Goal: Information Seeking & Learning: Learn about a topic

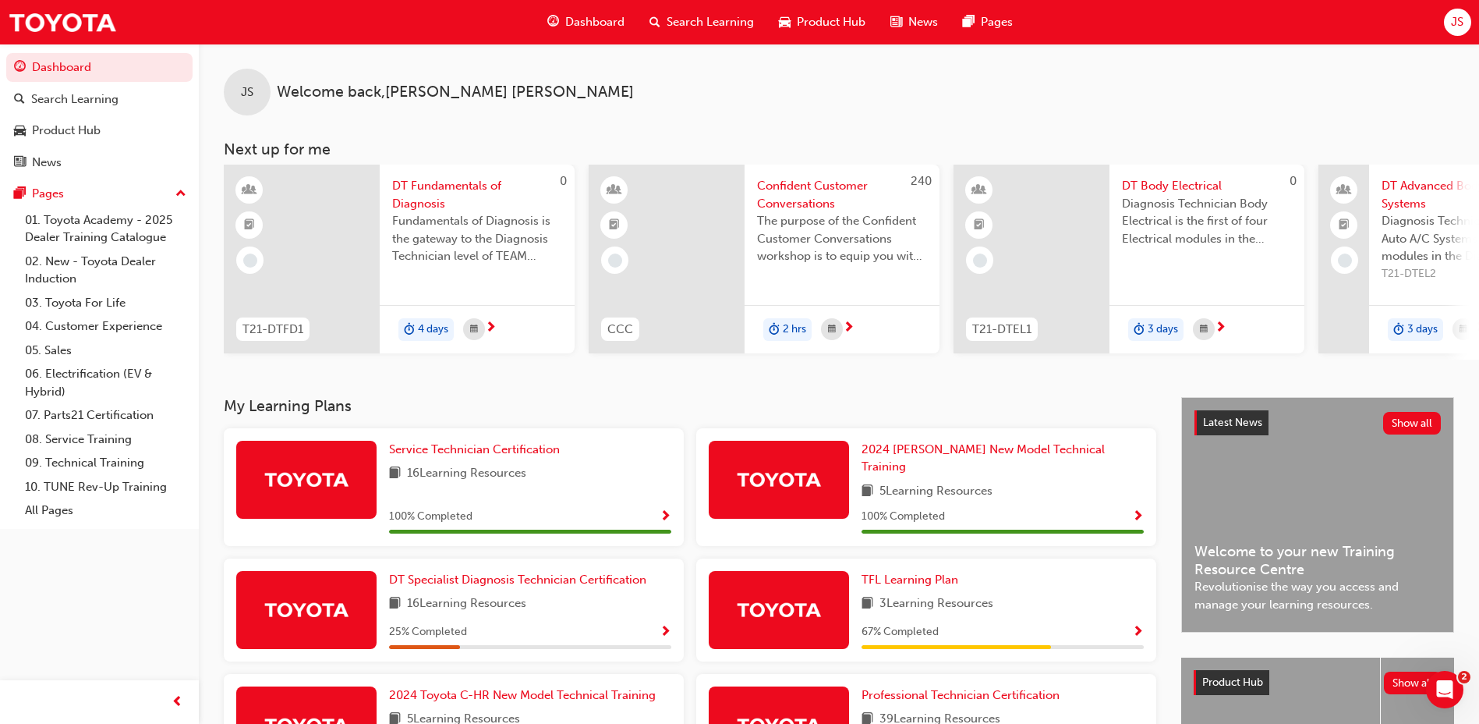
click at [567, 13] on span "Dashboard" at bounding box center [594, 22] width 59 height 18
click at [724, 27] on span "Search Learning" at bounding box center [710, 22] width 87 height 18
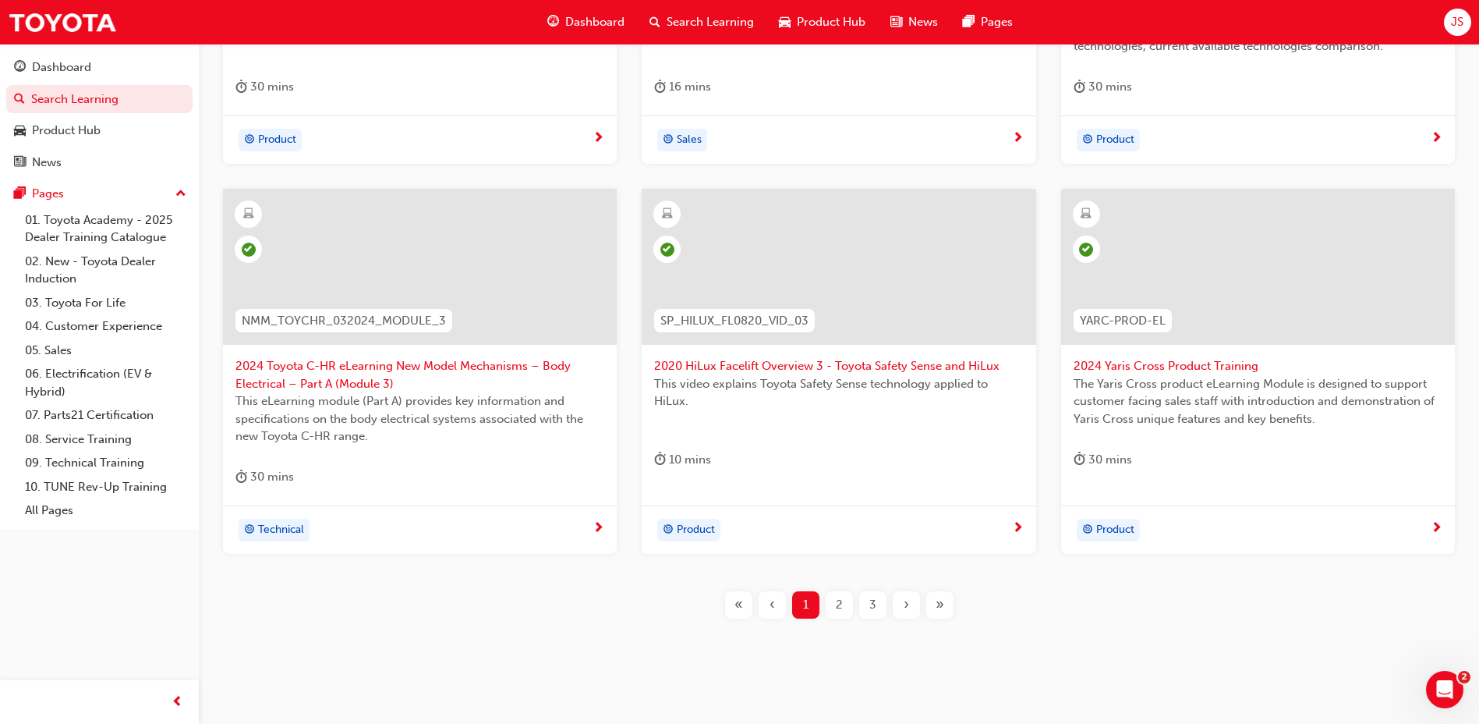
scroll to position [546, 0]
click at [835, 614] on div "2" at bounding box center [839, 603] width 27 height 27
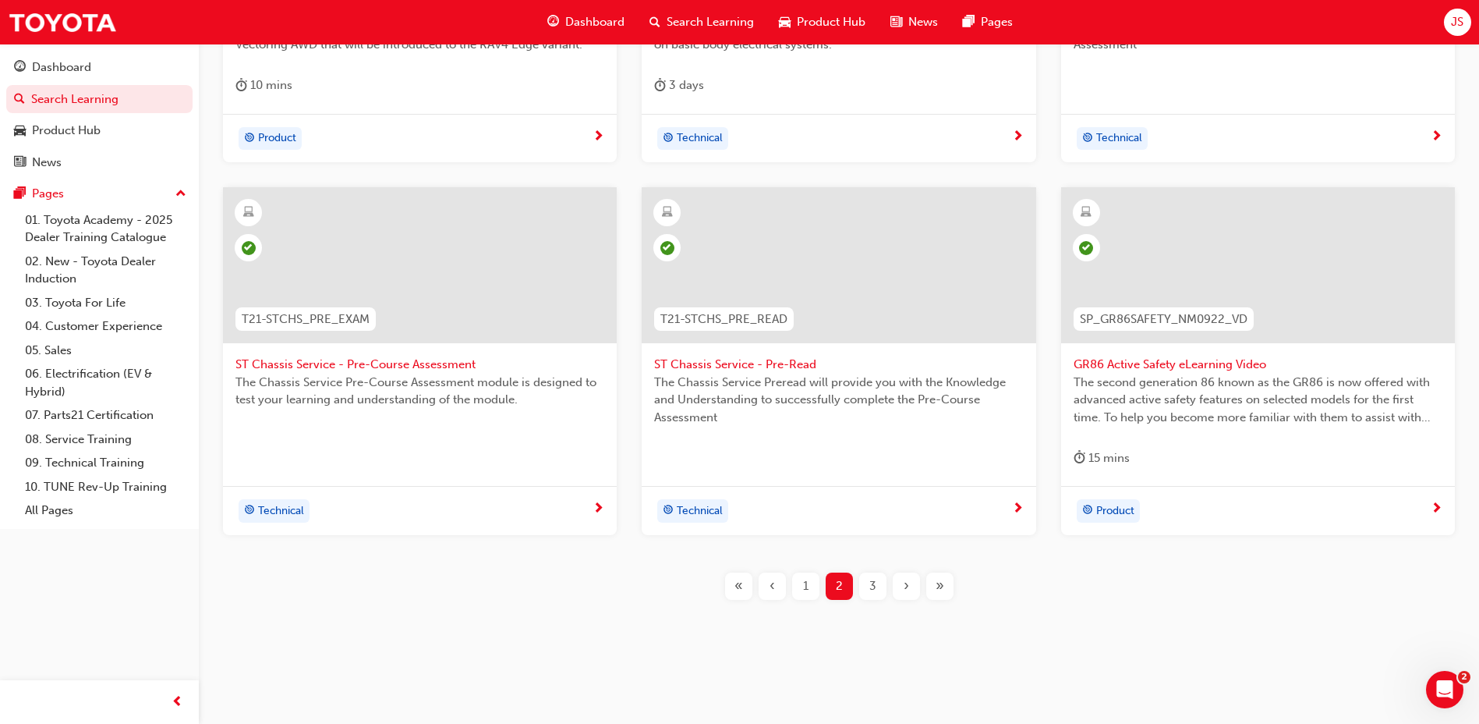
click at [873, 597] on div "3" at bounding box center [872, 585] width 27 height 27
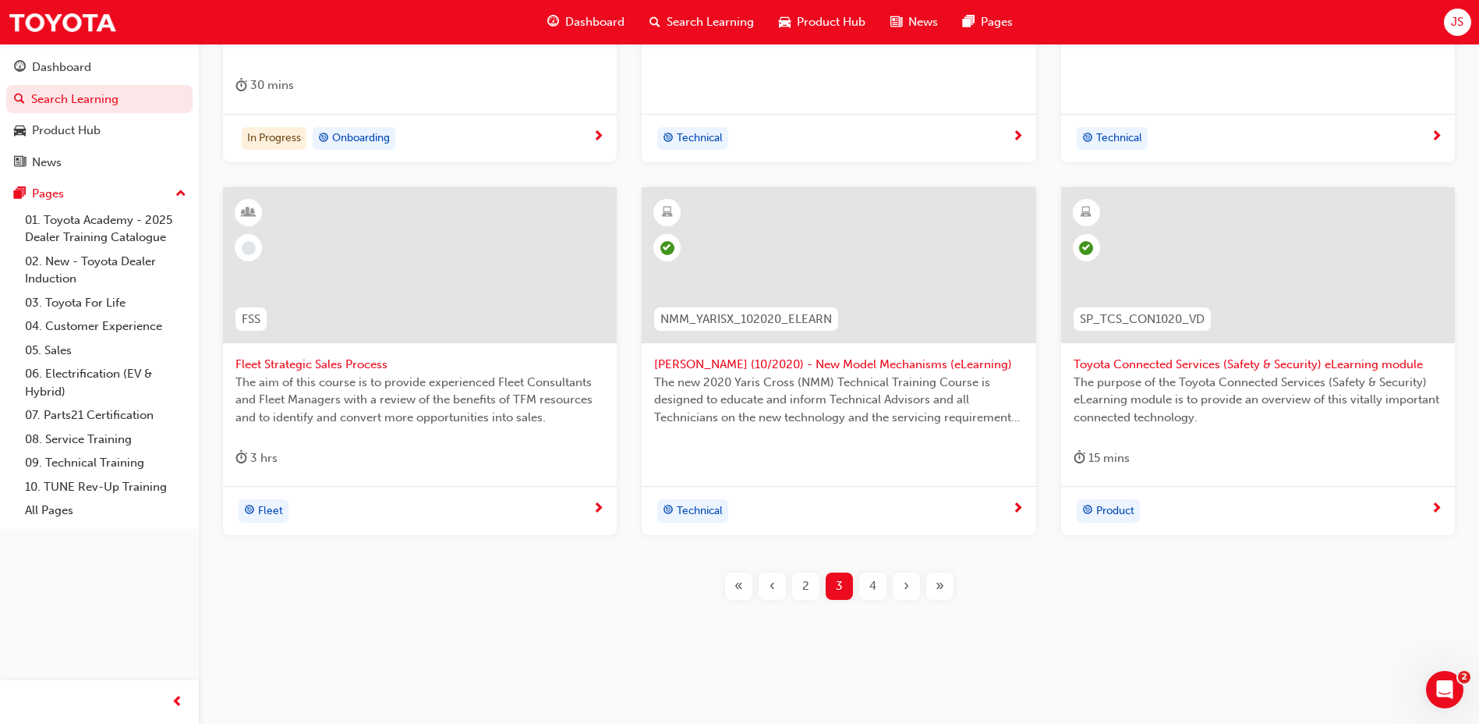
click at [873, 597] on div "4" at bounding box center [872, 585] width 27 height 27
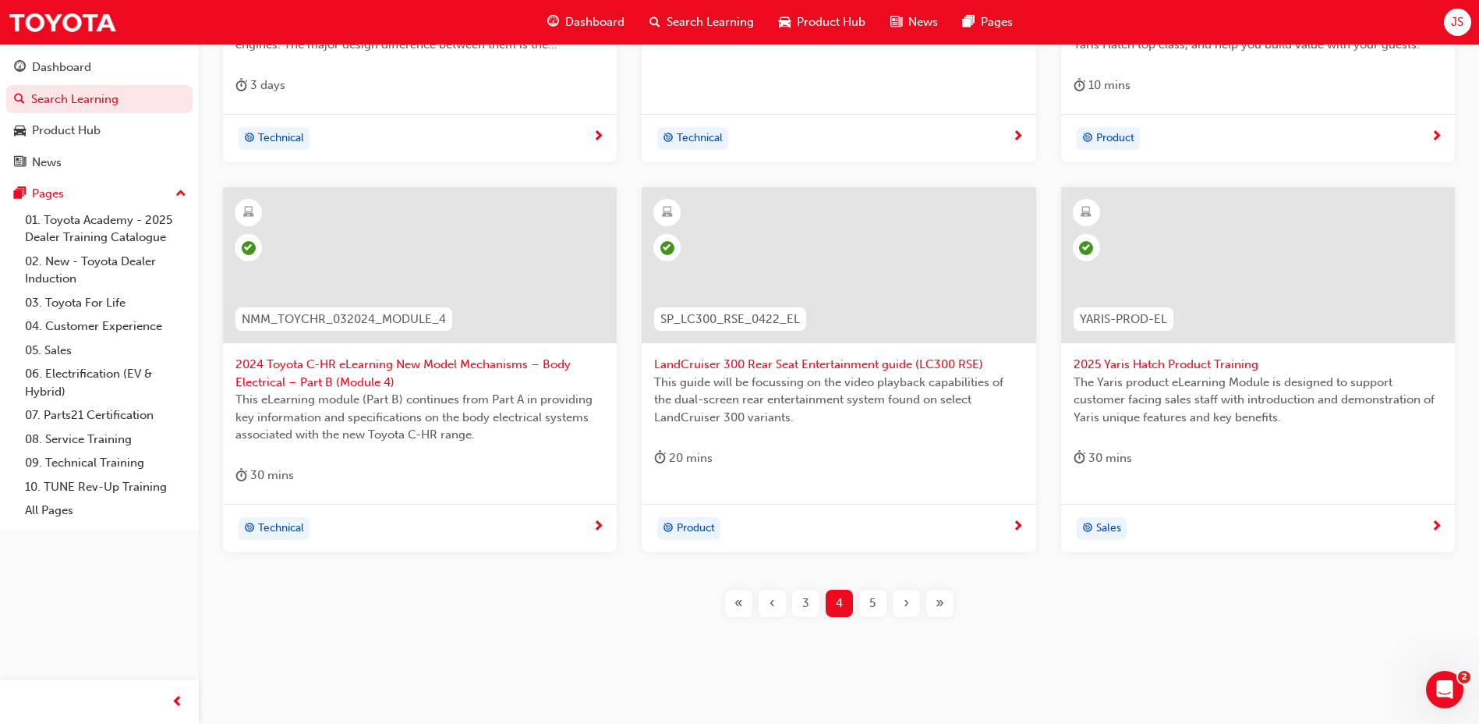
click at [873, 597] on span "5" at bounding box center [873, 603] width 6 height 18
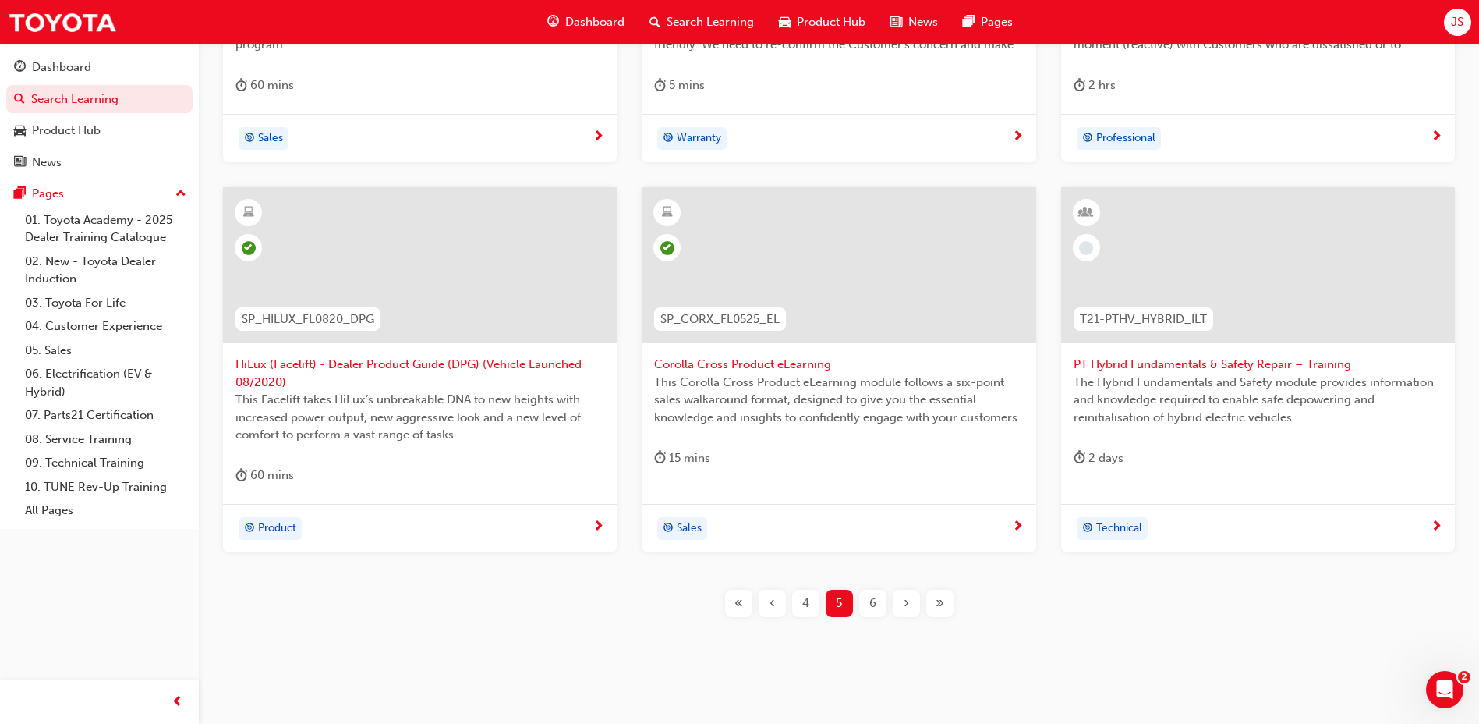
click at [873, 597] on span "6" at bounding box center [873, 603] width 7 height 18
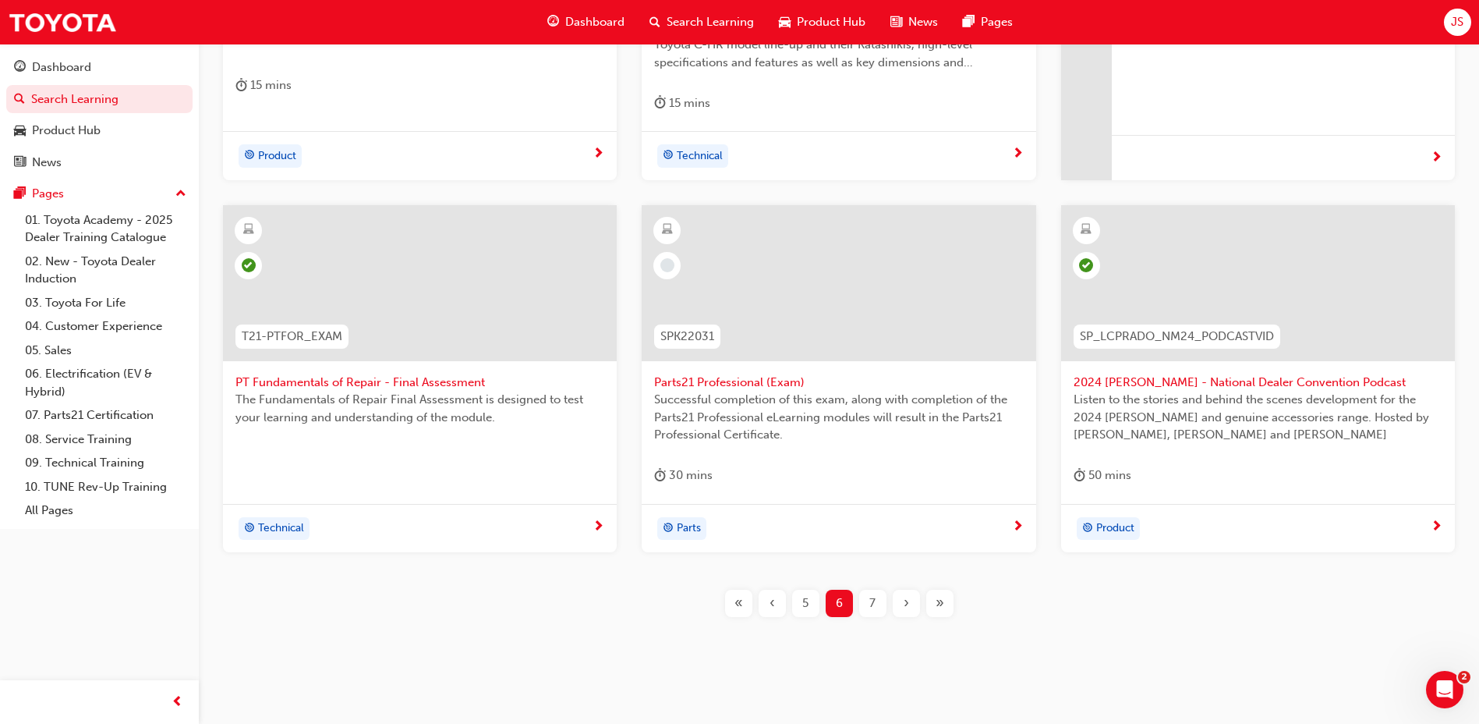
click at [873, 597] on span "7" at bounding box center [873, 603] width 6 height 18
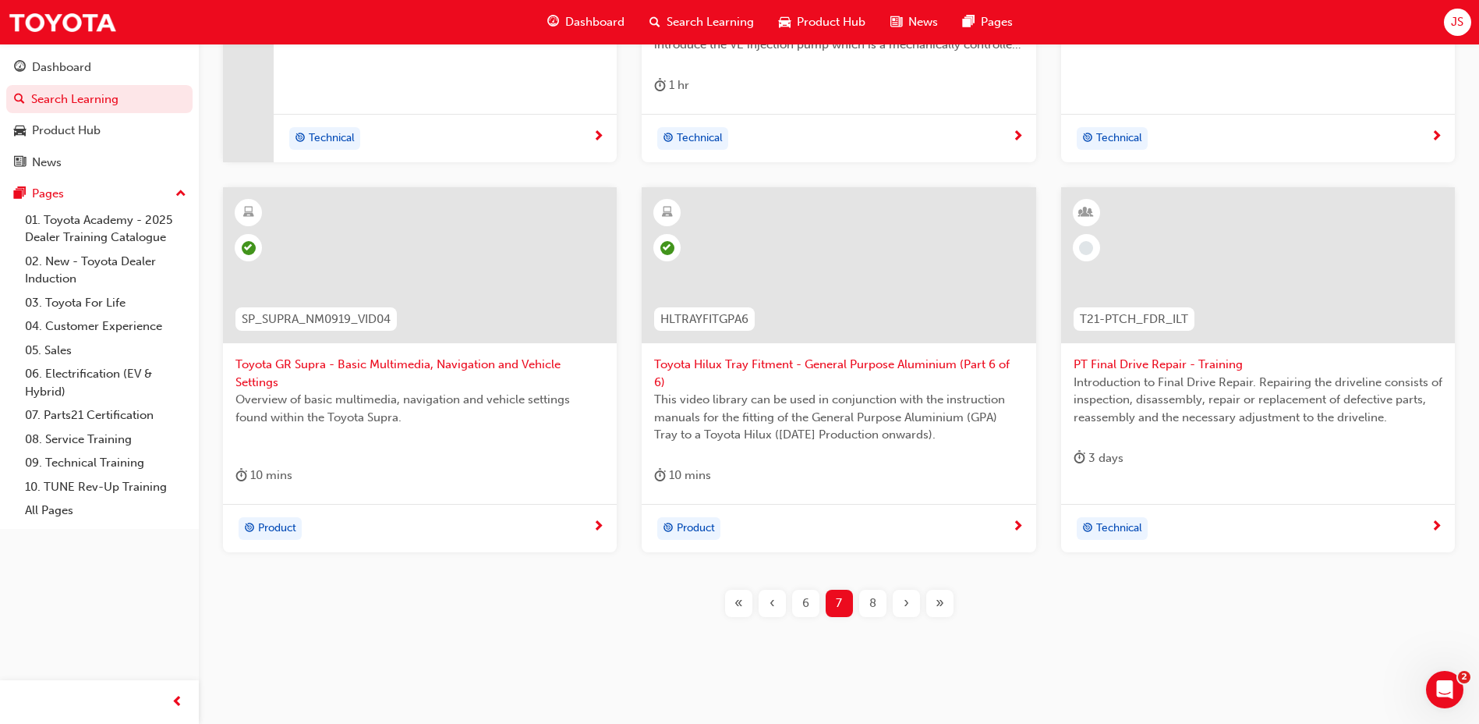
click at [873, 597] on span "8" at bounding box center [873, 603] width 7 height 18
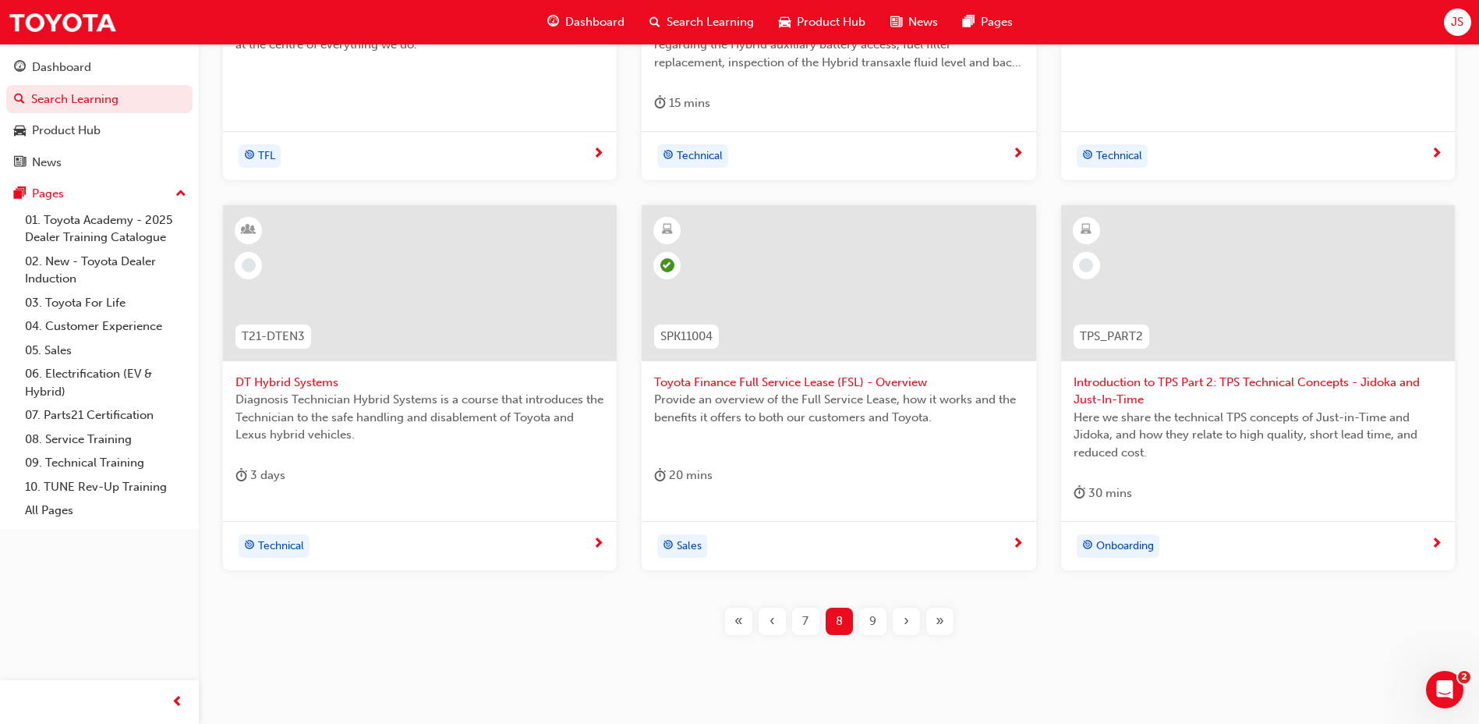
click at [873, 597] on div "TFLR2025PT2 Leading Reignite Part 2 - Virtual Classroom TFLR2025PT2 Leading TFL…" at bounding box center [839, 237] width 1231 height 845
click at [881, 615] on div "9" at bounding box center [872, 621] width 27 height 27
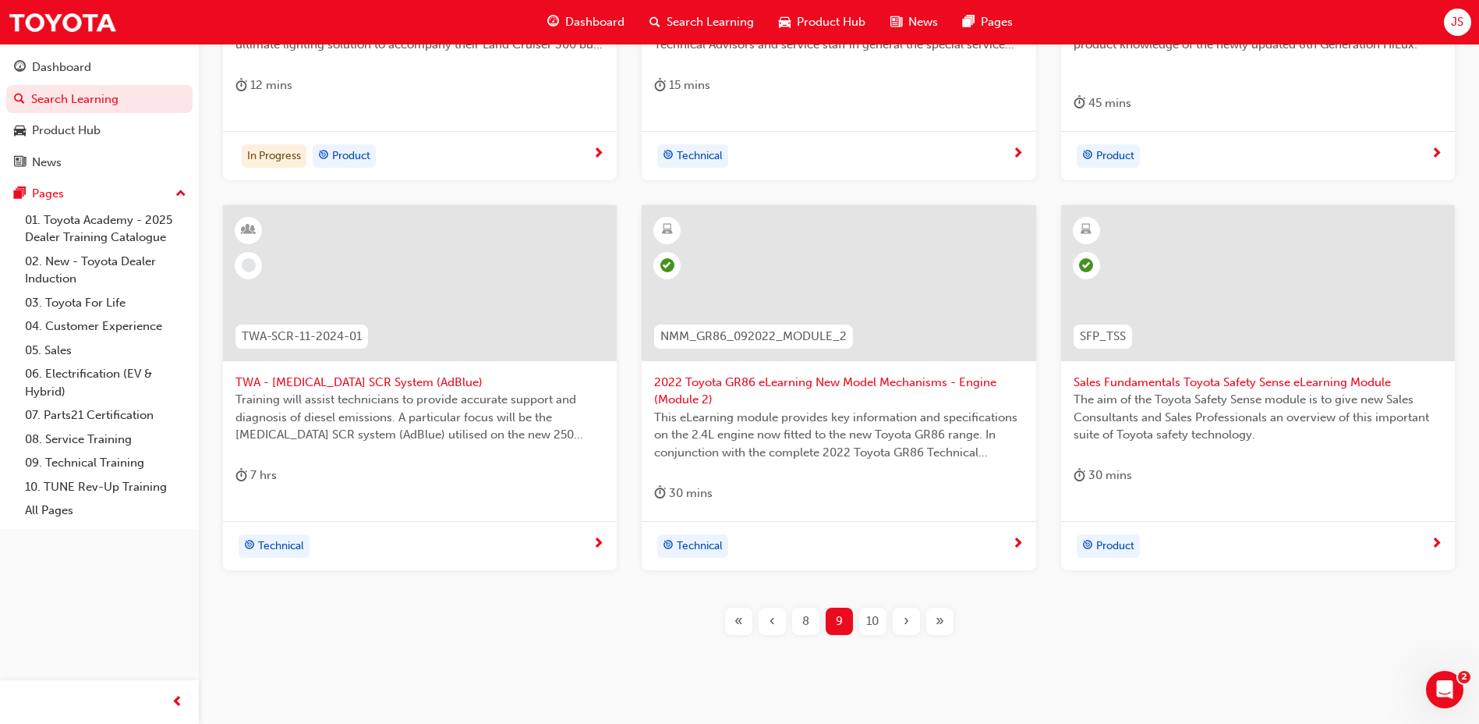
click at [881, 615] on div "10" at bounding box center [872, 621] width 27 height 27
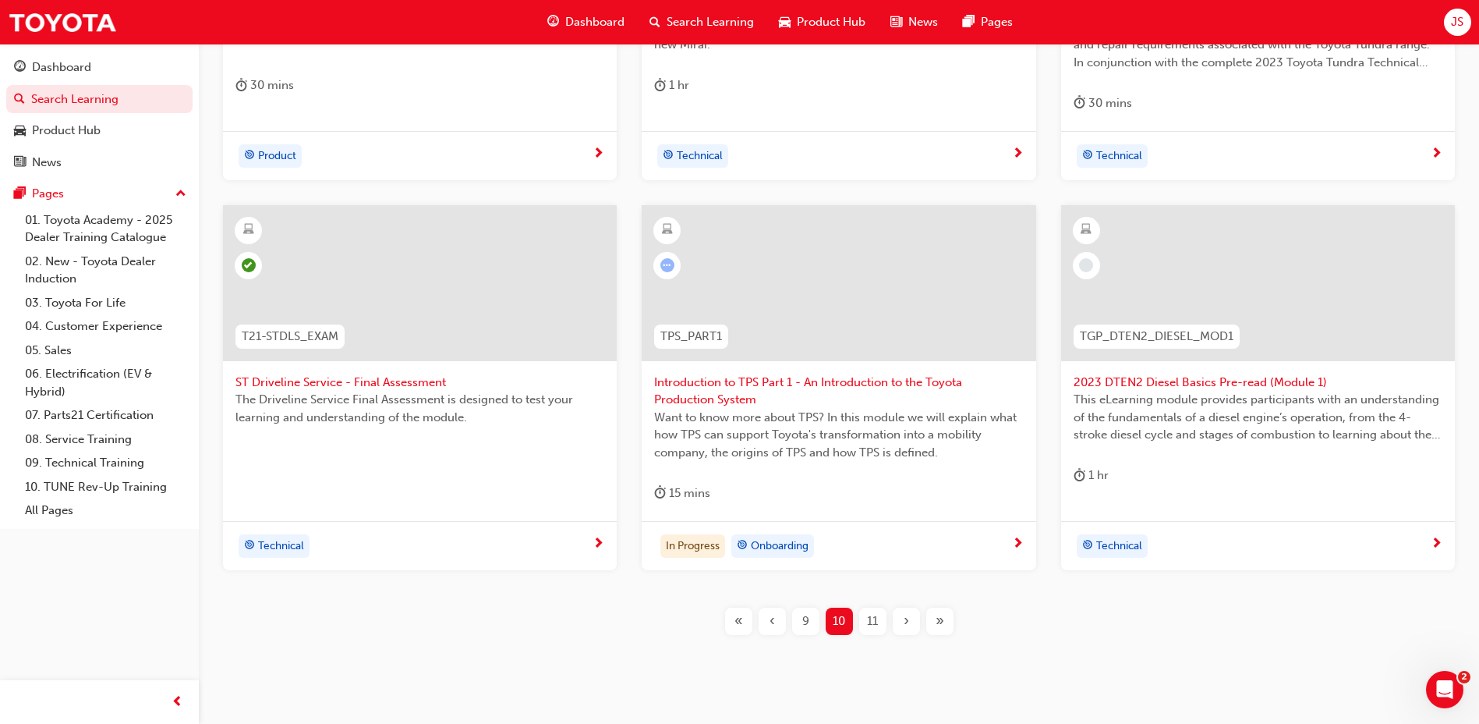
click at [881, 615] on div "11" at bounding box center [872, 621] width 27 height 27
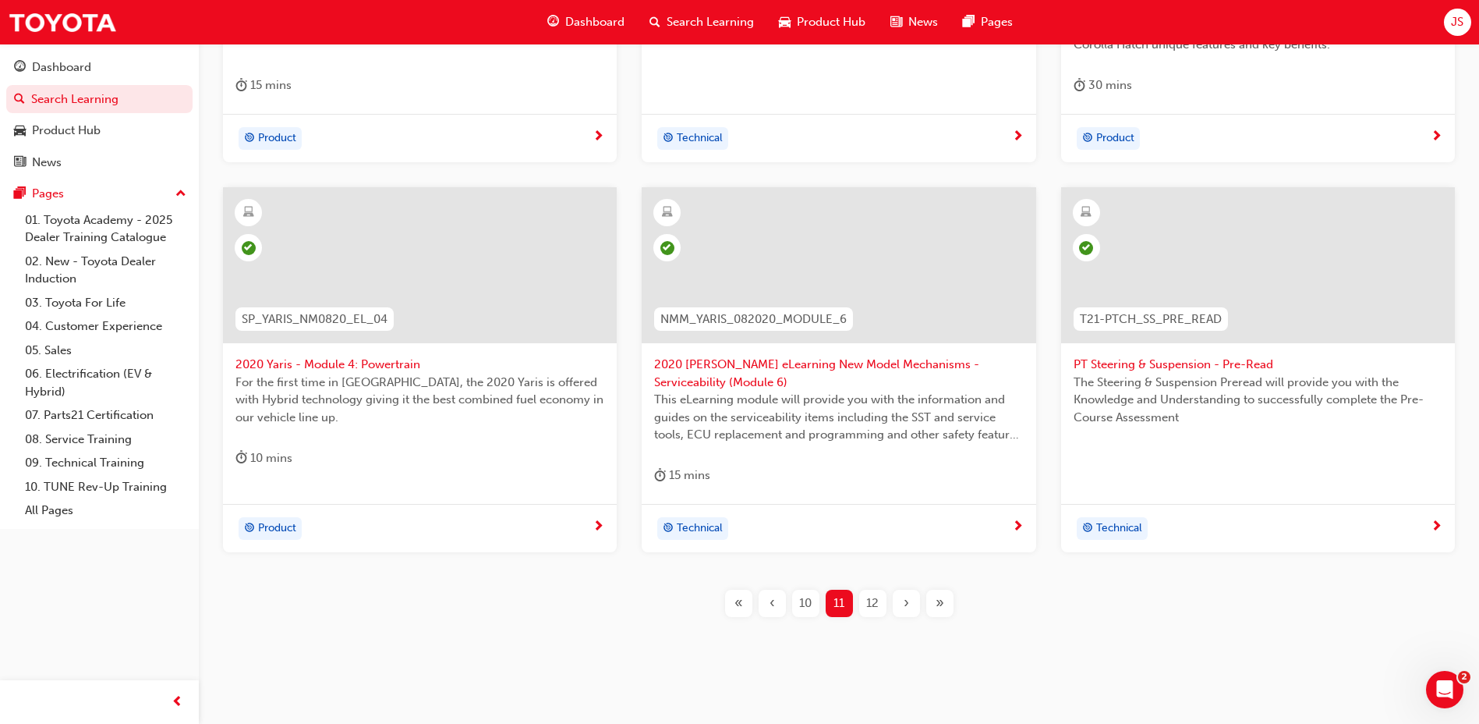
click at [879, 601] on div "12" at bounding box center [872, 603] width 27 height 27
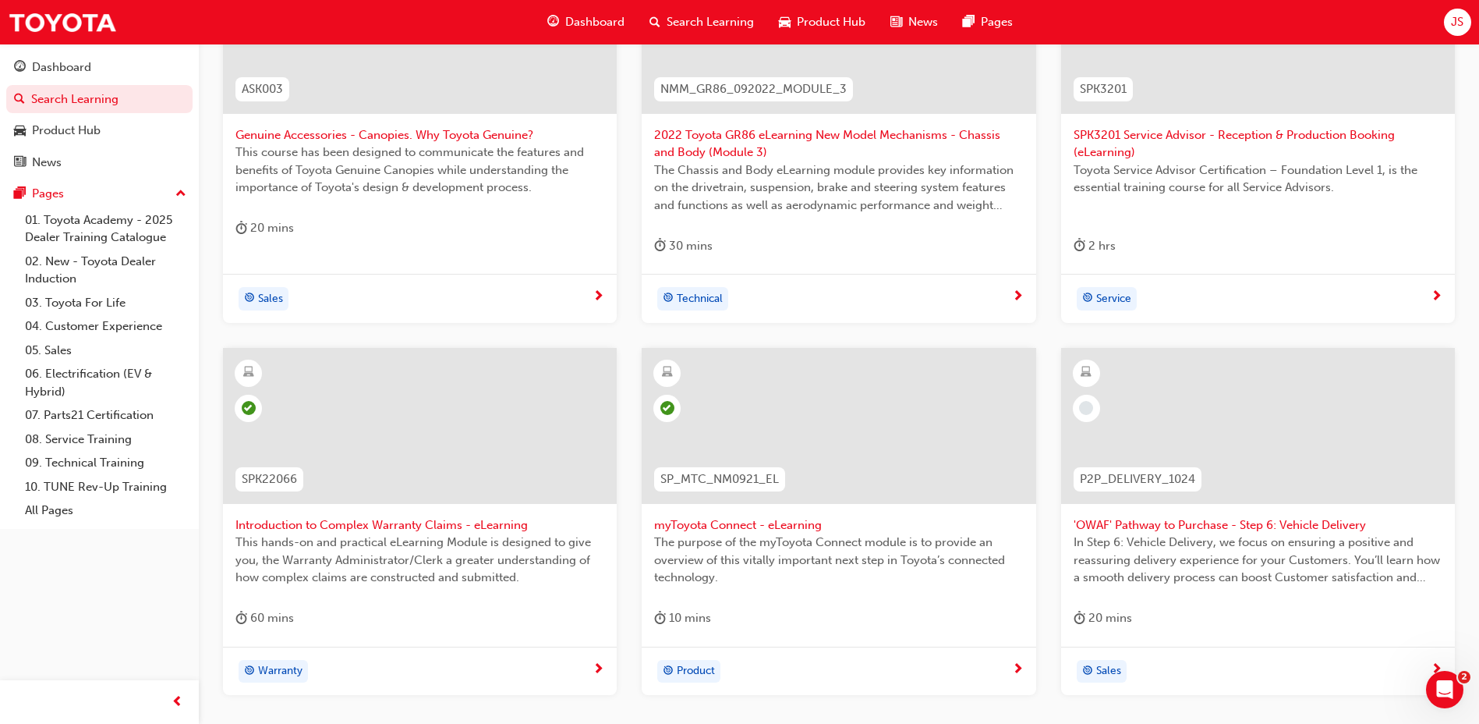
scroll to position [546, 0]
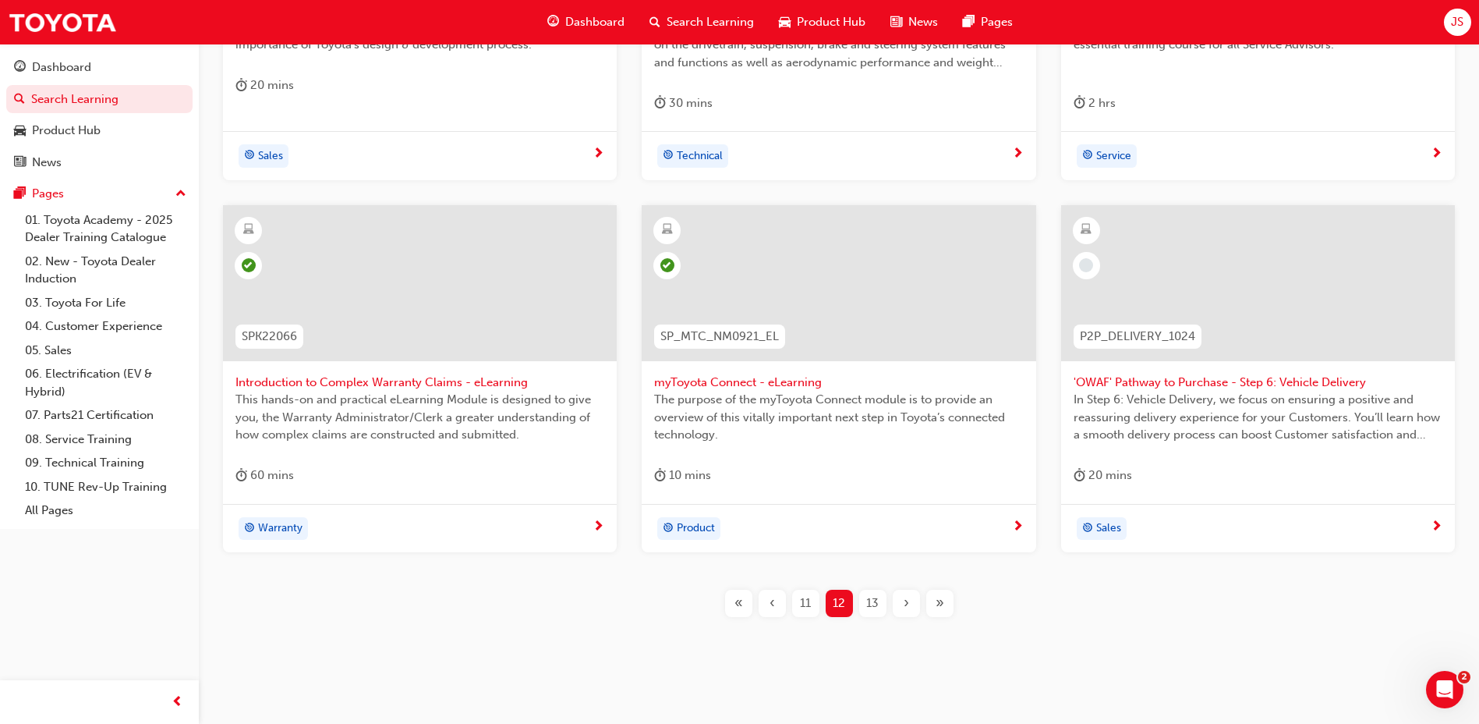
click at [879, 601] on div "13" at bounding box center [872, 603] width 27 height 27
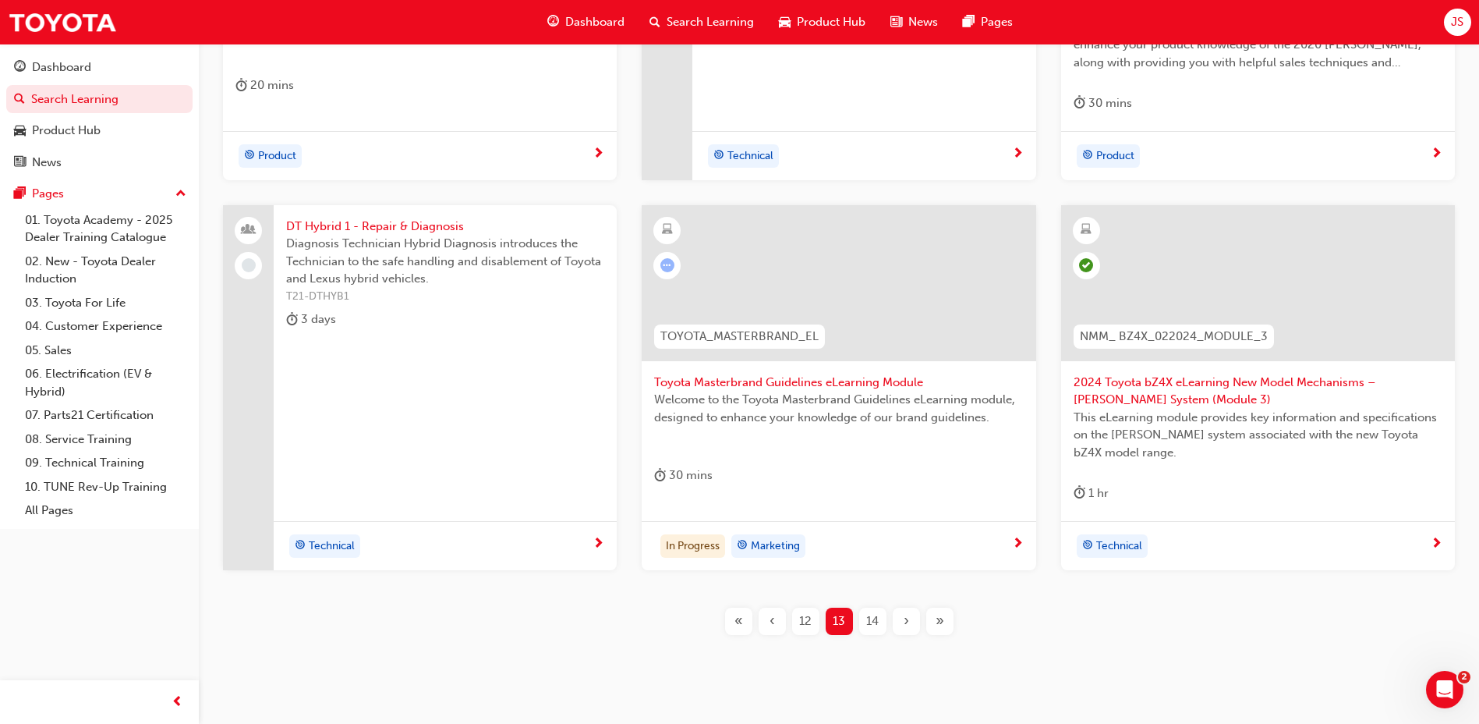
click at [870, 622] on span "14" at bounding box center [872, 621] width 12 height 18
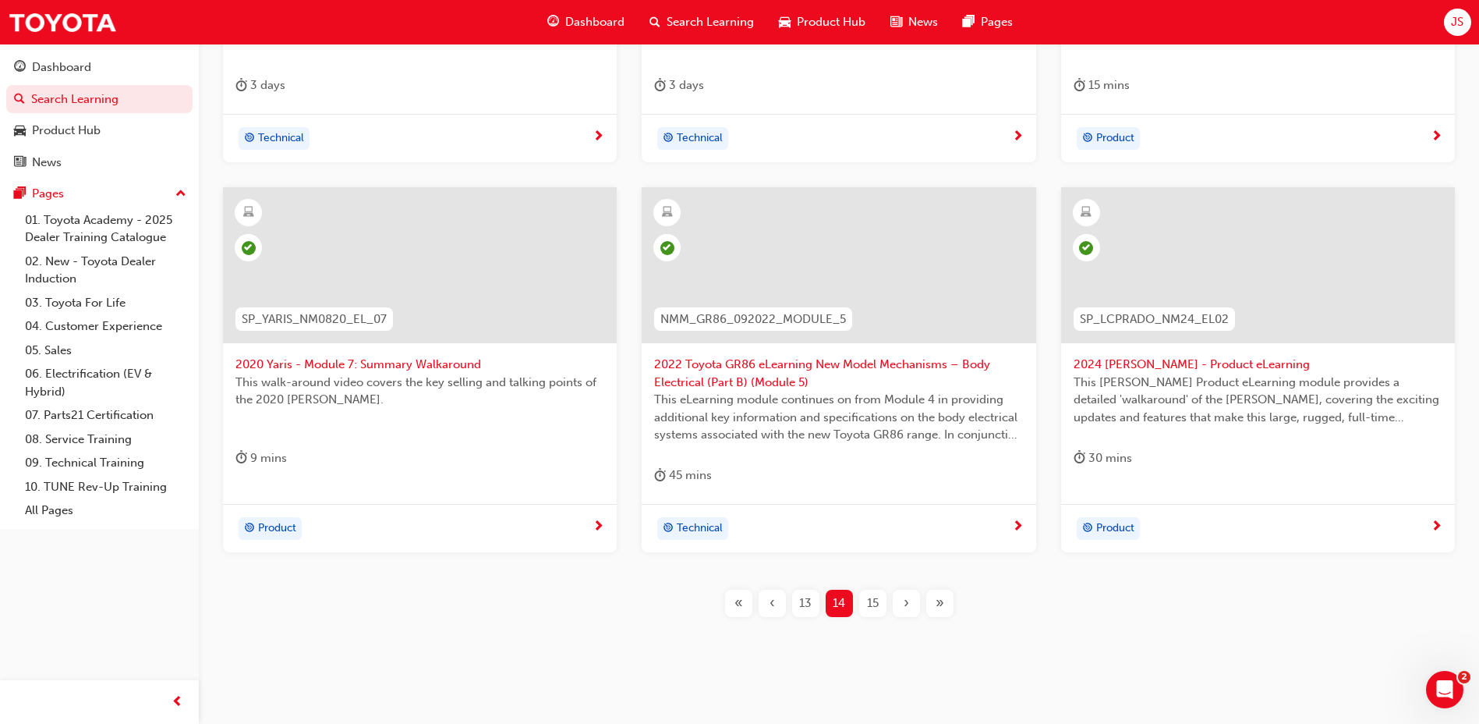
click at [870, 605] on span "15" at bounding box center [873, 603] width 12 height 18
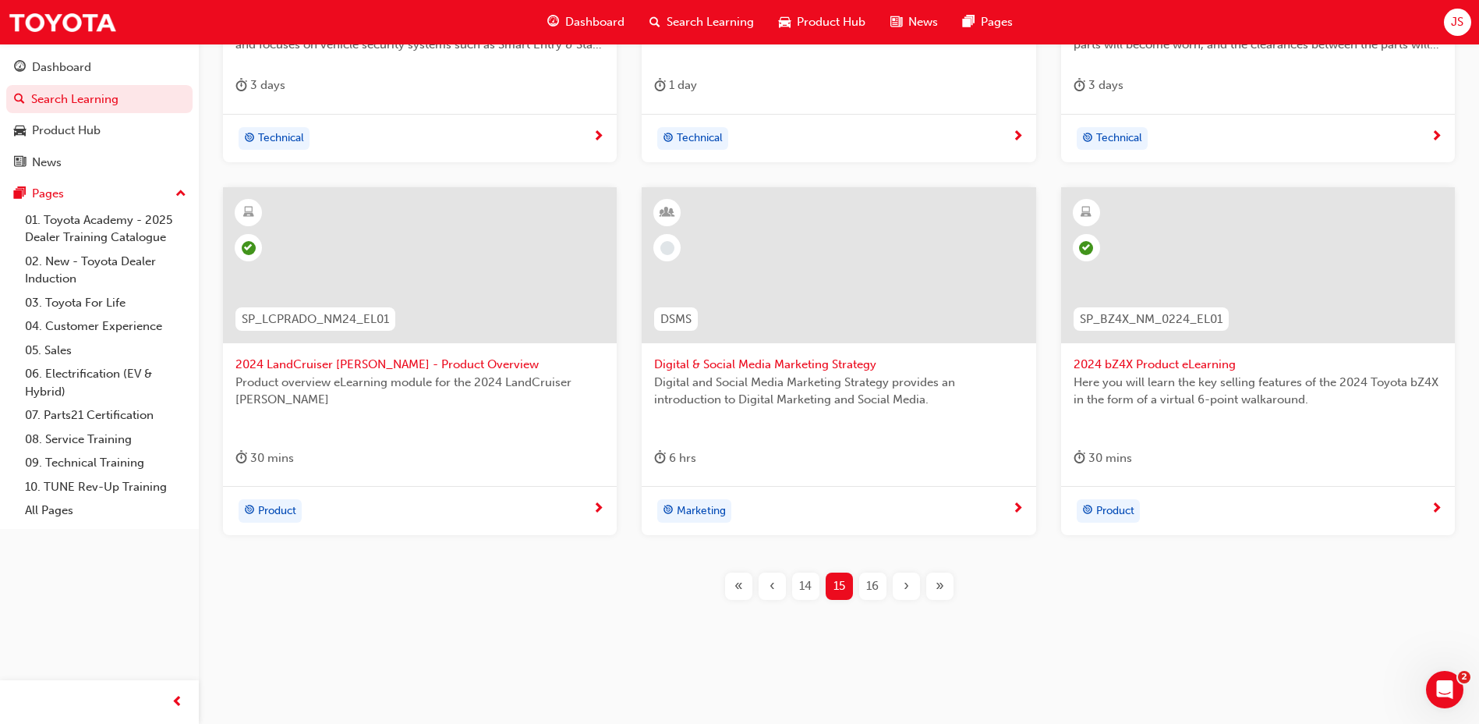
click at [877, 592] on span "16" at bounding box center [872, 586] width 12 height 18
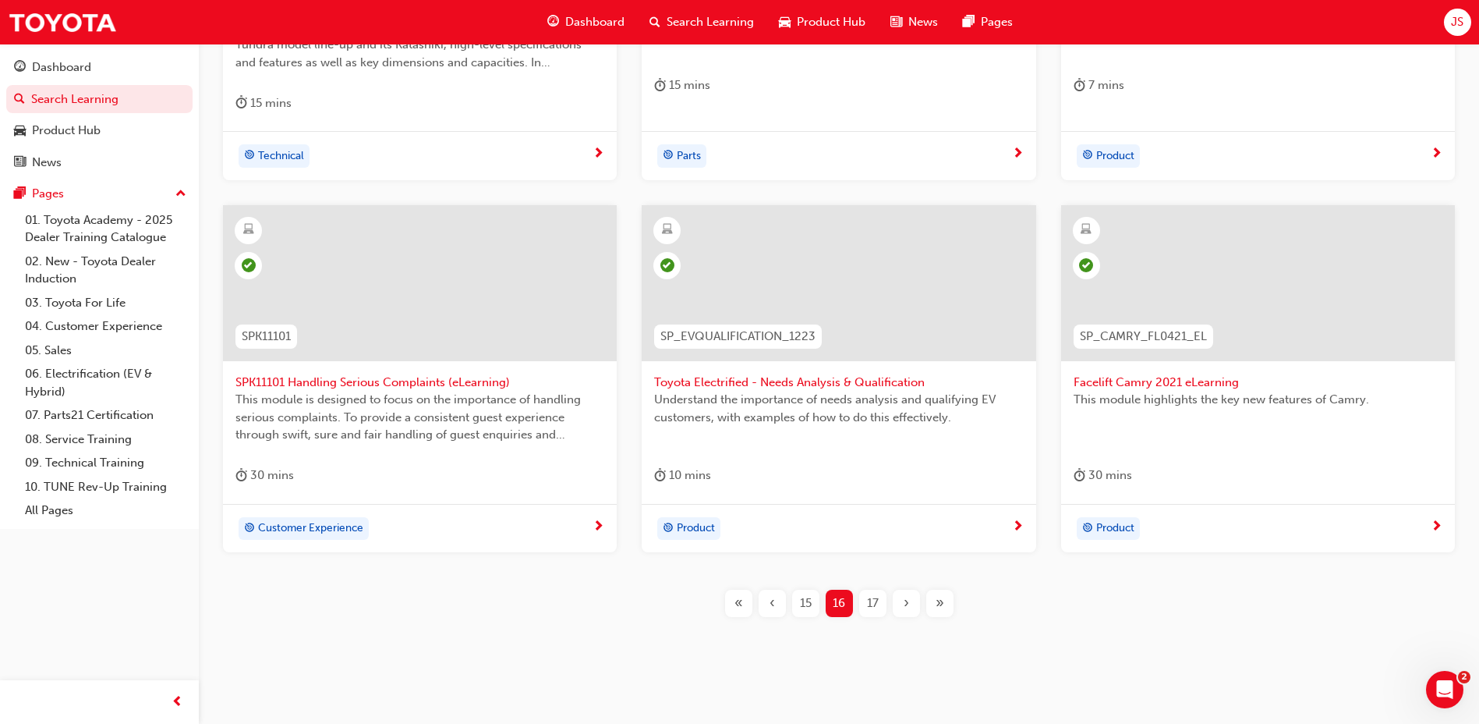
click at [870, 604] on span "17" at bounding box center [873, 603] width 12 height 18
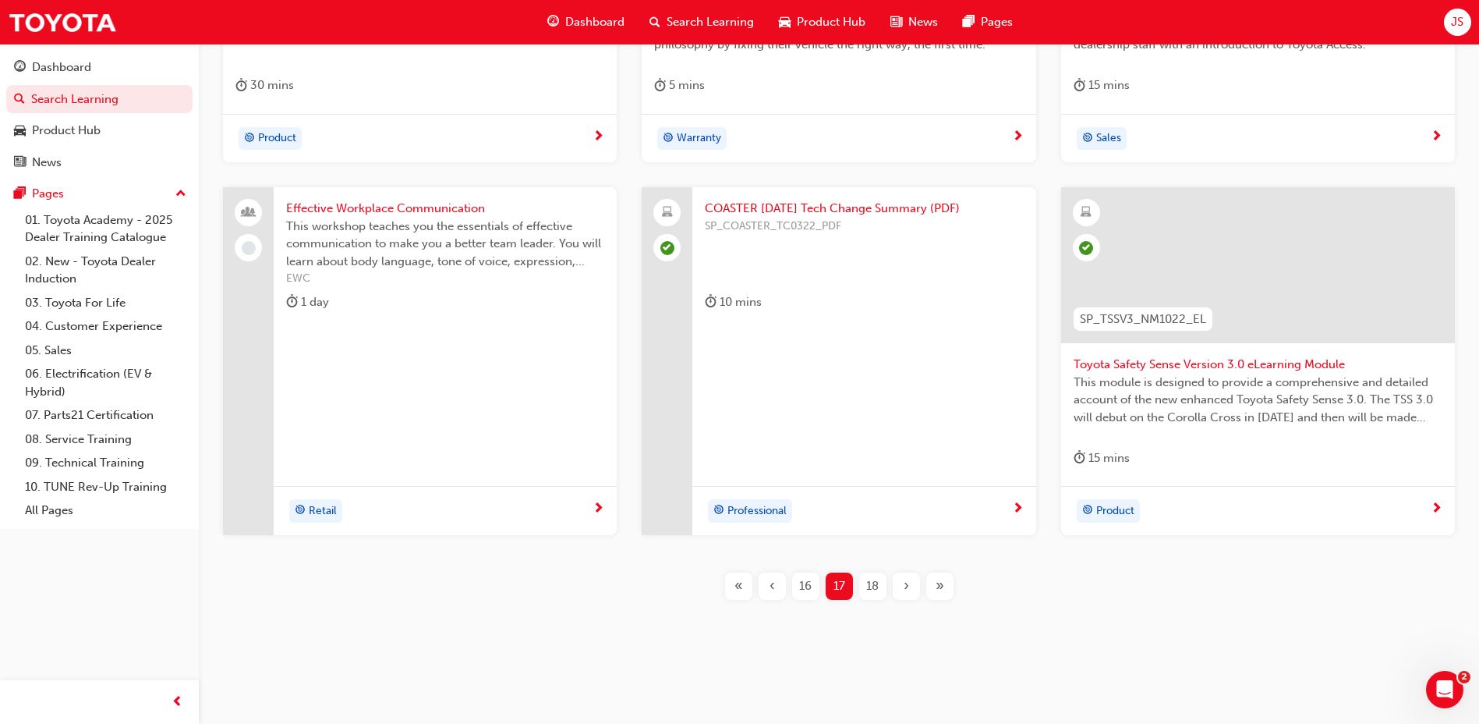
click at [880, 594] on div "18" at bounding box center [872, 585] width 27 height 27
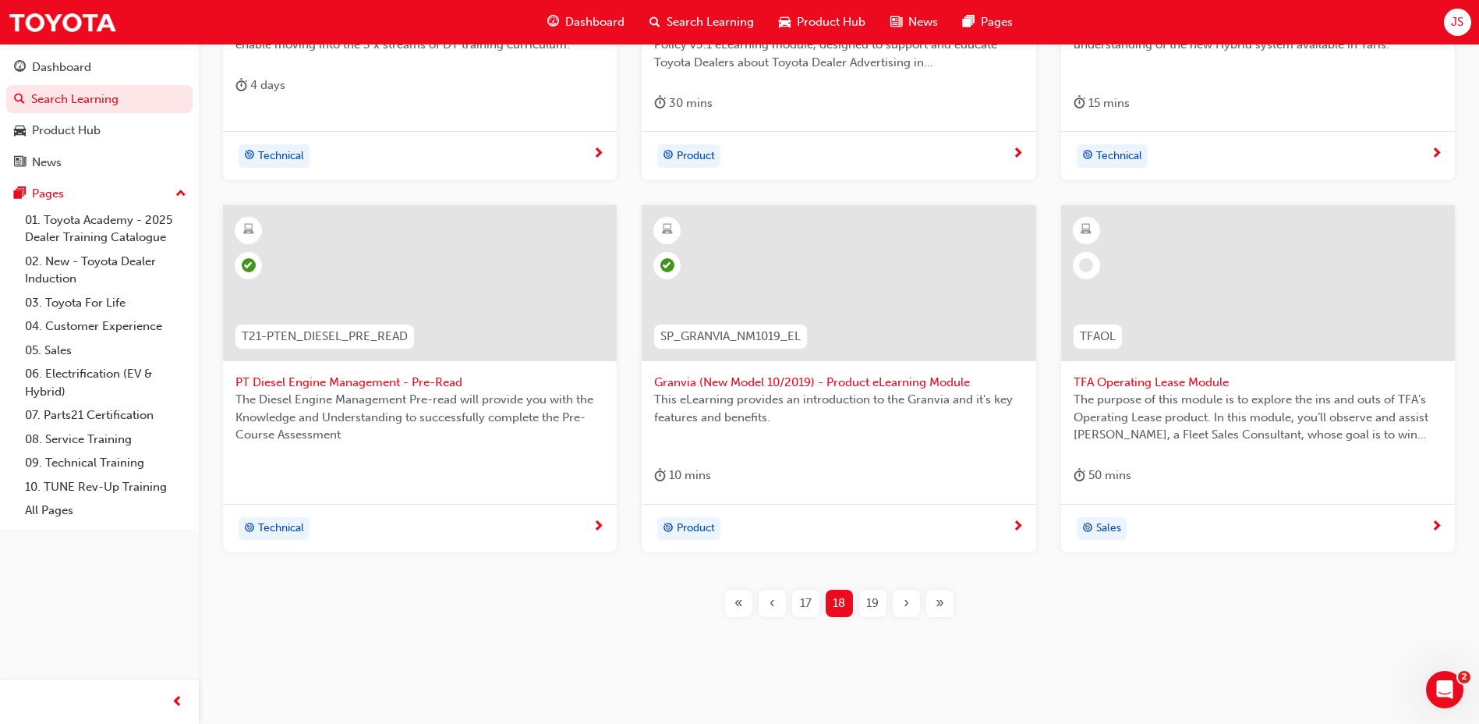
click at [880, 596] on div "19" at bounding box center [872, 603] width 27 height 27
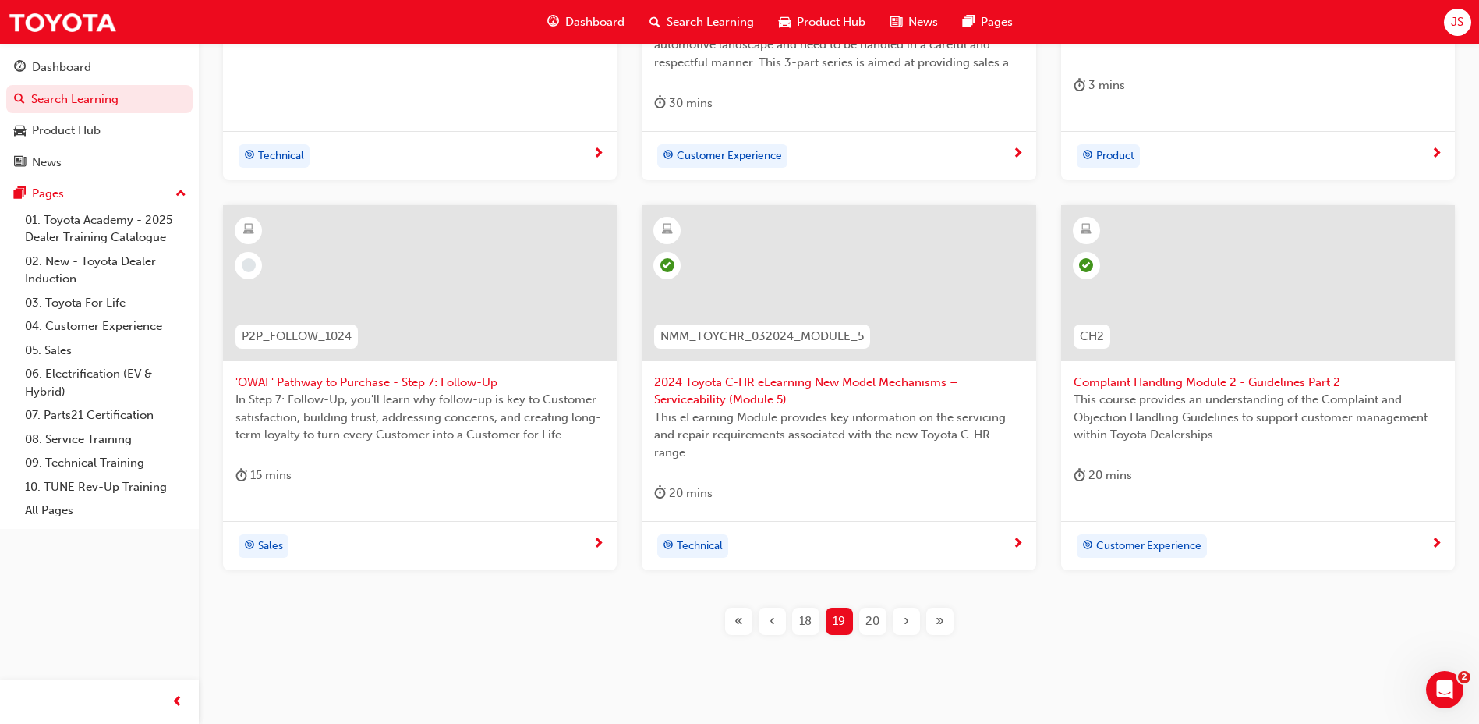
click at [880, 596] on div "T21-PTEL_SR_EXAM PT Electrical System Repair - Final Assessment The System Repa…" at bounding box center [839, 237] width 1231 height 845
click at [872, 615] on span "20" at bounding box center [873, 621] width 14 height 18
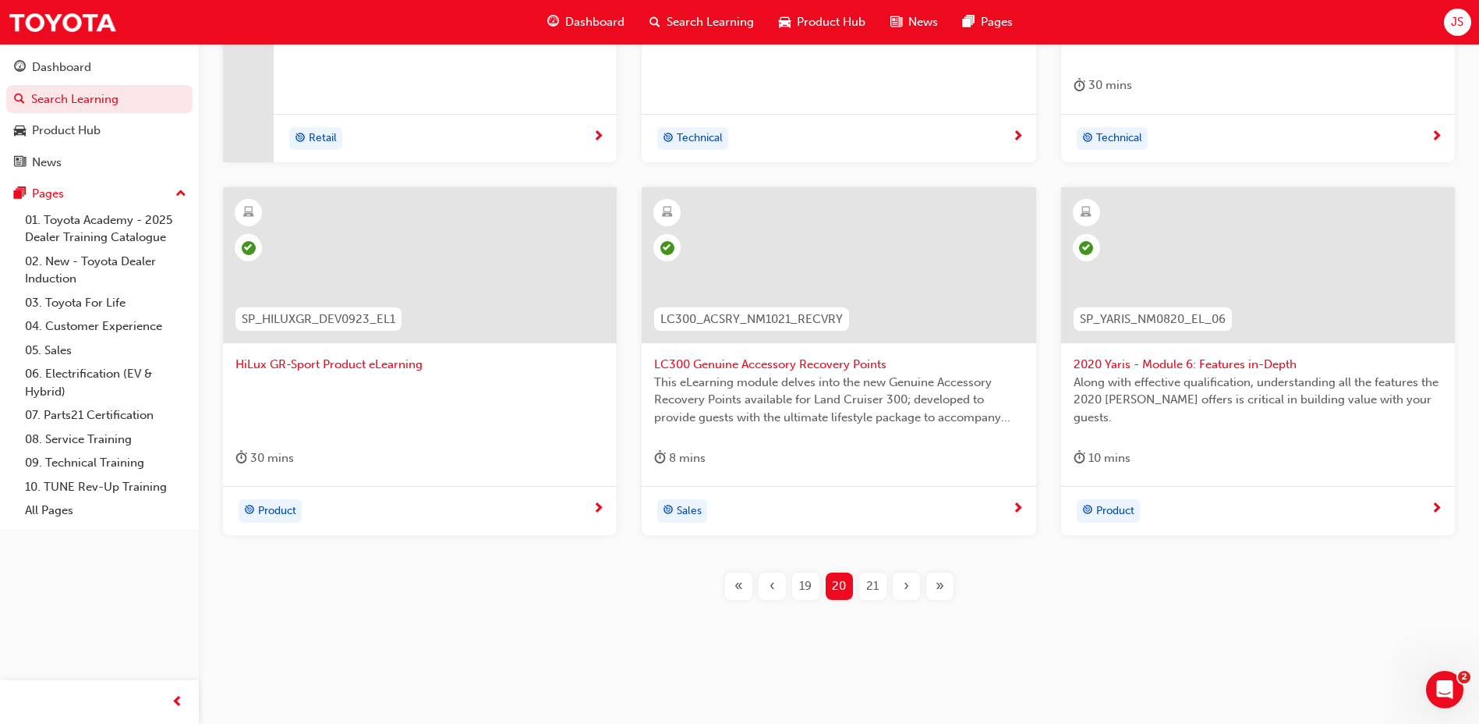
click at [867, 586] on span "21" at bounding box center [872, 586] width 12 height 18
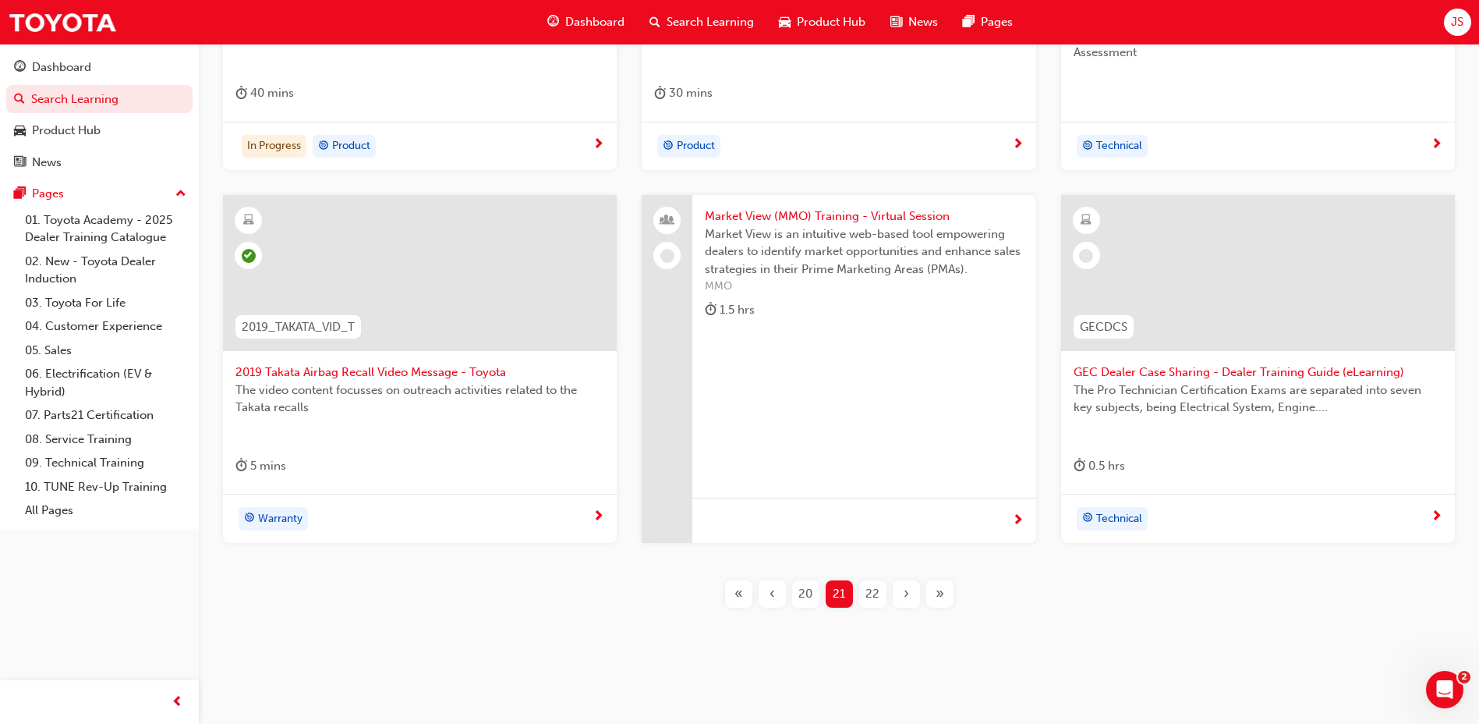
scroll to position [548, 0]
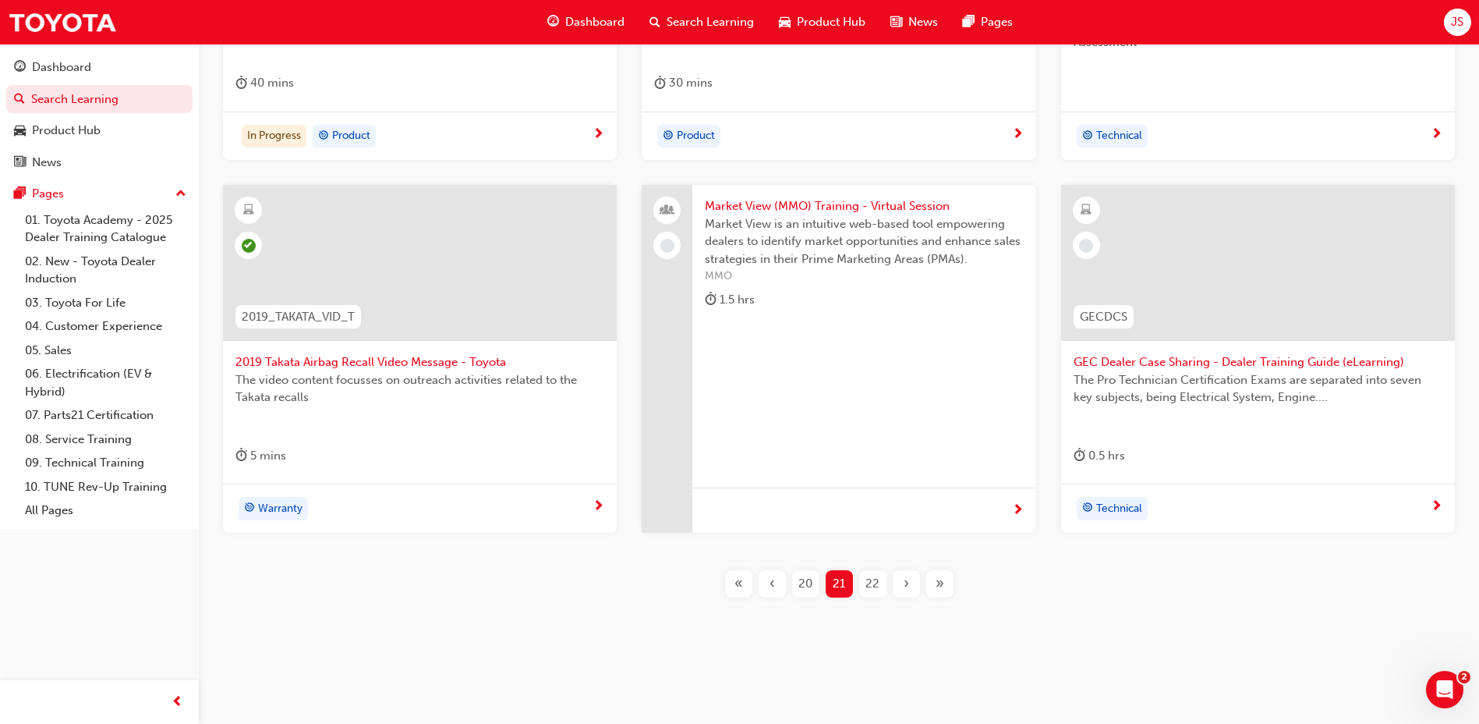
click at [870, 587] on span "22" at bounding box center [873, 584] width 14 height 18
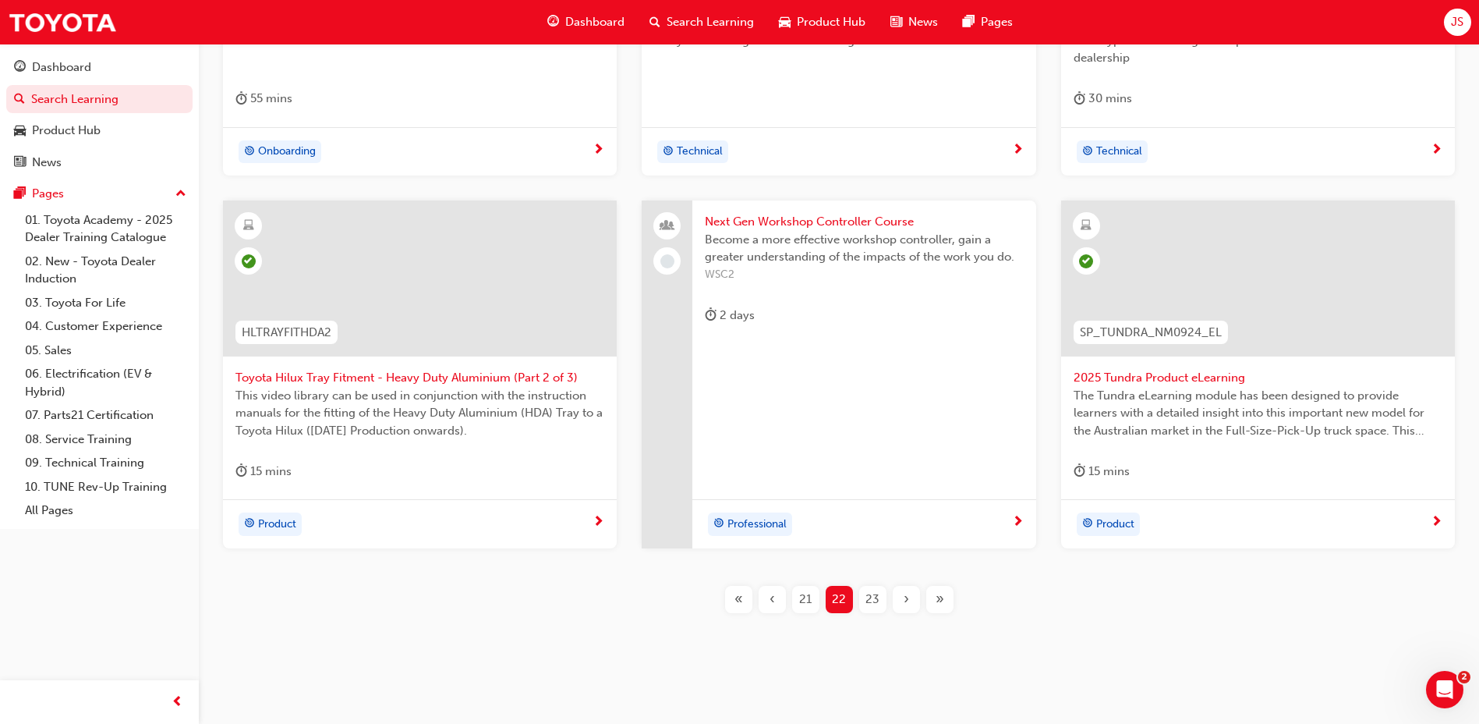
scroll to position [548, 0]
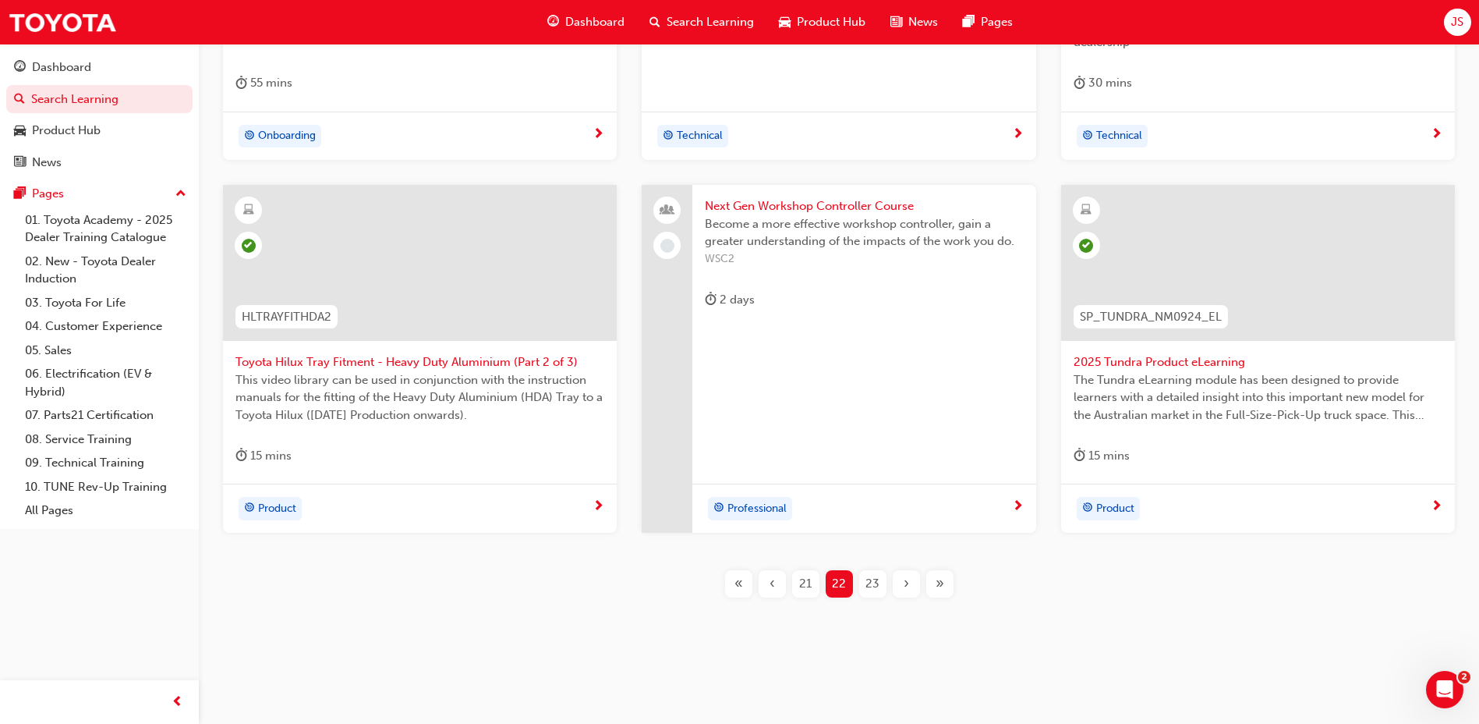
click at [870, 587] on span "23" at bounding box center [873, 584] width 14 height 18
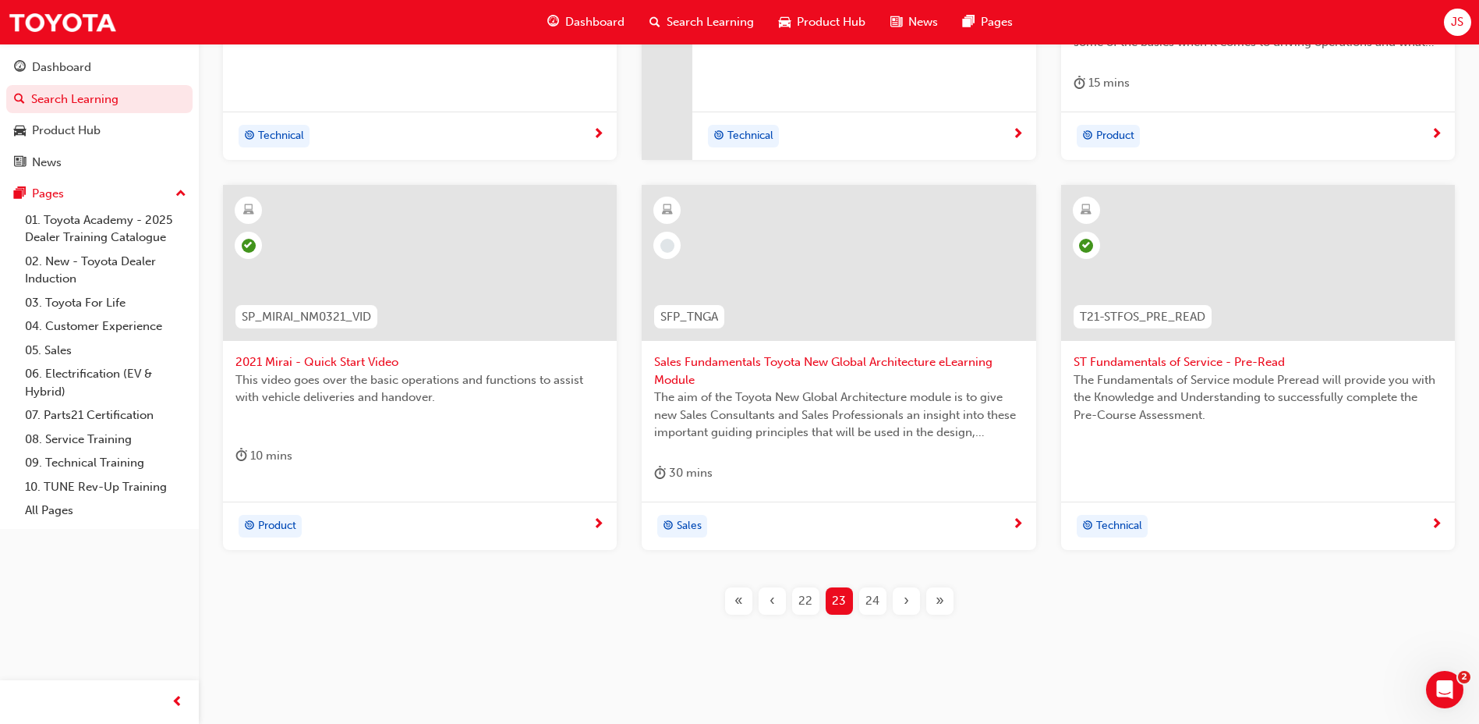
click at [872, 595] on span "24" at bounding box center [873, 601] width 14 height 18
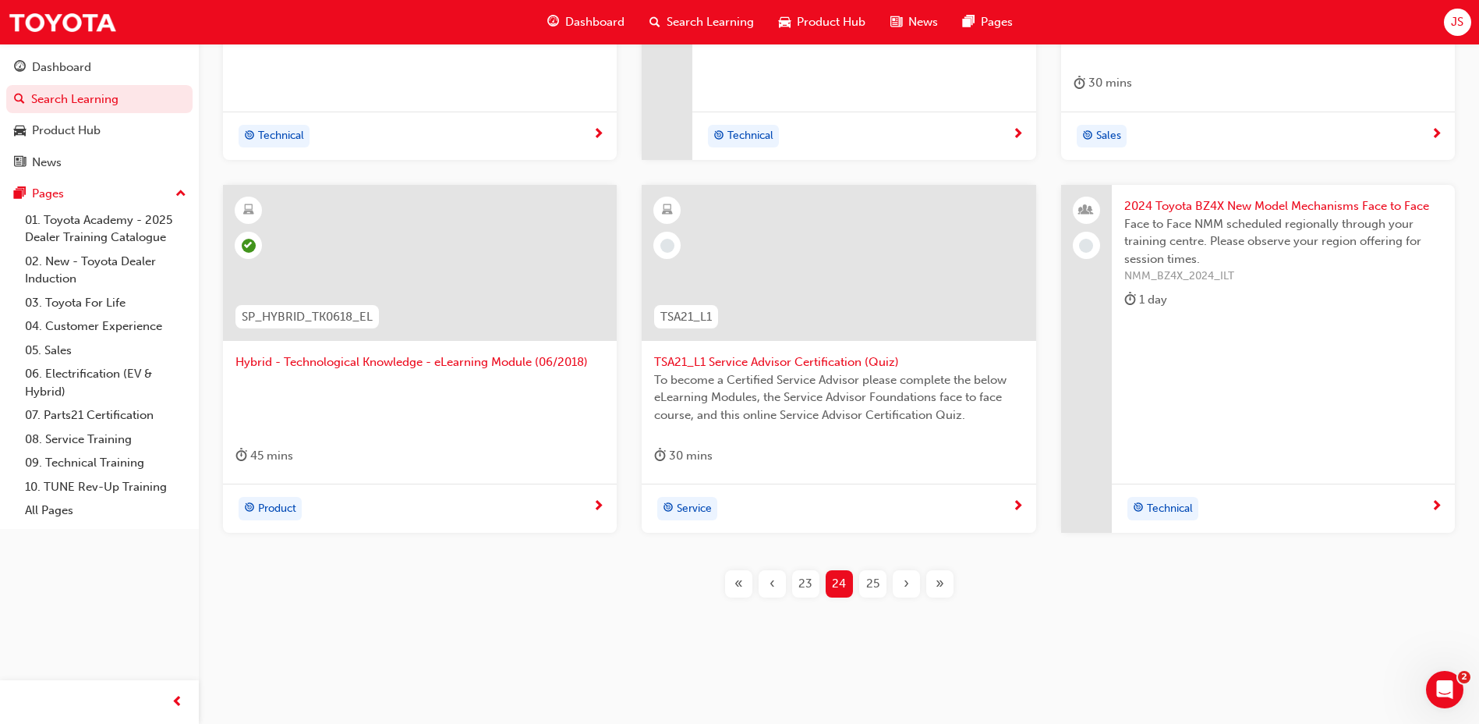
click at [872, 594] on div "25" at bounding box center [872, 583] width 27 height 27
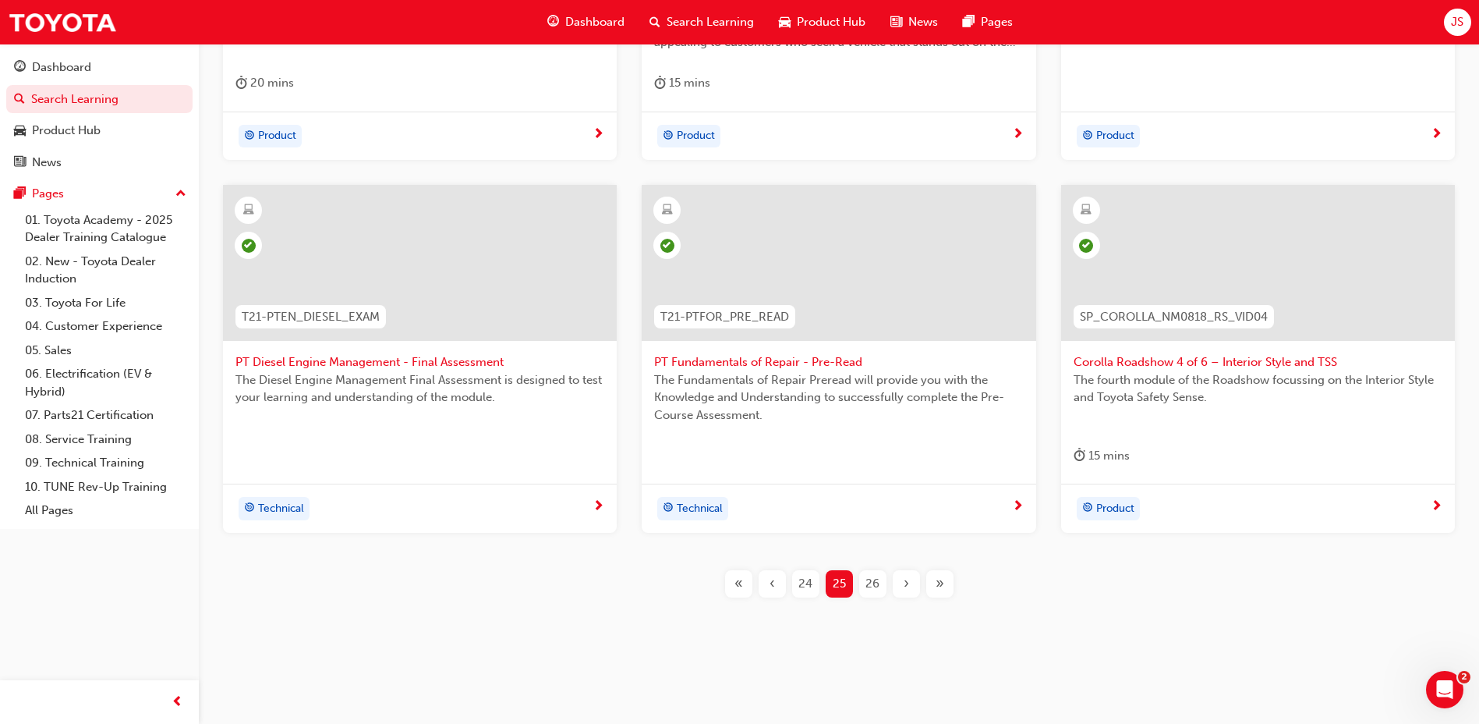
click at [872, 594] on div "26" at bounding box center [872, 583] width 27 height 27
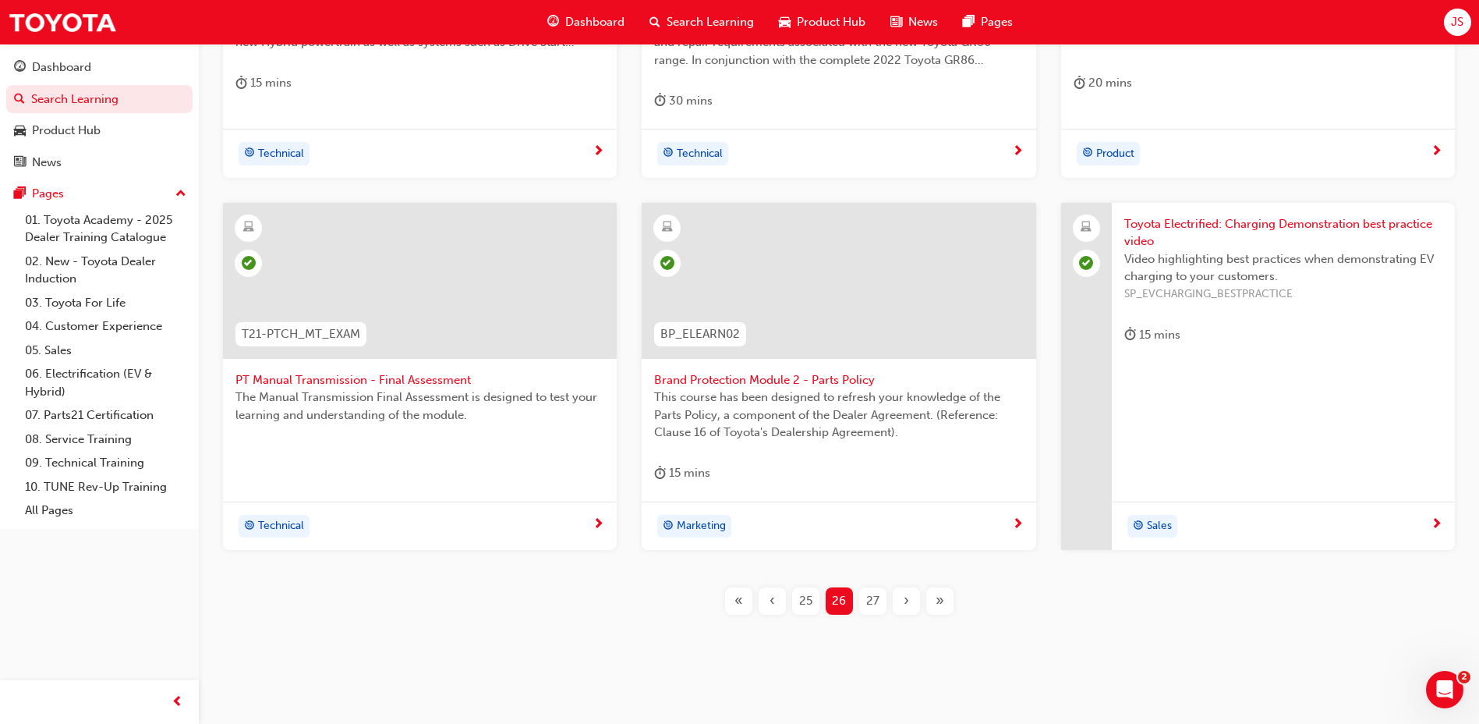
click at [880, 600] on div "27" at bounding box center [872, 600] width 27 height 27
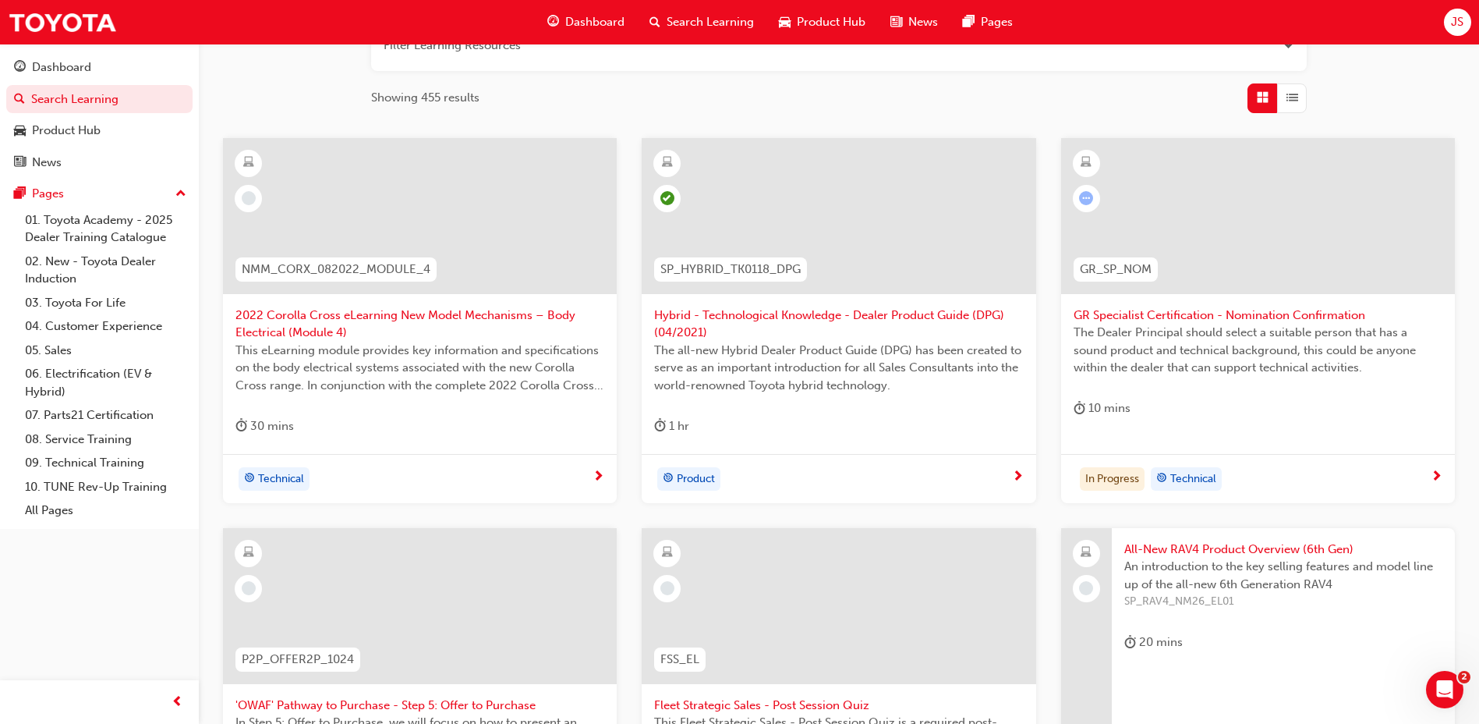
scroll to position [158, 0]
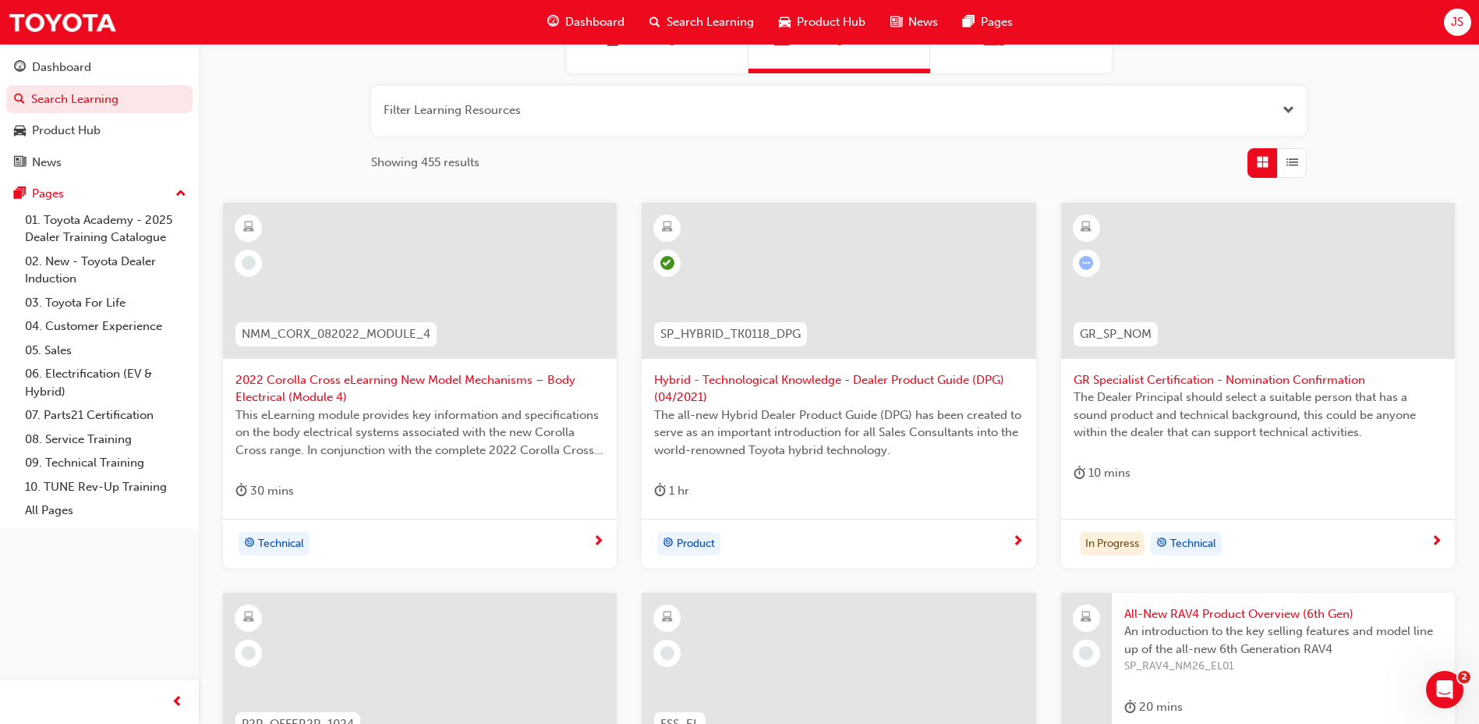
click at [480, 378] on span "2022 Corolla Cross eLearning New Model Mechanisms – Body Electrical (Module 4)" at bounding box center [420, 388] width 369 height 35
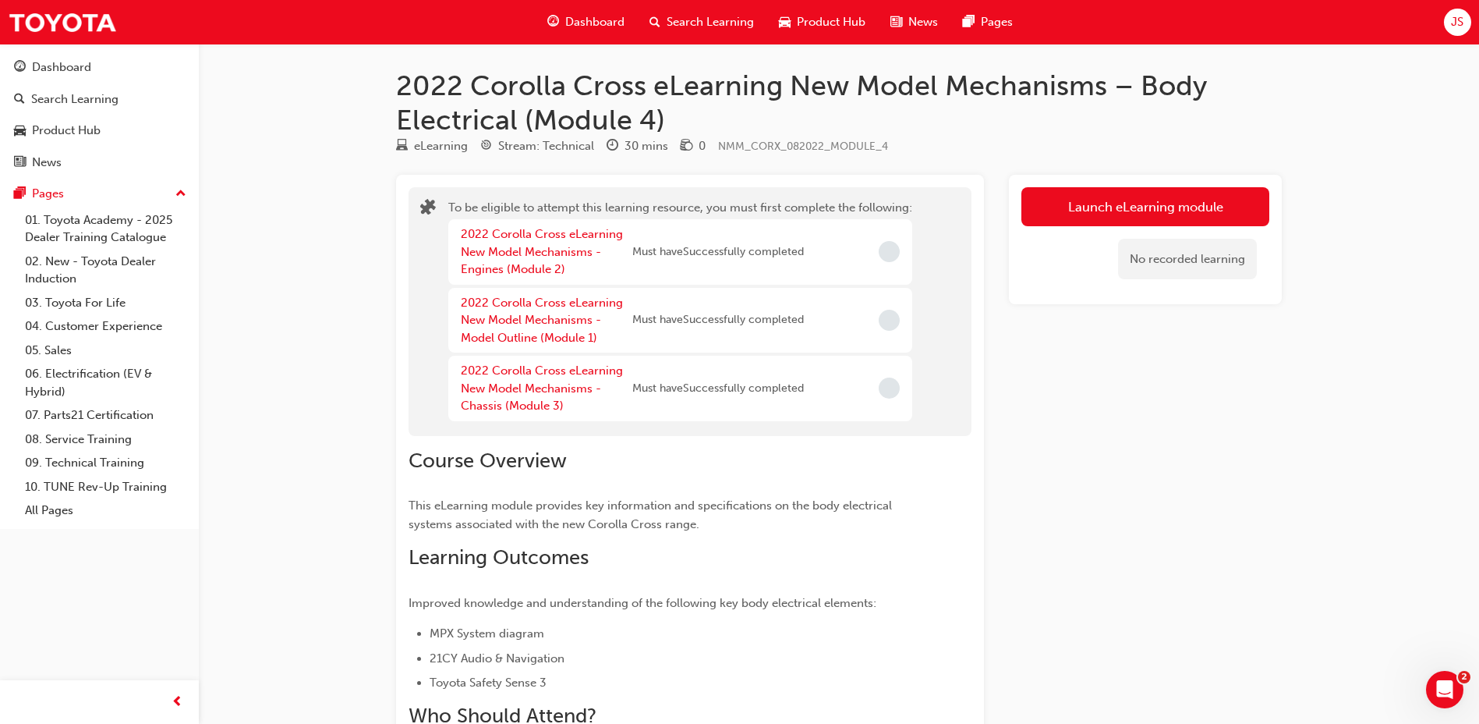
click at [536, 328] on div "2022 Corolla Cross eLearning New Model Mechanisms - Model Outline (Module 1)" at bounding box center [547, 320] width 172 height 53
click at [528, 342] on link "2022 Corolla Cross eLearning New Model Mechanisms - Model Outline (Module 1)" at bounding box center [542, 320] width 162 height 49
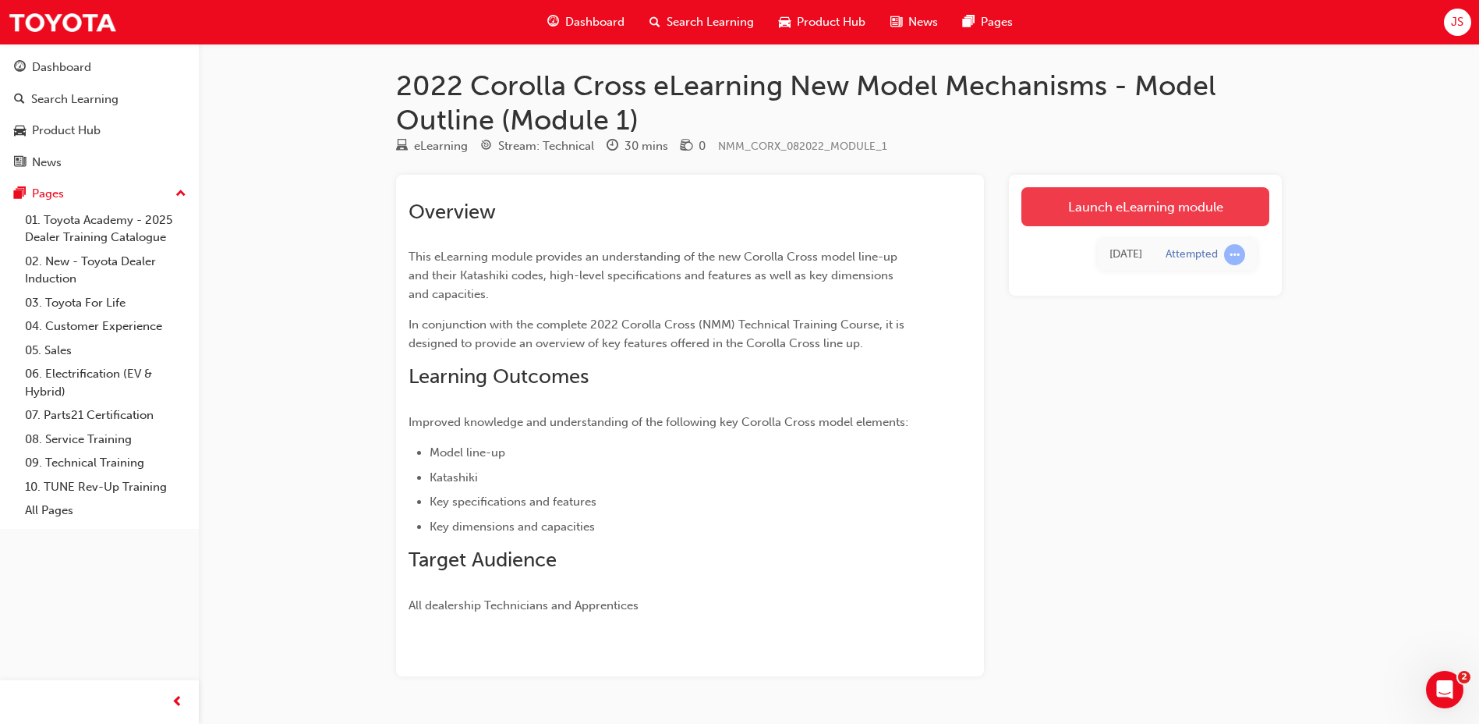
click at [1084, 189] on link "Launch eLearning module" at bounding box center [1146, 206] width 248 height 39
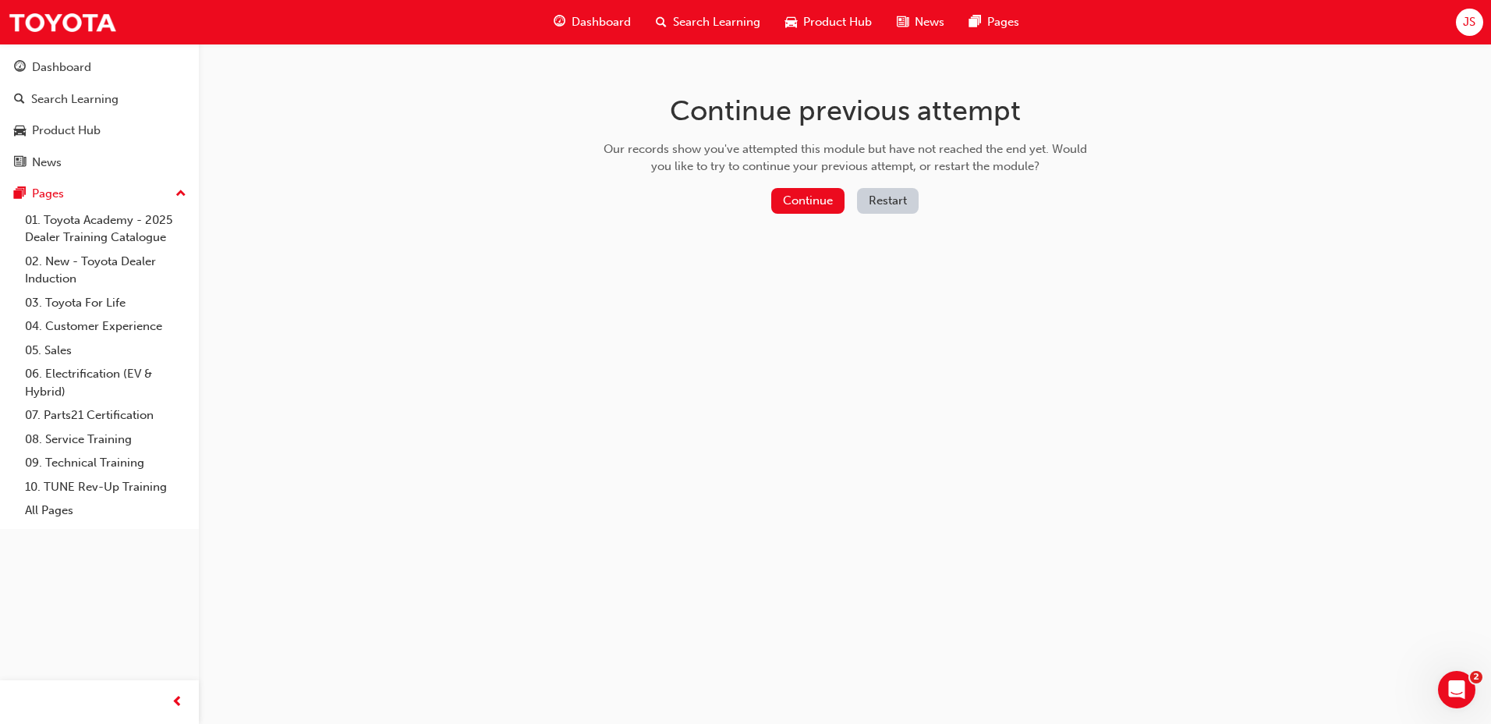
click at [859, 205] on button "Restart" at bounding box center [888, 201] width 62 height 26
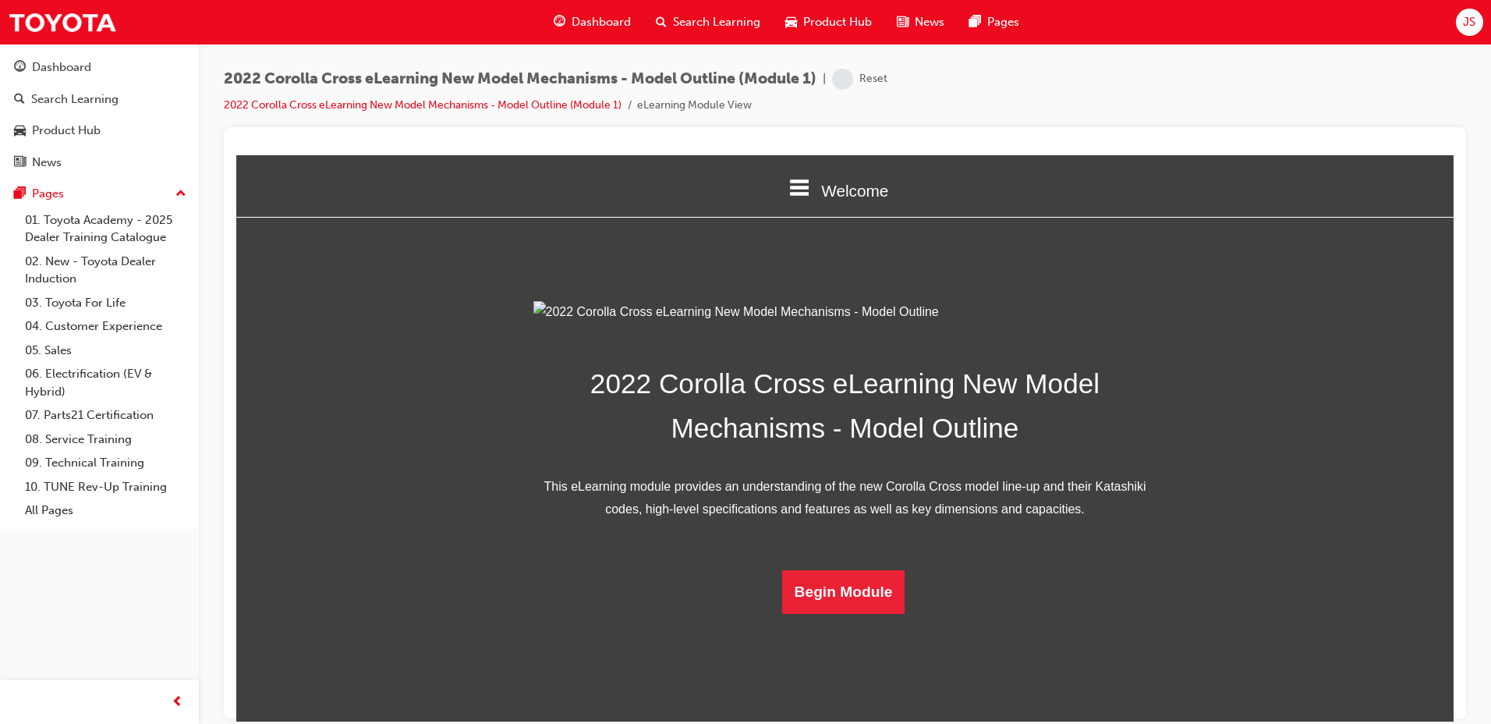
scroll to position [221, 0]
click at [873, 613] on button "Begin Module" at bounding box center [843, 591] width 123 height 44
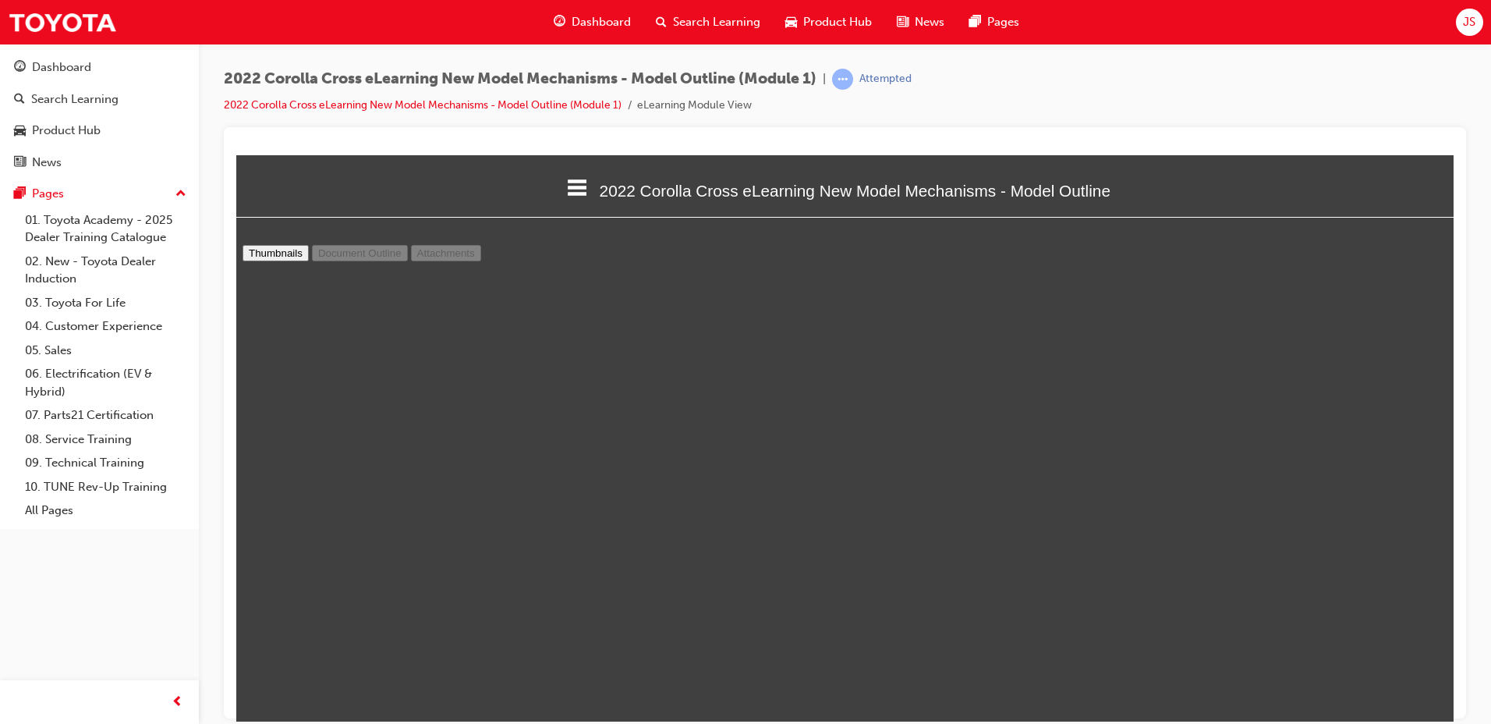
scroll to position [13101, 0]
type input "39"
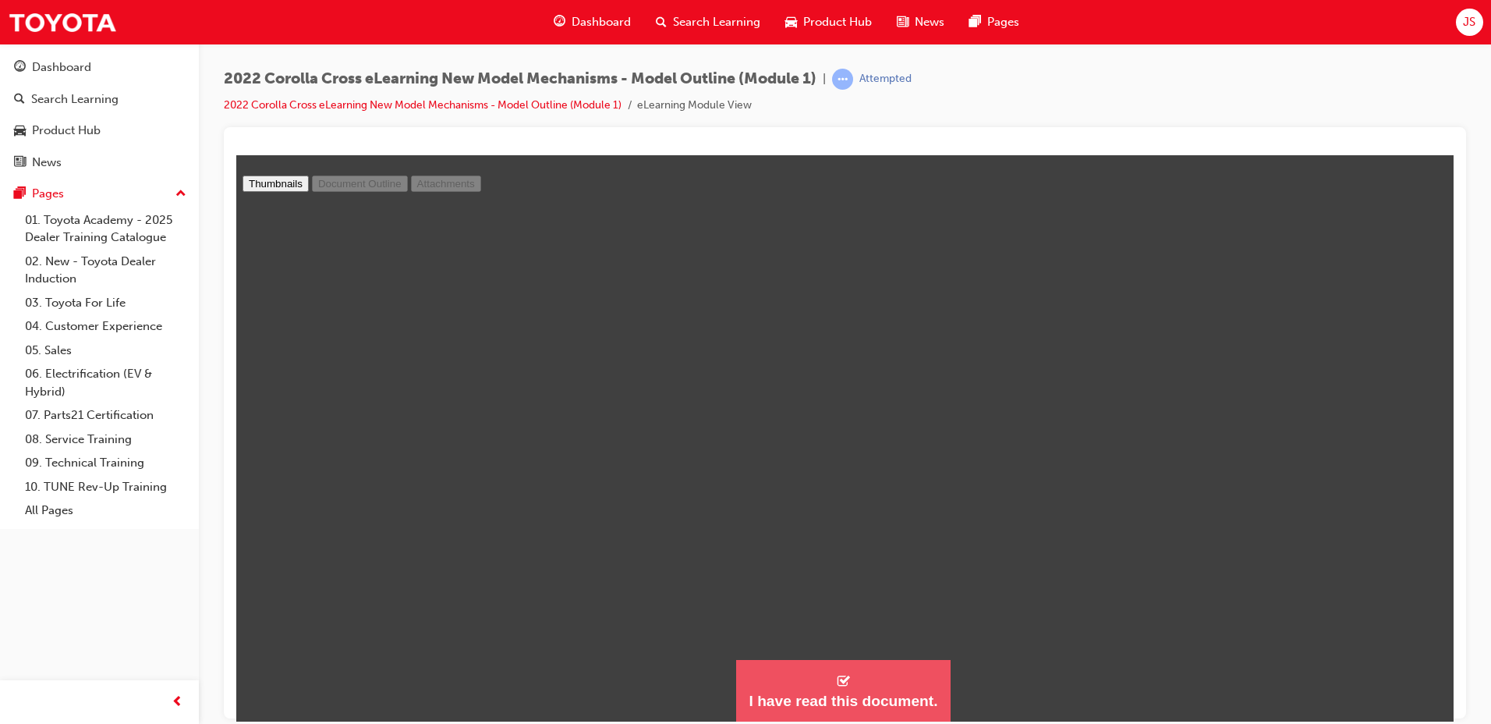
click at [894, 667] on button "I have read this document." at bounding box center [843, 690] width 214 height 63
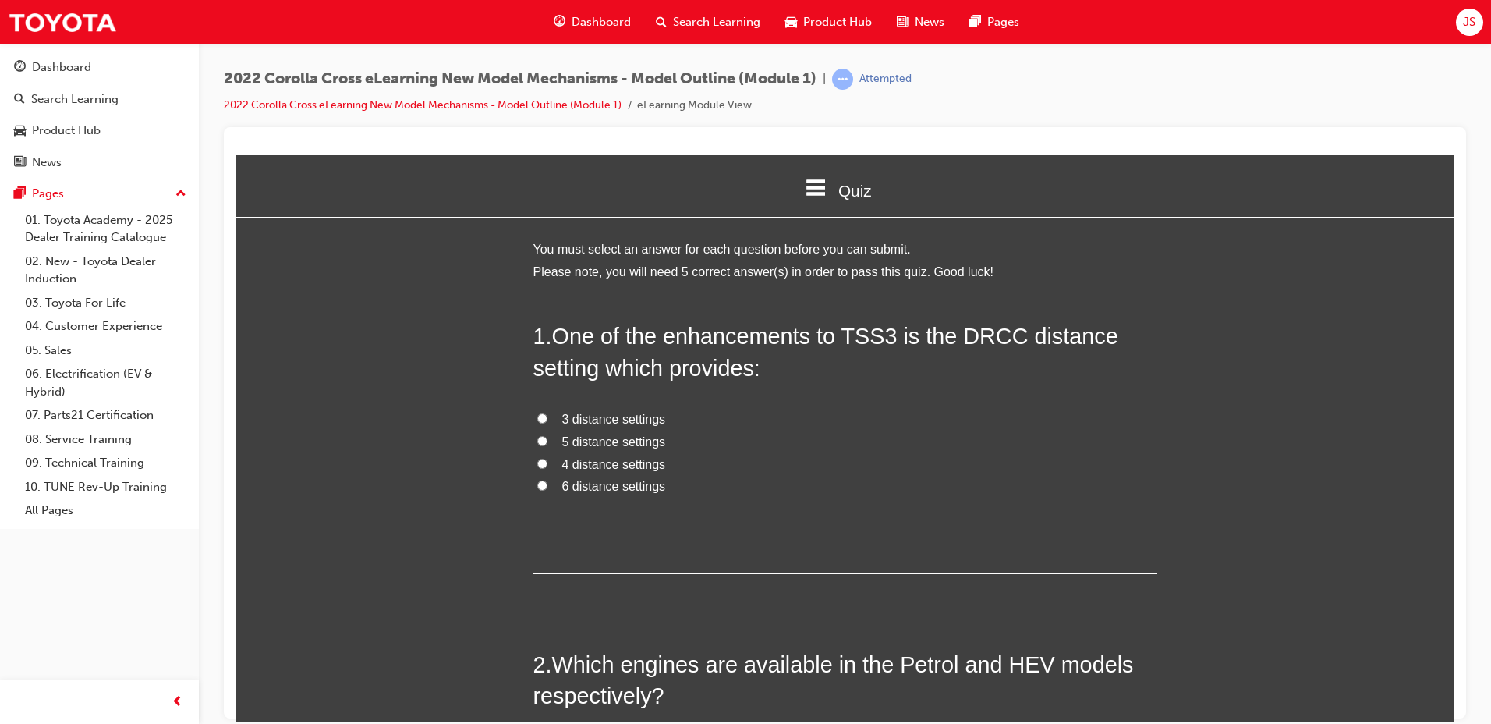
click at [625, 466] on span "4 distance settings" at bounding box center [614, 463] width 104 height 13
click at [547, 466] on input "4 distance settings" at bounding box center [542, 463] width 10 height 10
radio input "true"
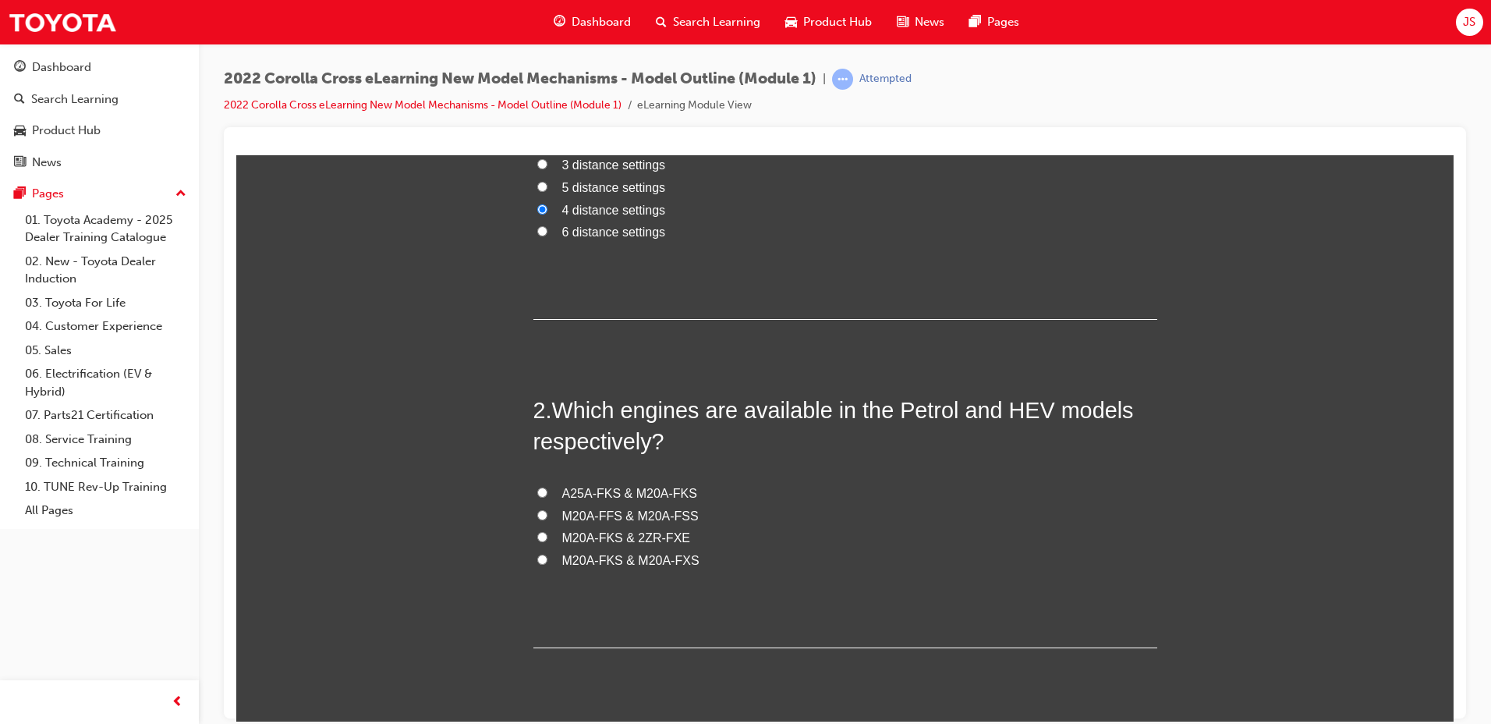
scroll to position [312, 0]
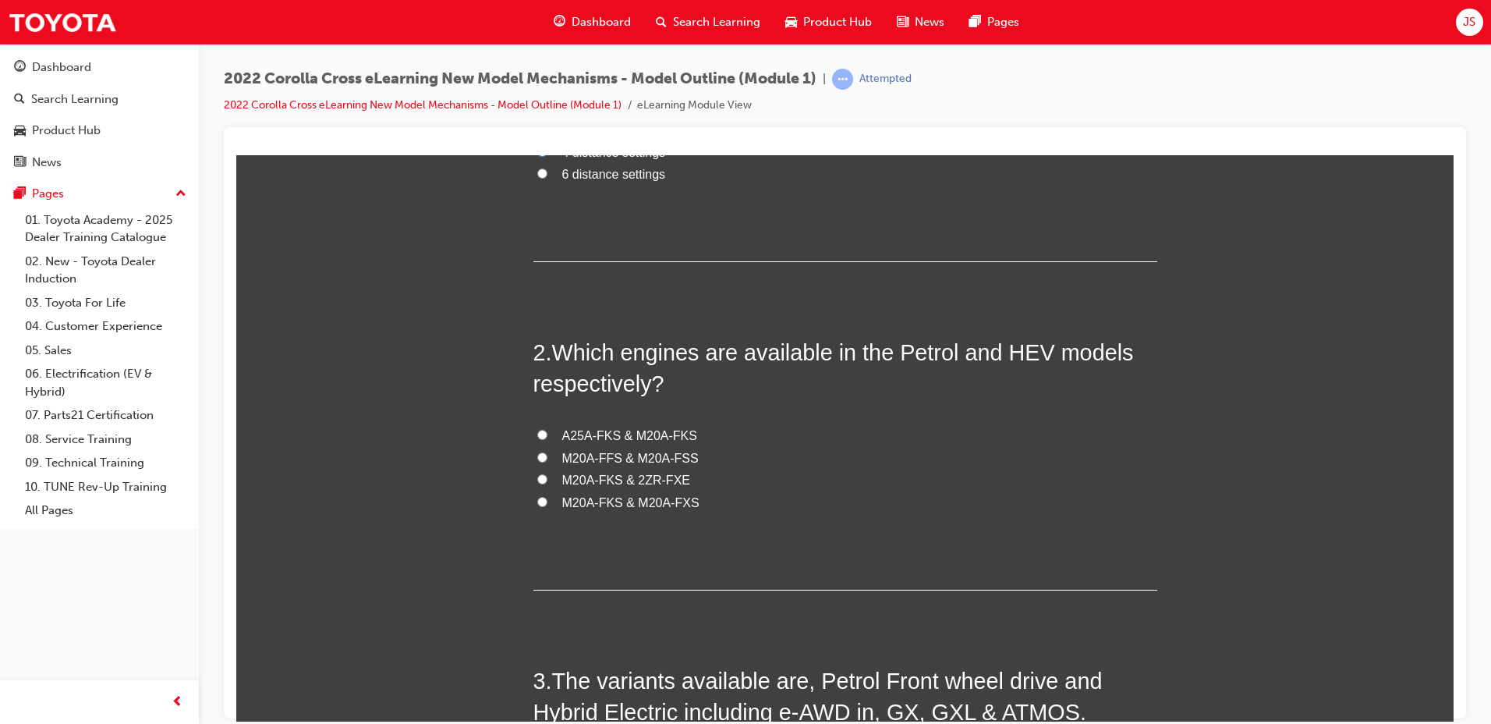
click at [615, 501] on span "M20A-FKS & M20A-FXS" at bounding box center [630, 501] width 137 height 13
click at [547, 501] on input "M20A-FKS & M20A-FXS" at bounding box center [542, 501] width 10 height 10
radio input "true"
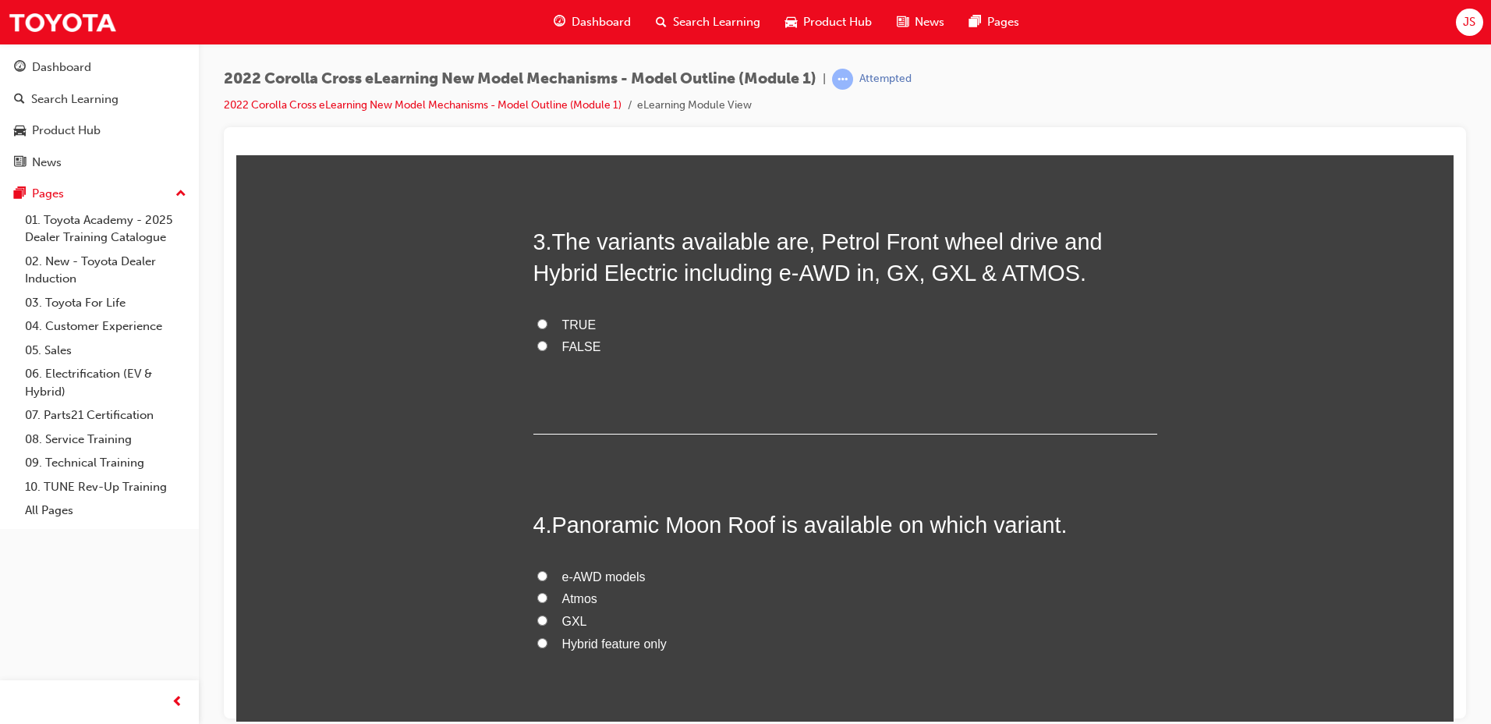
scroll to position [780, 0]
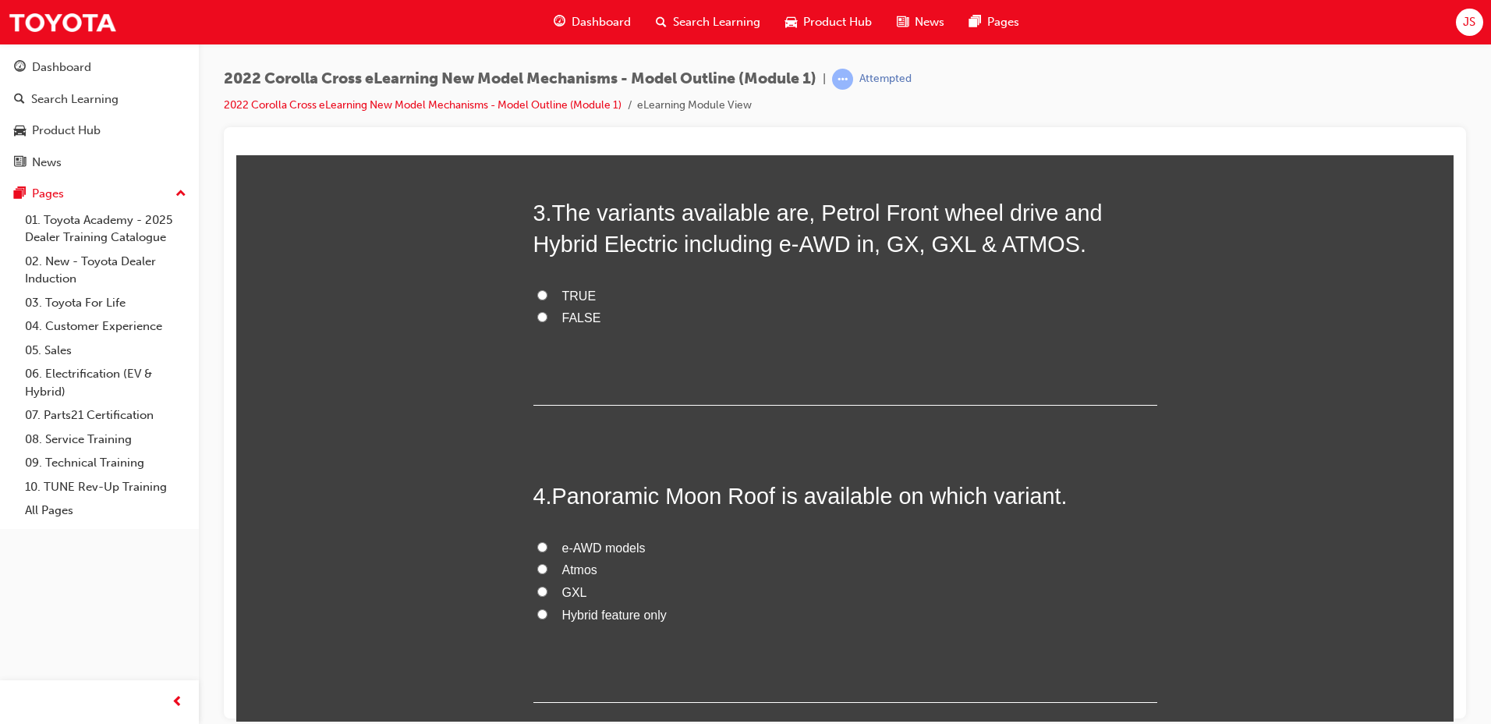
click at [573, 289] on span "TRUE" at bounding box center [579, 295] width 34 height 13
click at [547, 289] on input "TRUE" at bounding box center [542, 294] width 10 height 10
radio input "true"
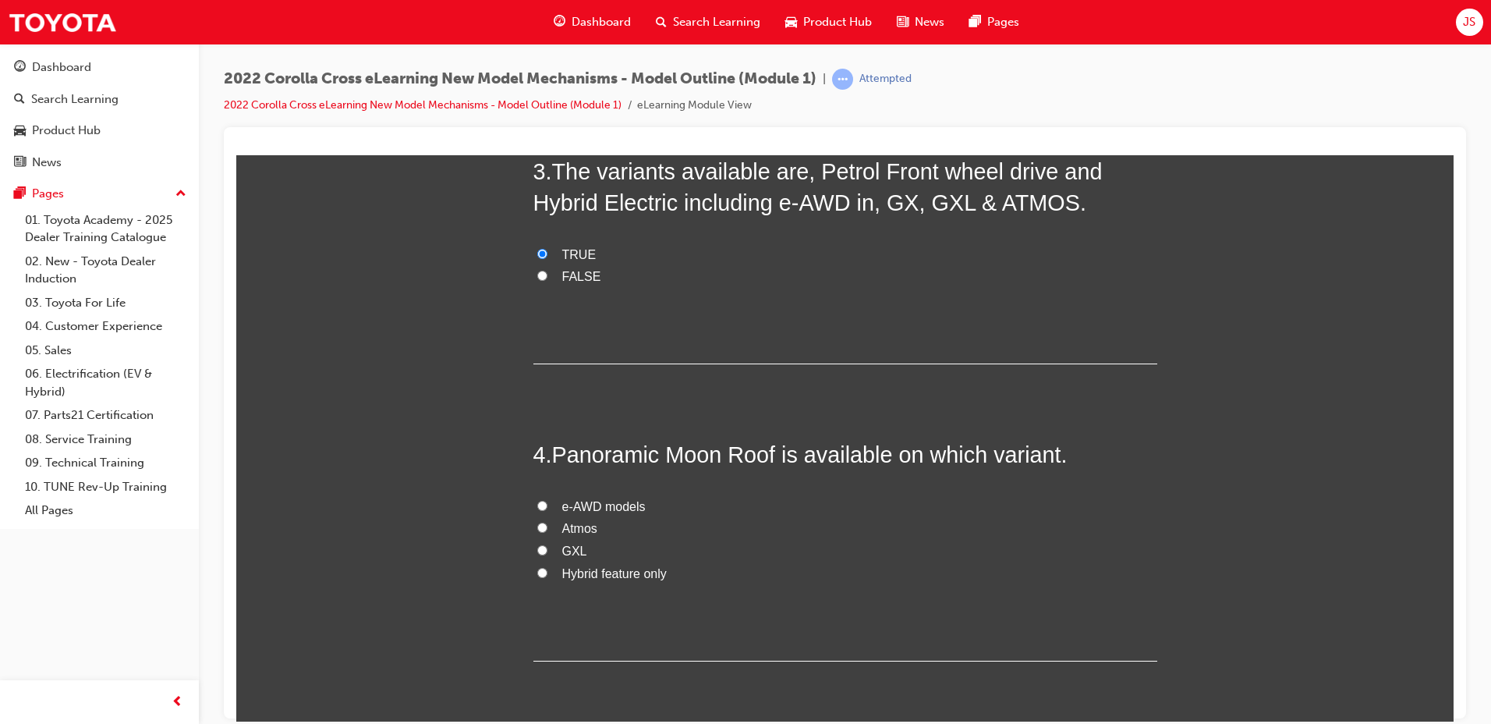
scroll to position [858, 0]
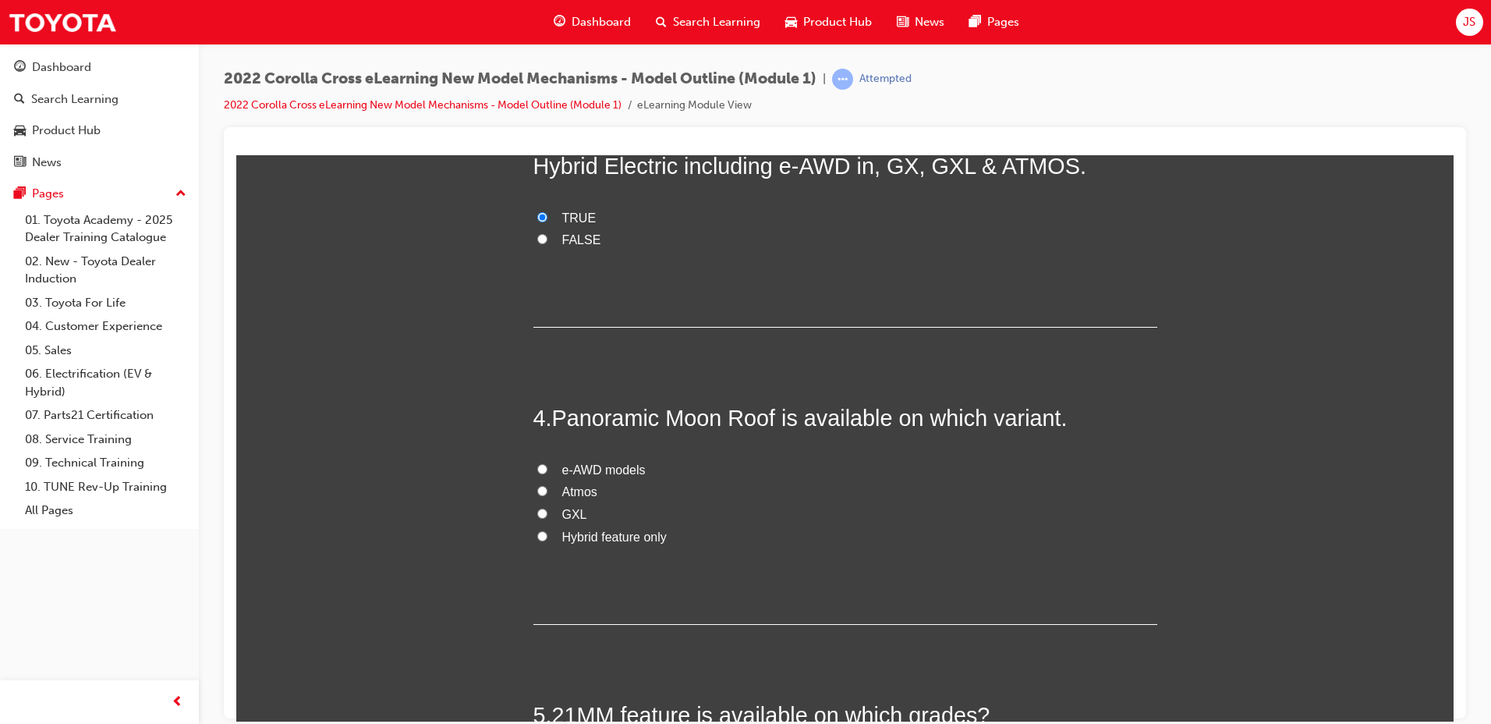
click at [537, 490] on input "Atmos" at bounding box center [542, 490] width 10 height 10
radio input "true"
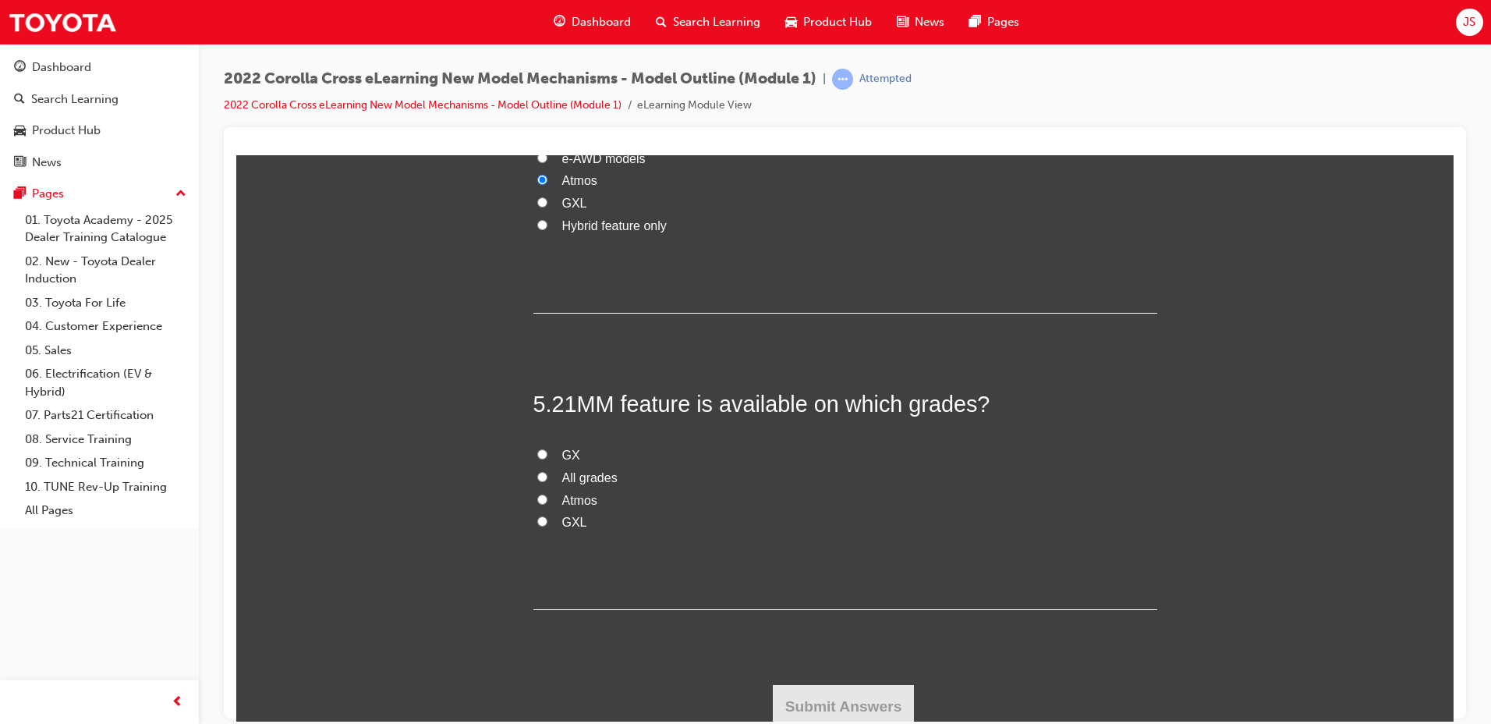
scroll to position [1175, 0]
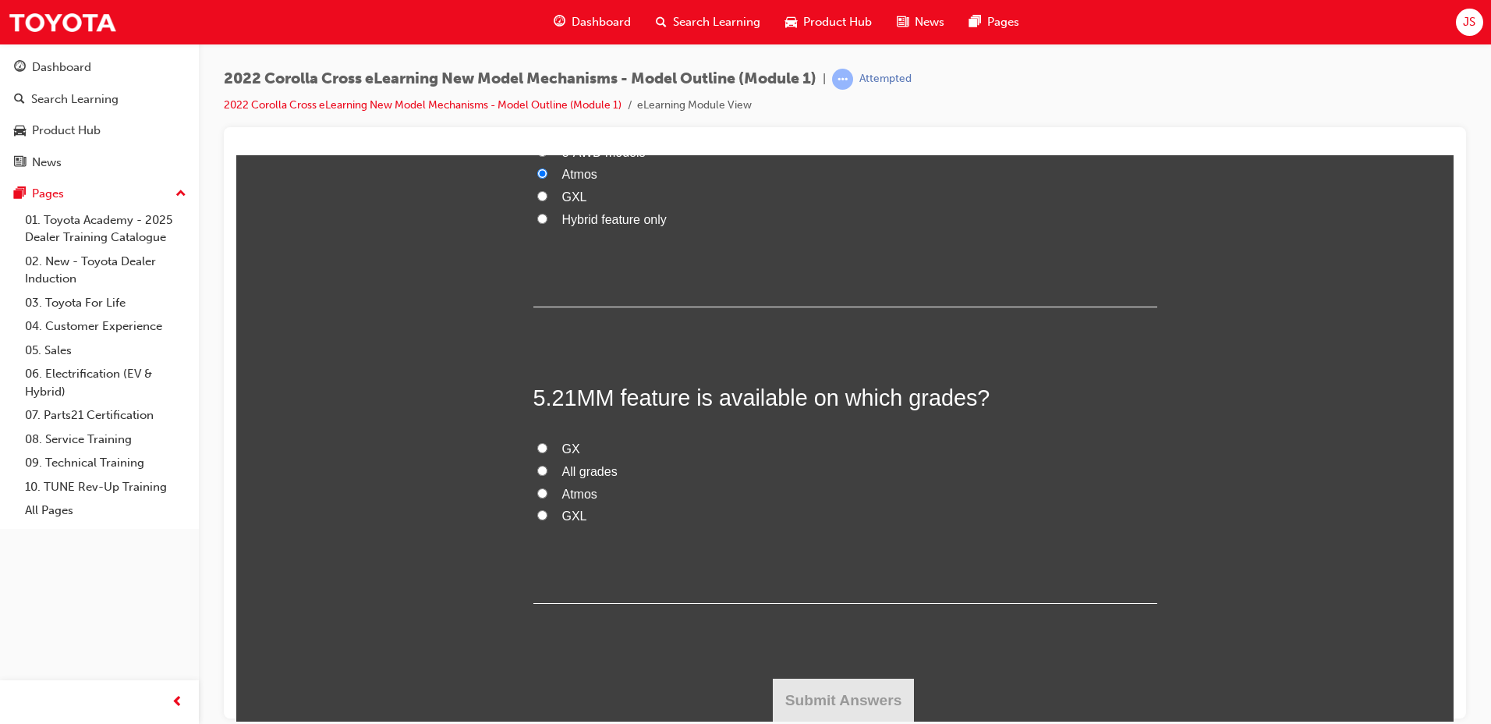
click at [545, 445] on label "GX" at bounding box center [845, 448] width 624 height 23
click at [545, 445] on input "GX" at bounding box center [542, 447] width 10 height 10
radio input "true"
click at [839, 689] on button "Submit Answers" at bounding box center [844, 700] width 142 height 44
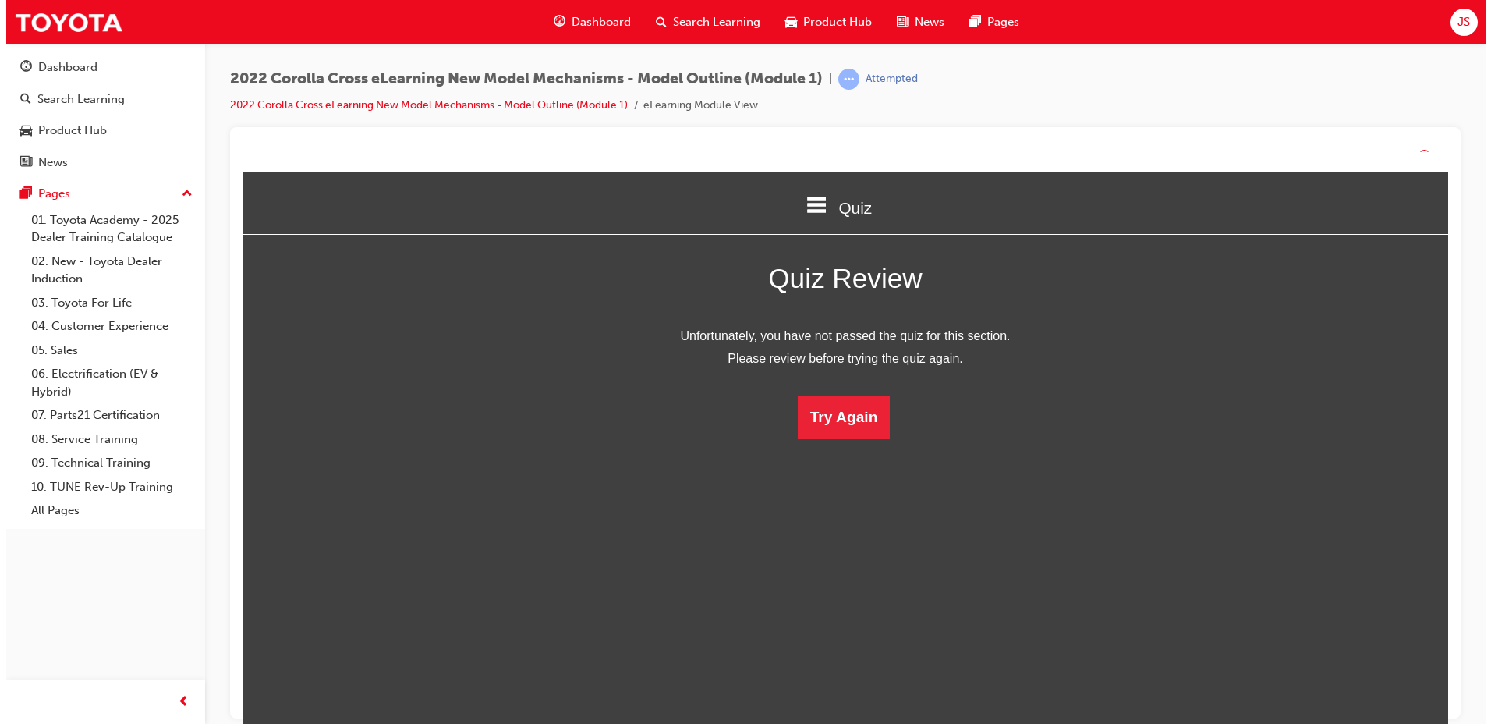
scroll to position [207, 1242]
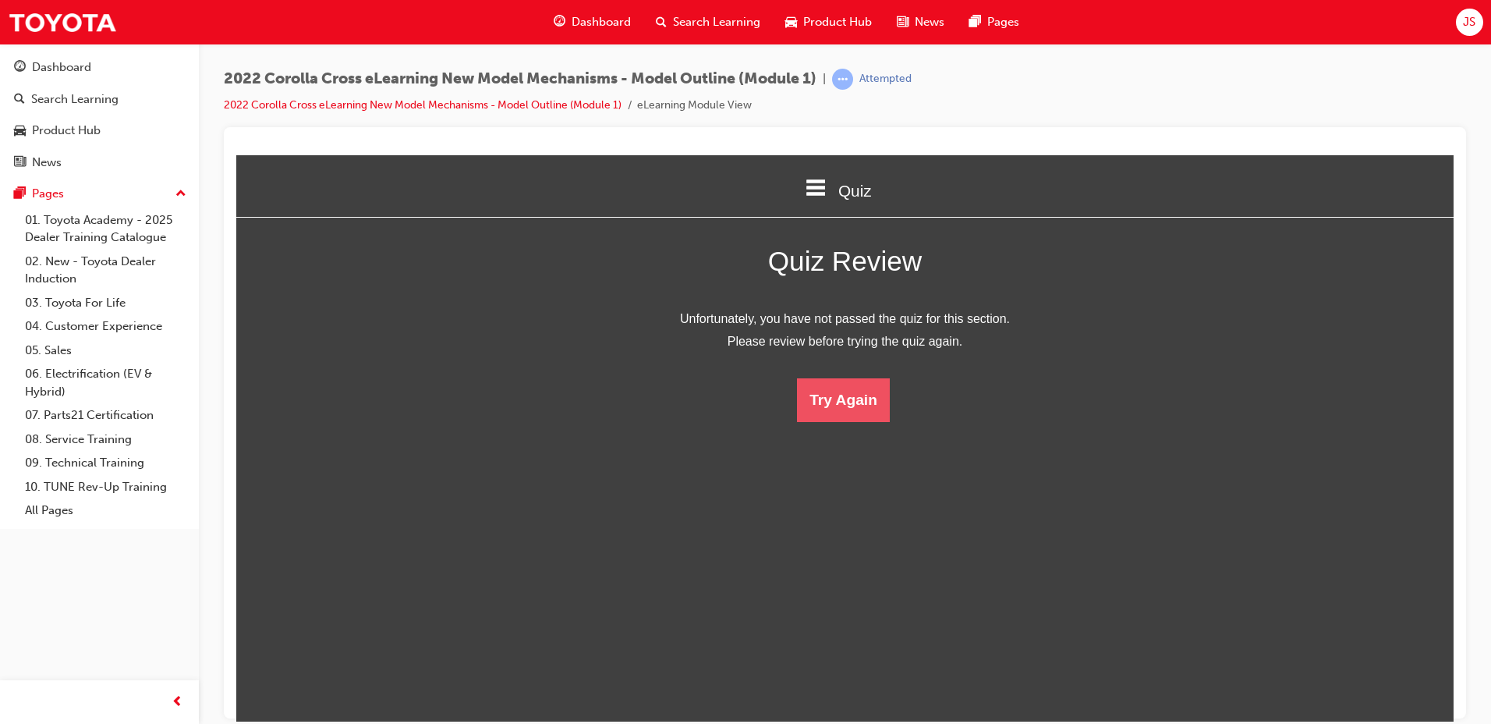
click at [845, 381] on button "Try Again" at bounding box center [843, 399] width 93 height 44
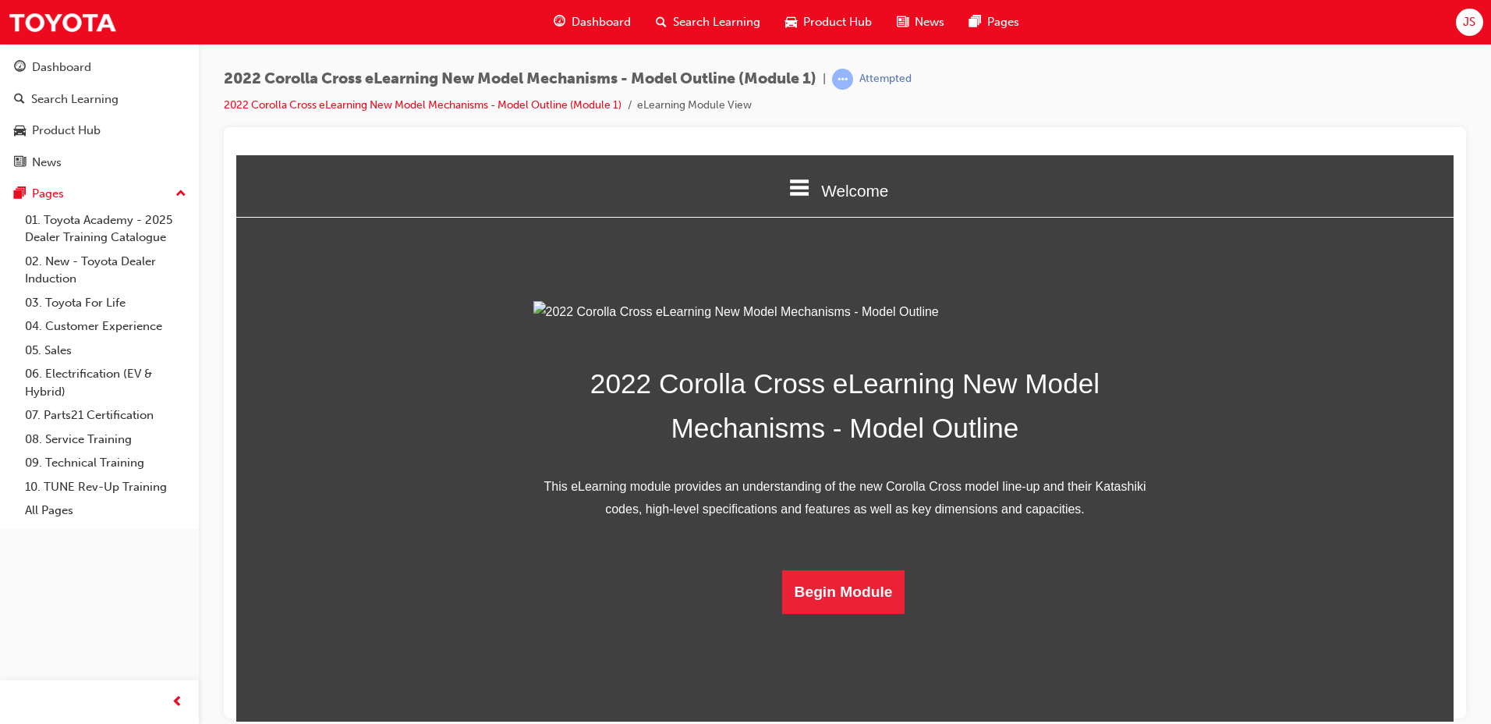
scroll to position [221, 0]
click at [834, 613] on button "Begin Module" at bounding box center [843, 591] width 123 height 44
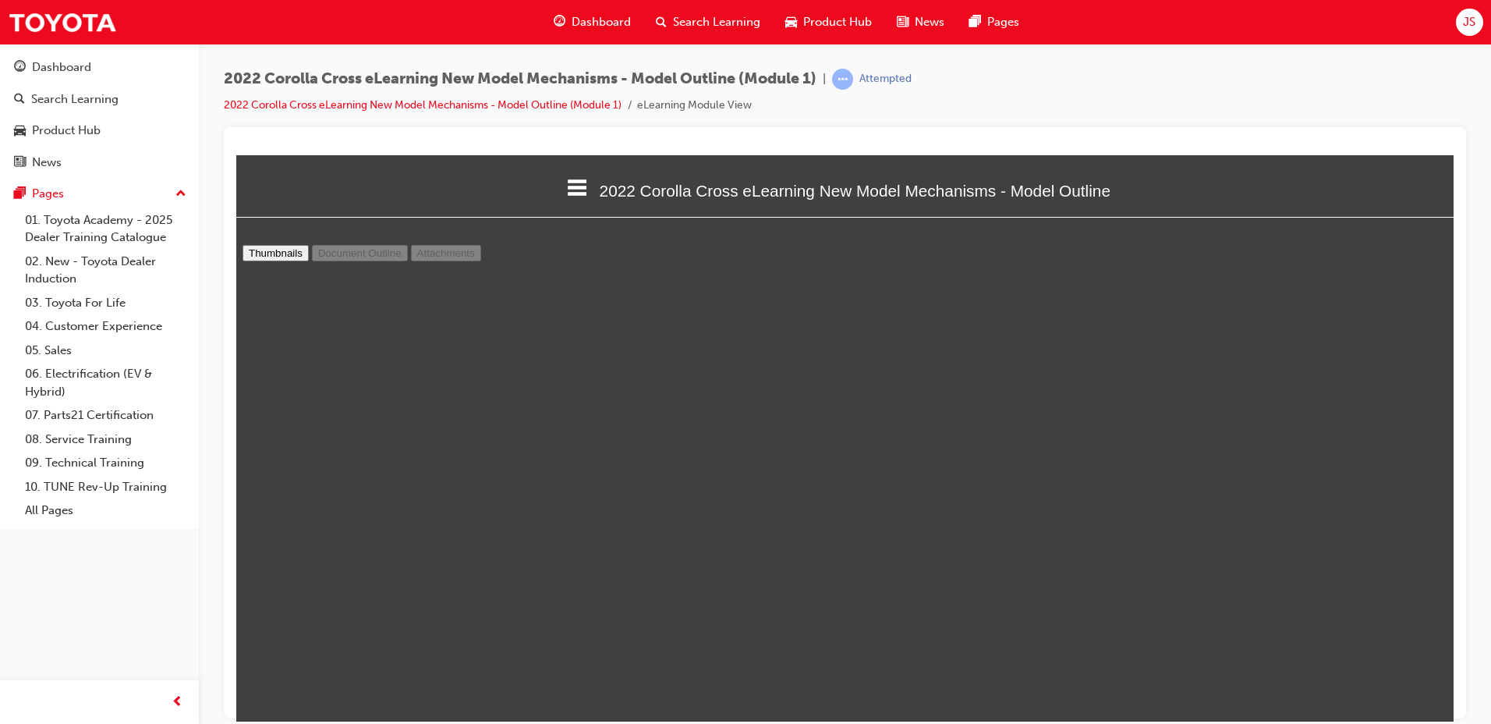
scroll to position [16002, 0]
type input "39"
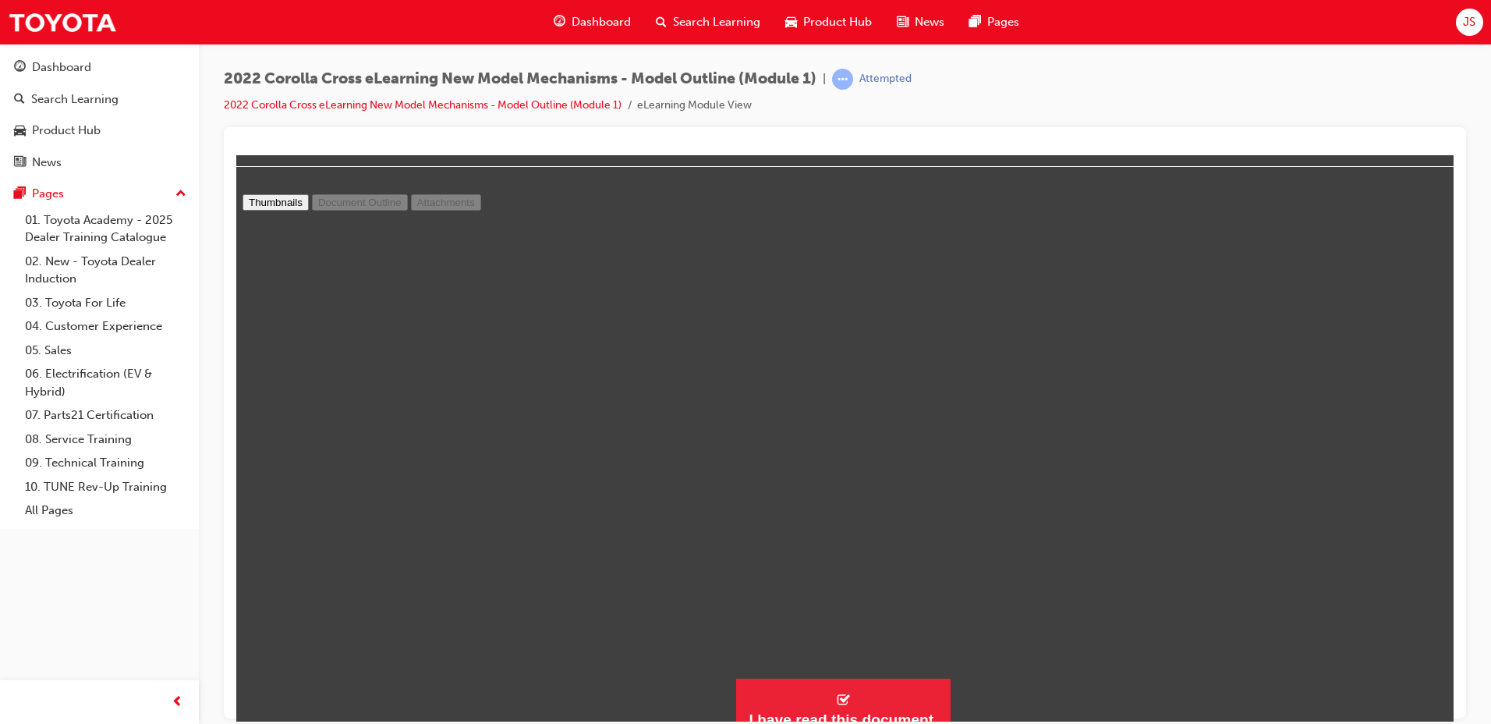
scroll to position [69, 0]
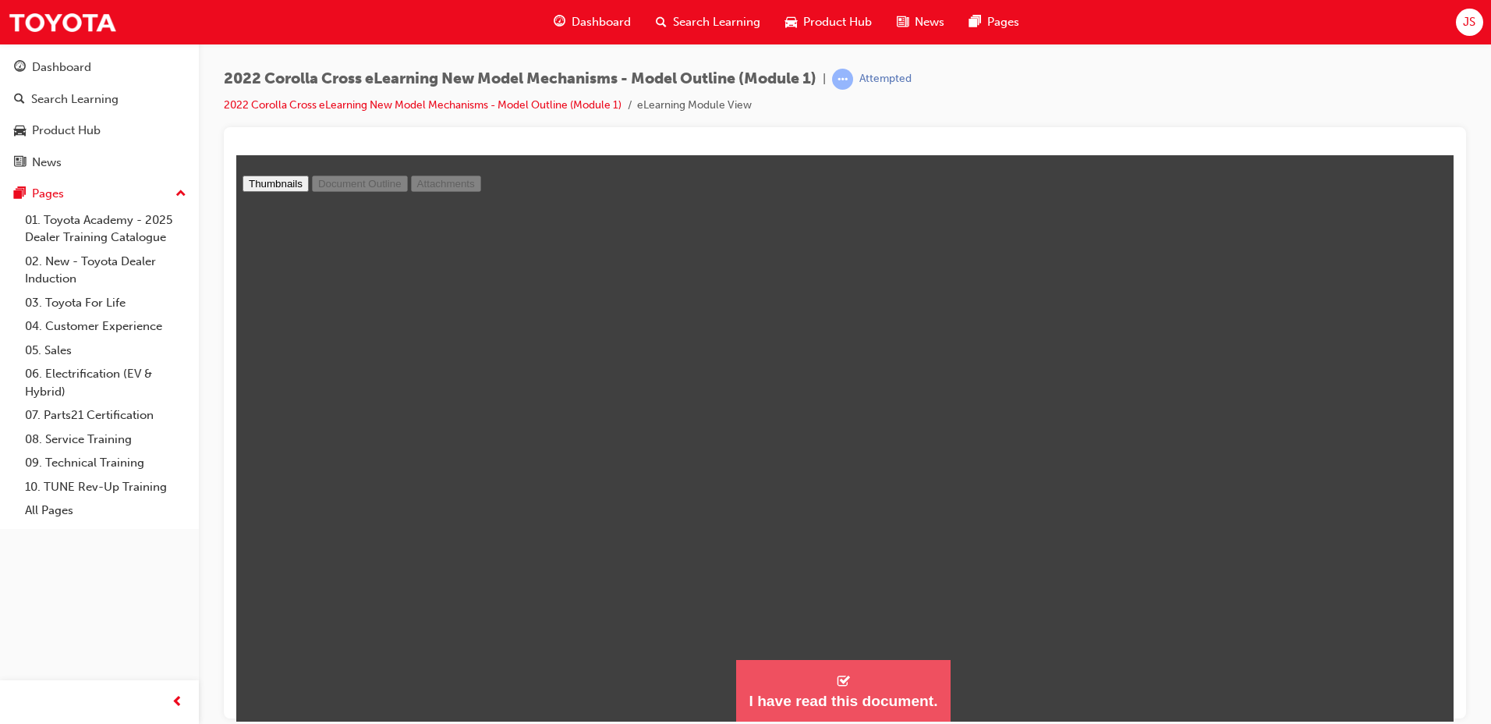
click at [809, 703] on div "I have read this document." at bounding box center [843, 700] width 189 height 19
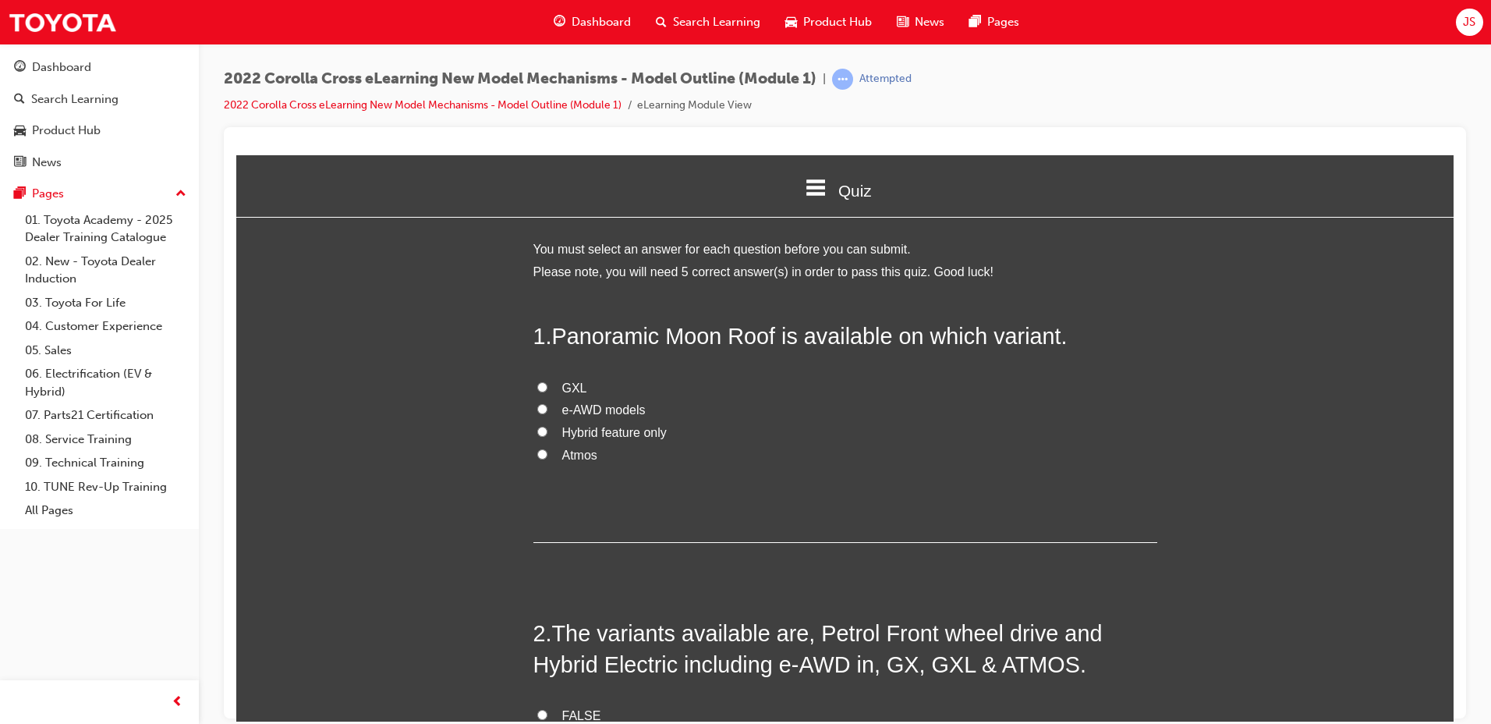
click at [572, 449] on span "Atmos" at bounding box center [579, 454] width 35 height 13
click at [547, 449] on input "Atmos" at bounding box center [542, 453] width 10 height 10
radio input "true"
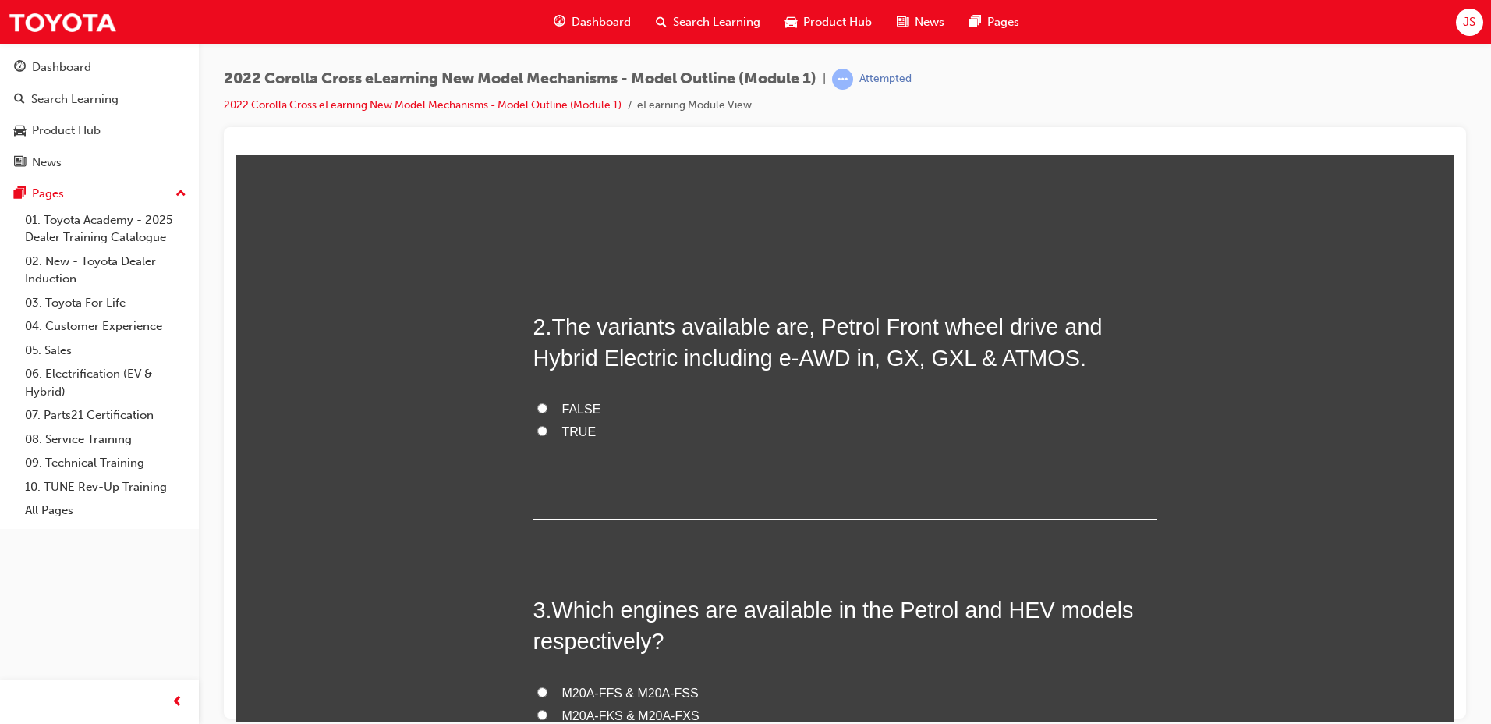
scroll to position [312, 0]
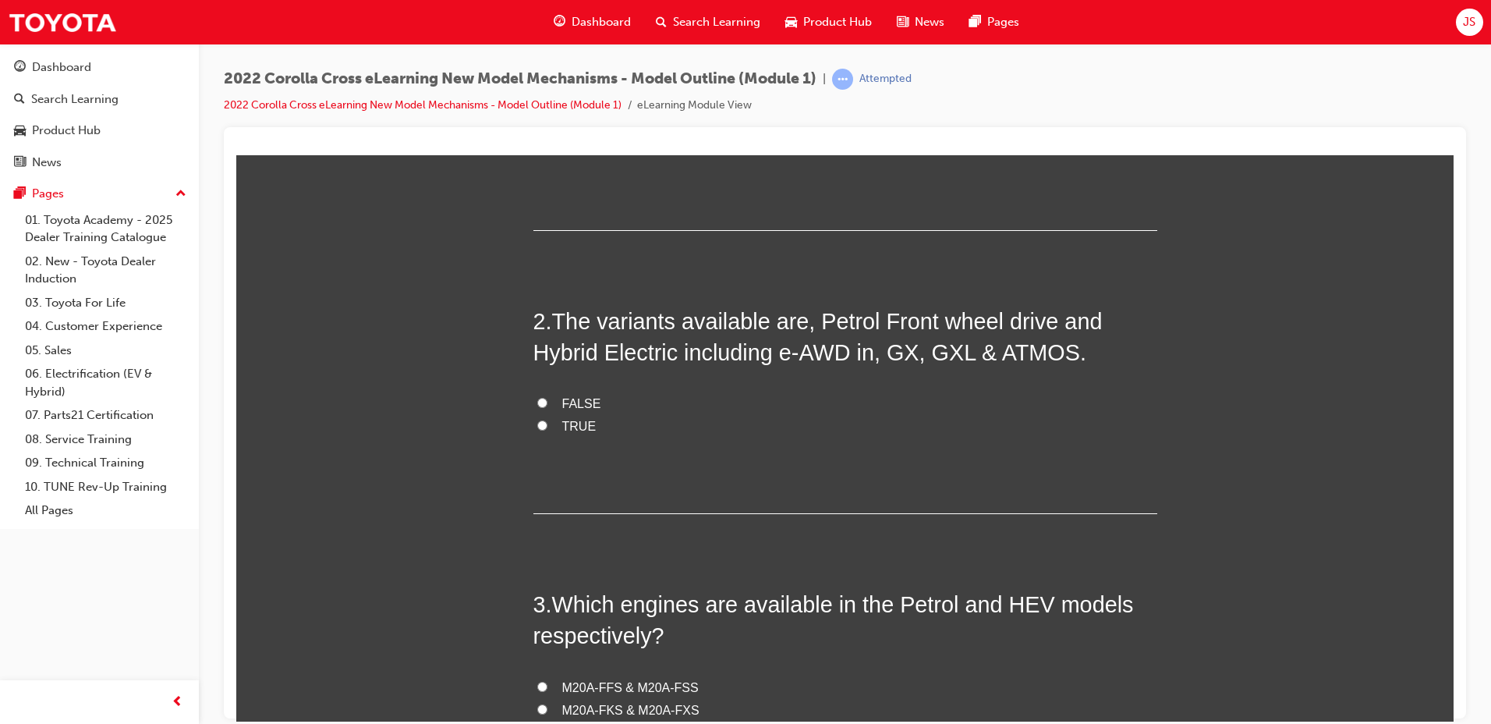
click at [577, 428] on span "TRUE" at bounding box center [579, 425] width 34 height 13
click at [547, 428] on input "TRUE" at bounding box center [542, 425] width 10 height 10
radio input "true"
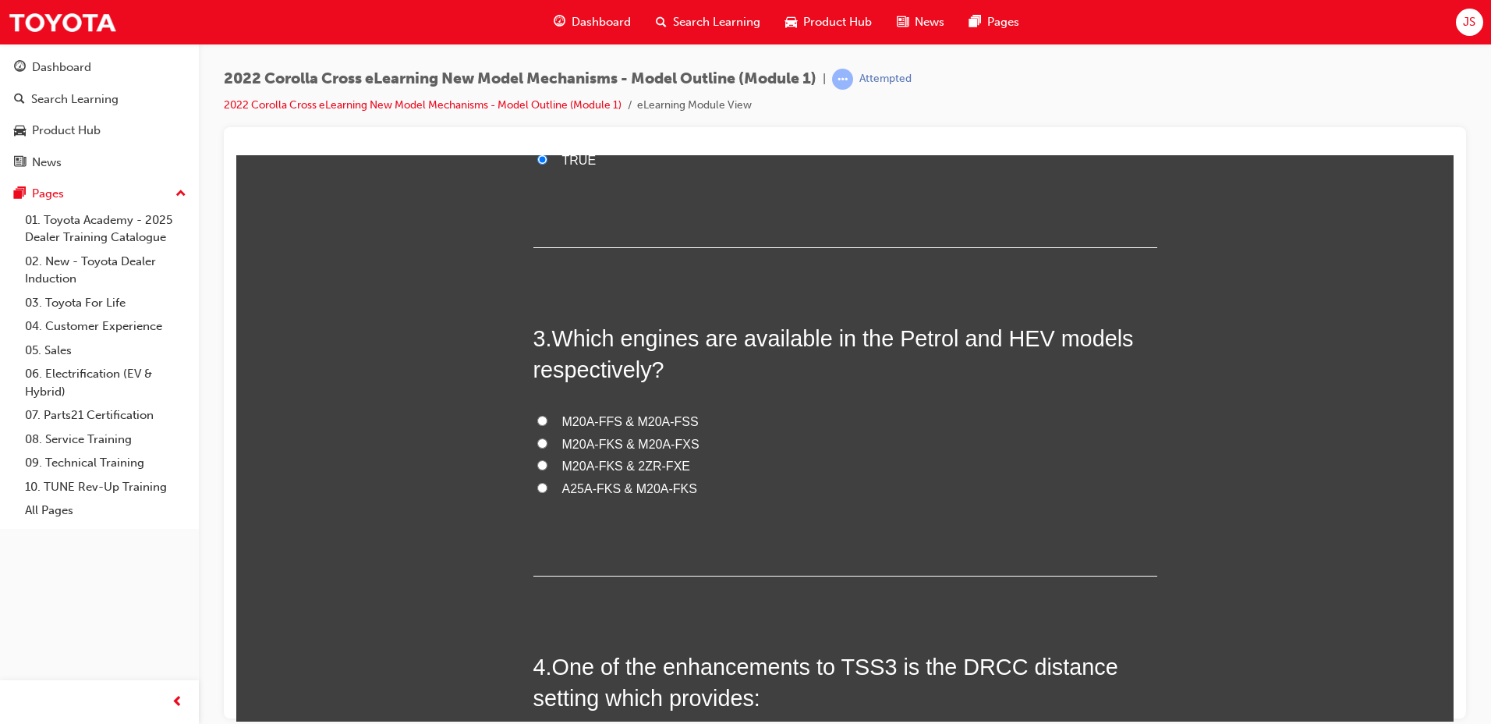
scroll to position [702, 0]
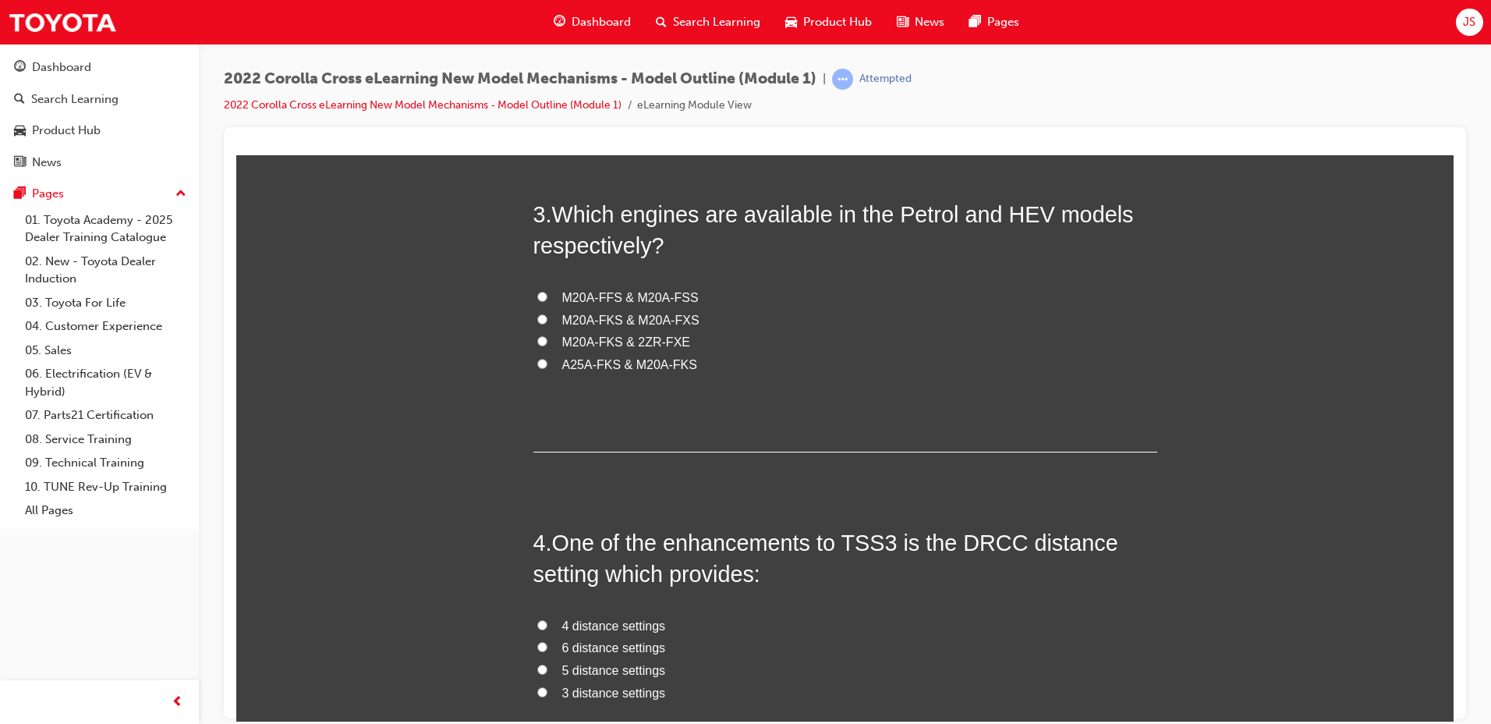
click at [630, 323] on span "M20A-FKS & M20A-FXS" at bounding box center [630, 319] width 137 height 13
click at [547, 323] on input "M20A-FKS & M20A-FXS" at bounding box center [542, 318] width 10 height 10
radio input "true"
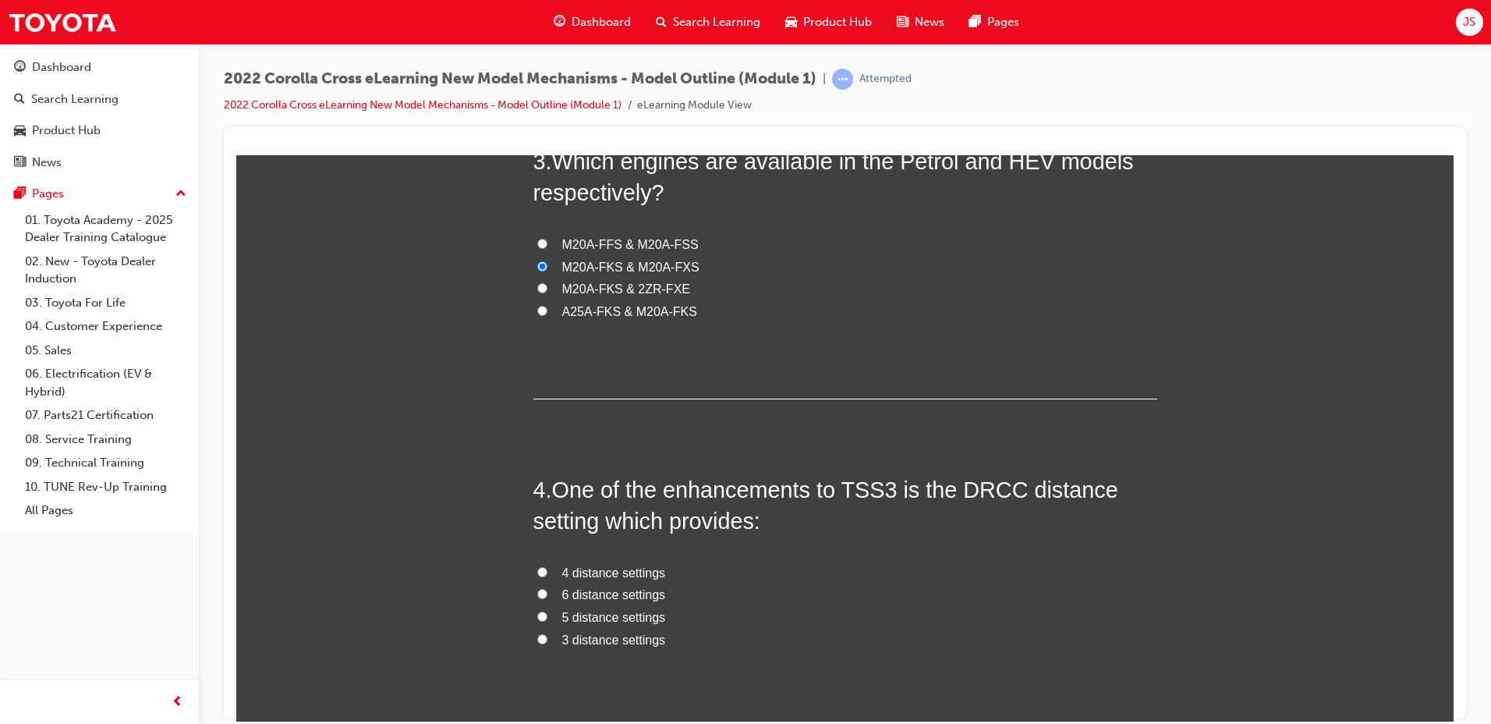
scroll to position [936, 0]
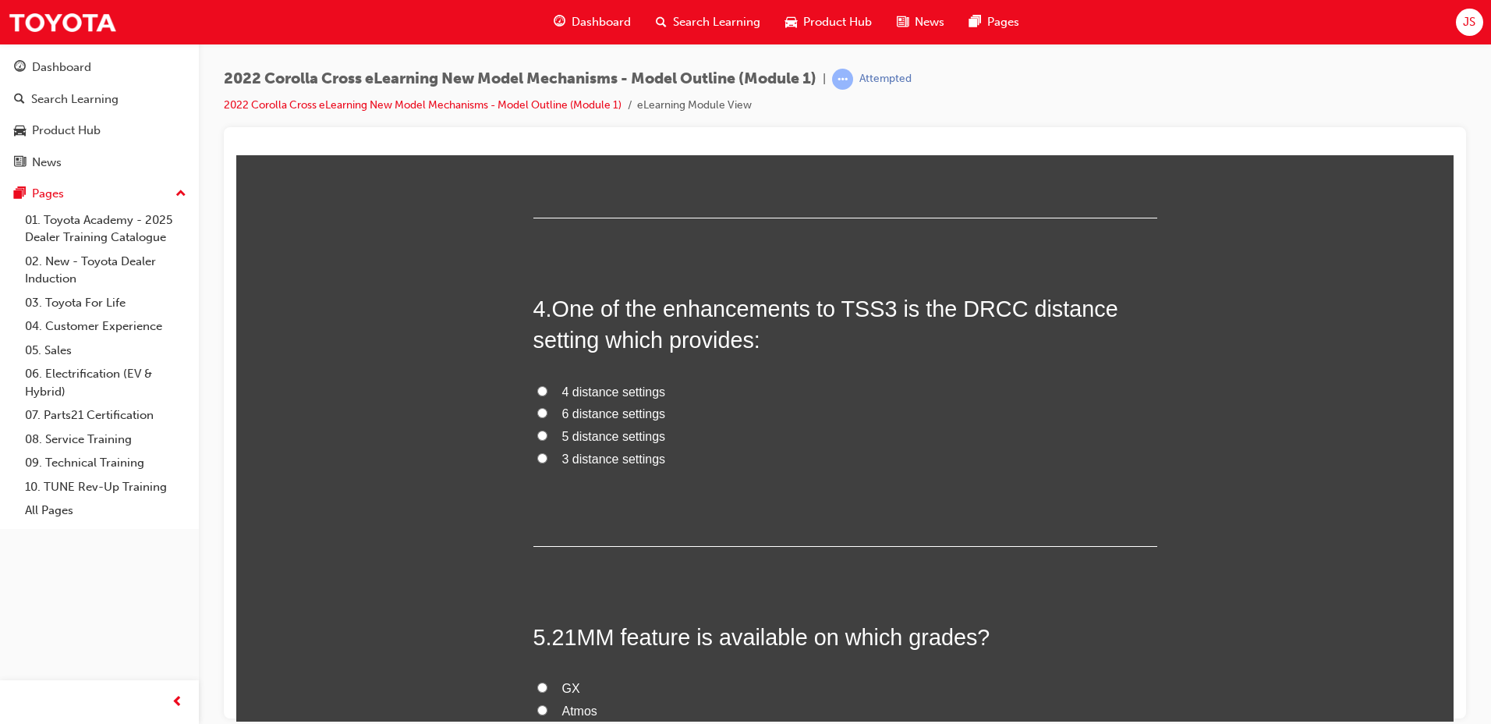
click at [552, 388] on label "4 distance settings" at bounding box center [845, 392] width 624 height 23
click at [547, 388] on input "4 distance settings" at bounding box center [542, 390] width 10 height 10
radio input "true"
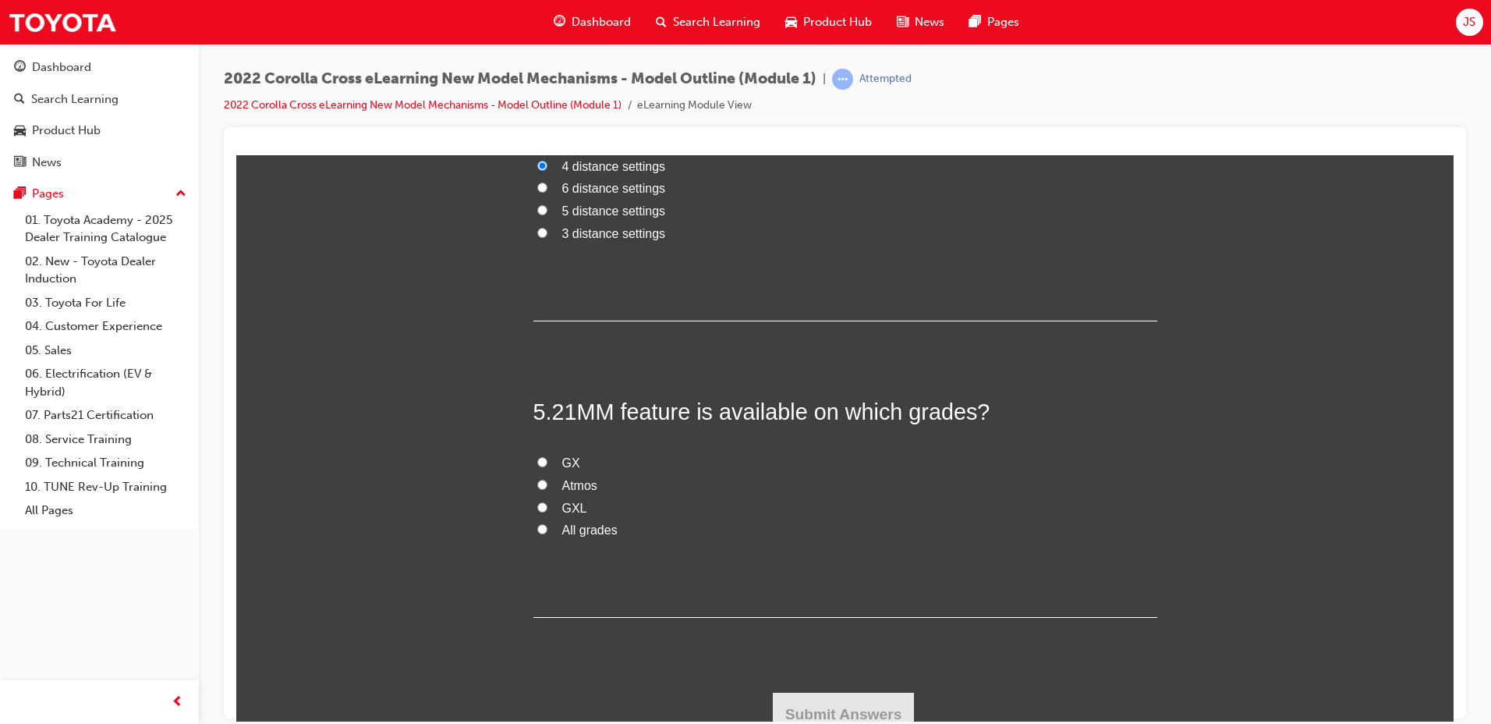
scroll to position [1175, 0]
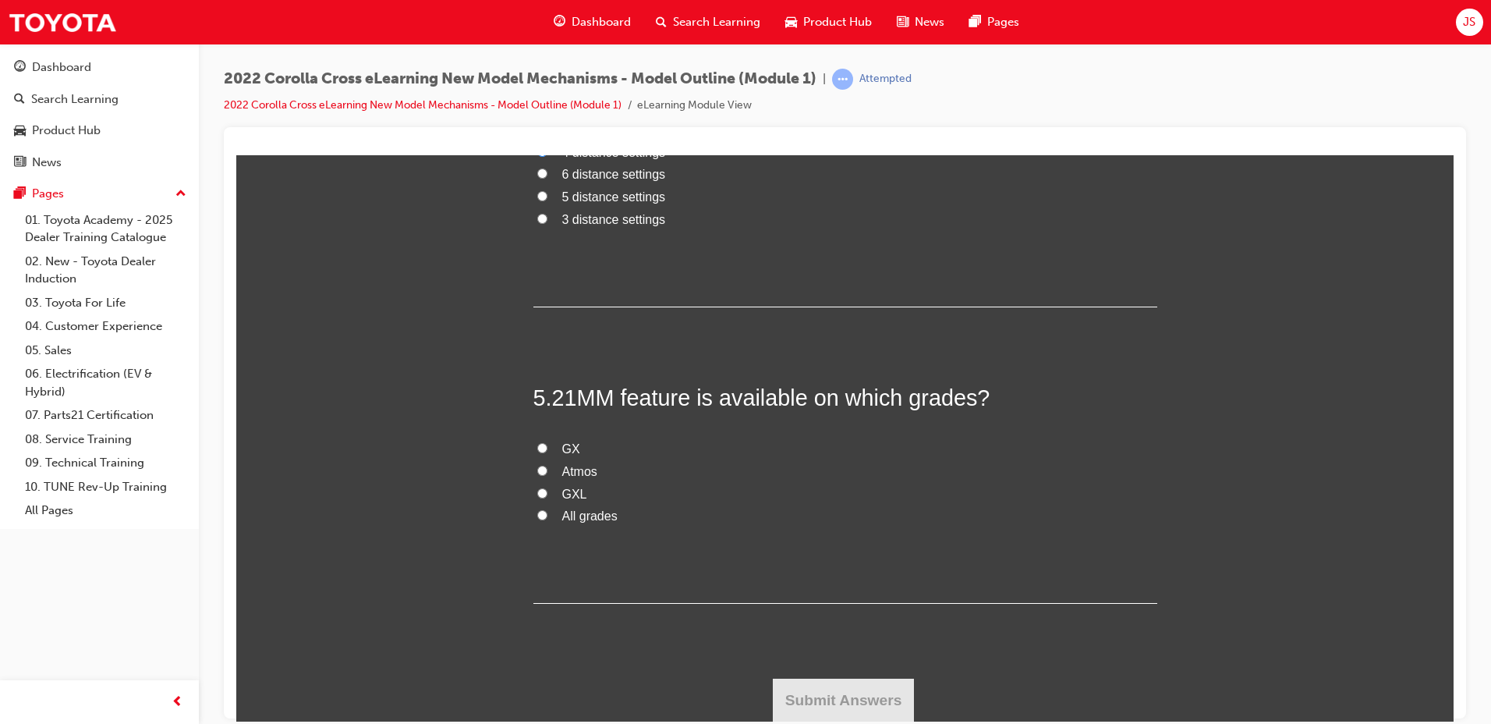
click at [605, 517] on span "All grades" at bounding box center [589, 514] width 55 height 13
click at [547, 517] on input "All grades" at bounding box center [542, 514] width 10 height 10
radio input "true"
click at [865, 704] on button "Submit Answers" at bounding box center [844, 700] width 142 height 44
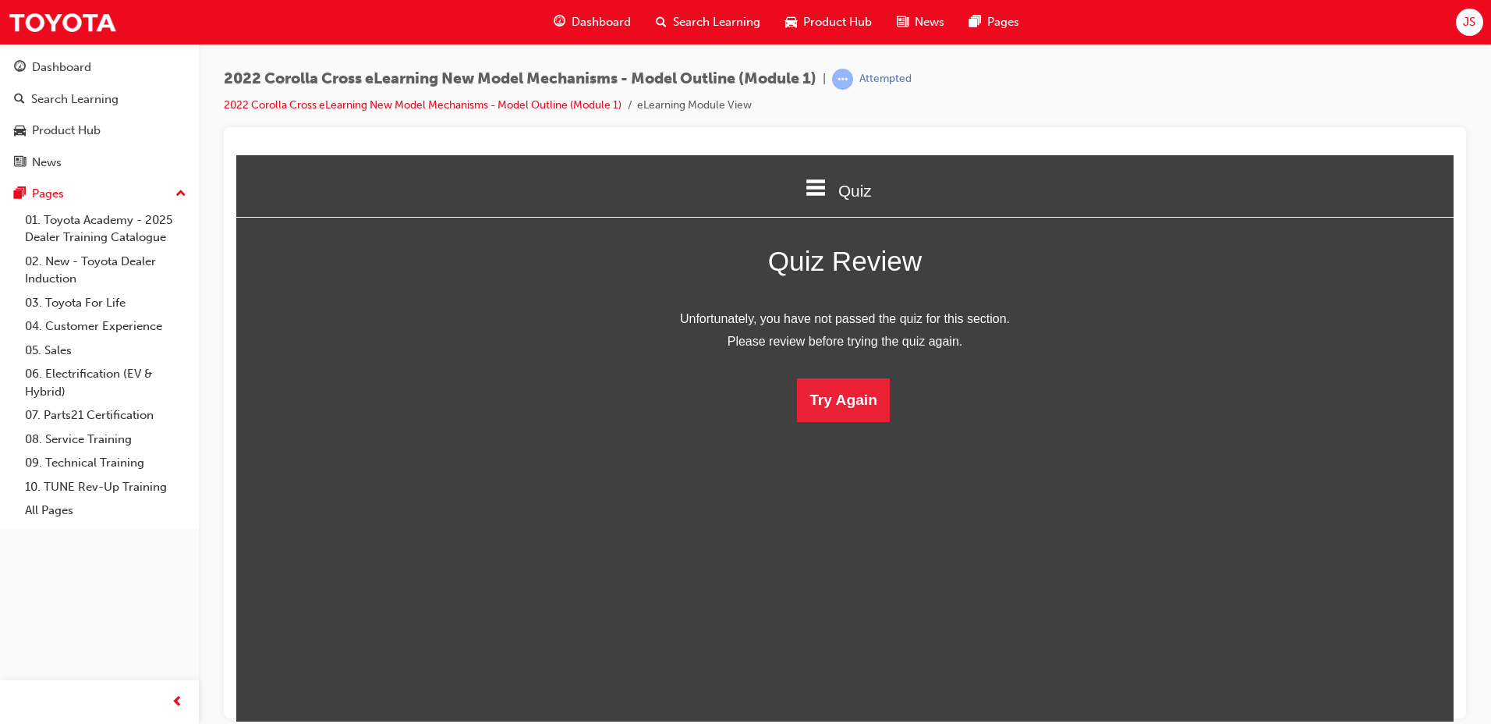
scroll to position [207, 1242]
click at [814, 394] on button "Try Again" at bounding box center [843, 399] width 93 height 44
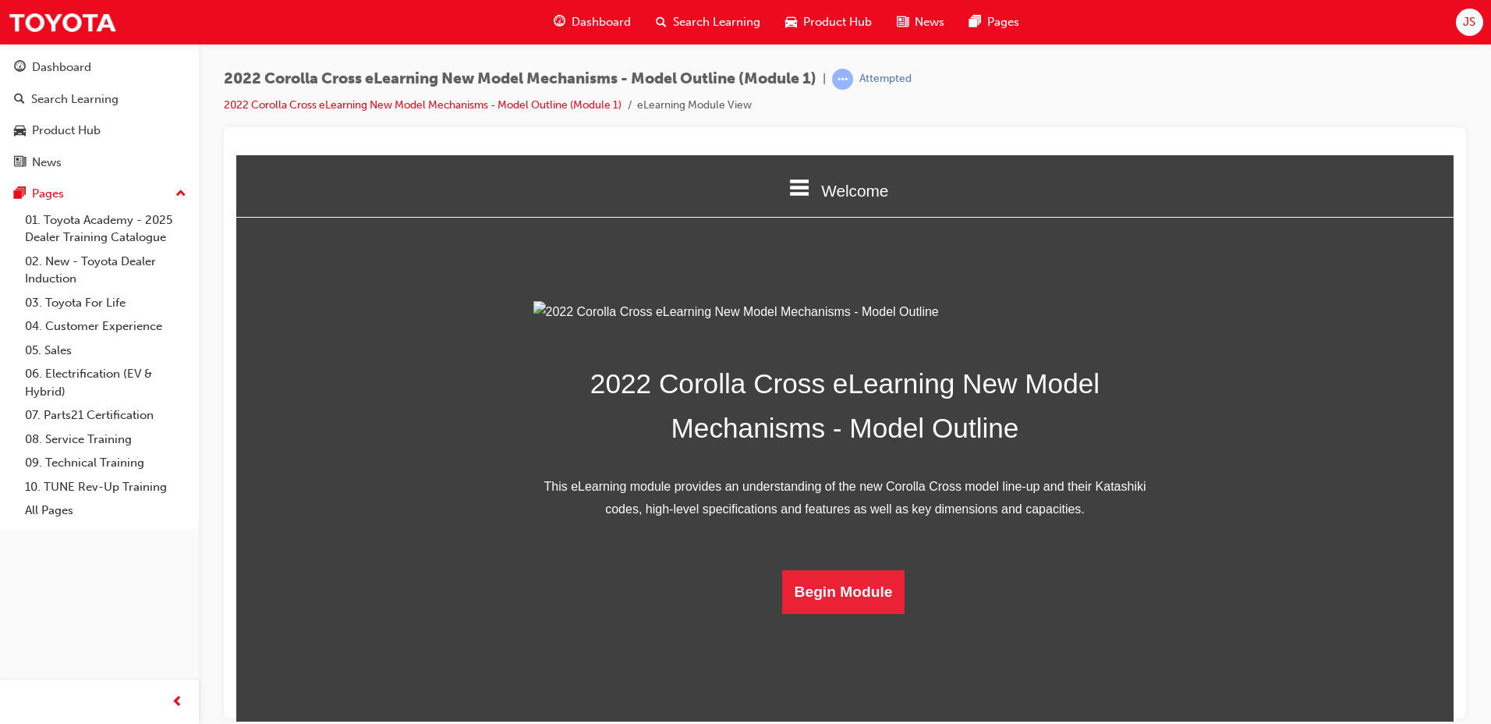
scroll to position [221, 0]
click at [833, 613] on button "Begin Module" at bounding box center [843, 591] width 123 height 44
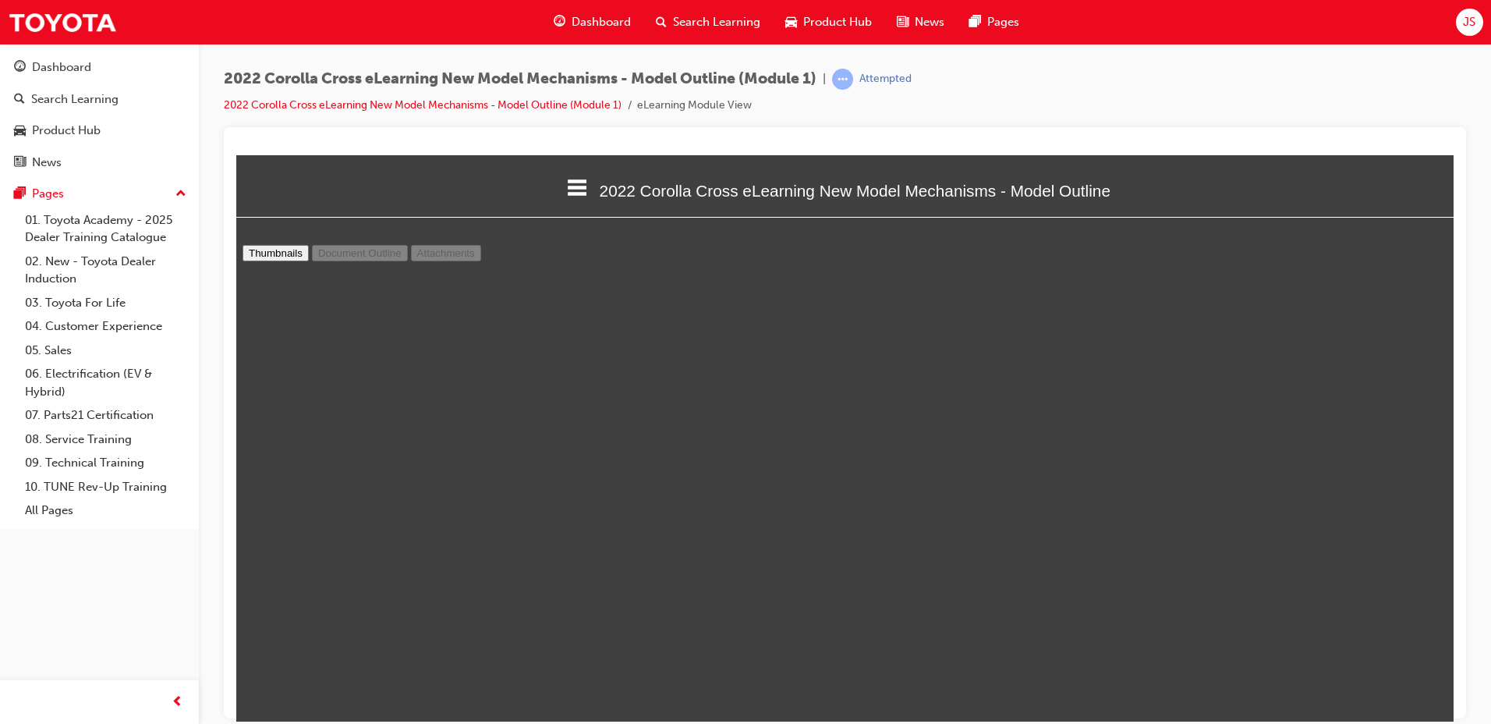
scroll to position [2056, 0]
type input "8"
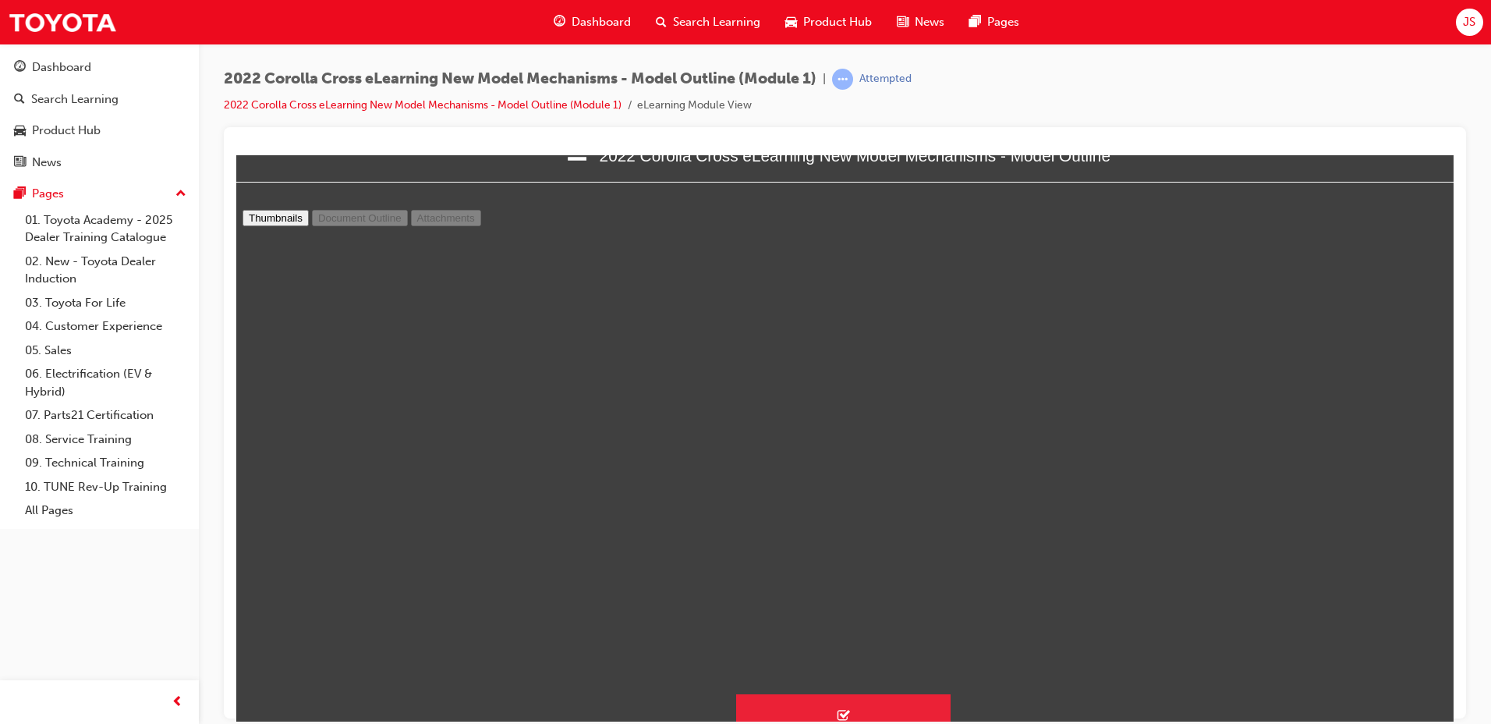
scroll to position [69, 0]
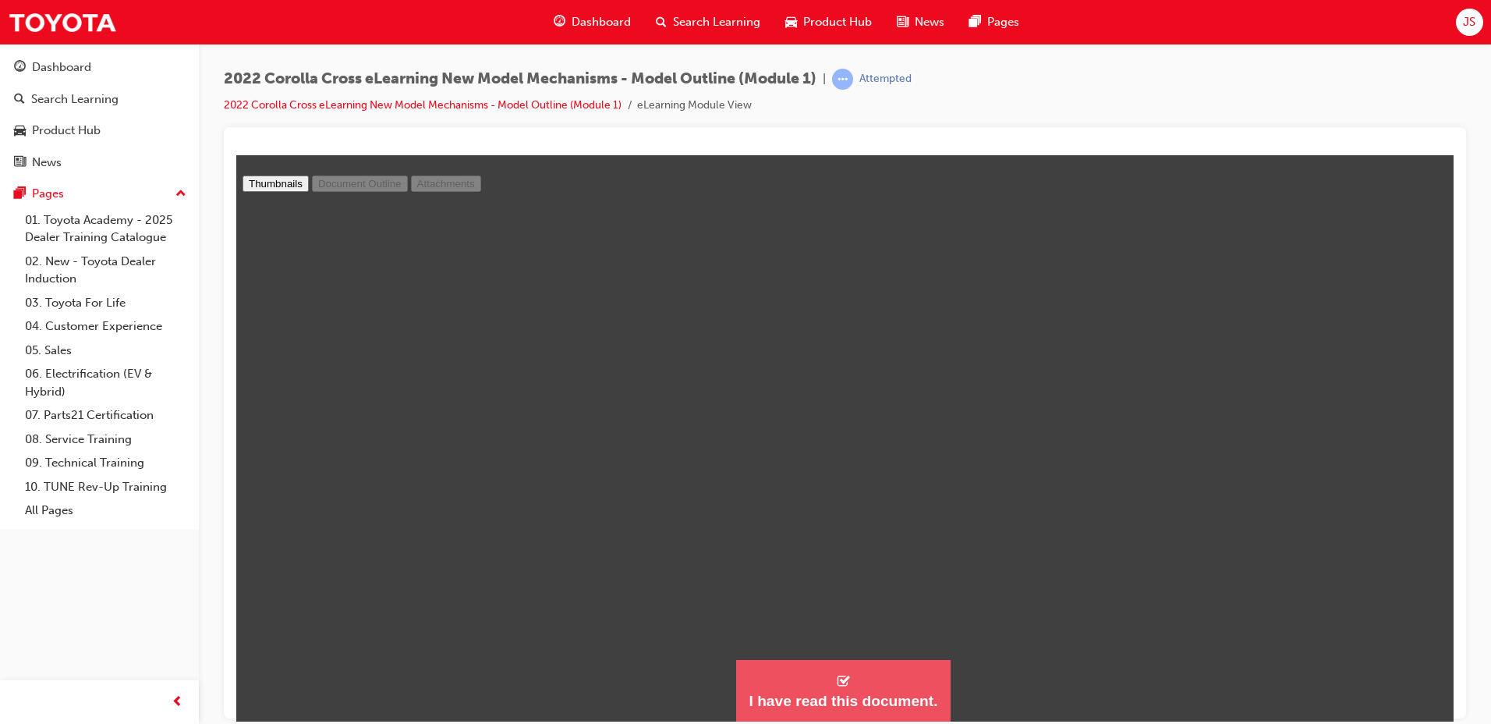
click at [739, 687] on button "I have read this document." at bounding box center [843, 690] width 214 height 63
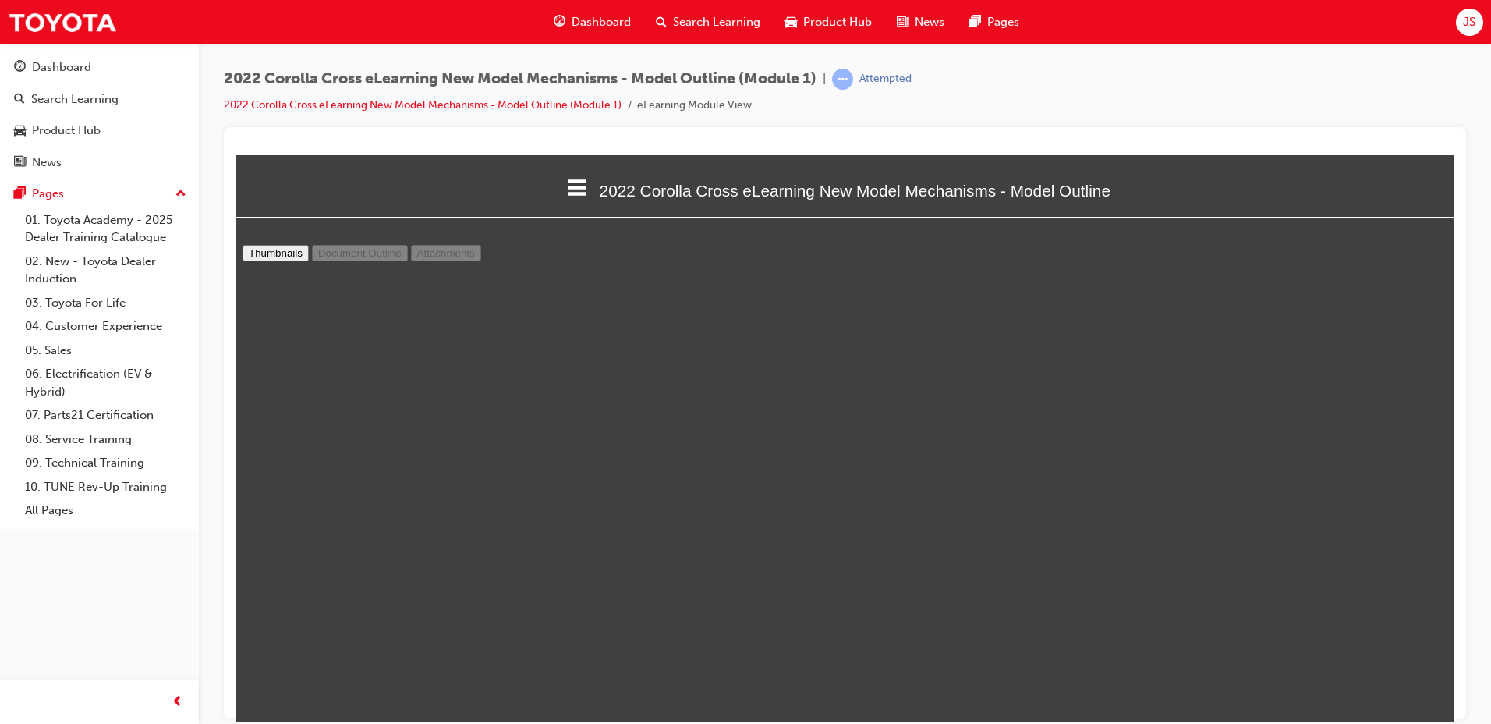
scroll to position [1684, 1230]
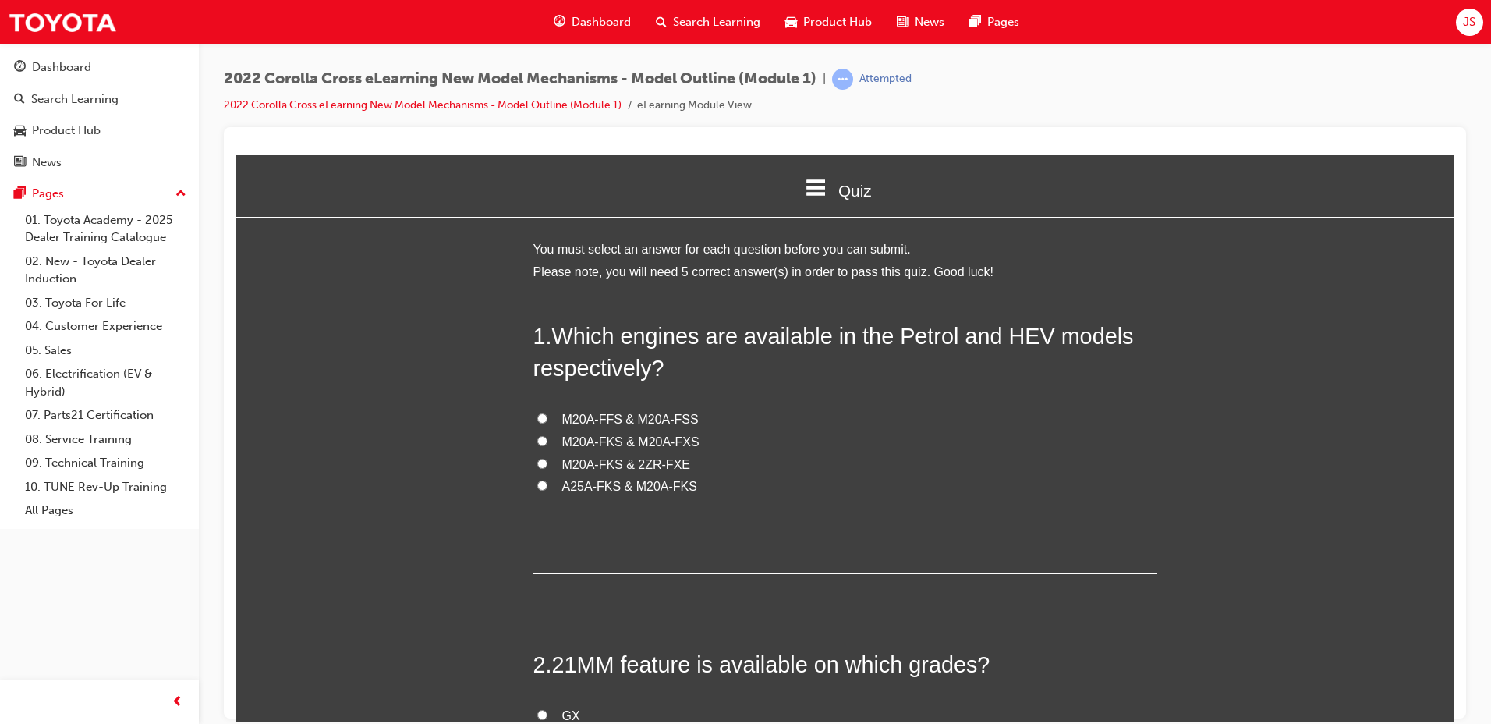
click at [685, 437] on span "M20A-FKS & M20A-FXS" at bounding box center [630, 440] width 137 height 13
click at [547, 437] on input "M20A-FKS & M20A-FXS" at bounding box center [542, 440] width 10 height 10
radio input "true"
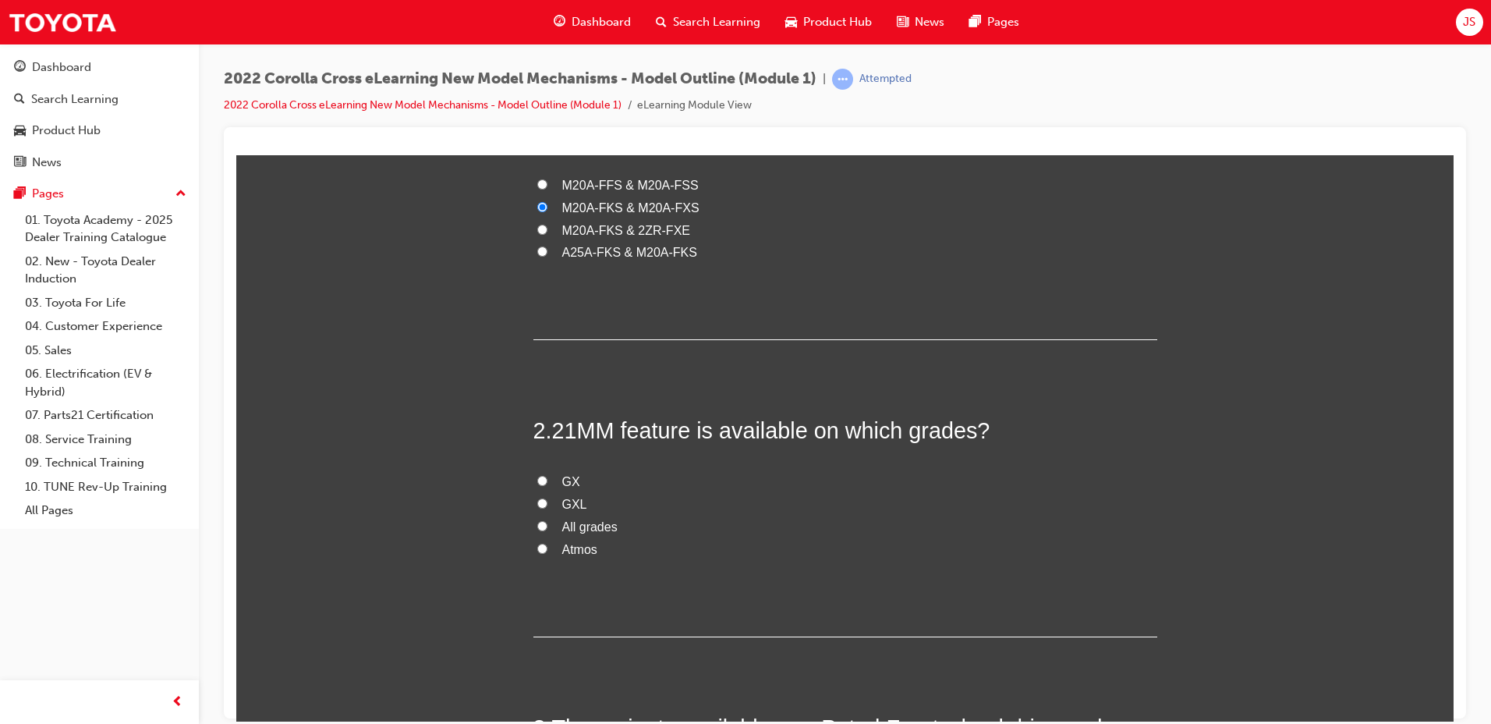
scroll to position [312, 0]
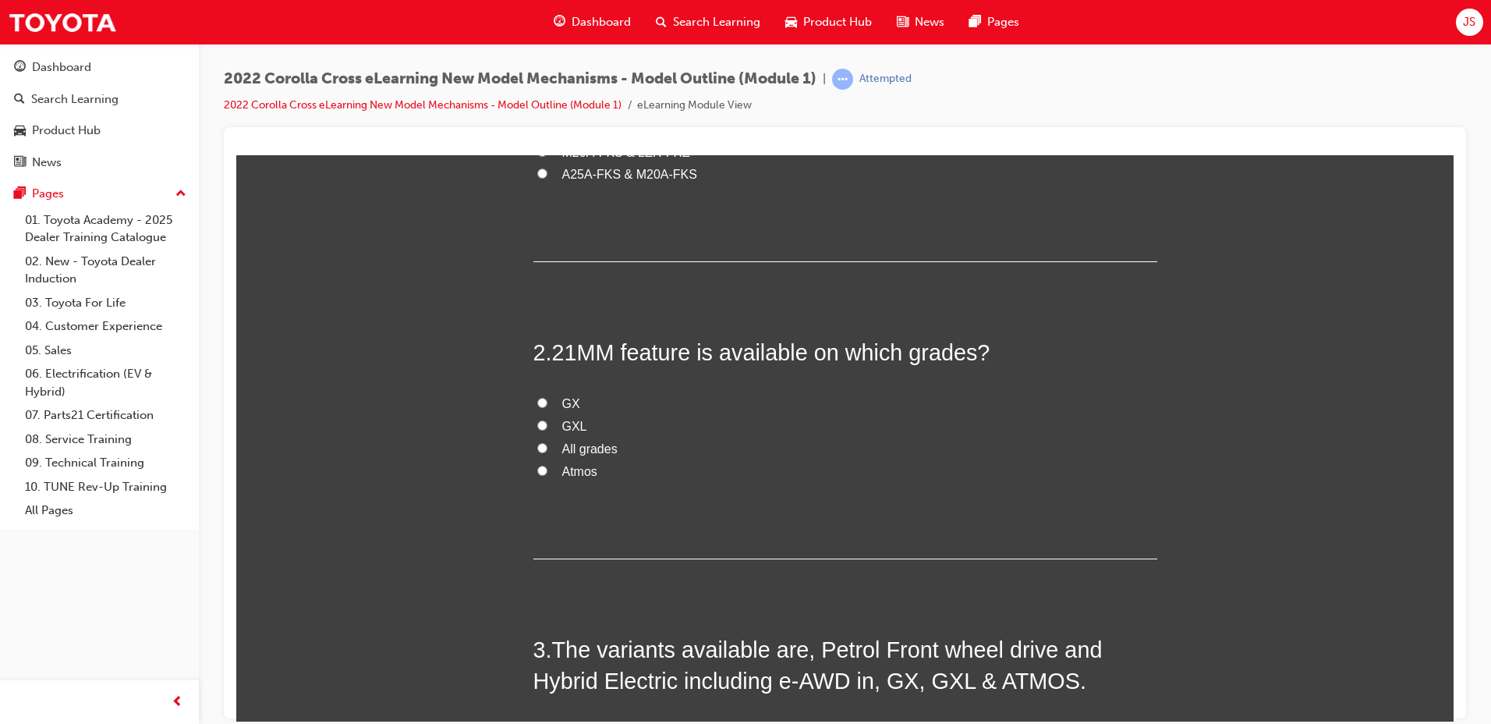
click at [537, 448] on input "All grades" at bounding box center [542, 447] width 10 height 10
radio input "true"
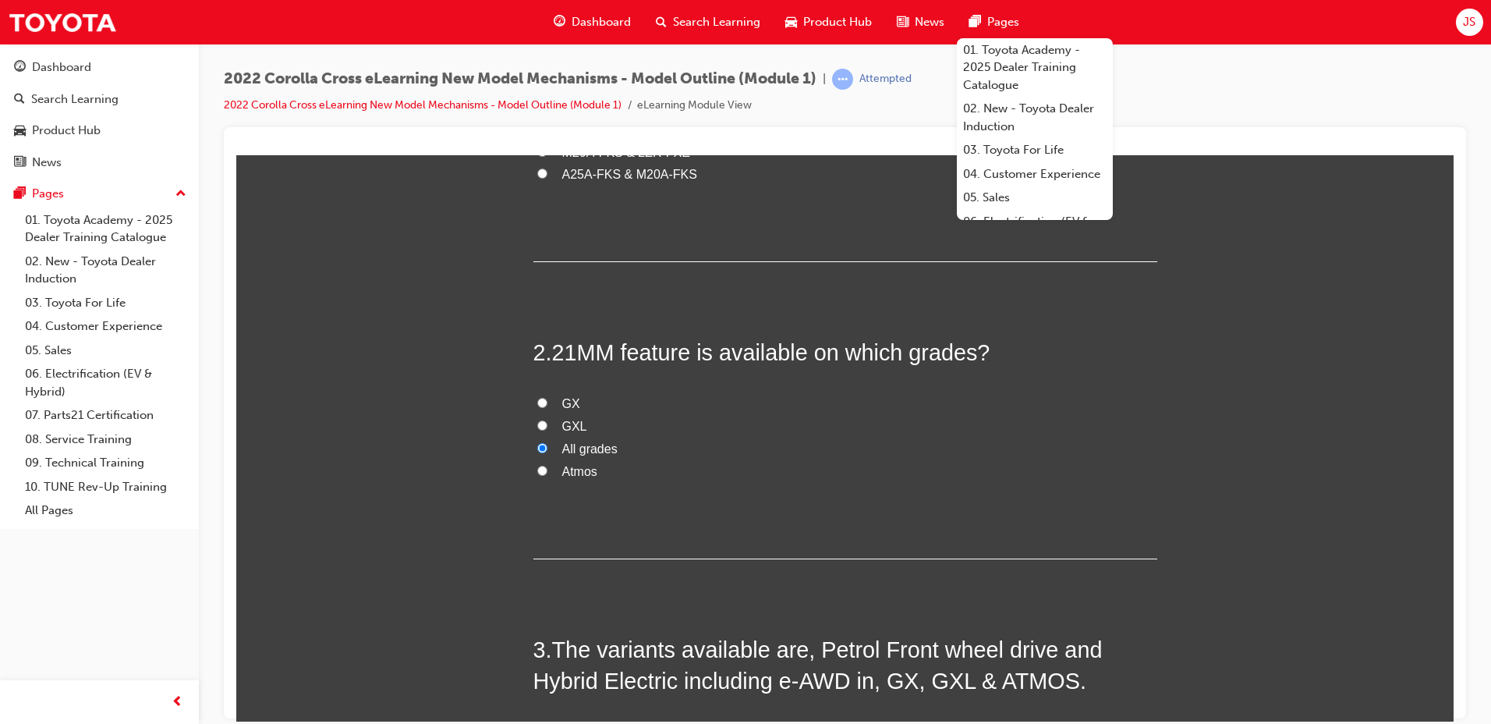
click at [852, 510] on div "2 . 21MM feature is available on which grades? GX GXL All grades Atmos" at bounding box center [845, 447] width 624 height 222
click at [805, 405] on label "GX" at bounding box center [845, 403] width 624 height 23
click at [547, 405] on input "GX" at bounding box center [542, 402] width 10 height 10
radio input "true"
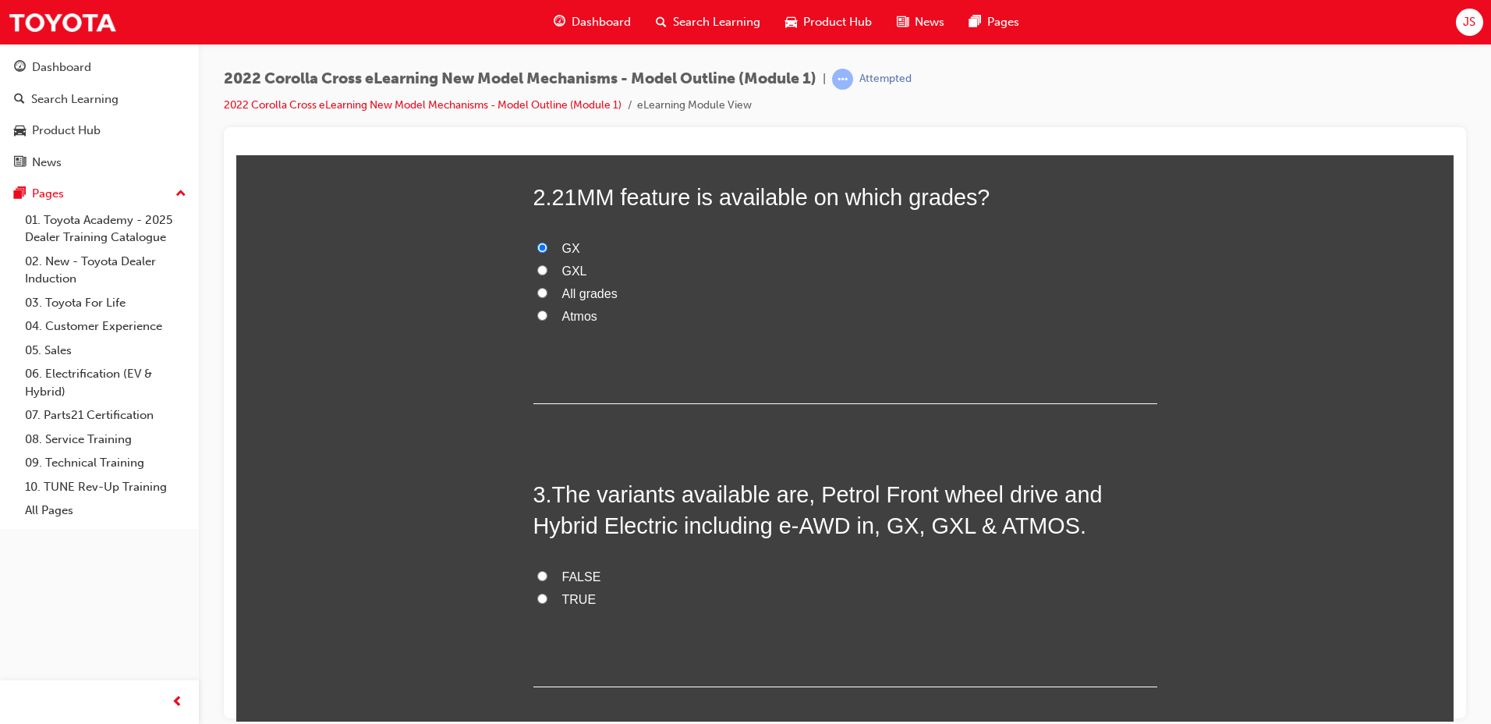
scroll to position [468, 0]
click at [1060, 516] on span "The variants available are, Petrol Front wheel drive and Hybrid Electric includ…" at bounding box center [817, 508] width 569 height 56
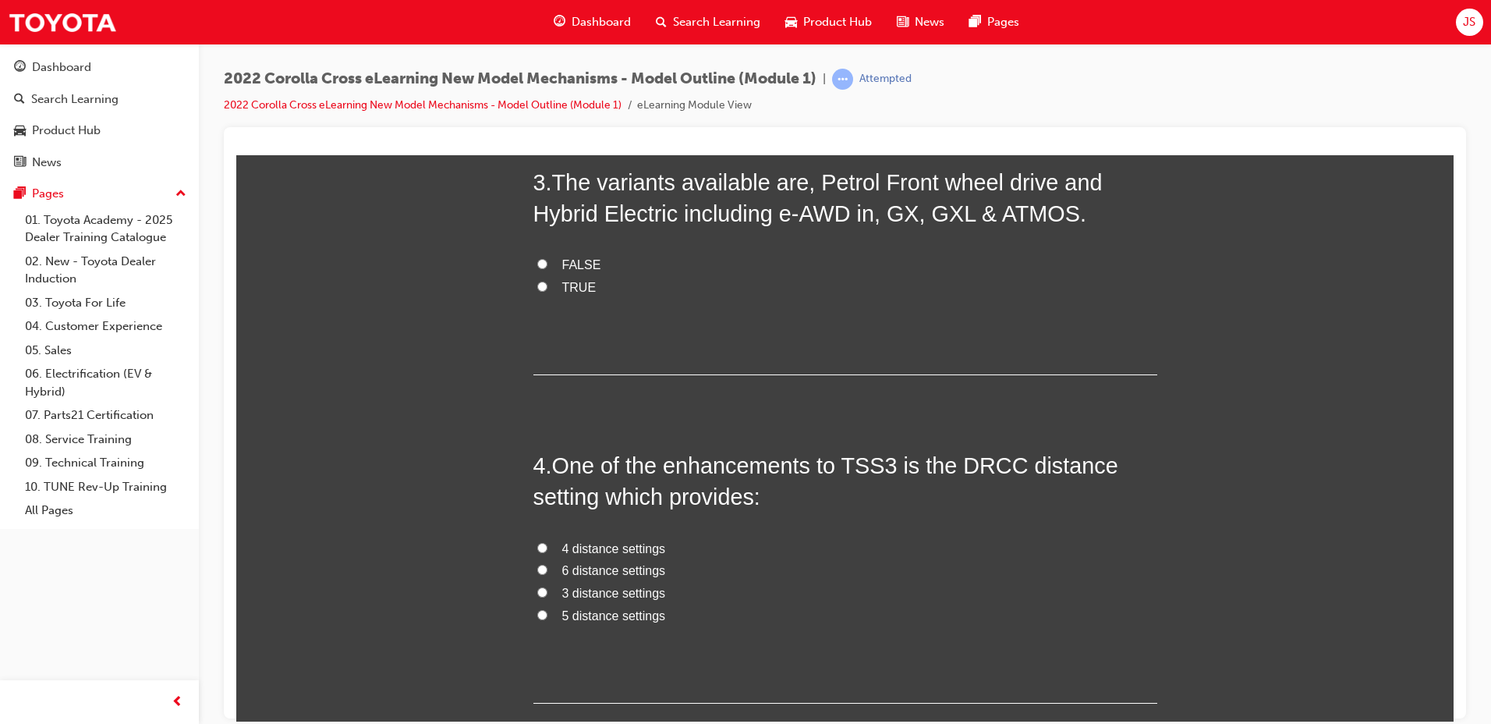
scroll to position [780, 0]
drag, startPoint x: 524, startPoint y: 335, endPoint x: 661, endPoint y: 396, distance: 150.1
click at [661, 396] on div "You must select an answer for each question before you can submit. Please note,…" at bounding box center [844, 287] width 1217 height 1659
drag, startPoint x: 661, startPoint y: 396, endPoint x: 664, endPoint y: 405, distance: 9.1
click at [668, 399] on div "1 . Which engines are available in the Petrol and HEV models respectively? M20A…" at bounding box center [845, 269] width 624 height 1458
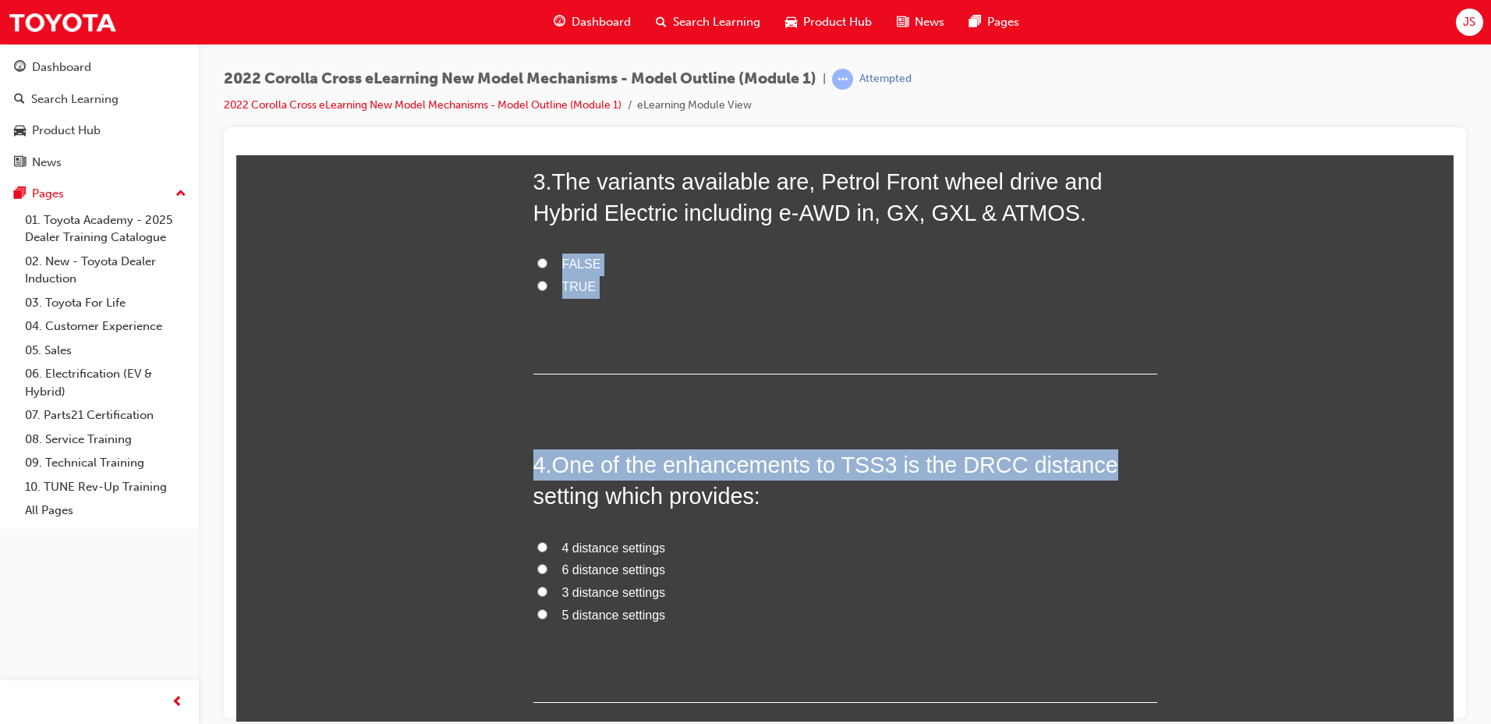
drag, startPoint x: 524, startPoint y: 325, endPoint x: 1104, endPoint y: 453, distance: 594.1
click at [1104, 453] on div "You must select an answer for each question before you can submit. Please note,…" at bounding box center [844, 287] width 1217 height 1659
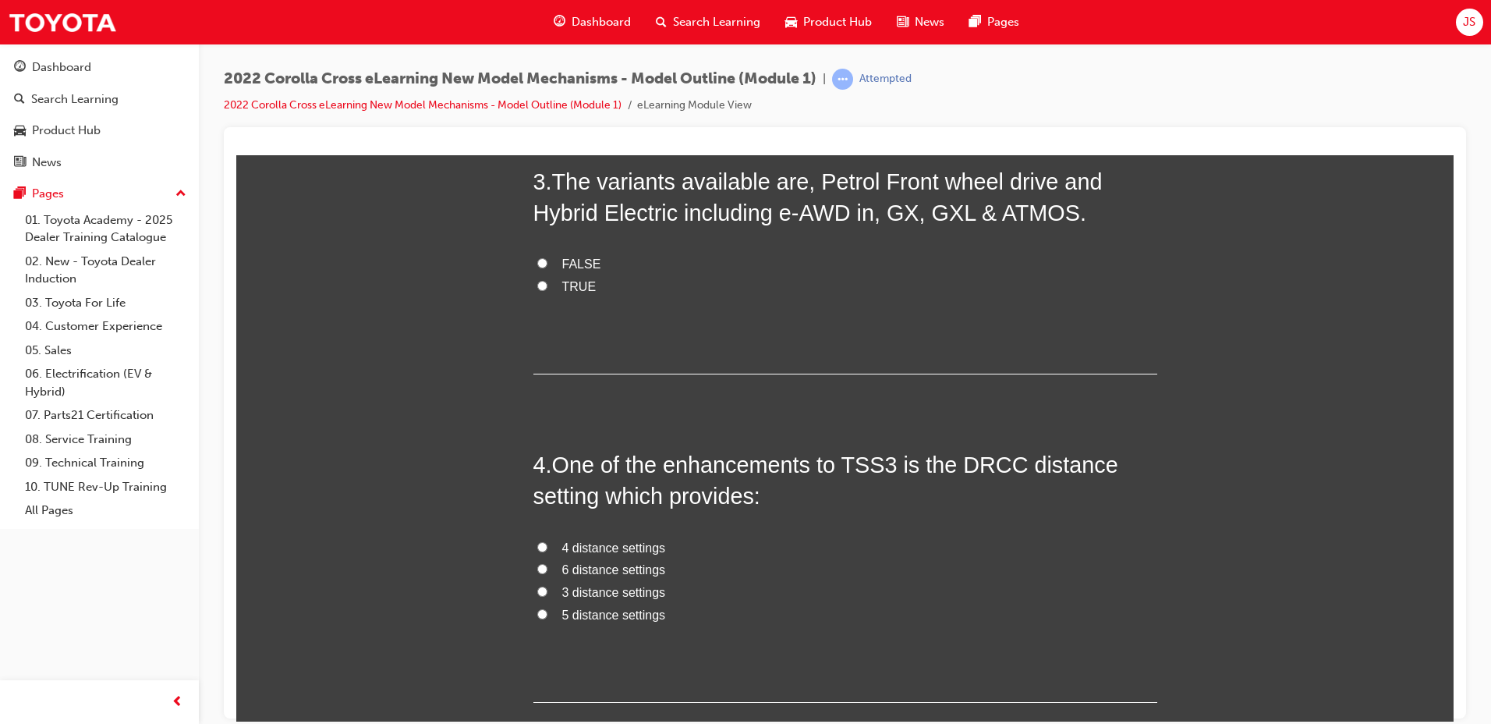
drag, startPoint x: 1104, startPoint y: 453, endPoint x: 1048, endPoint y: 515, distance: 83.9
click at [1048, 515] on div "4 . One of the enhancements to TSS3 is the DRCC distance setting which provides…" at bounding box center [845, 574] width 624 height 253
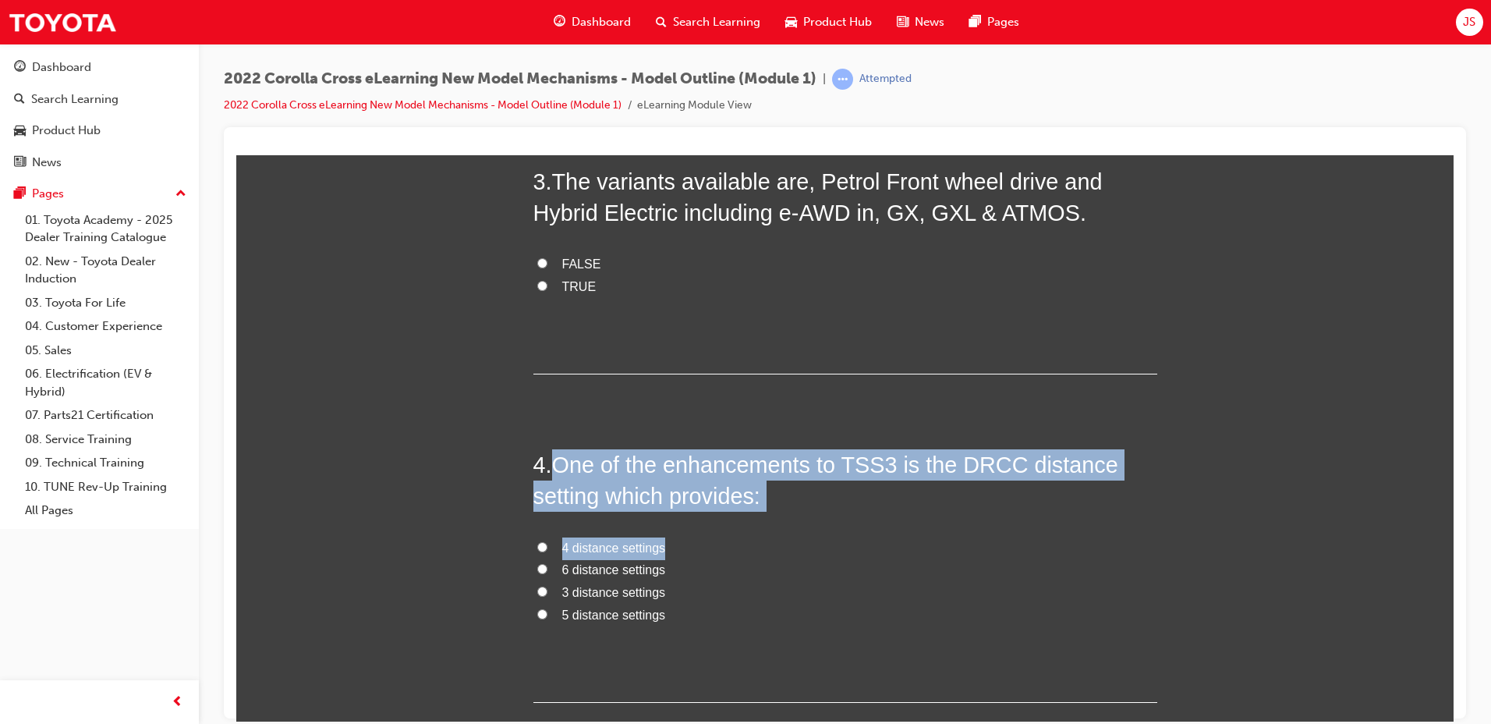
drag, startPoint x: 545, startPoint y: 462, endPoint x: 1132, endPoint y: 527, distance: 590.8
click at [1132, 527] on div "4 . One of the enhancements to TSS3 is the DRCC distance setting which provides…" at bounding box center [845, 574] width 624 height 253
drag, startPoint x: 1132, startPoint y: 527, endPoint x: 727, endPoint y: 534, distance: 405.6
click at [728, 529] on div "4 . One of the enhancements to TSS3 is the DRCC distance setting which provides…" at bounding box center [845, 574] width 624 height 253
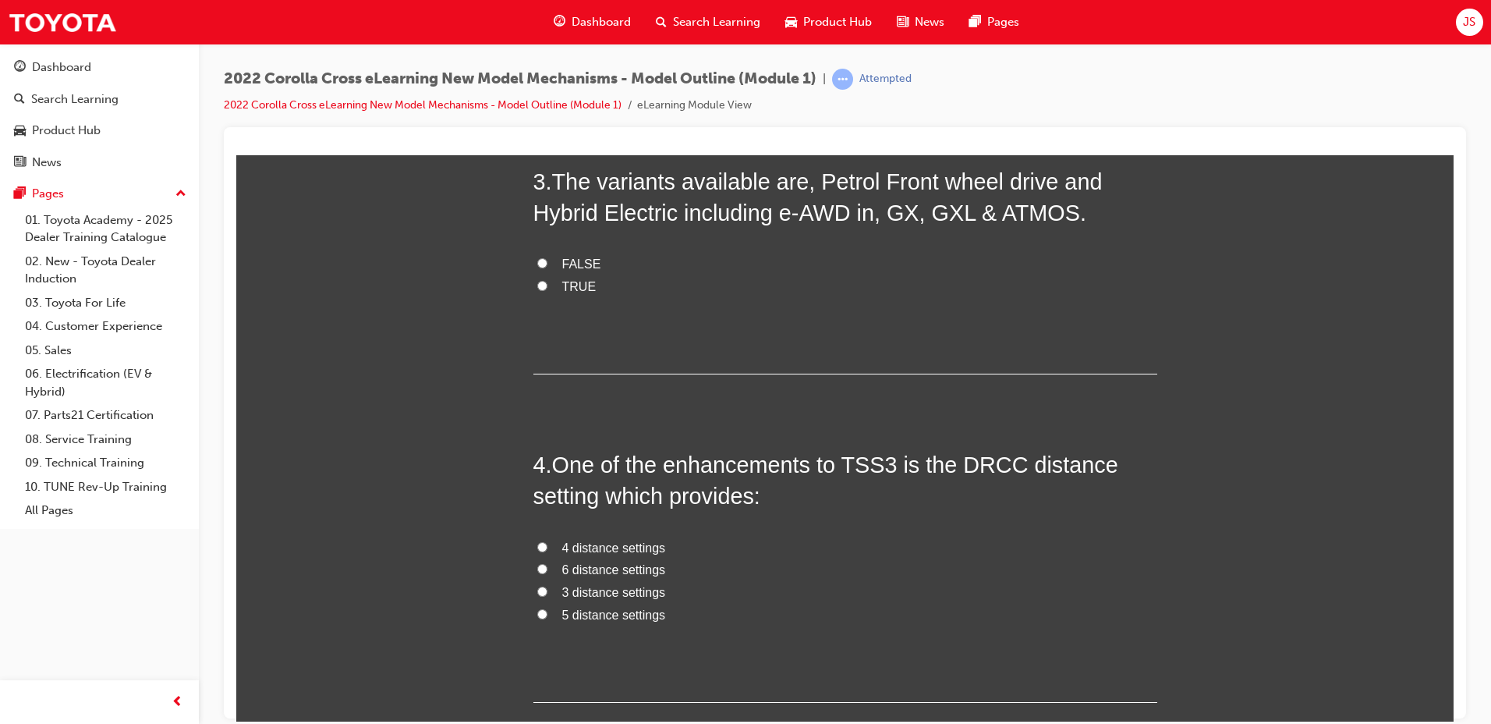
click at [568, 542] on span "4 distance settings" at bounding box center [614, 546] width 104 height 13
click at [547, 542] on input "4 distance settings" at bounding box center [542, 546] width 10 height 10
radio input "true"
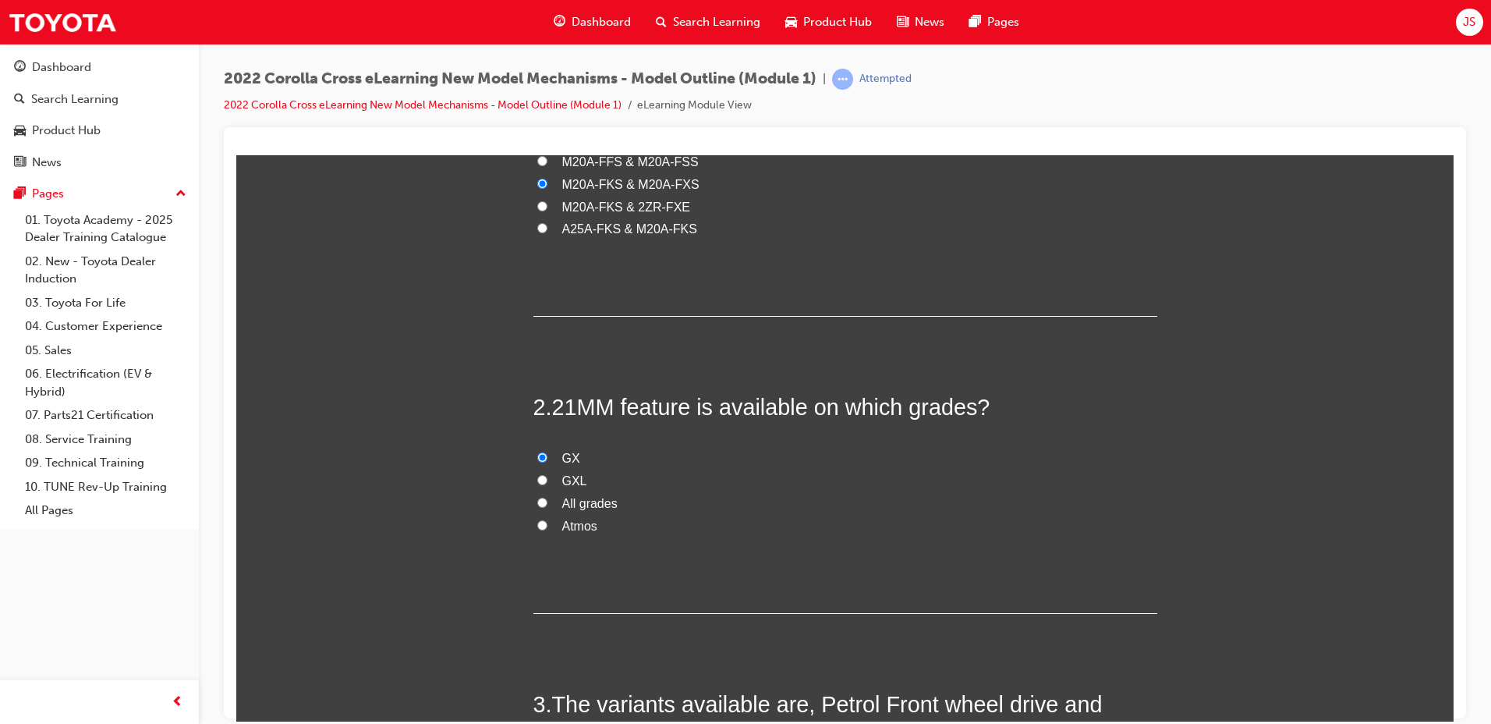
scroll to position [390, 0]
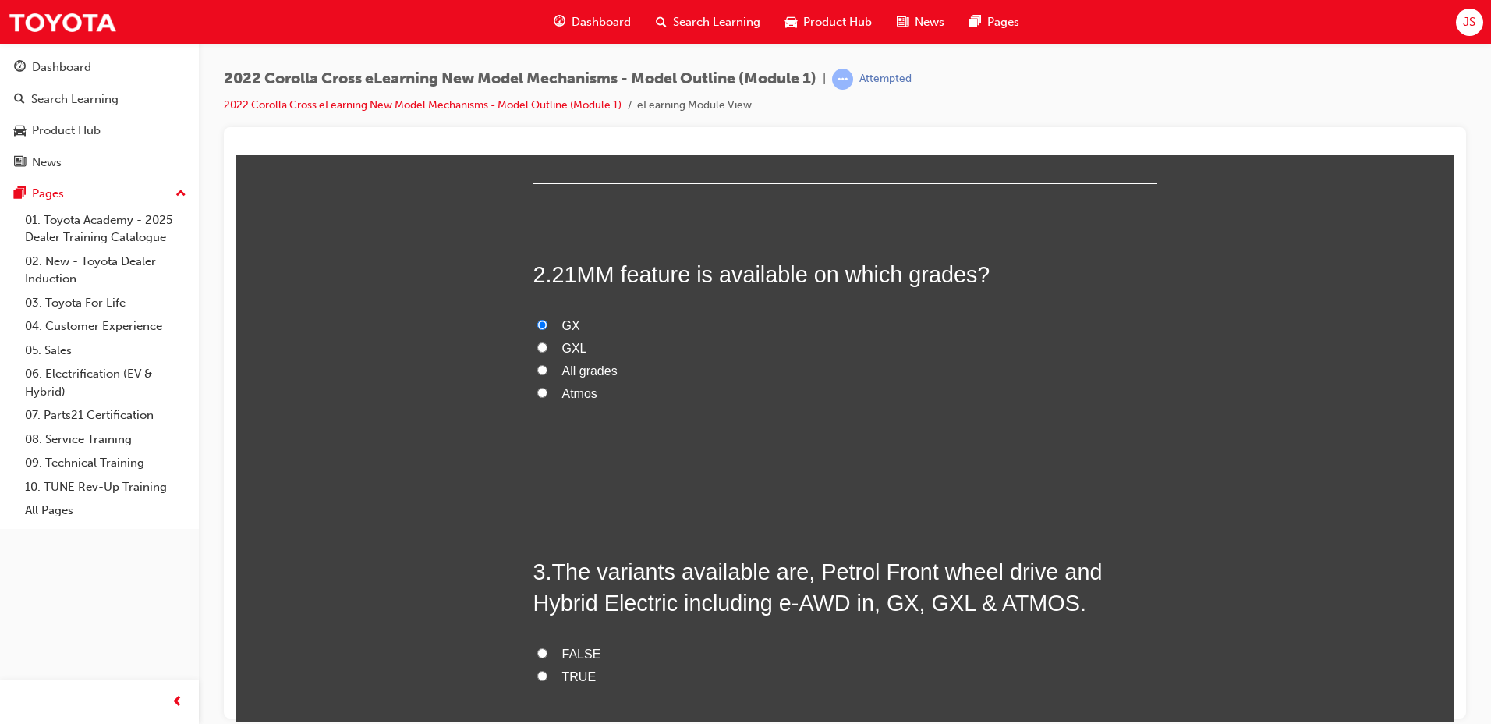
click at [579, 654] on span "FALSE" at bounding box center [581, 652] width 39 height 13
click at [547, 654] on input "FALSE" at bounding box center [542, 652] width 10 height 10
radio input "true"
click at [562, 671] on span "TRUE" at bounding box center [579, 675] width 34 height 13
click at [547, 671] on input "TRUE" at bounding box center [542, 675] width 10 height 10
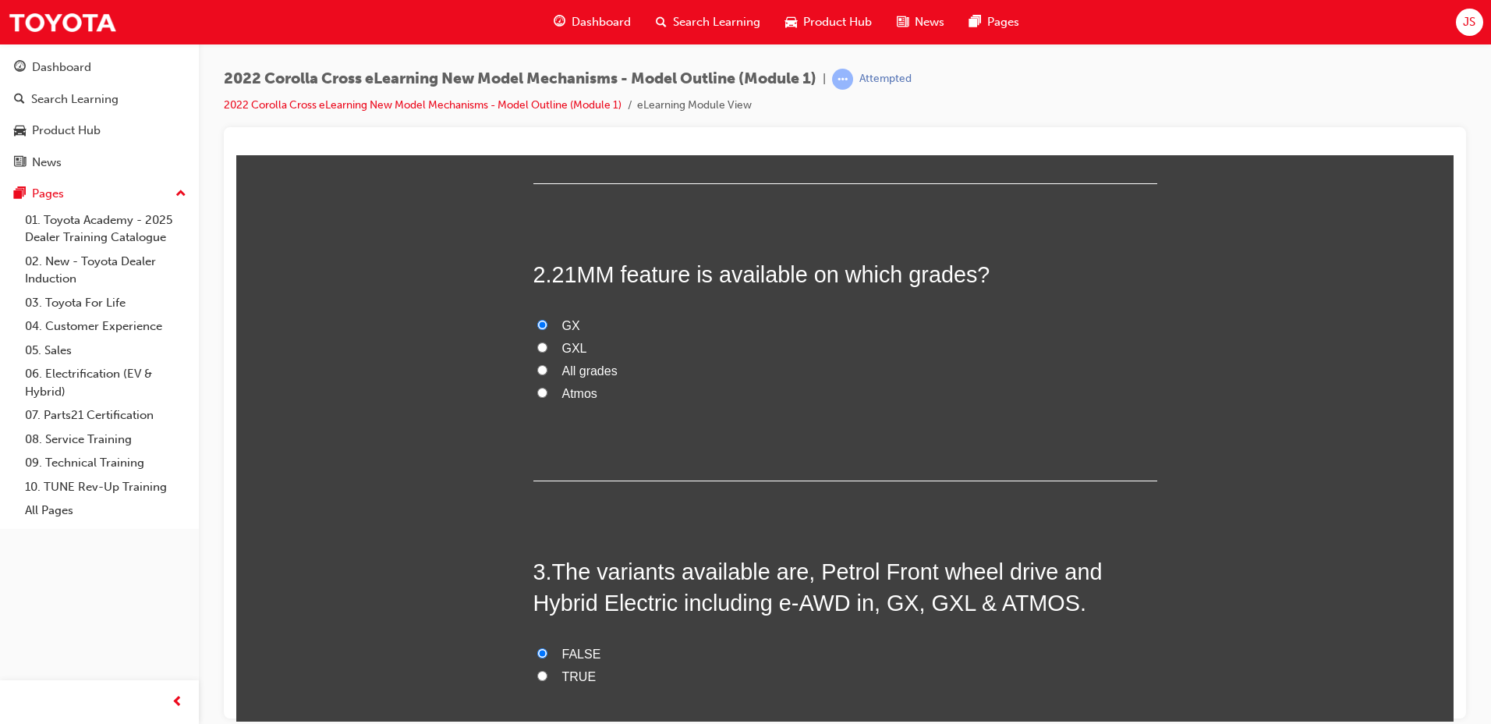
radio input "true"
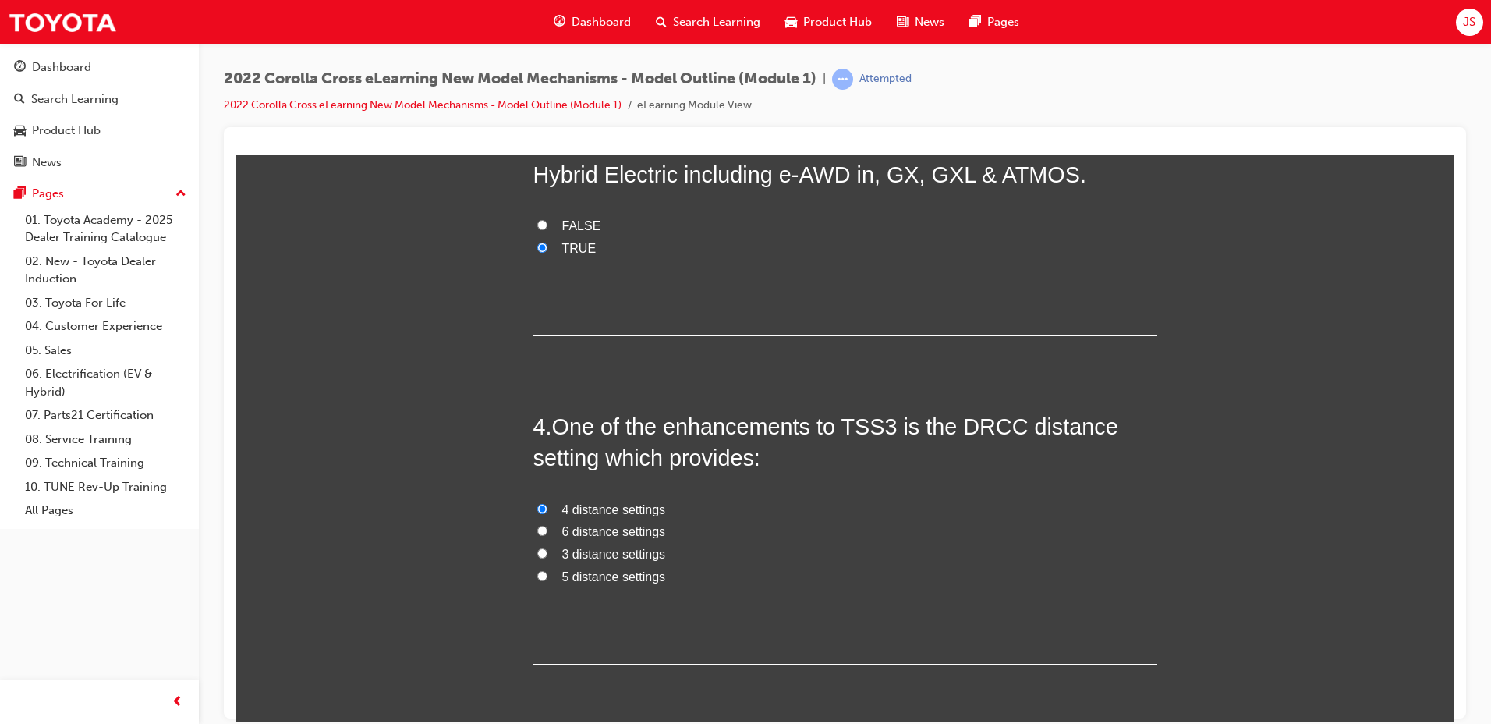
scroll to position [1014, 0]
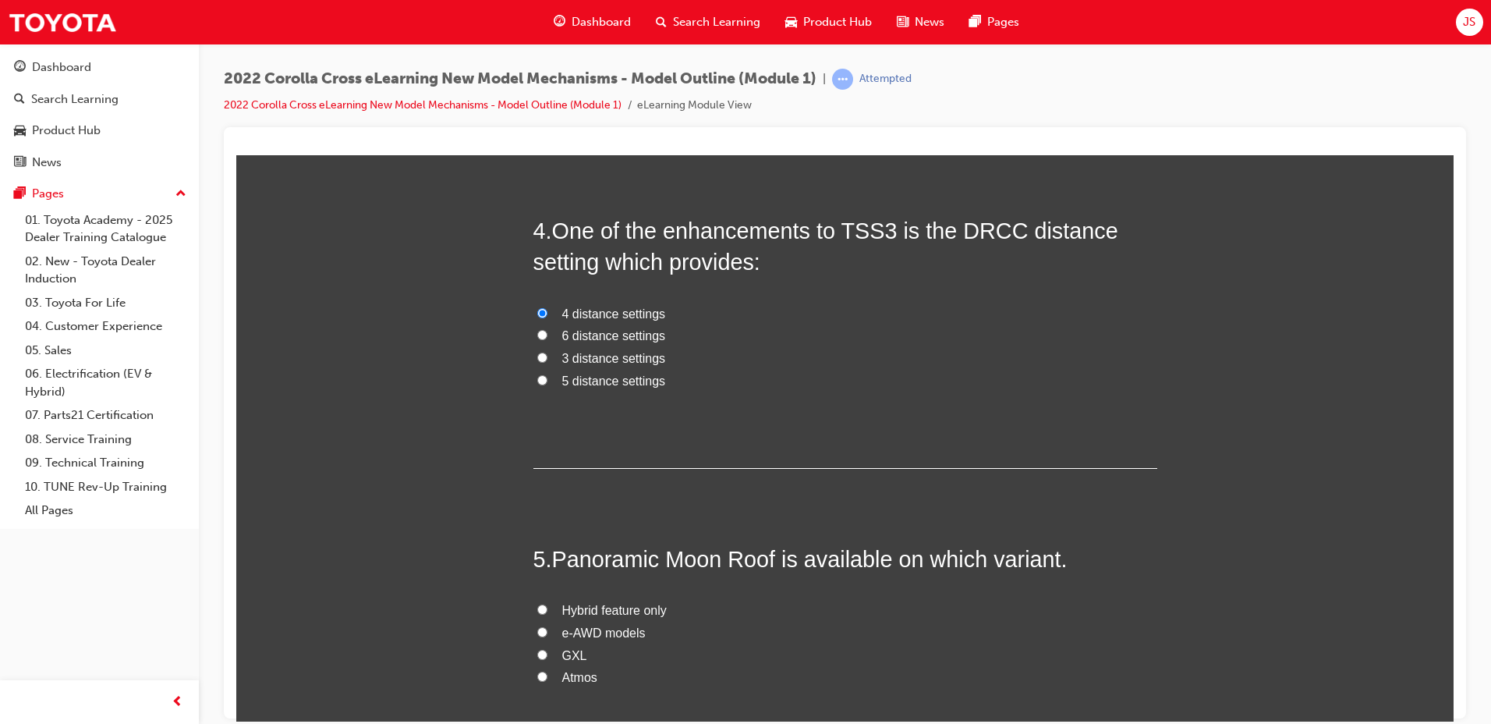
click at [578, 678] on span "Atmos" at bounding box center [579, 676] width 35 height 13
click at [547, 678] on input "Atmos" at bounding box center [542, 676] width 10 height 10
radio input "true"
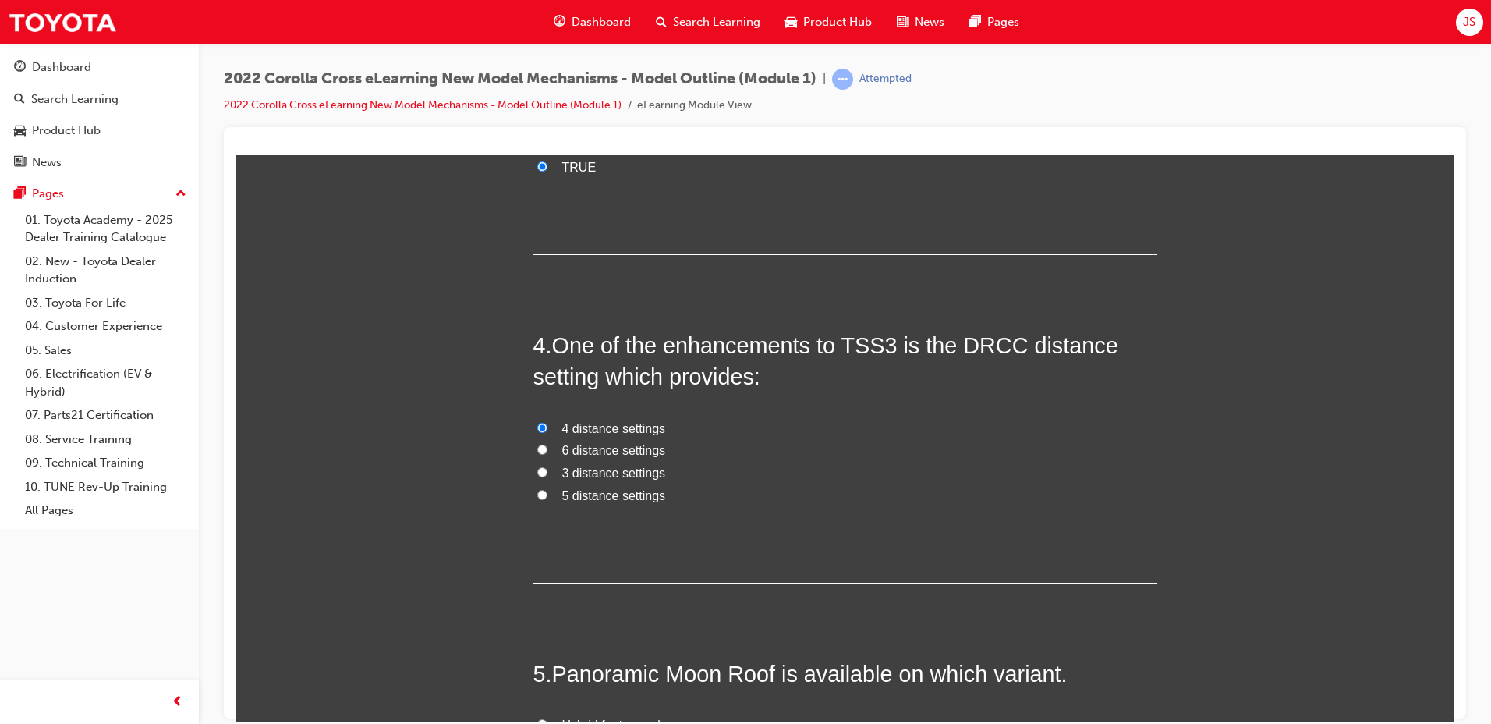
scroll to position [1175, 0]
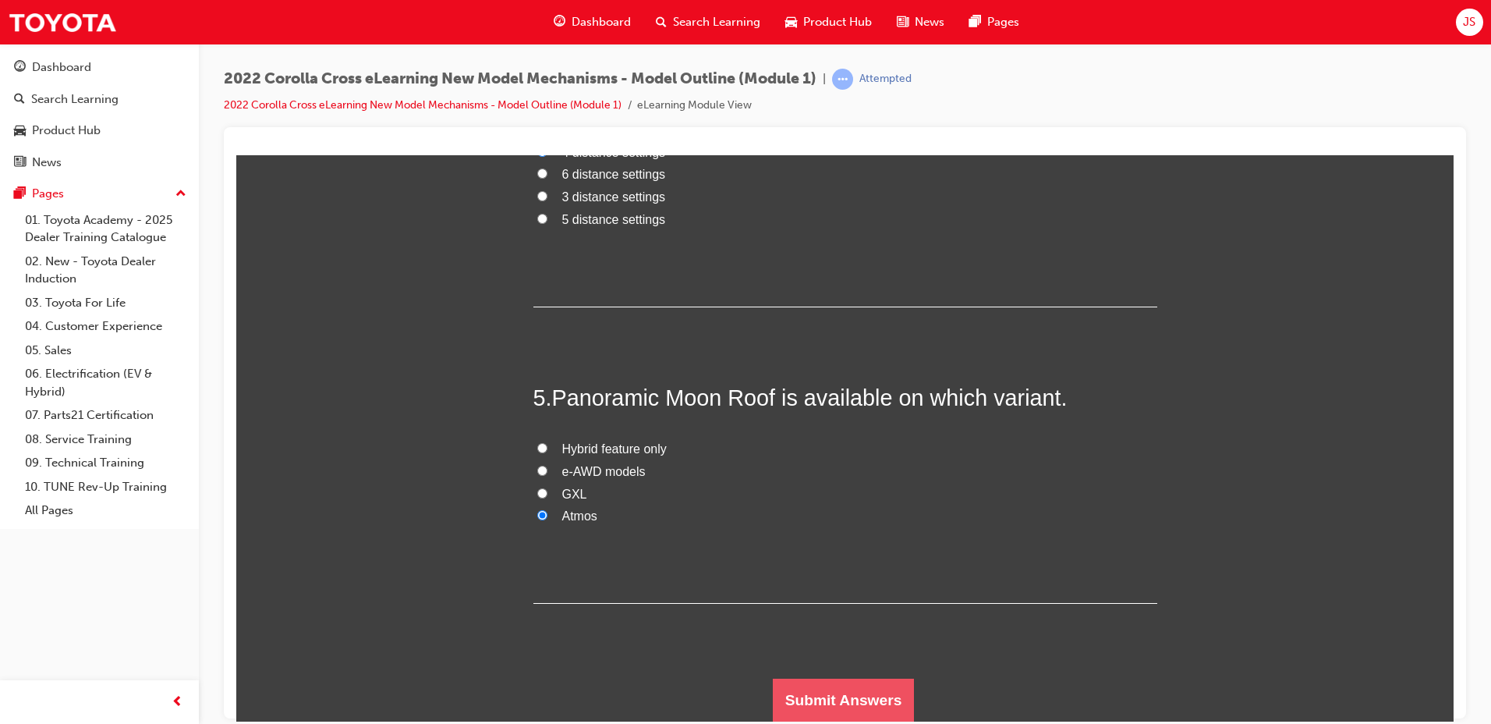
click at [874, 697] on button "Submit Answers" at bounding box center [844, 700] width 142 height 44
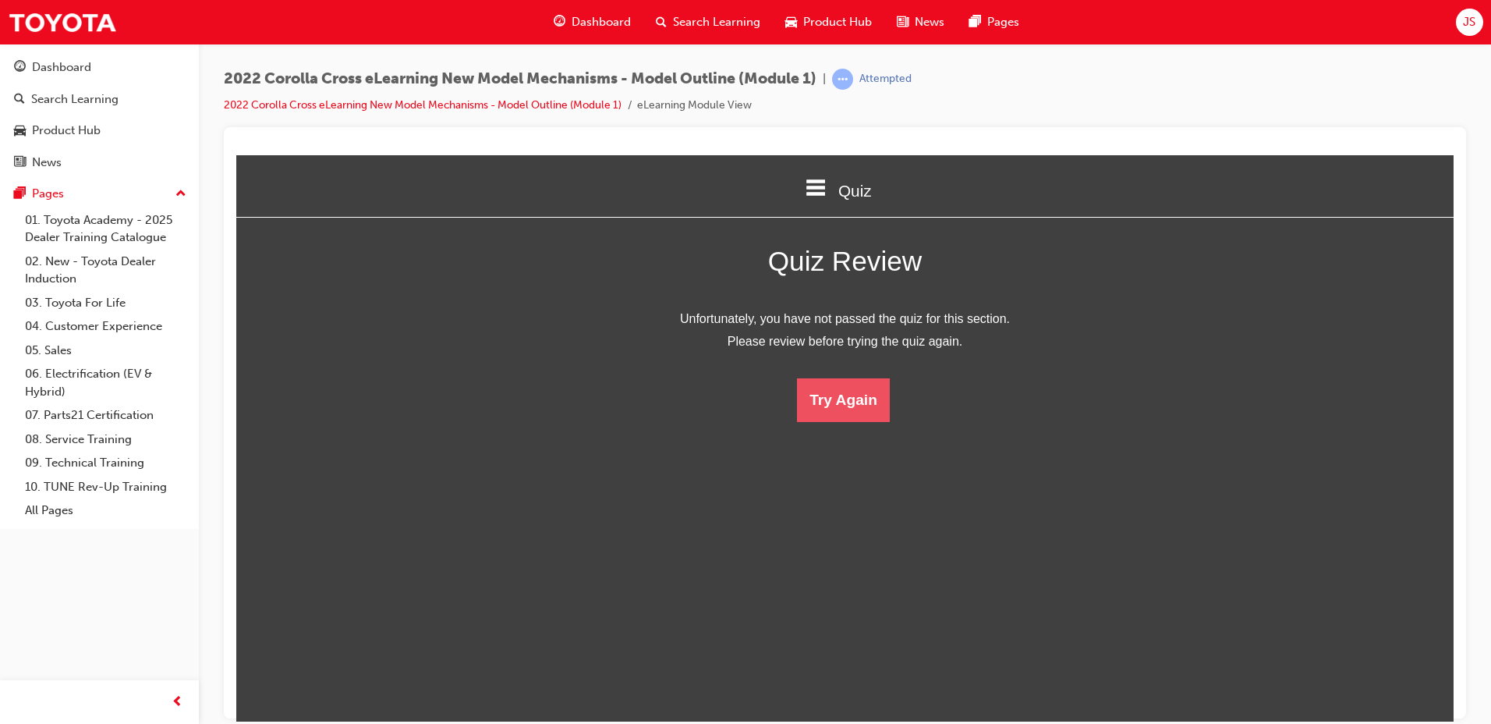
scroll to position [207, 1242]
click at [844, 407] on button "Try Again" at bounding box center [843, 399] width 93 height 44
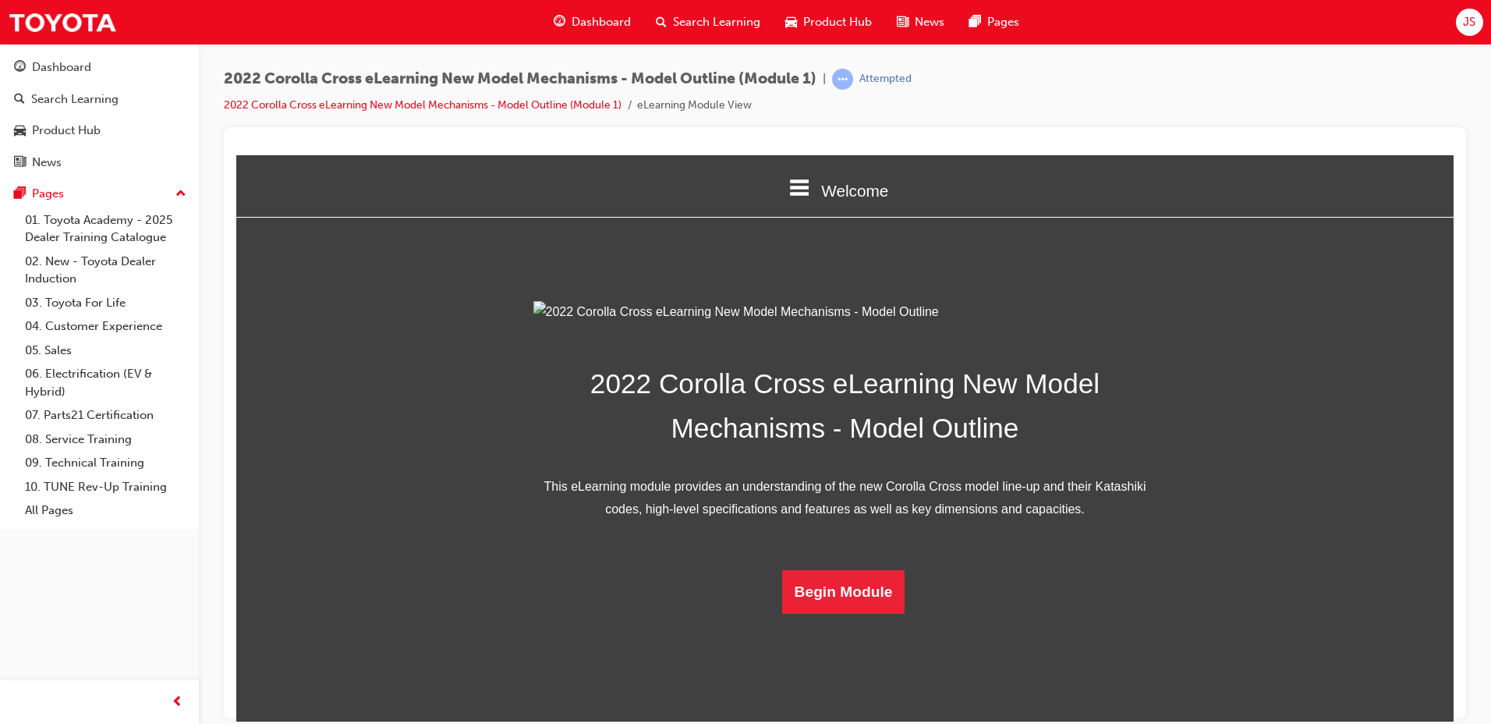
scroll to position [221, 0]
click at [866, 613] on button "Begin Module" at bounding box center [843, 591] width 123 height 44
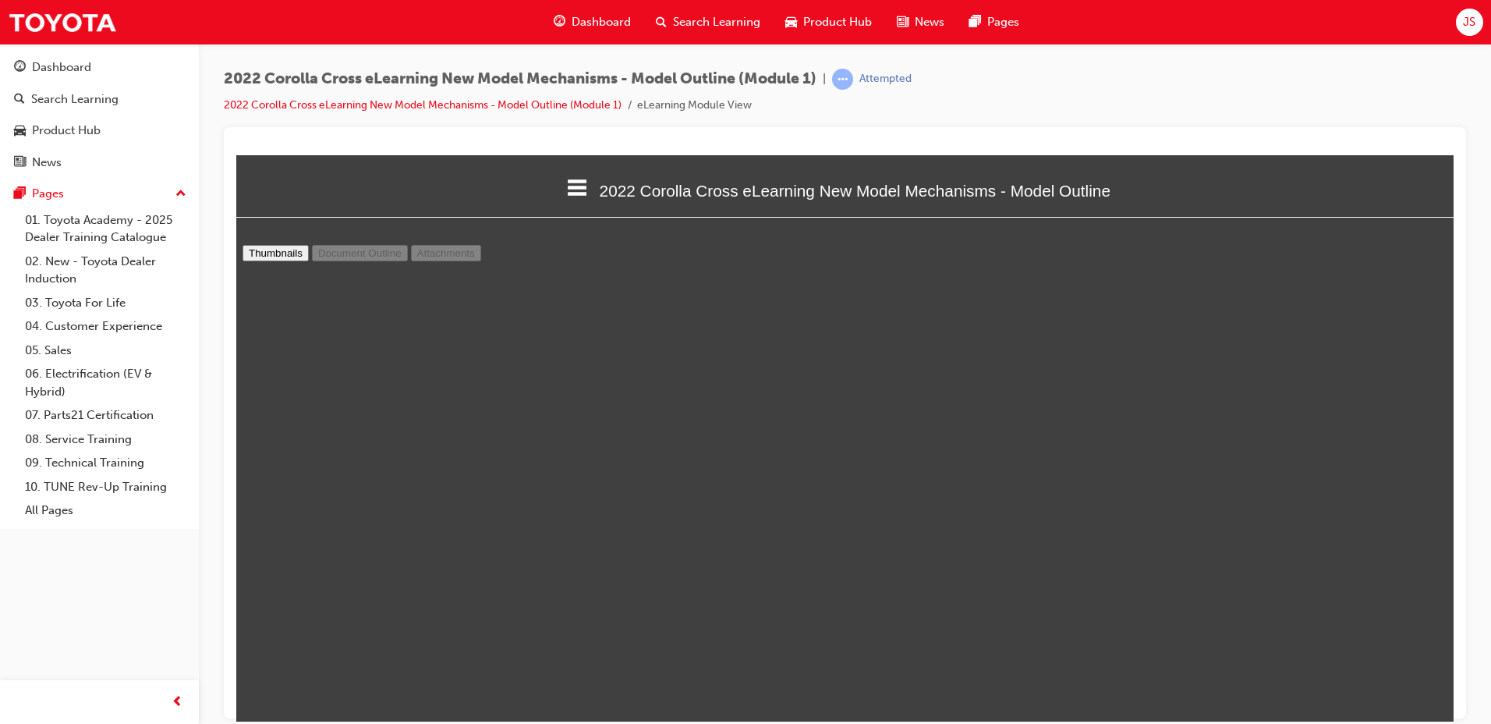
scroll to position [16002, 0]
drag, startPoint x: 1436, startPoint y: 520, endPoint x: 1415, endPoint y: 781, distance: 261.3
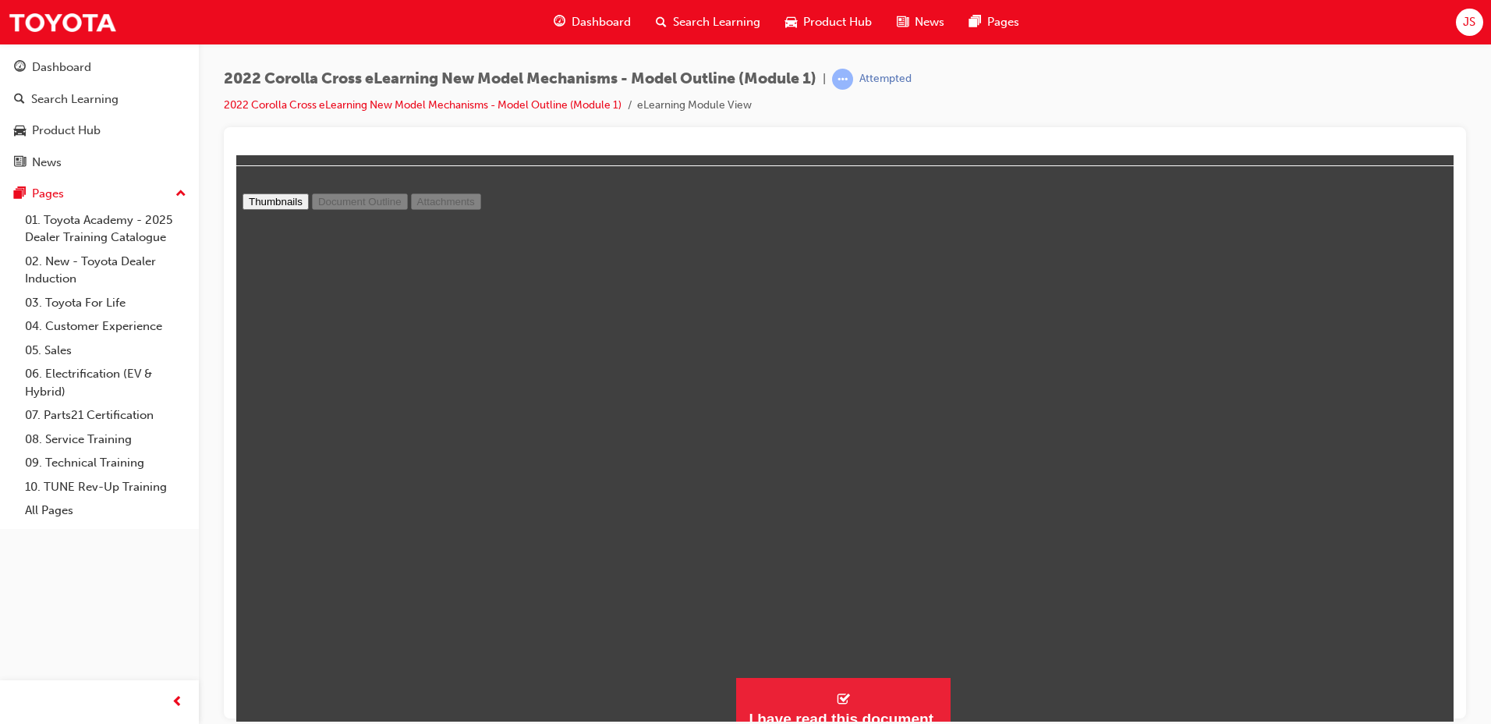
scroll to position [69, 0]
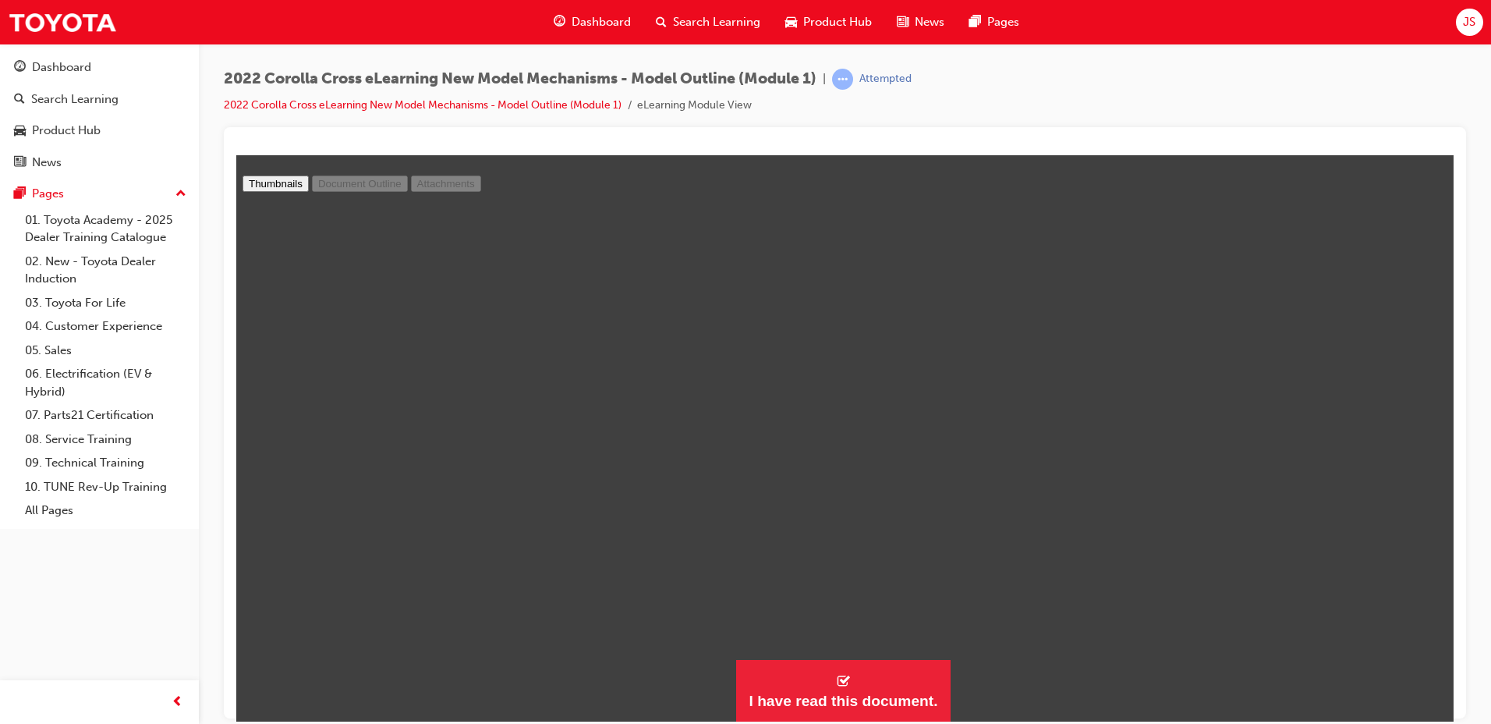
type input "38"
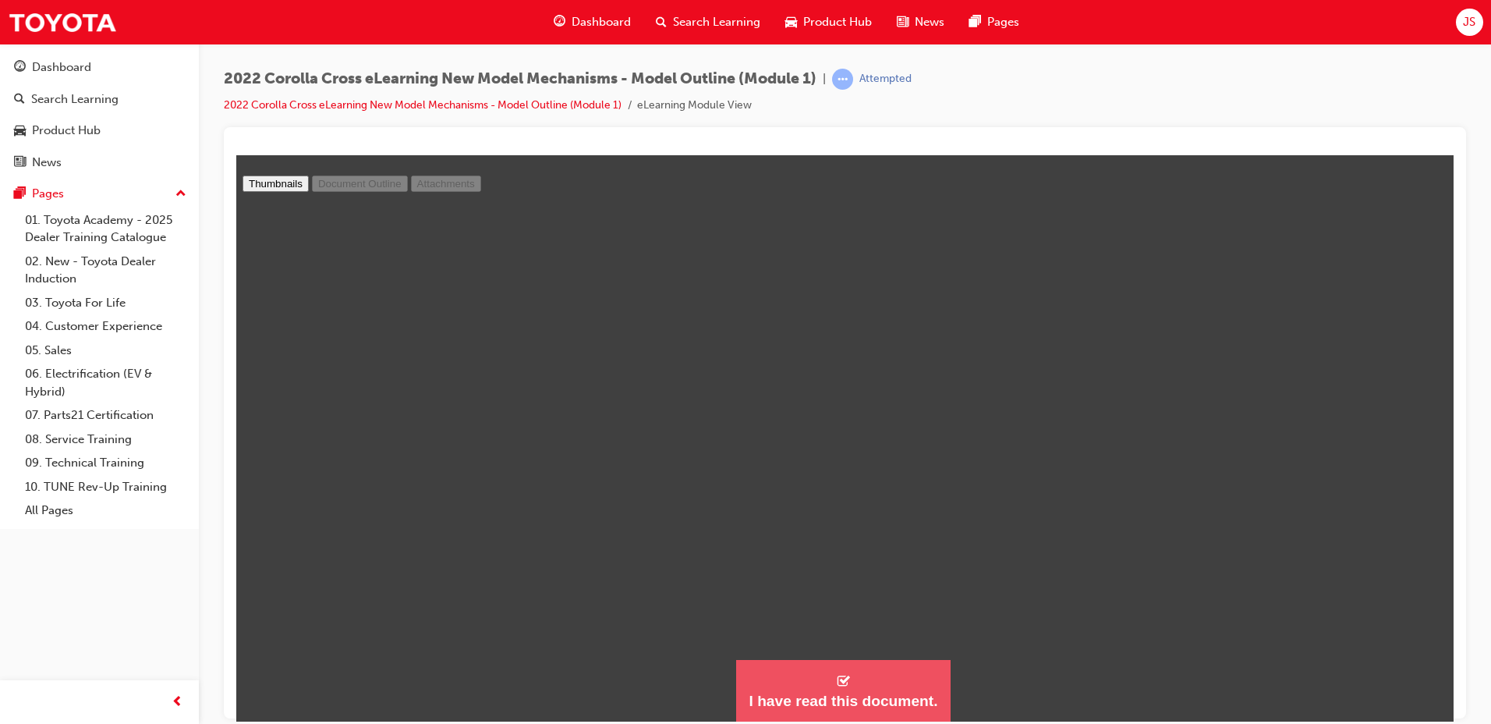
click at [918, 677] on button "I have read this document." at bounding box center [843, 690] width 214 height 63
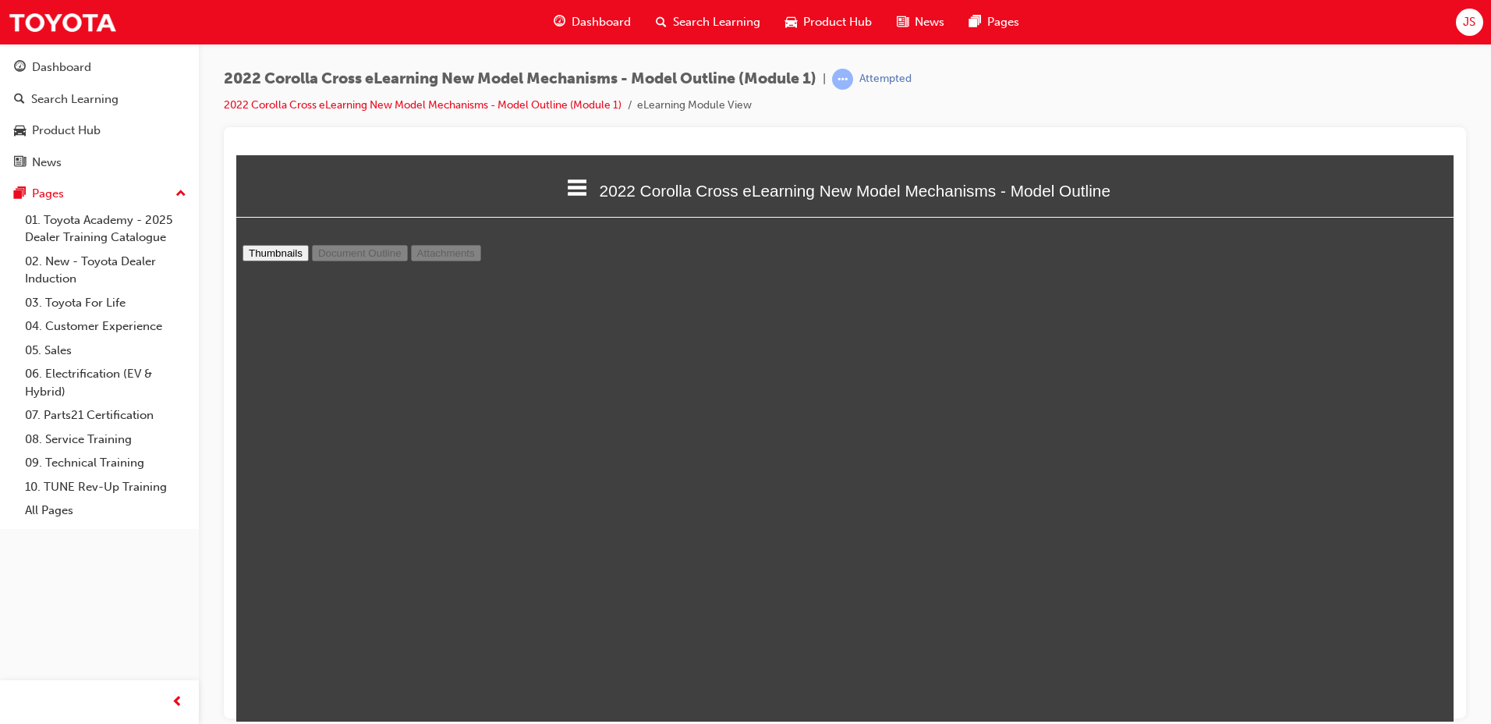
scroll to position [1684, 1230]
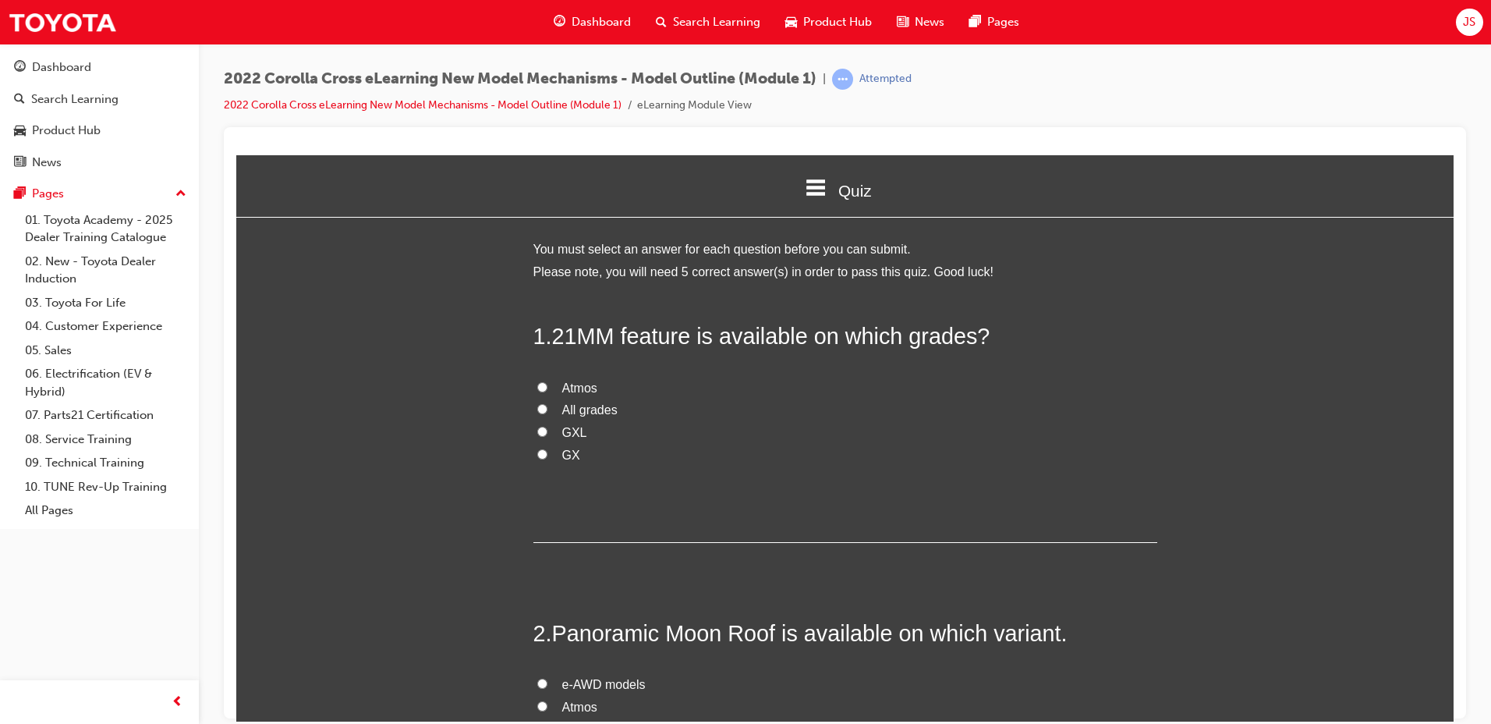
drag, startPoint x: 1149, startPoint y: 540, endPoint x: 1102, endPoint y: 603, distance: 78.5
click at [605, 410] on span "All grades" at bounding box center [589, 408] width 55 height 13
click at [547, 410] on input "All grades" at bounding box center [542, 408] width 10 height 10
radio input "true"
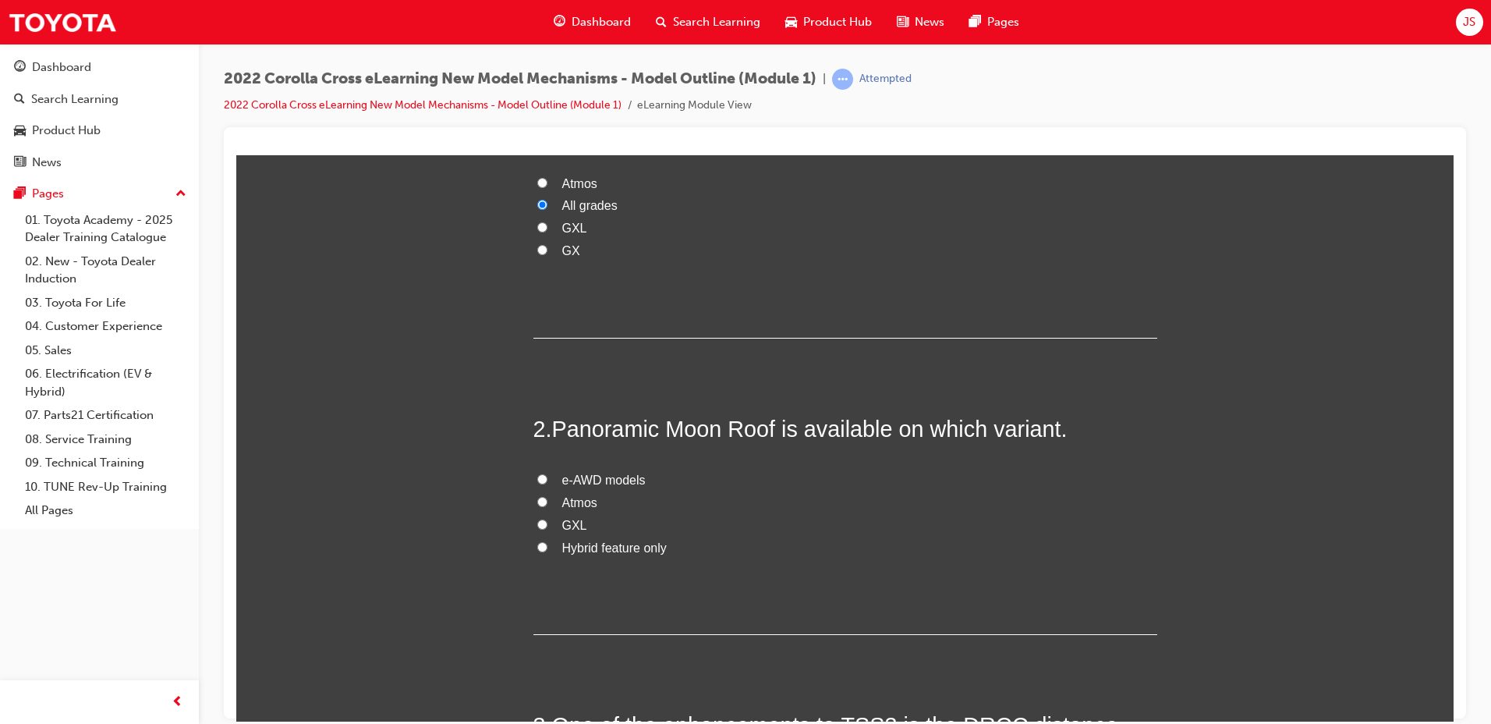
scroll to position [234, 0]
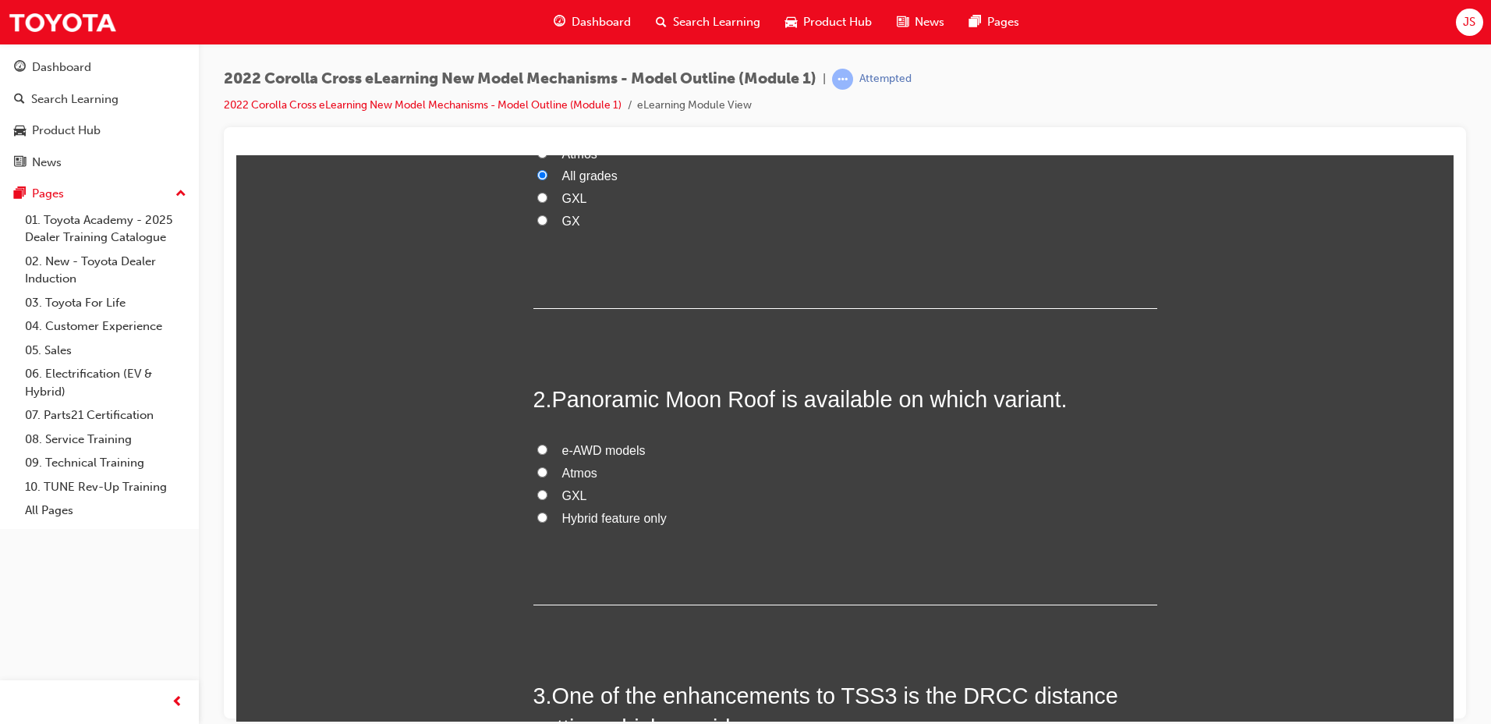
click at [562, 512] on span "Hybrid feature only" at bounding box center [614, 517] width 104 height 13
click at [547, 512] on input "Hybrid feature only" at bounding box center [542, 517] width 10 height 10
radio input "true"
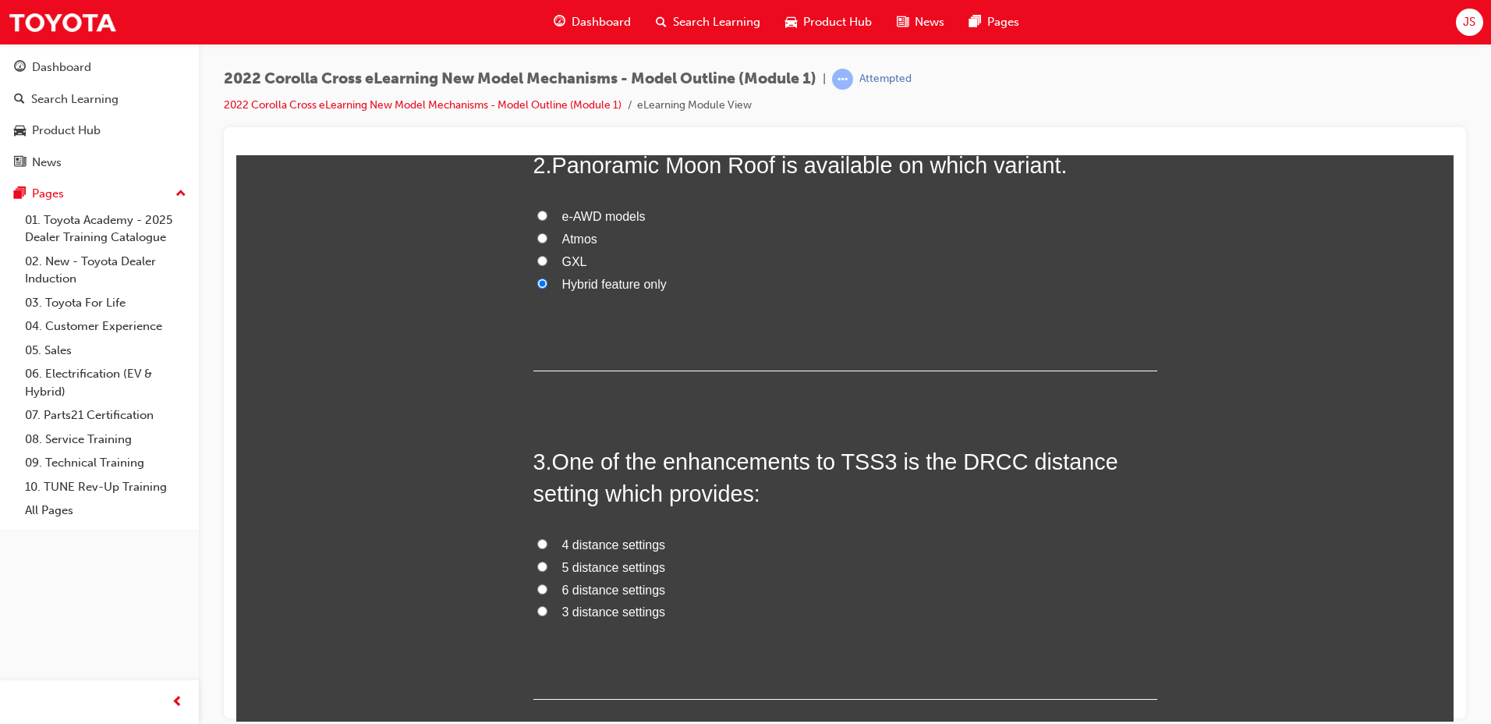
click at [636, 540] on span "4 distance settings" at bounding box center [614, 543] width 104 height 13
click at [547, 540] on input "4 distance settings" at bounding box center [542, 543] width 10 height 10
radio input "true"
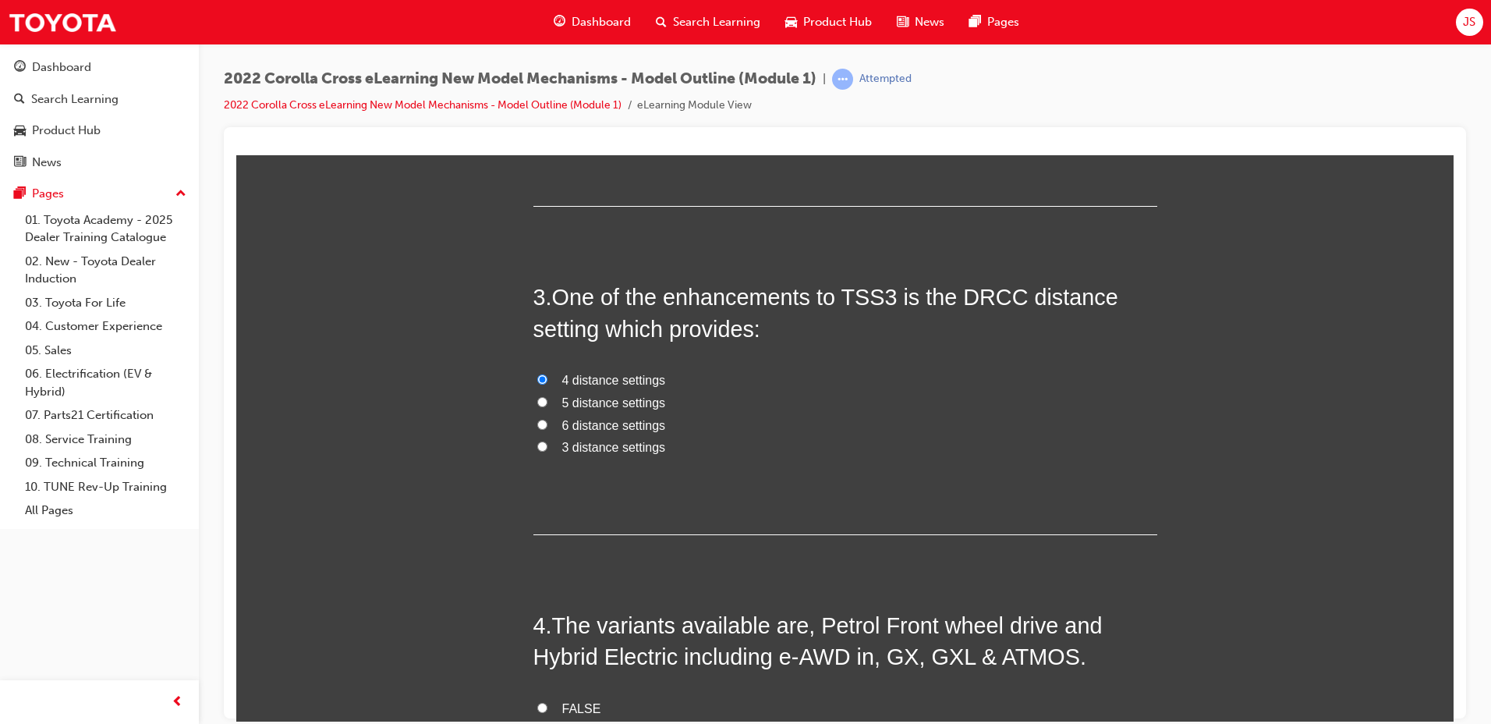
scroll to position [780, 0]
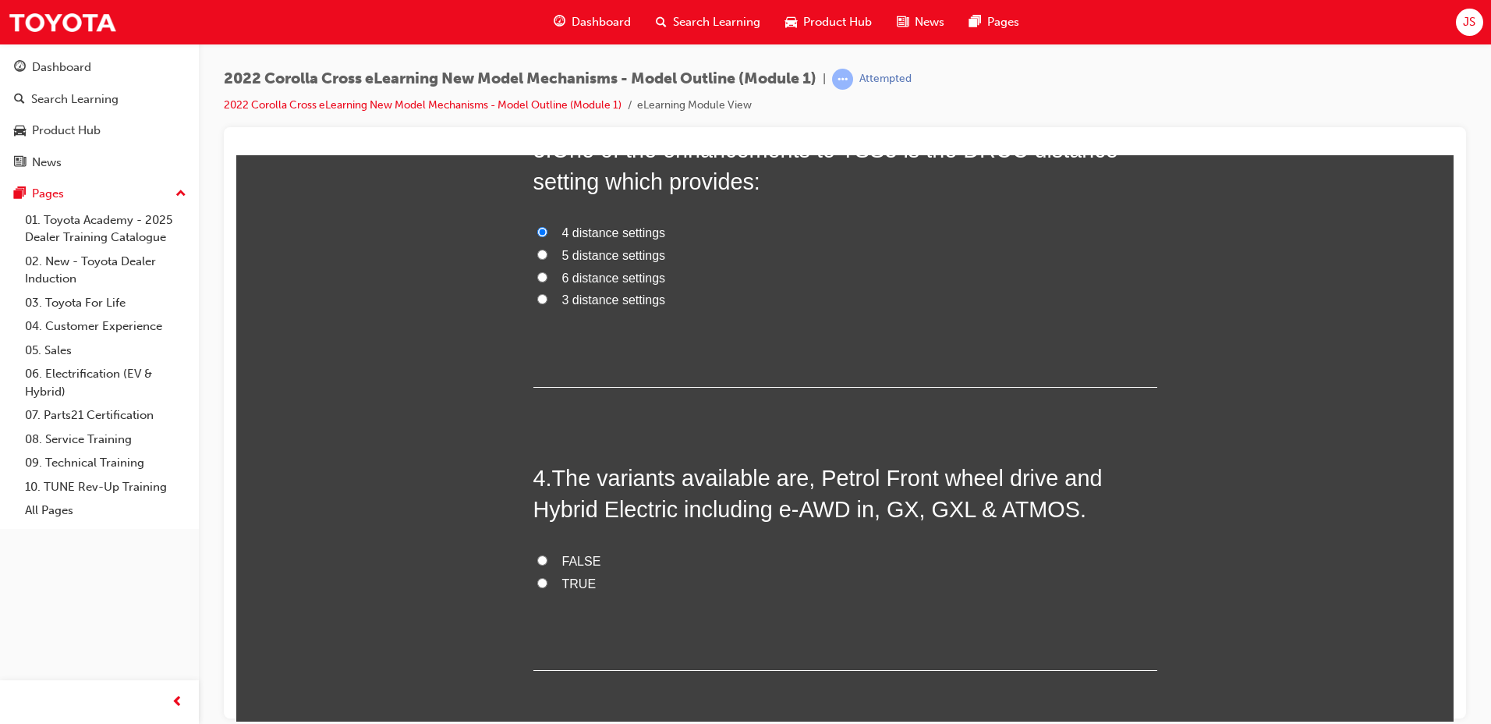
click at [543, 561] on label "FALSE" at bounding box center [845, 561] width 624 height 23
click at [543, 561] on input "FALSE" at bounding box center [542, 559] width 10 height 10
radio input "true"
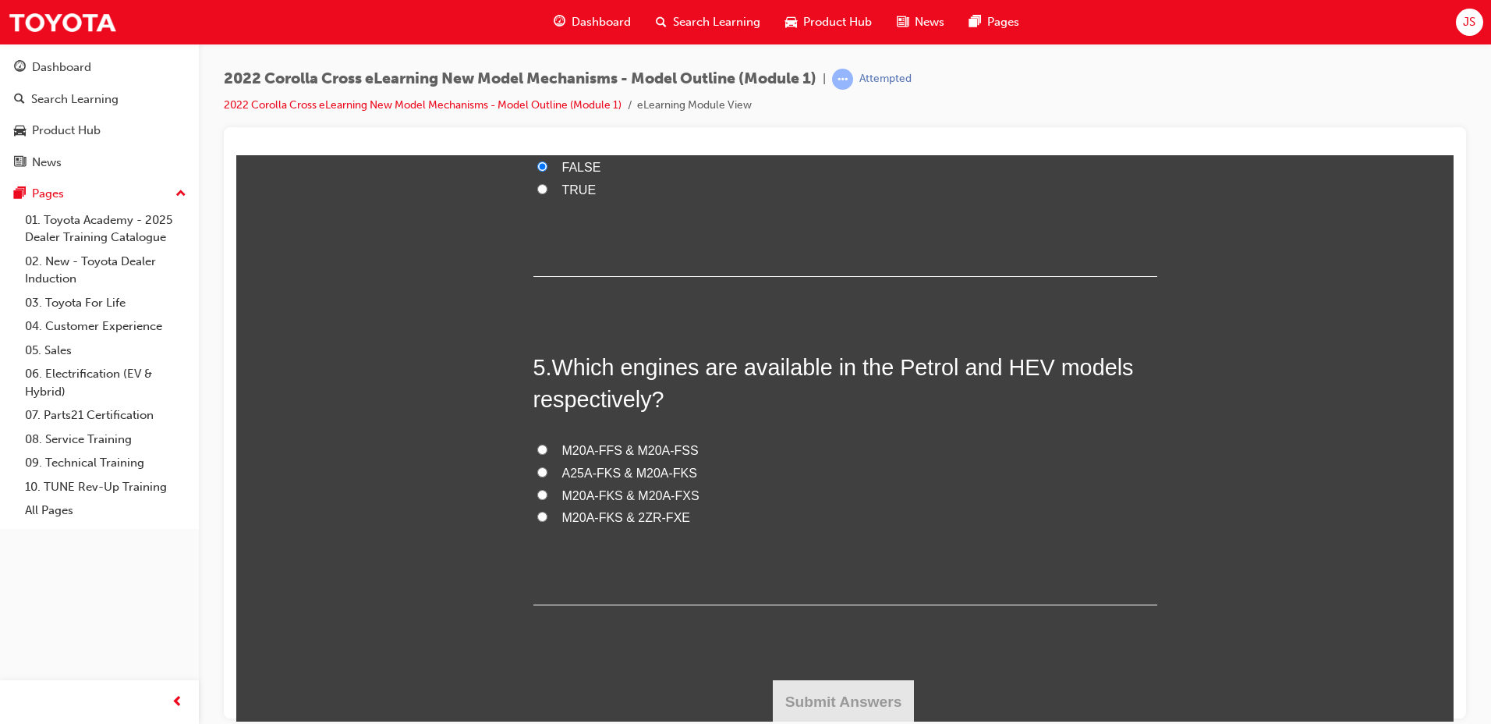
scroll to position [1175, 0]
click at [629, 491] on span "M20A-FKS & M20A-FXS" at bounding box center [630, 493] width 137 height 13
click at [547, 491] on input "M20A-FKS & M20A-FXS" at bounding box center [542, 492] width 10 height 10
radio input "true"
click at [855, 711] on button "Submit Answers" at bounding box center [844, 700] width 142 height 44
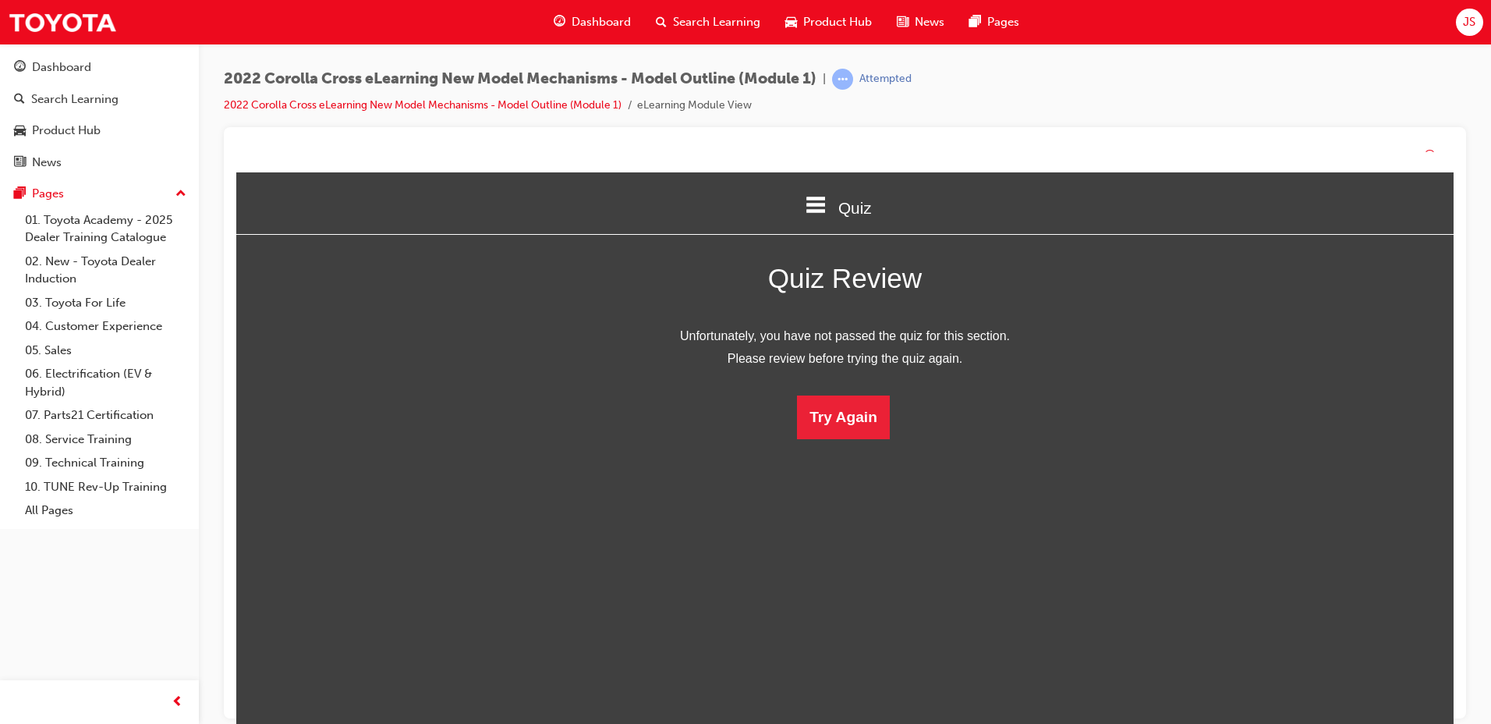
scroll to position [207, 1242]
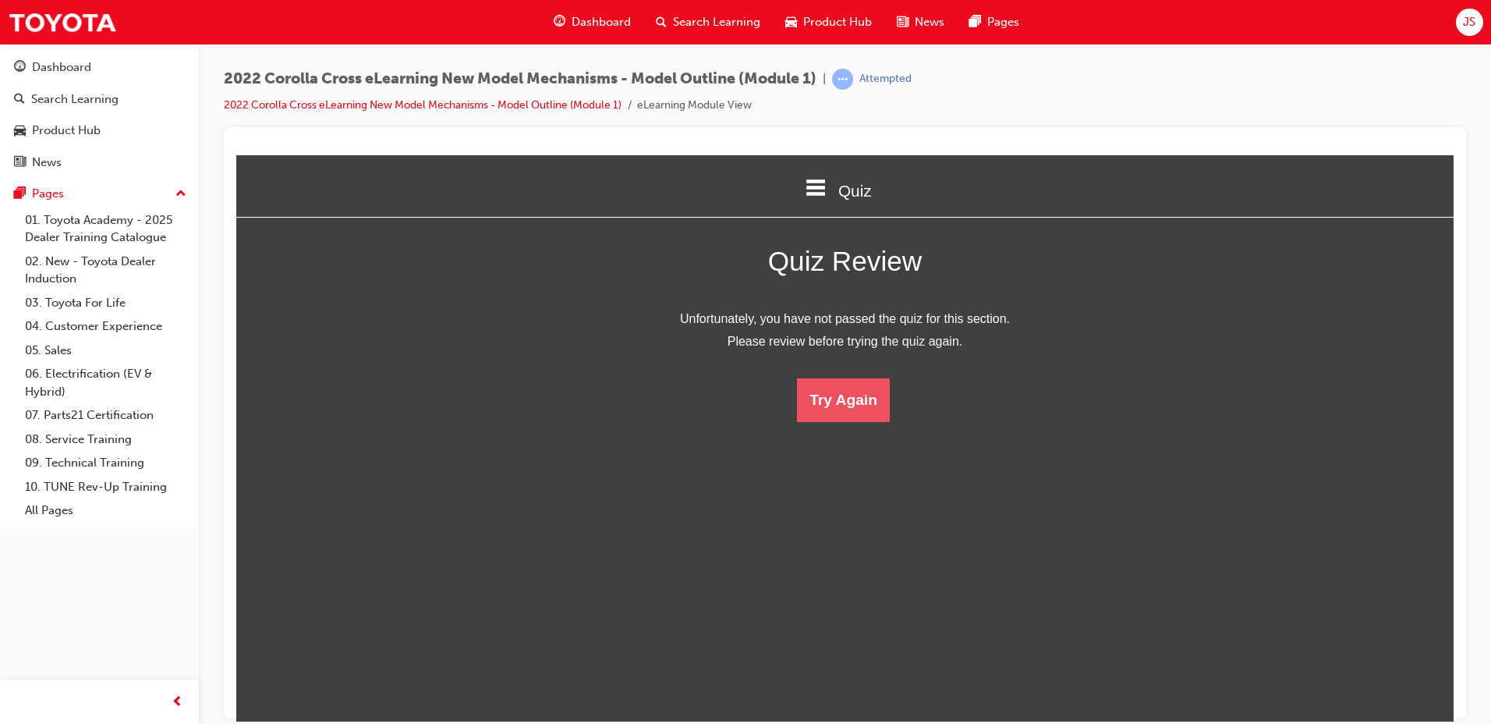
click at [848, 391] on button "Try Again" at bounding box center [843, 399] width 93 height 44
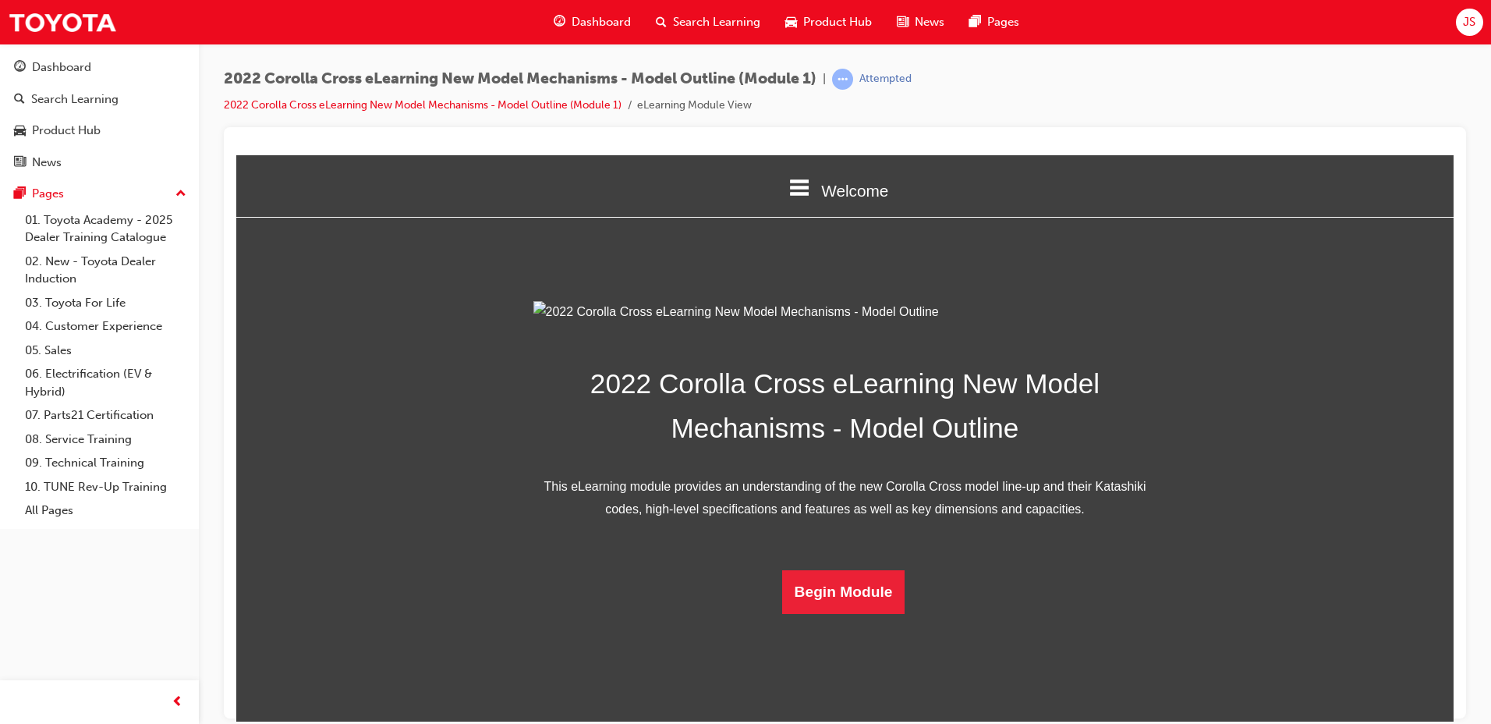
scroll to position [221, 0]
click at [813, 613] on button "Begin Module" at bounding box center [843, 591] width 123 height 44
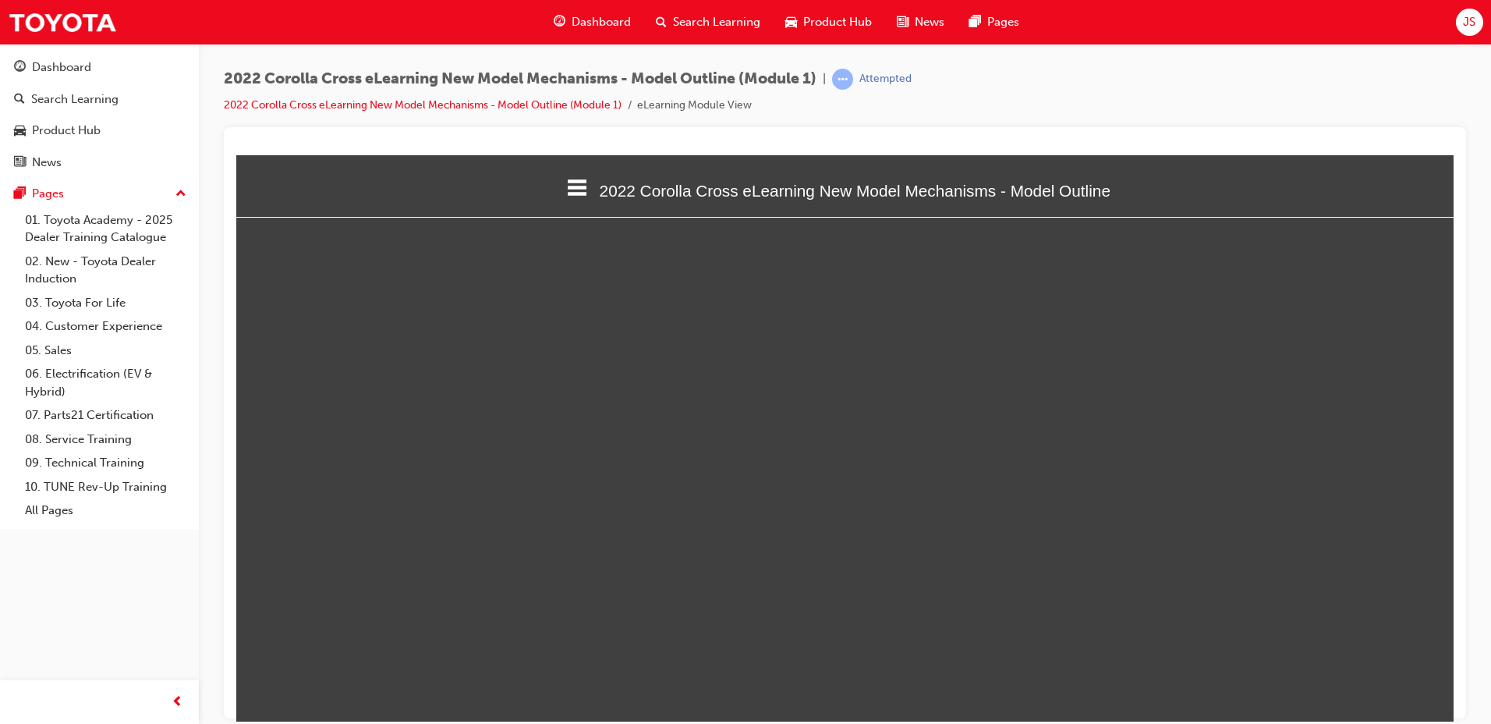
select select "custom"
type input "7"
select select "custom"
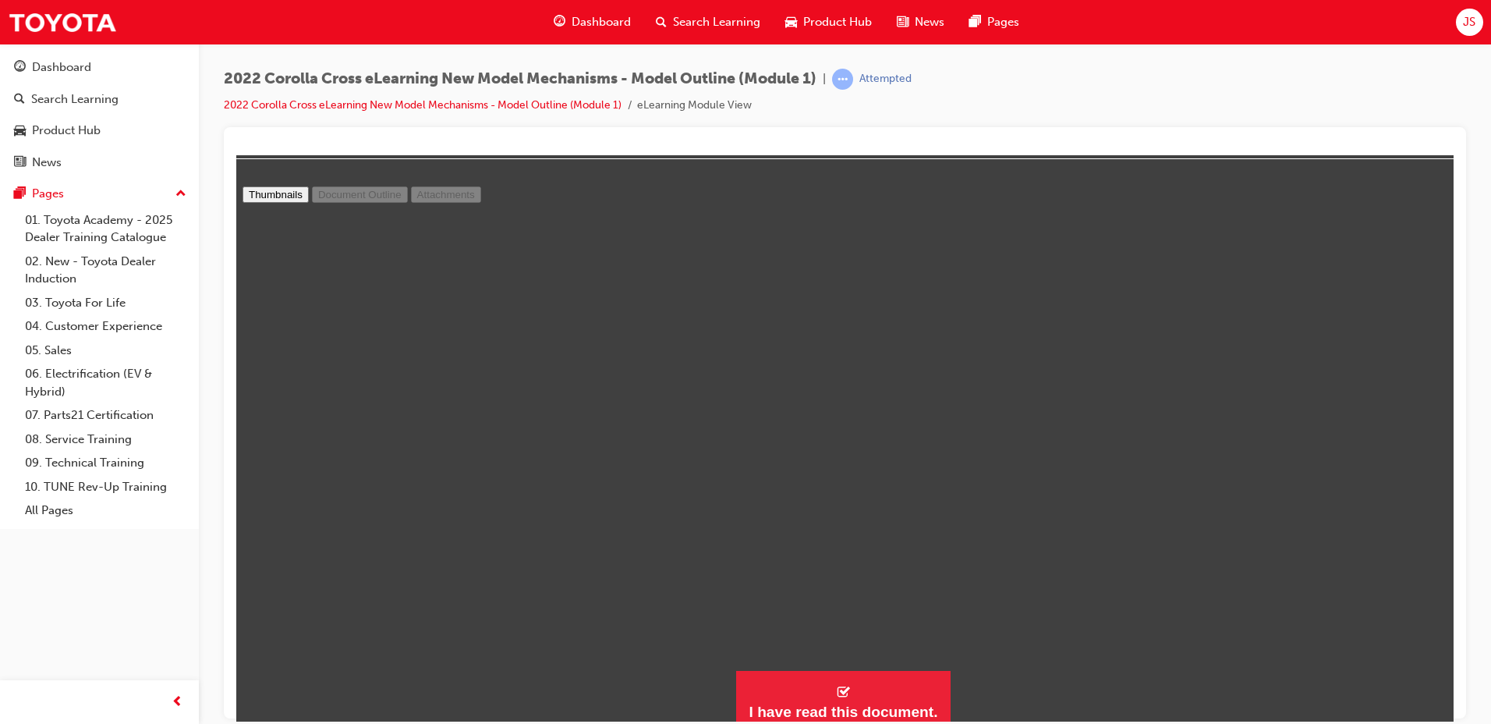
scroll to position [69, 0]
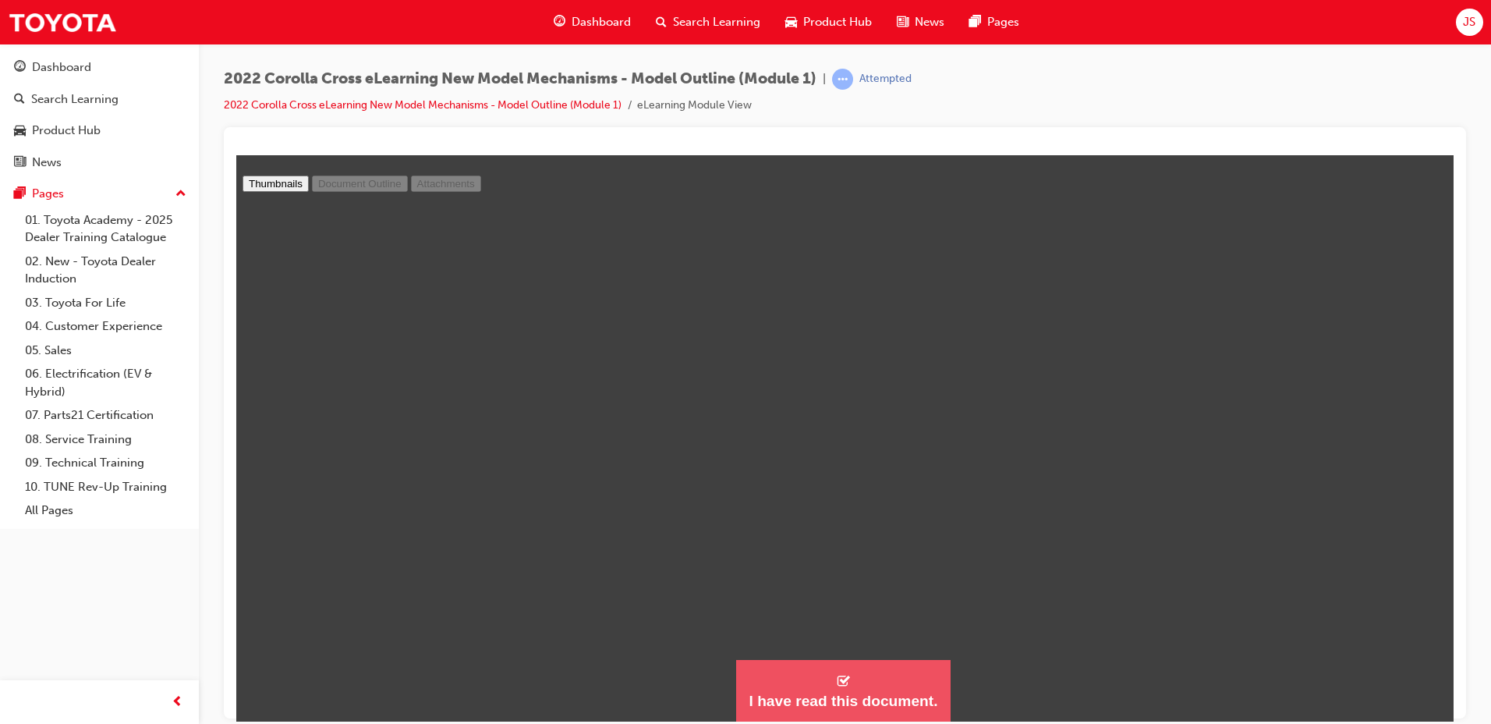
click at [853, 677] on button "I have read this document." at bounding box center [843, 690] width 214 height 63
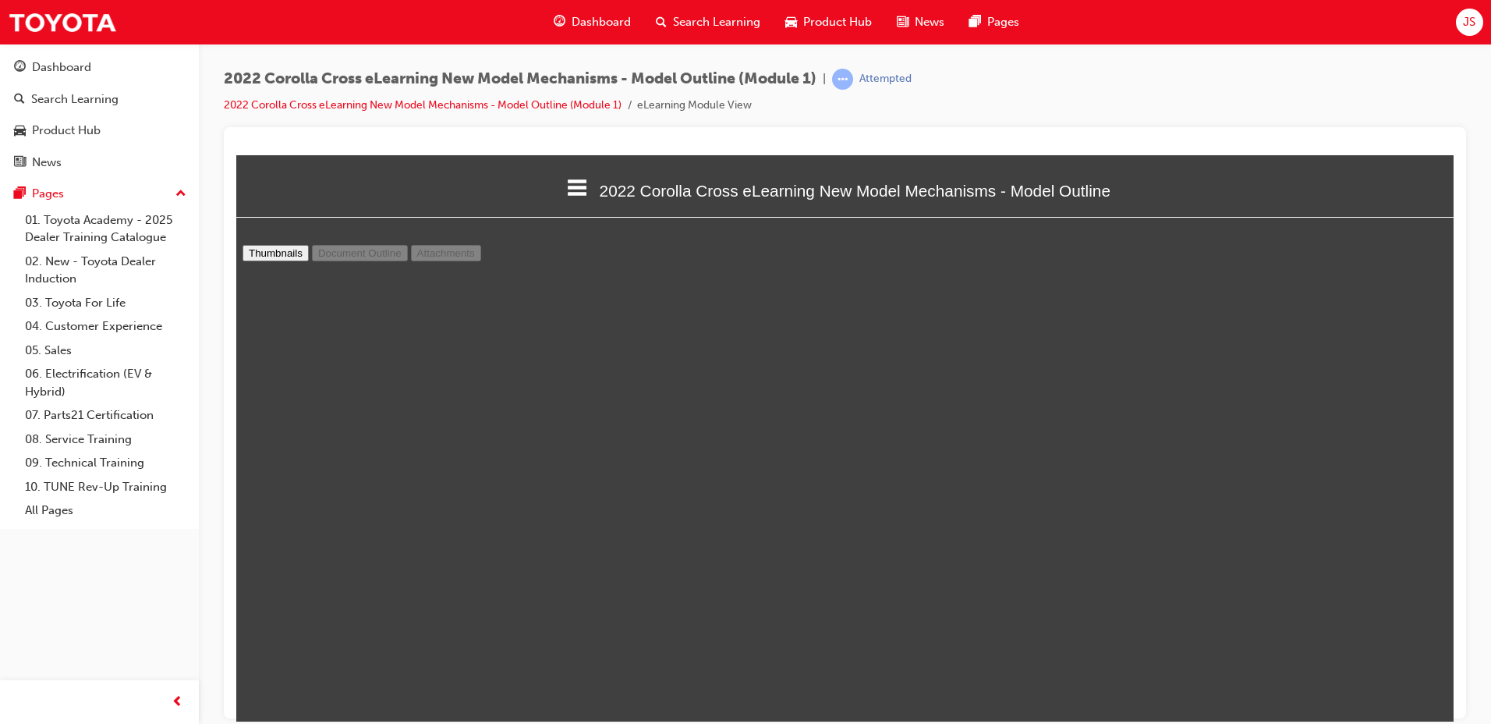
scroll to position [1684, 1230]
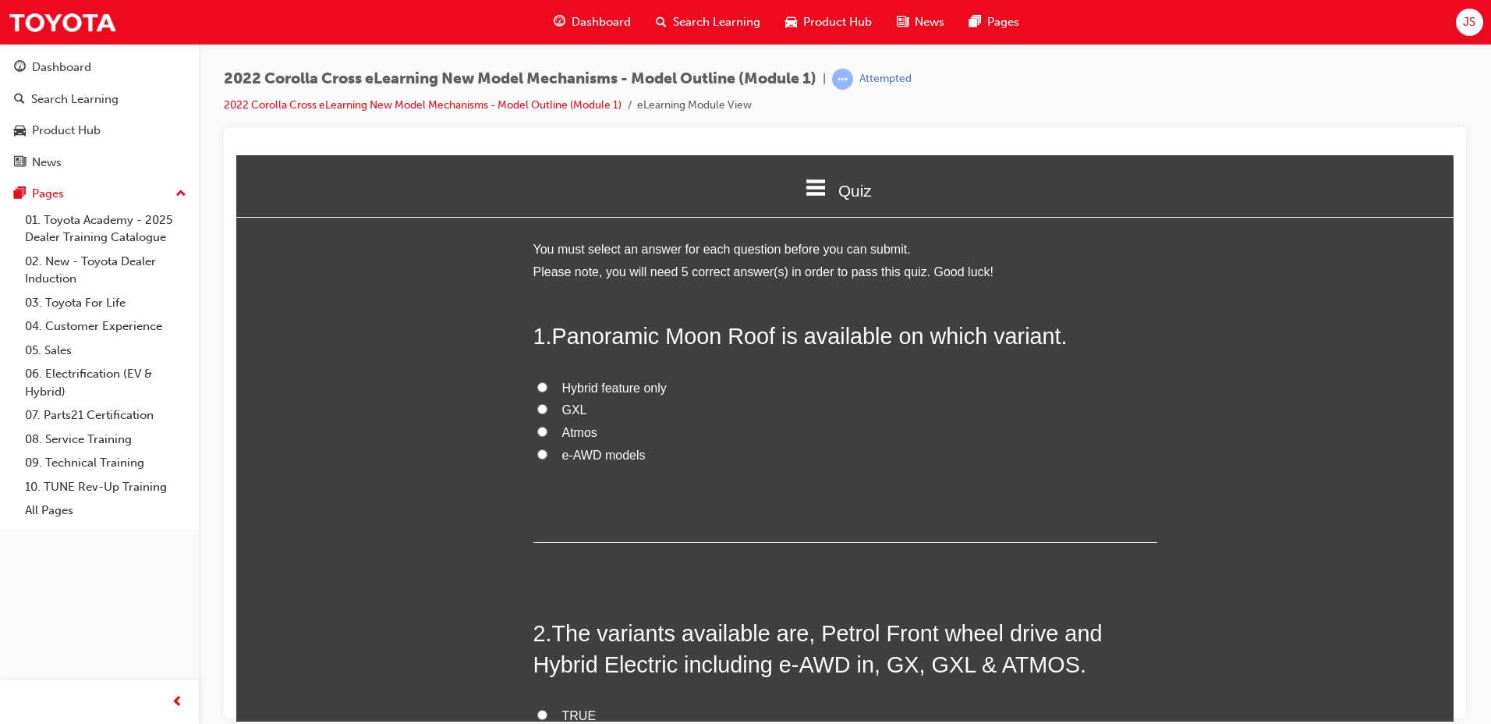
click at [562, 433] on span "Atmos" at bounding box center [579, 431] width 35 height 13
click at [547, 433] on input "Atmos" at bounding box center [542, 431] width 10 height 10
radio input "true"
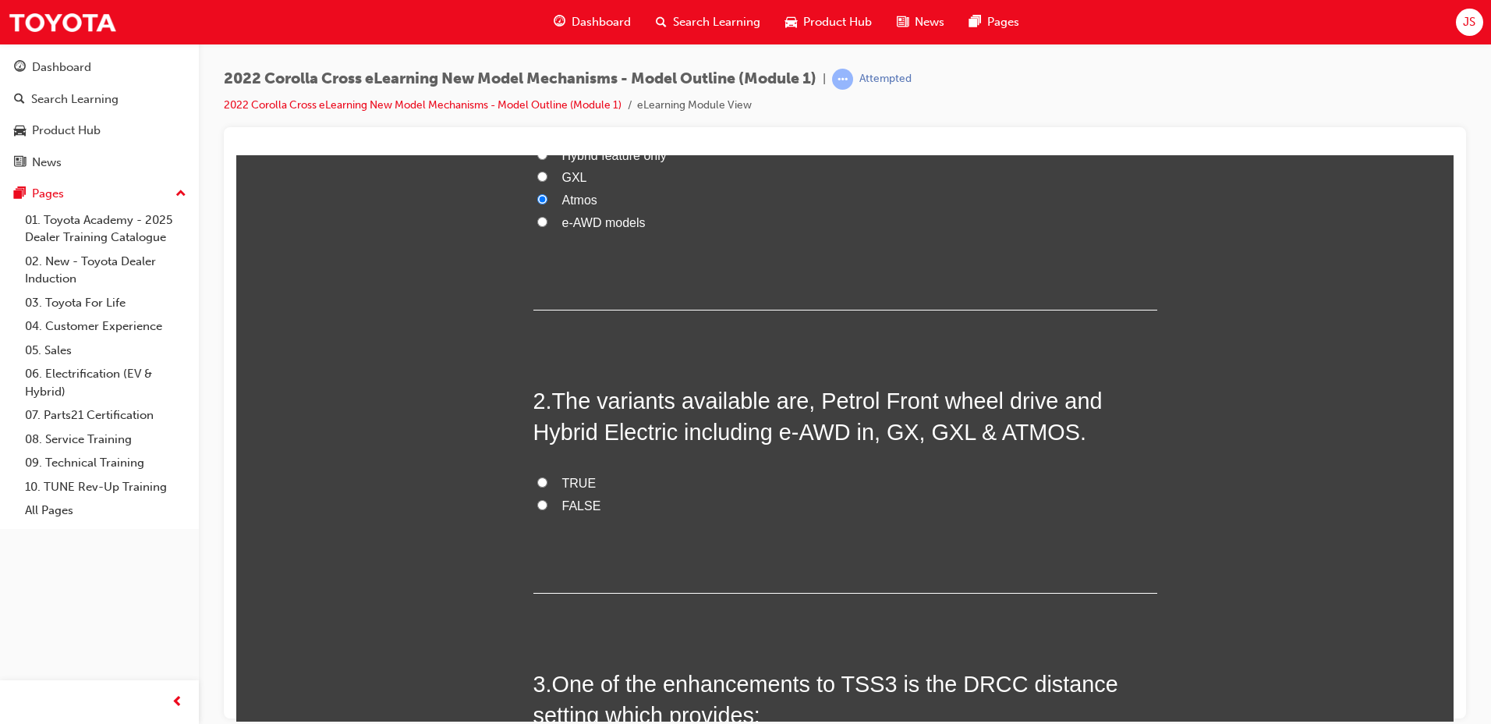
scroll to position [234, 0]
click at [548, 500] on label "FALSE" at bounding box center [845, 504] width 624 height 23
click at [547, 500] on input "FALSE" at bounding box center [542, 503] width 10 height 10
radio input "true"
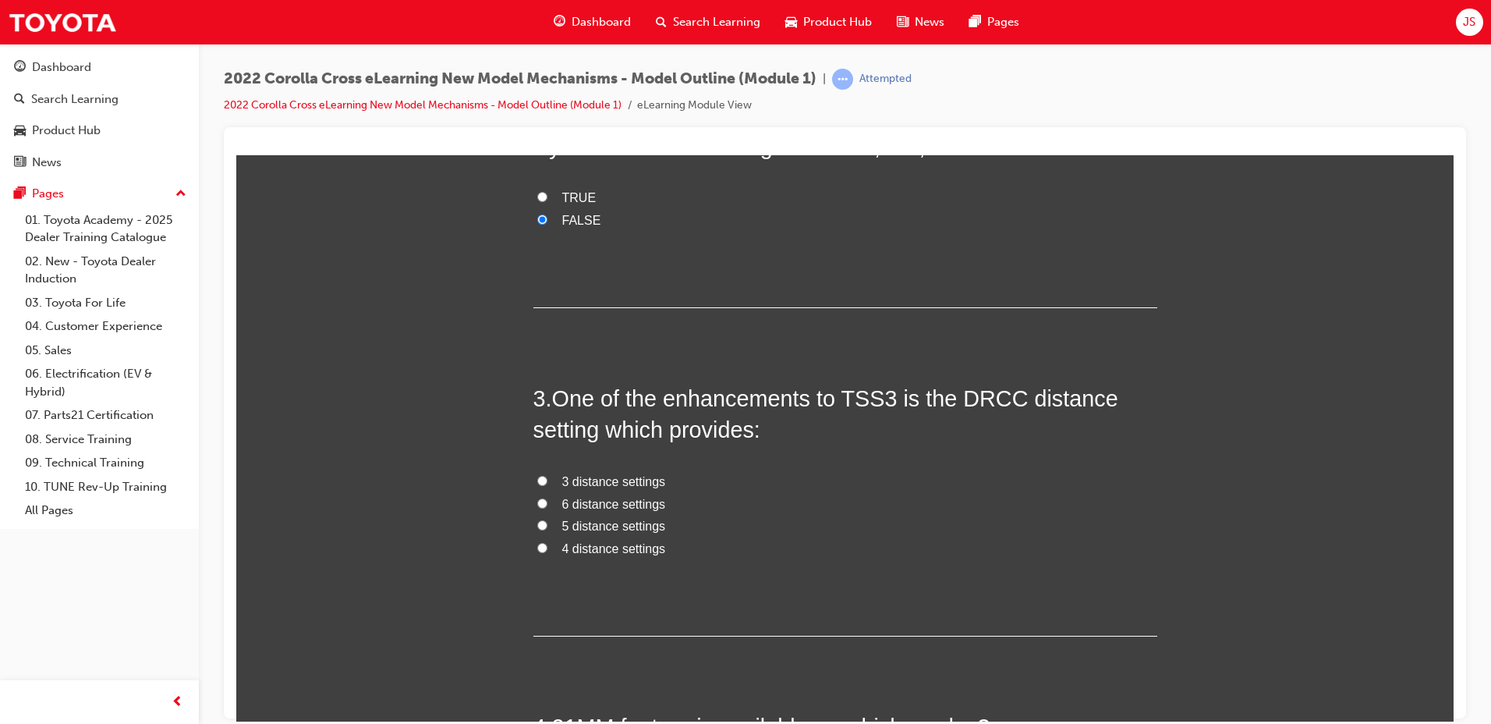
scroll to position [546, 0]
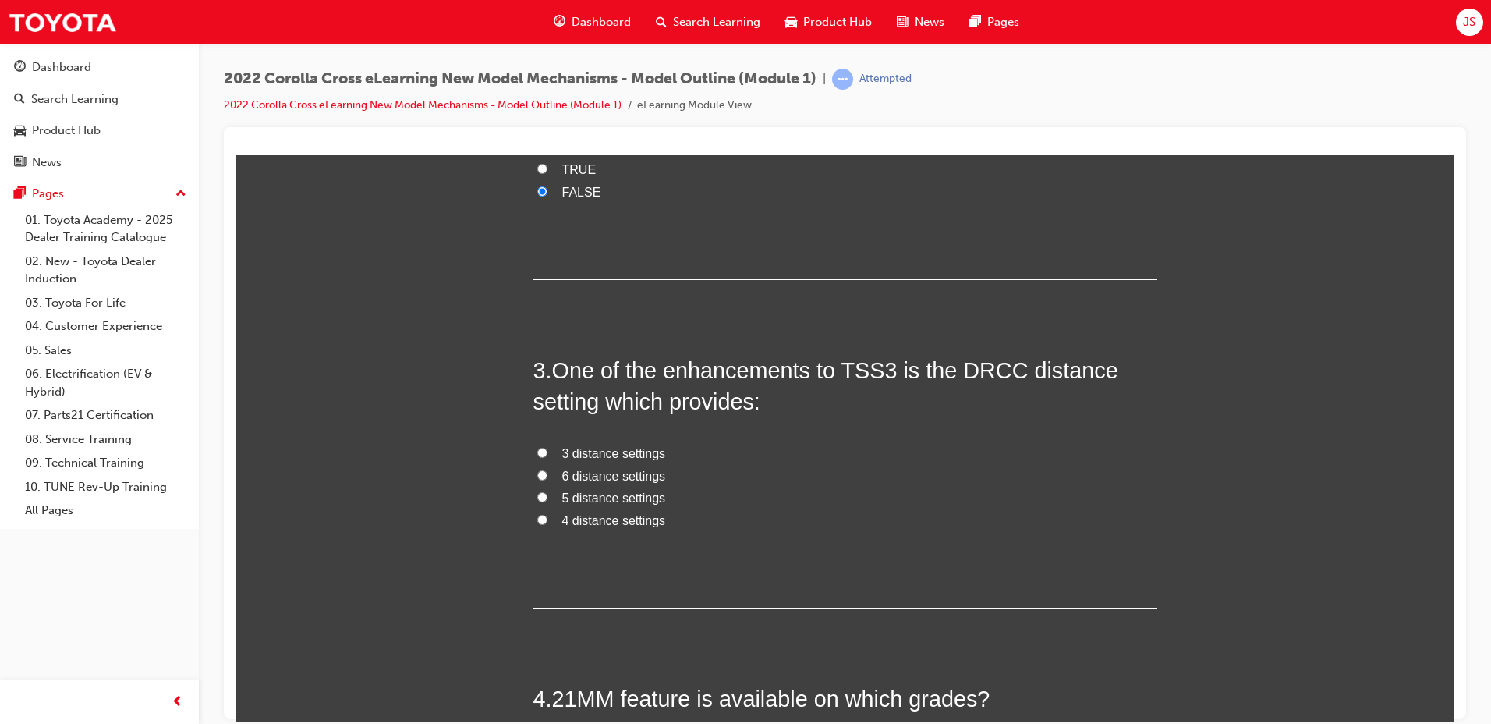
click at [627, 527] on label "4 distance settings" at bounding box center [845, 520] width 624 height 23
click at [547, 524] on input "4 distance settings" at bounding box center [542, 519] width 10 height 10
radio input "true"
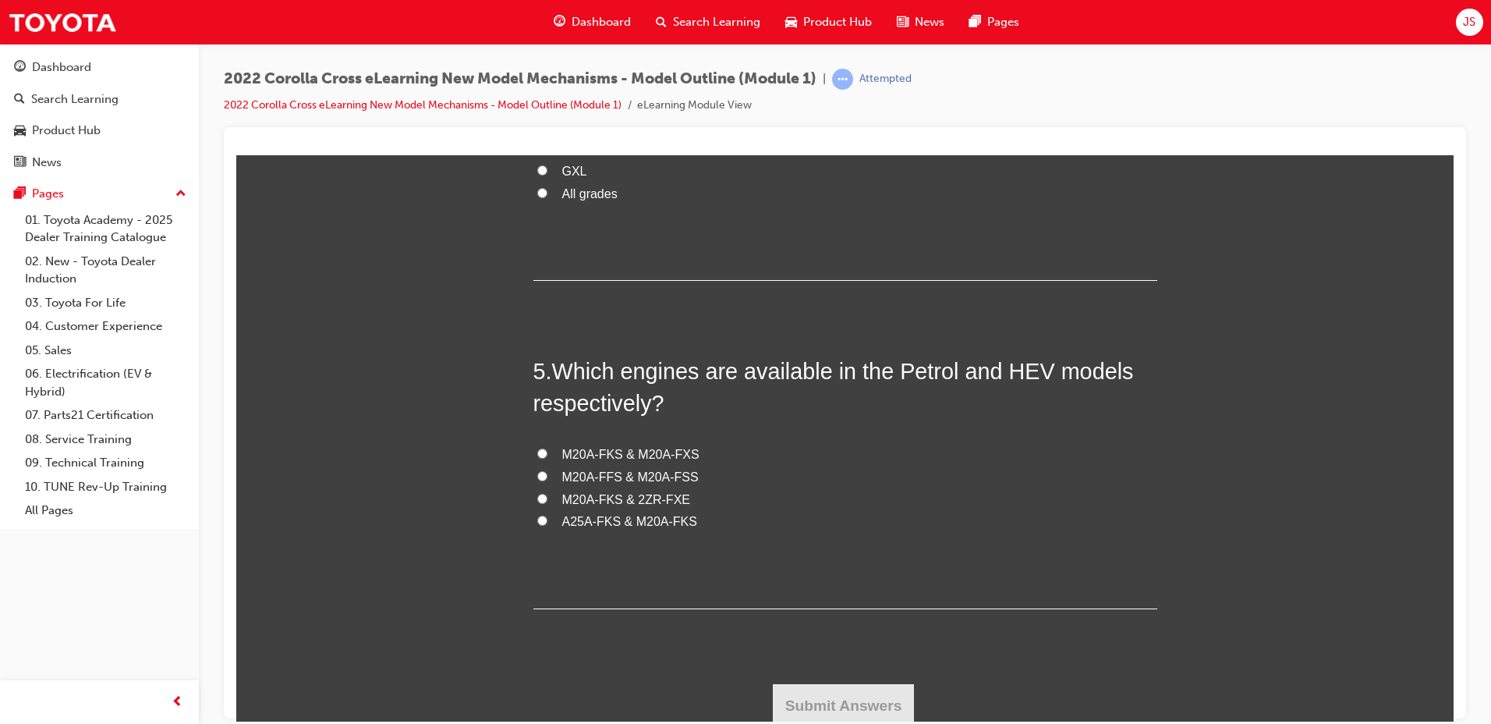
scroll to position [1175, 0]
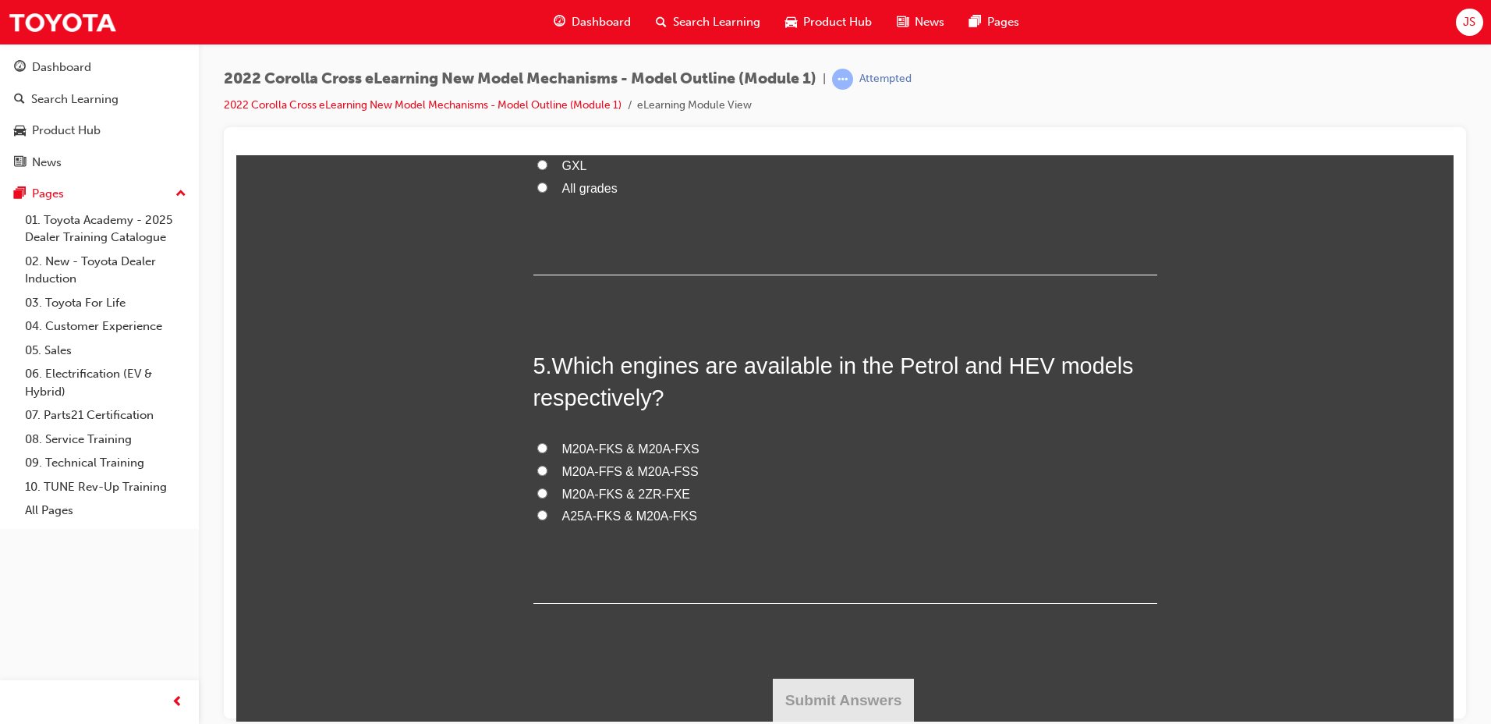
click at [631, 512] on span "A25A-FKS & M20A-FKS" at bounding box center [629, 514] width 135 height 13
click at [547, 512] on input "A25A-FKS & M20A-FKS" at bounding box center [542, 514] width 10 height 10
radio input "true"
click at [615, 491] on span "M20A-FKS & 2ZR-FXE" at bounding box center [626, 493] width 128 height 13
click at [547, 491] on input "M20A-FKS & 2ZR-FXE" at bounding box center [542, 492] width 10 height 10
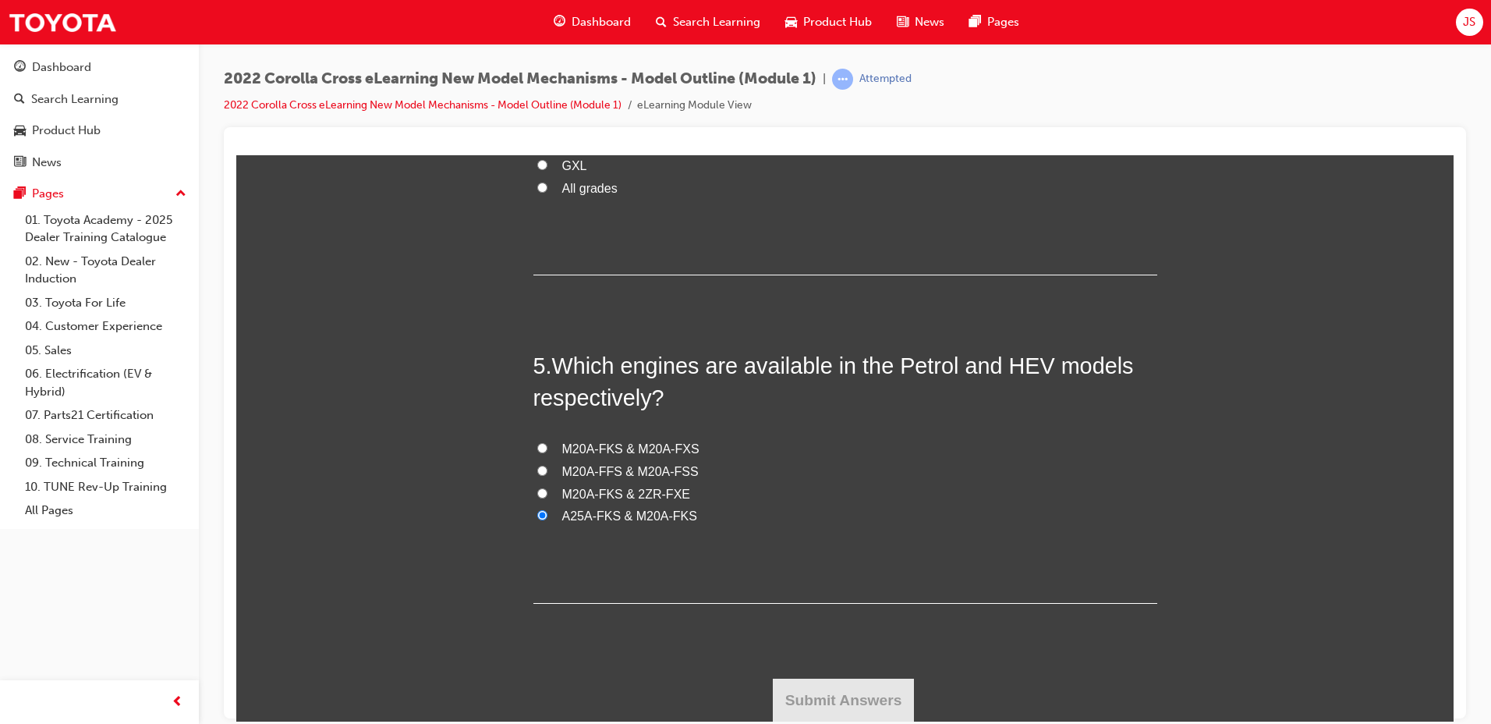
radio input "true"
click at [620, 445] on span "M20A-FKS & M20A-FXS" at bounding box center [630, 447] width 137 height 13
click at [547, 445] on input "M20A-FKS & M20A-FXS" at bounding box center [542, 447] width 10 height 10
radio input "true"
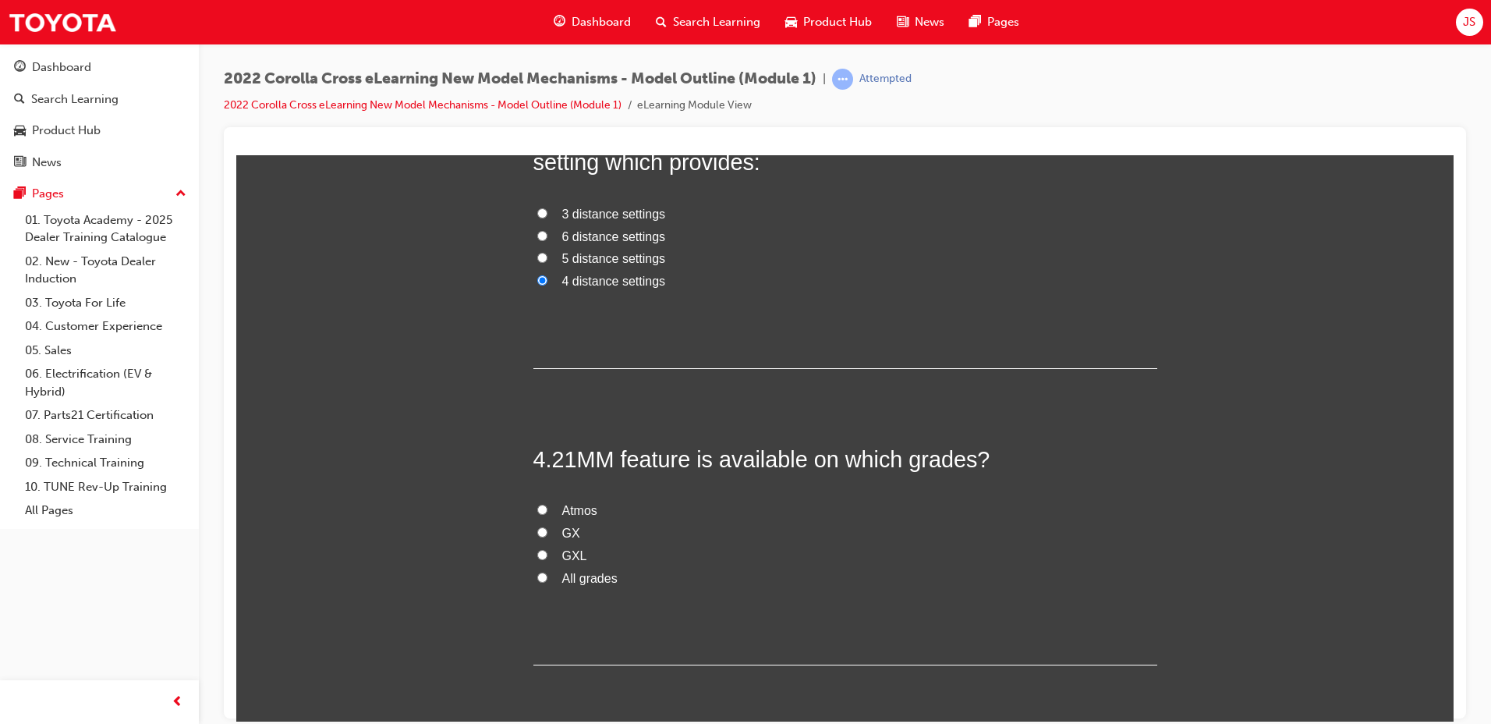
scroll to position [863, 0]
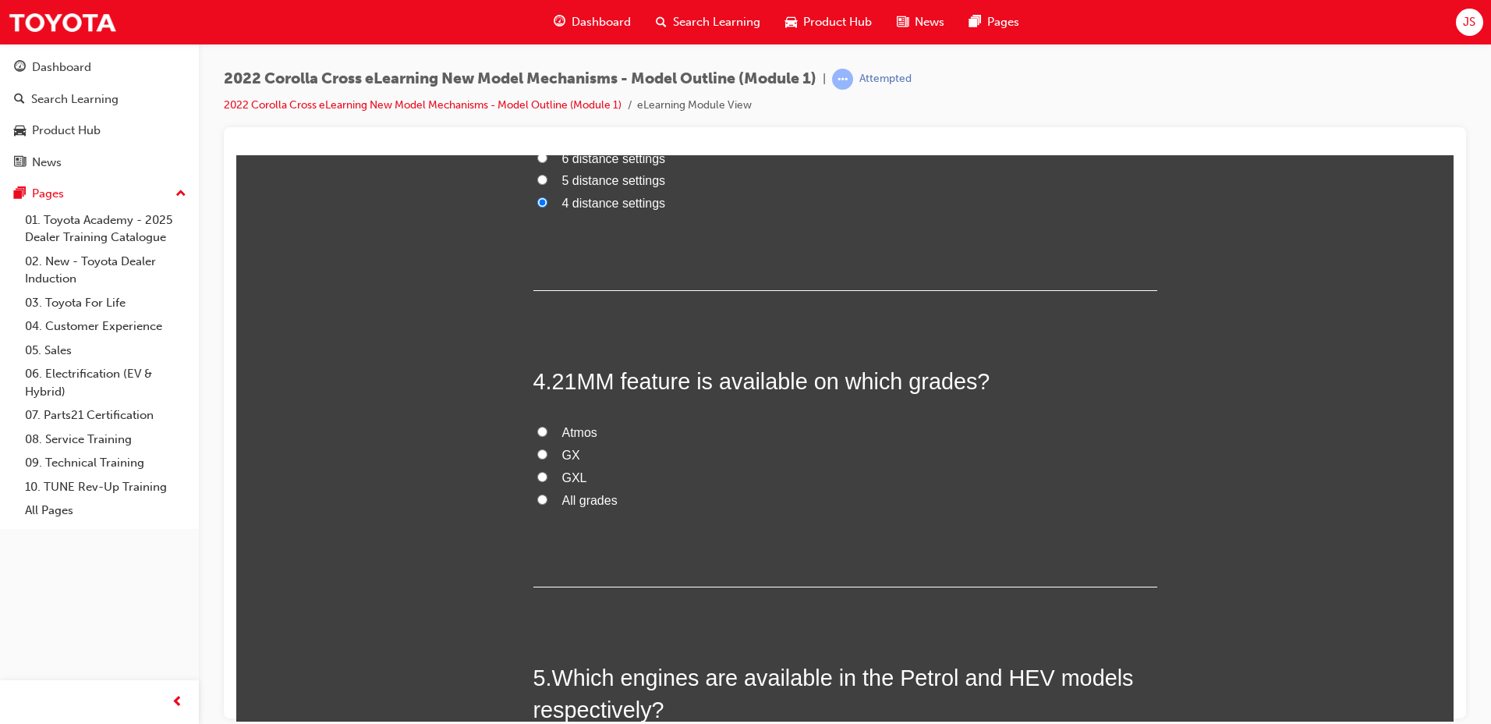
click at [590, 496] on span "All grades" at bounding box center [589, 499] width 55 height 13
click at [547, 496] on input "All grades" at bounding box center [542, 499] width 10 height 10
radio input "true"
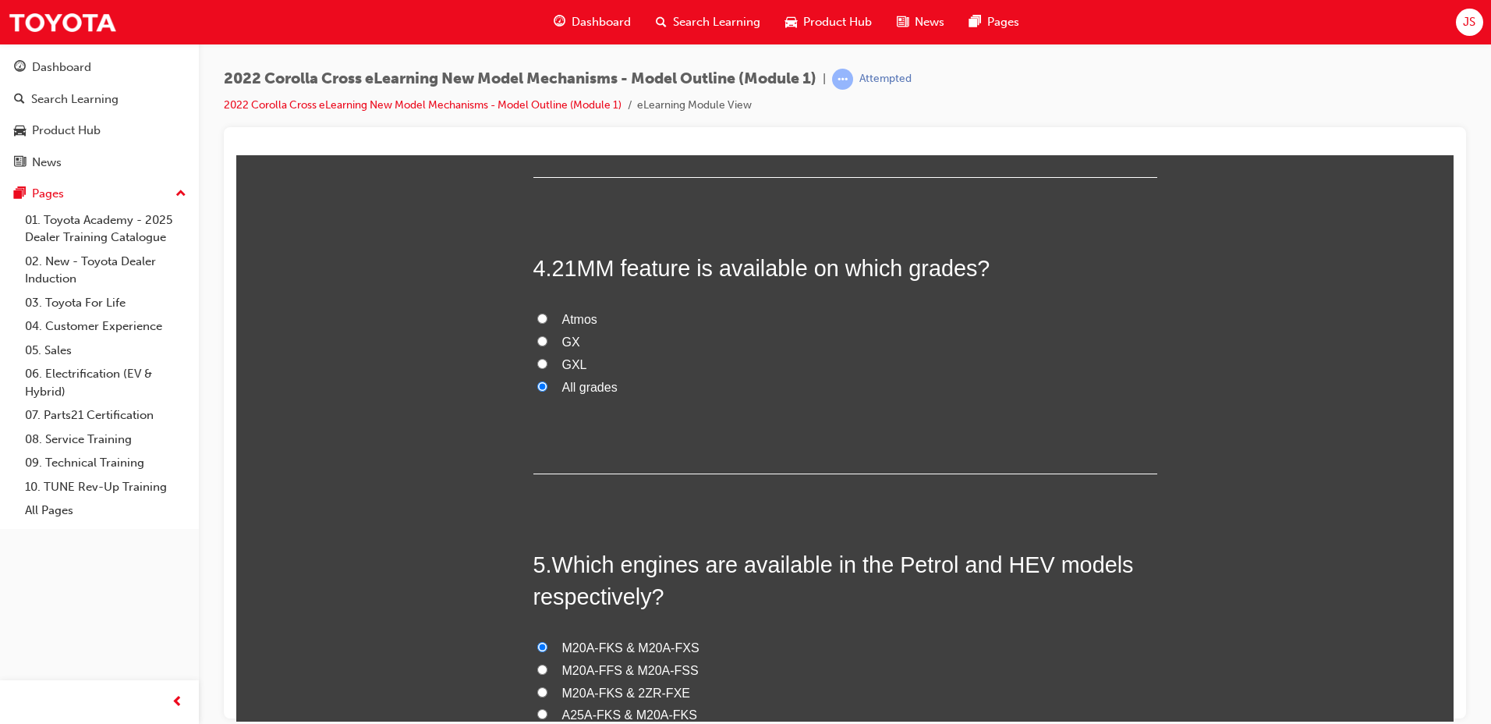
scroll to position [1175, 0]
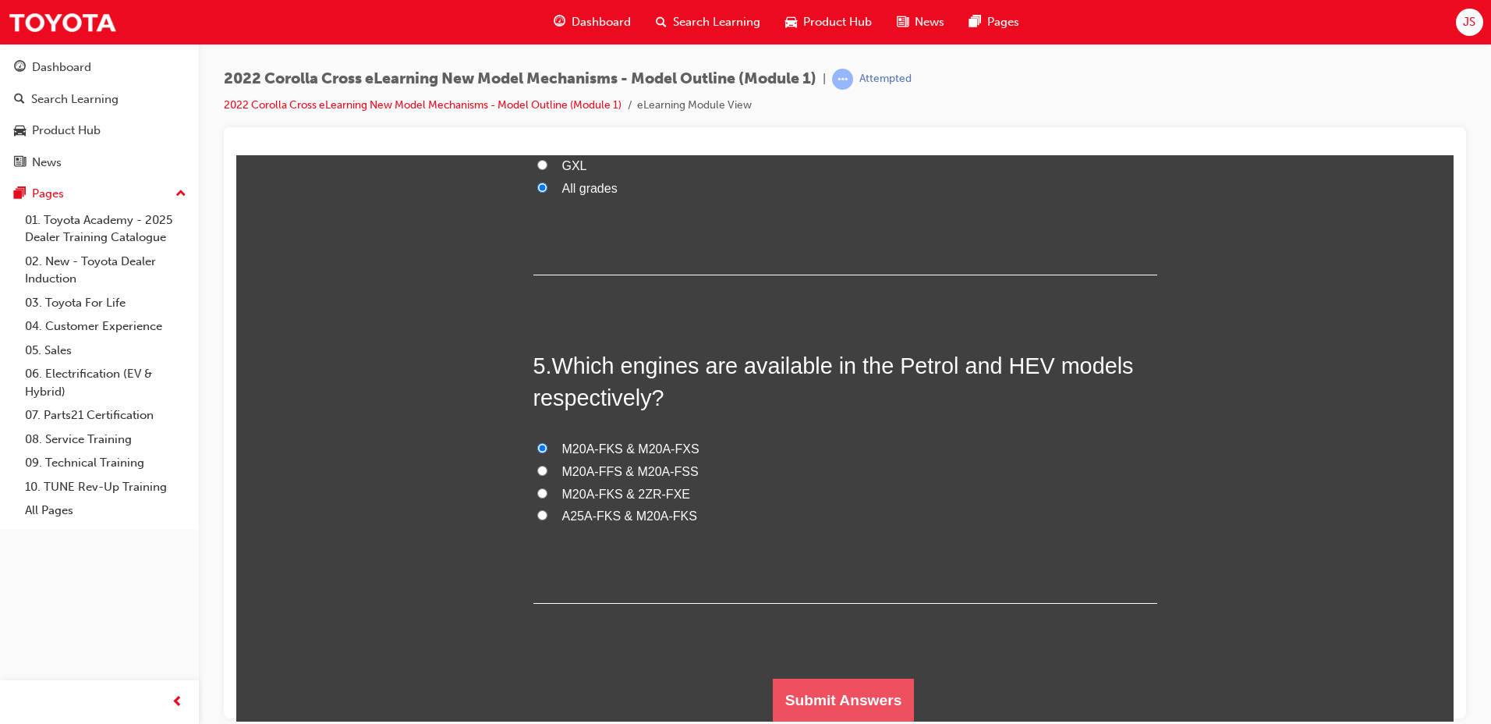
click at [817, 689] on button "Submit Answers" at bounding box center [844, 700] width 142 height 44
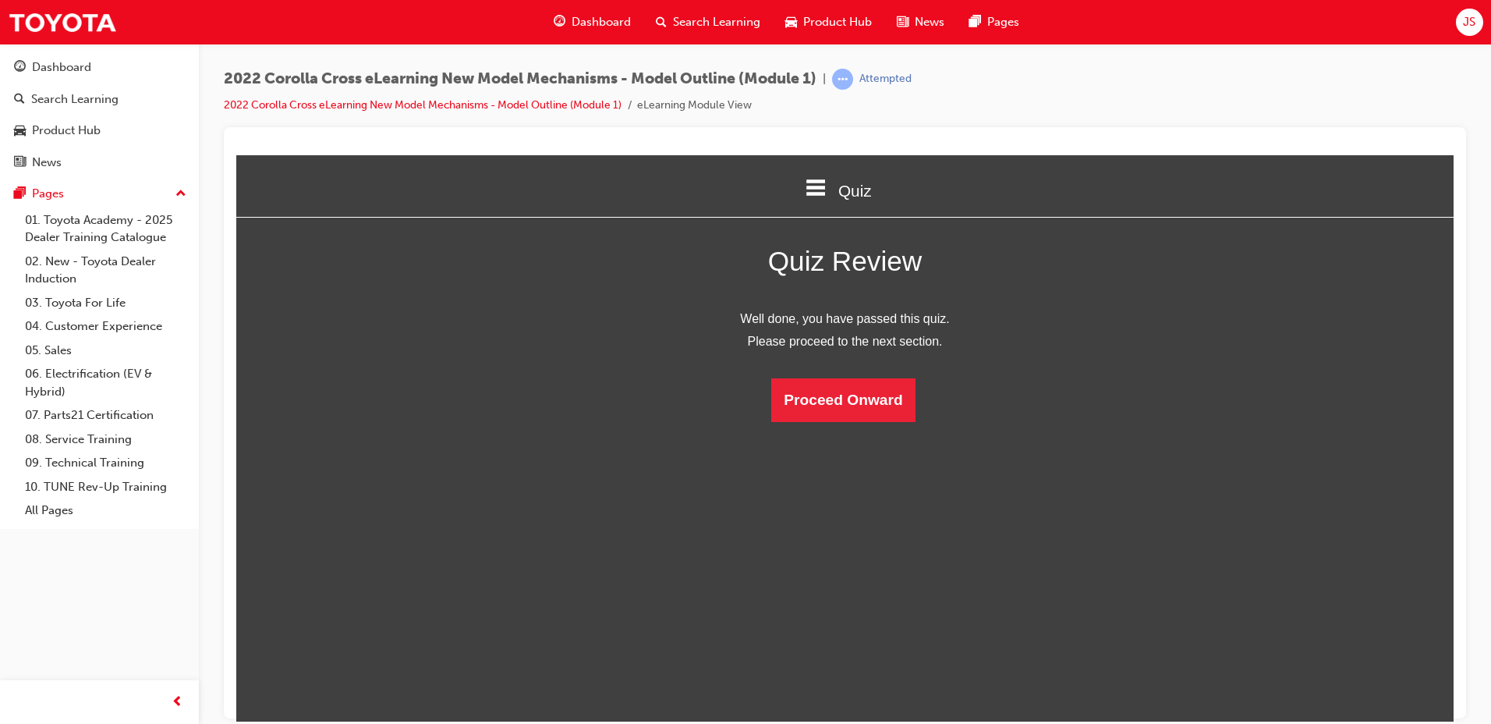
scroll to position [207, 1242]
click at [863, 412] on button "Proceed Onward" at bounding box center [842, 399] width 143 height 44
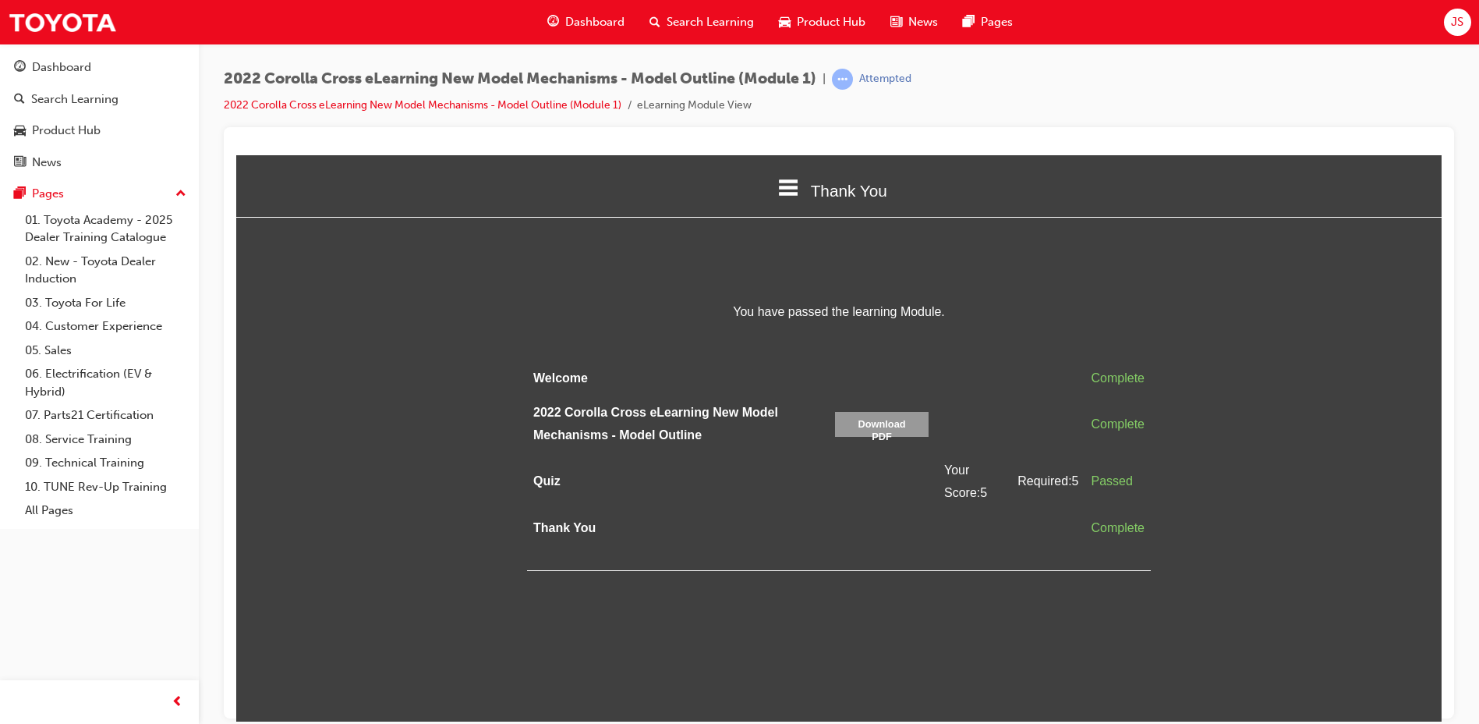
scroll to position [294, 1242]
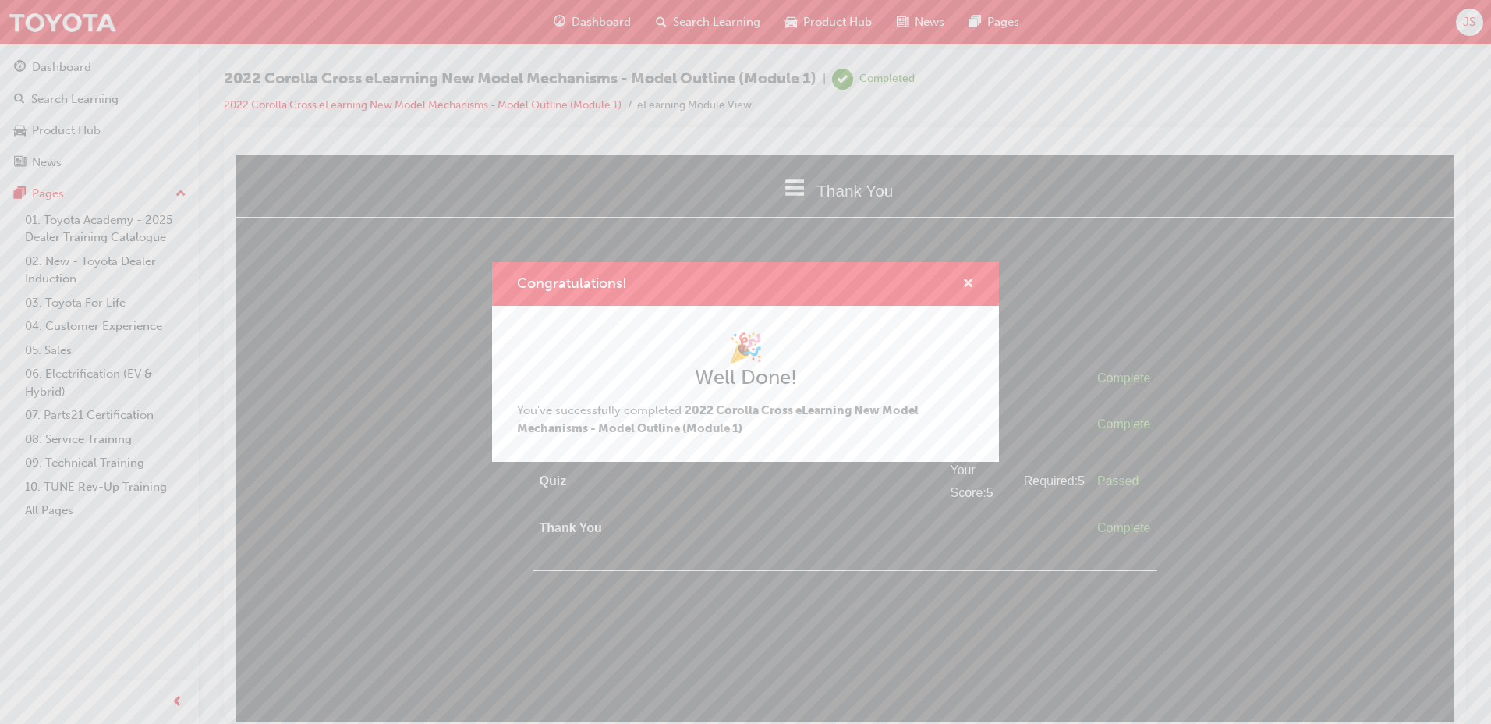
click at [962, 278] on span "cross-icon" at bounding box center [968, 285] width 12 height 14
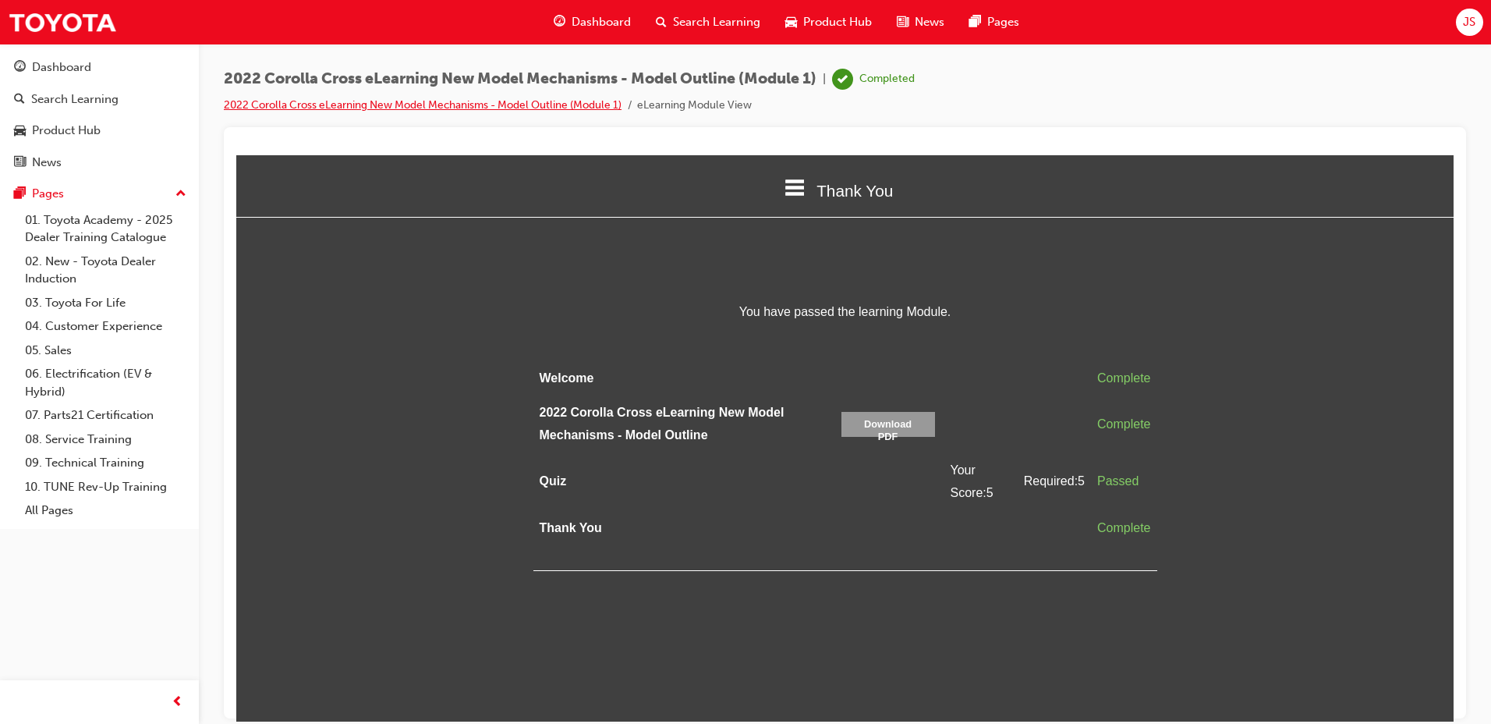
click at [385, 104] on link "2022 Corolla Cross eLearning New Model Mechanisms - Model Outline (Module 1)" at bounding box center [423, 104] width 398 height 13
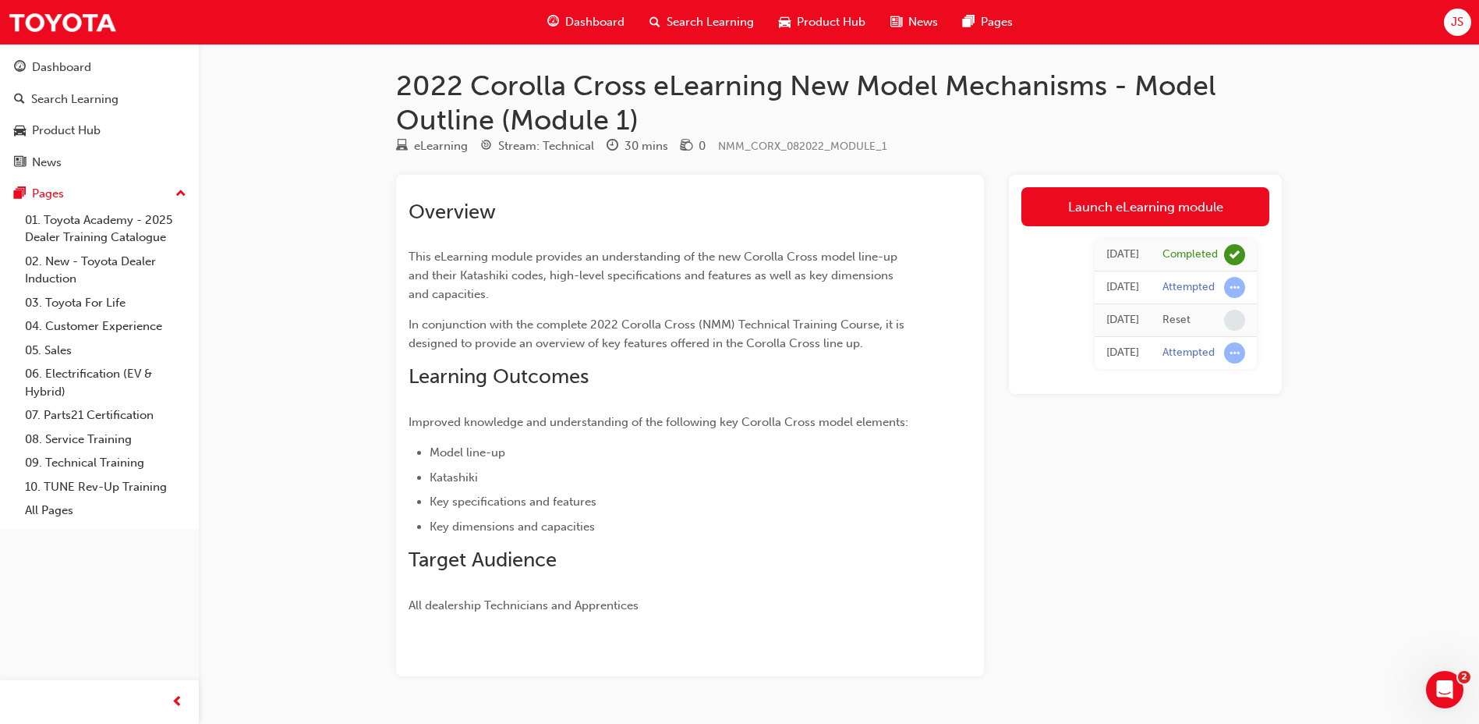
click at [680, 30] on span "Search Learning" at bounding box center [710, 22] width 87 height 18
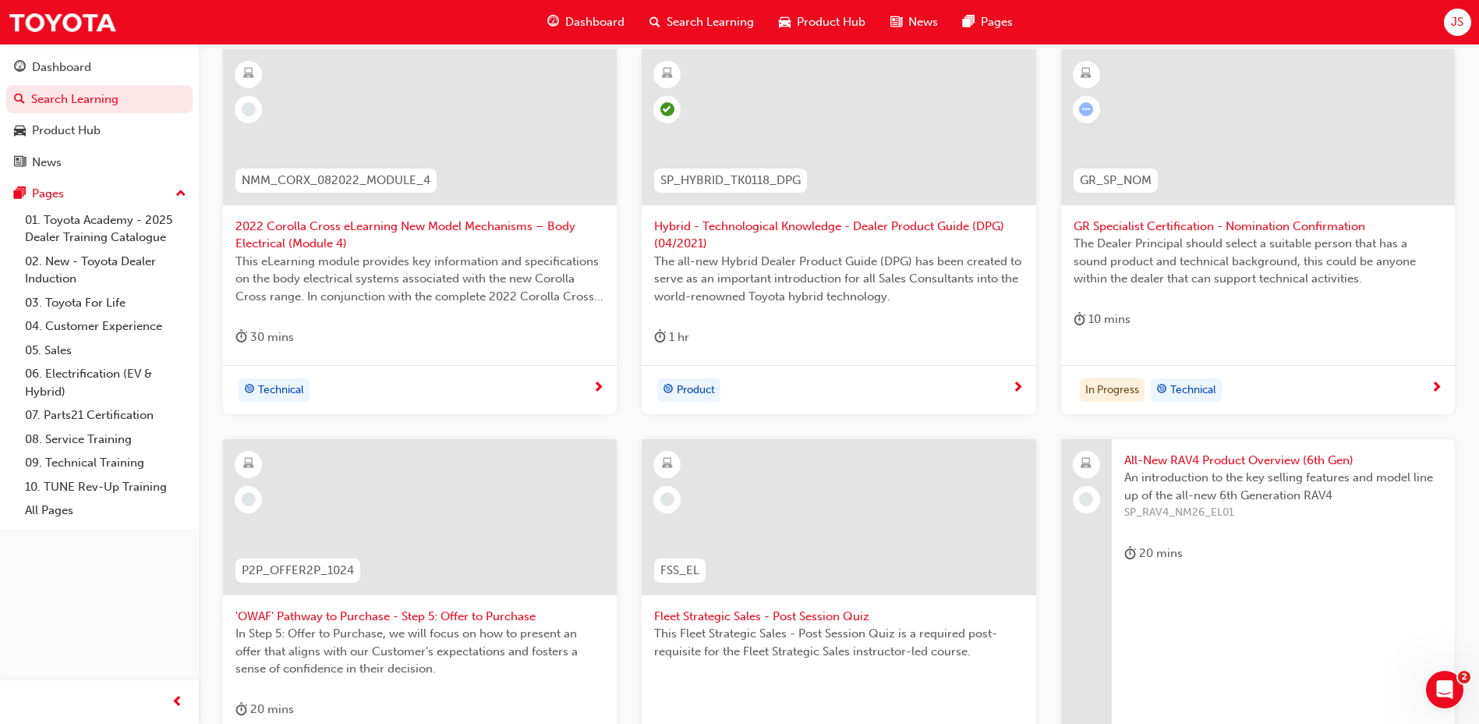
click at [350, 250] on span "2022 Corolla Cross eLearning New Model Mechanisms – Body Electrical (Module 4)" at bounding box center [420, 235] width 369 height 35
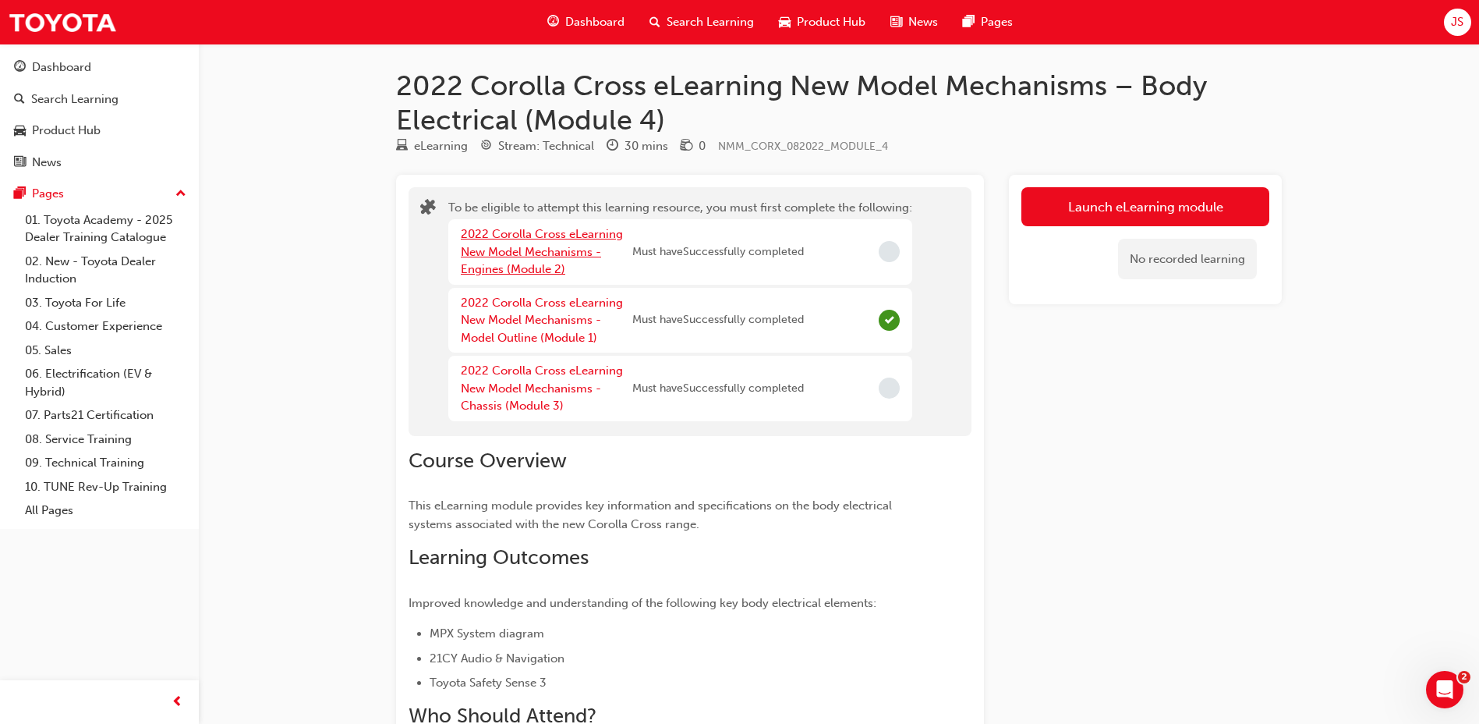
click at [587, 253] on link "2022 Corolla Cross eLearning New Model Mechanisms - Engines (Module 2)" at bounding box center [542, 251] width 162 height 49
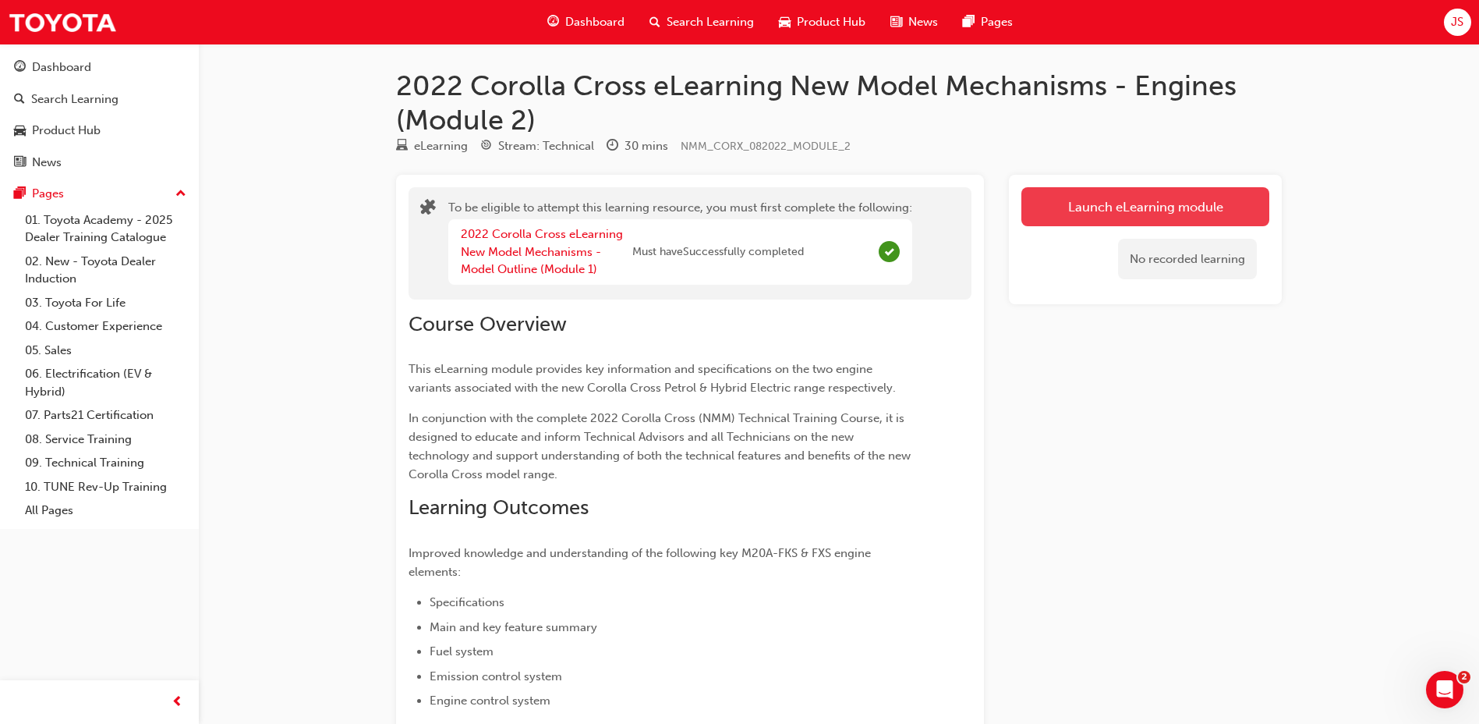
click at [1111, 223] on button "Launch eLearning module" at bounding box center [1146, 206] width 248 height 39
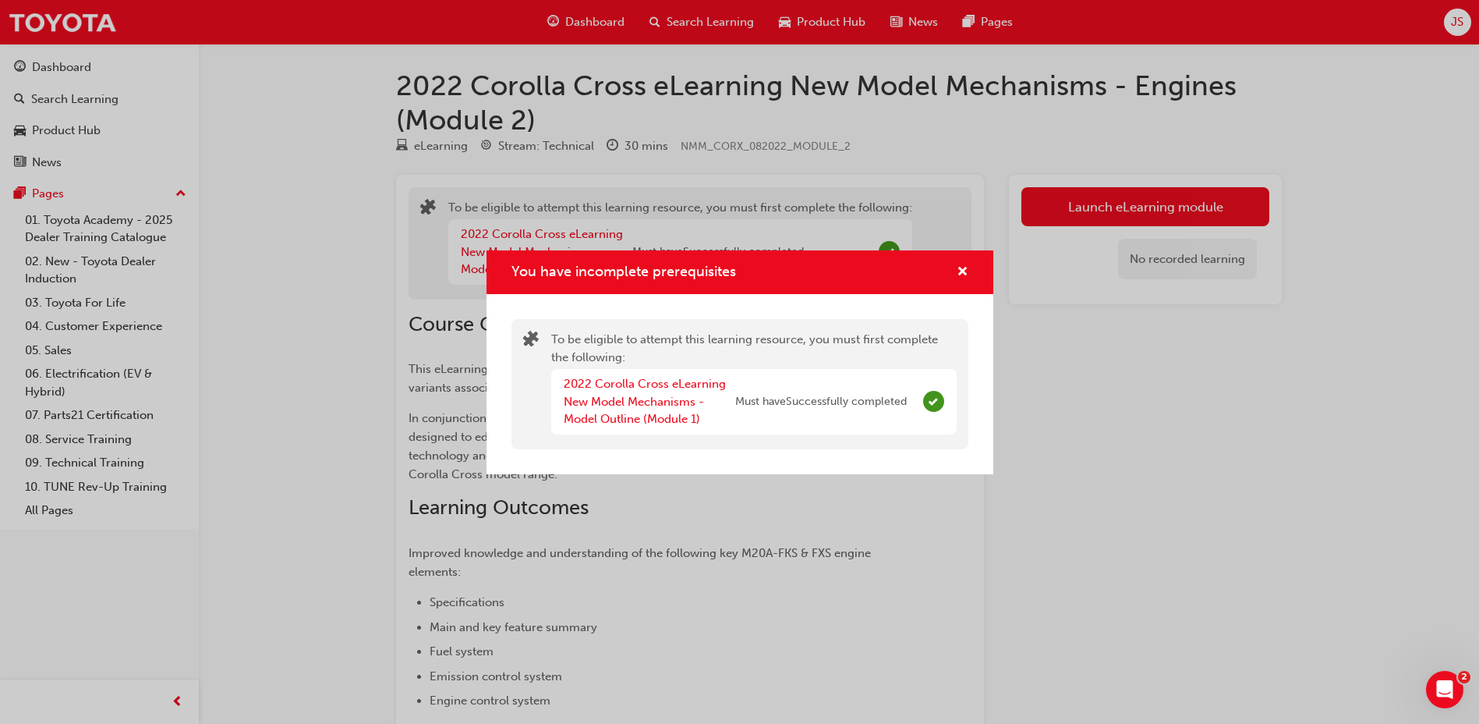
click at [955, 280] on div "You have incomplete prerequisites" at bounding box center [956, 272] width 24 height 19
click at [958, 274] on span "cross-icon" at bounding box center [963, 273] width 12 height 14
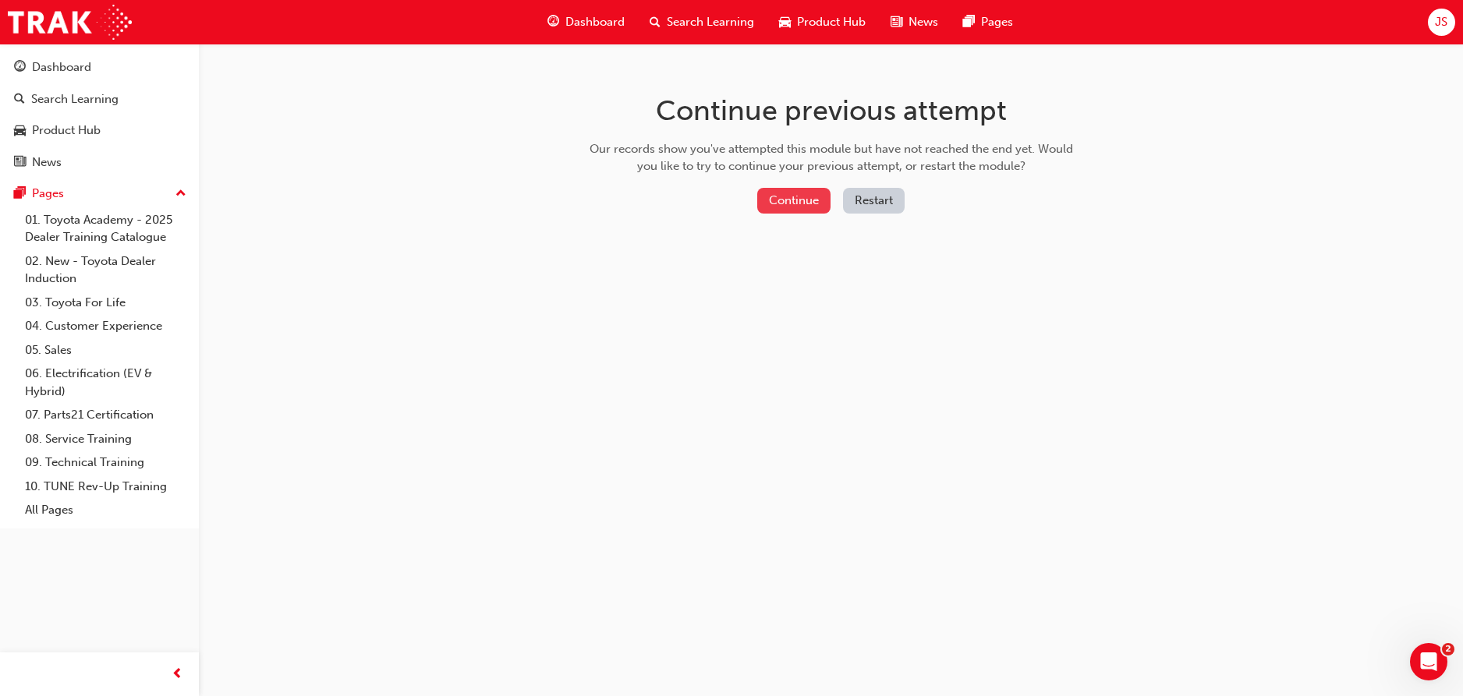
click at [804, 211] on button "Continue" at bounding box center [793, 201] width 73 height 26
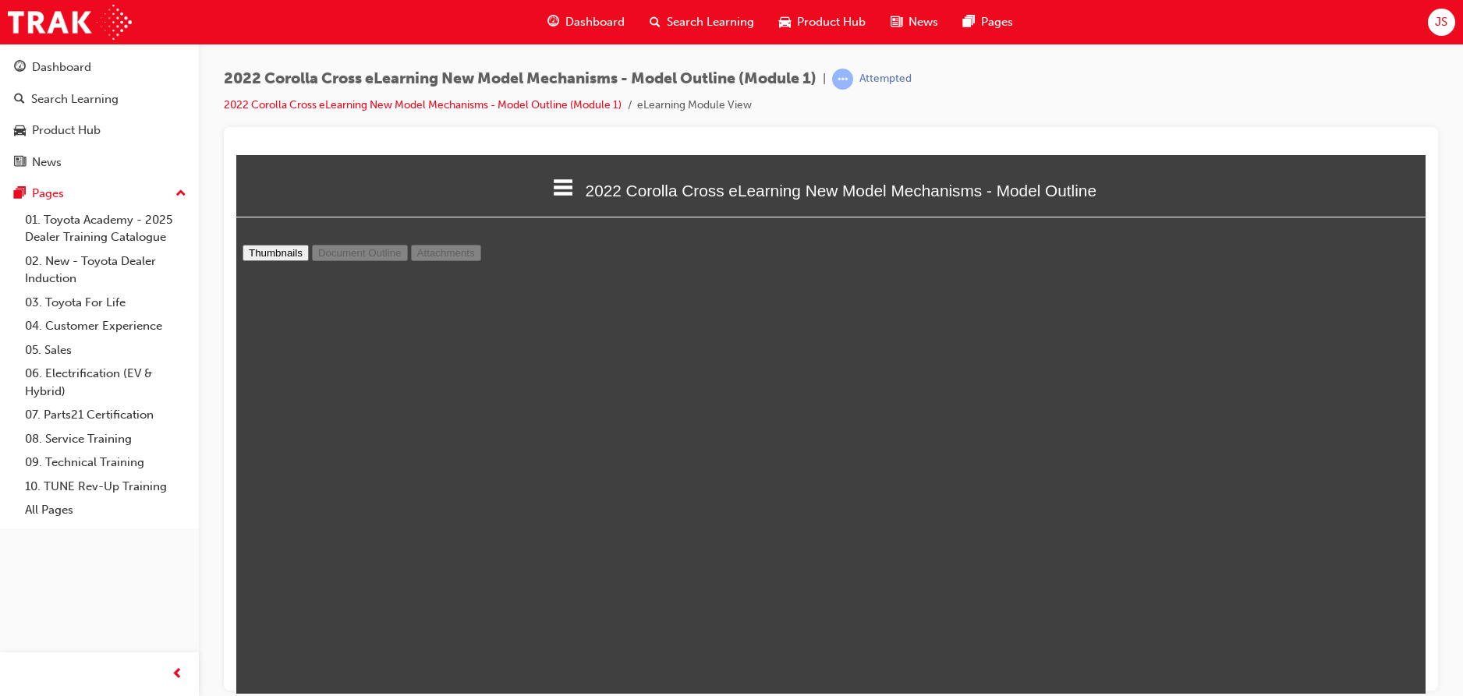
drag, startPoint x: 1409, startPoint y: 625, endPoint x: 1670, endPoint y: 423, distance: 330.1
drag, startPoint x: 1416, startPoint y: 382, endPoint x: 1401, endPoint y: 302, distance: 81.8
type input "13"
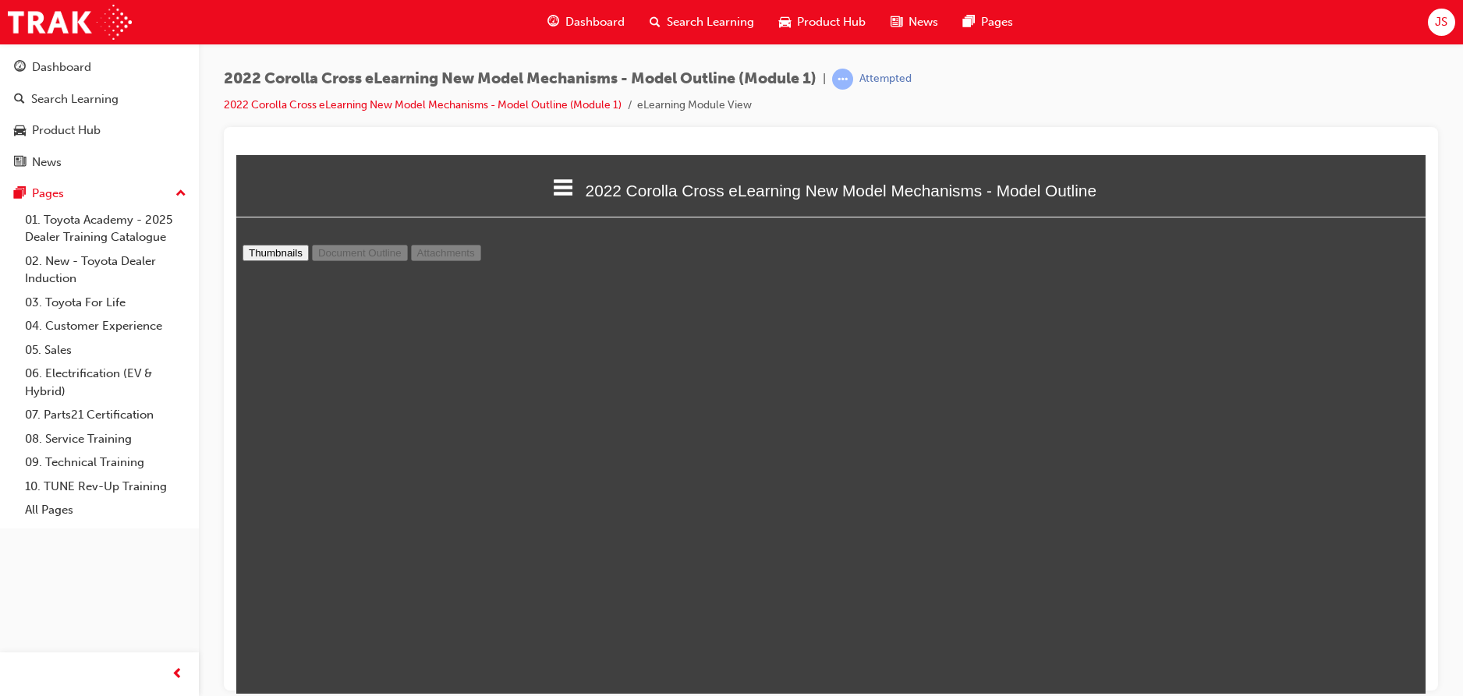
scroll to position [4848, 0]
select select "custom"
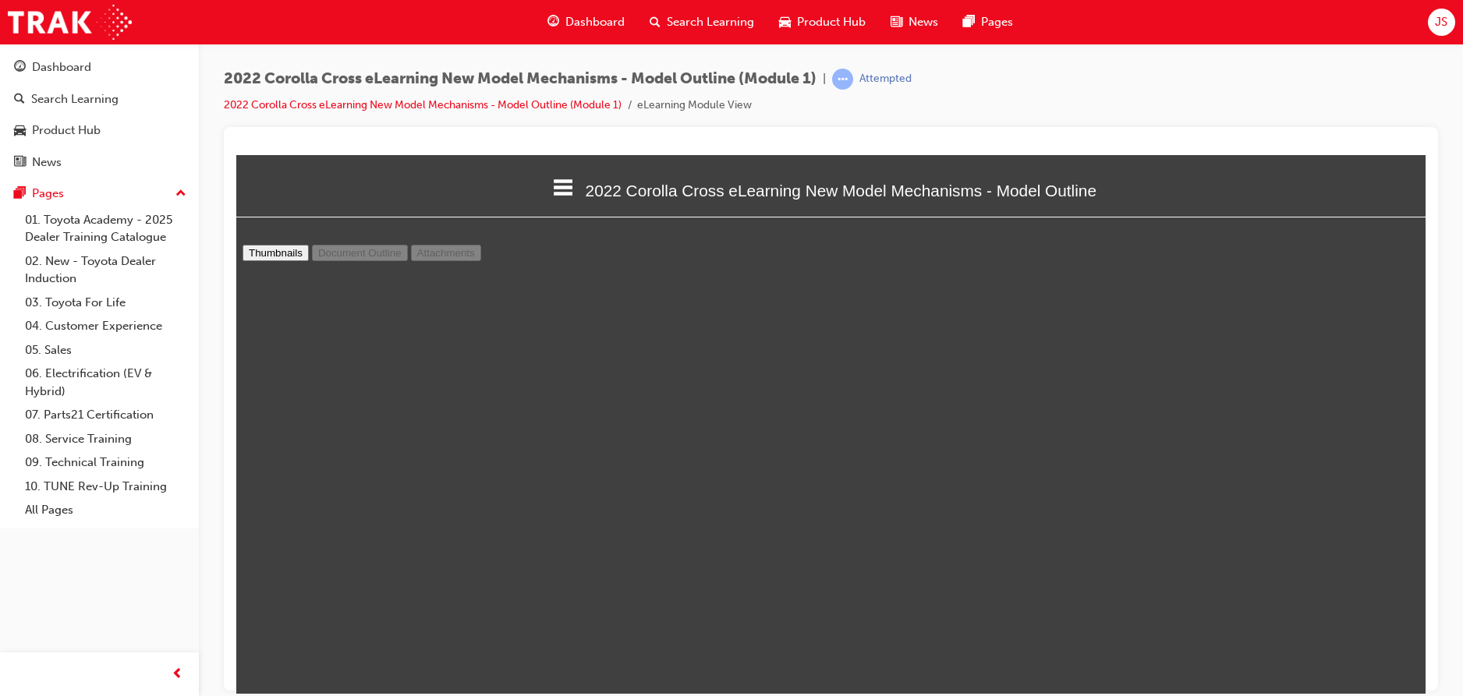
type input "14"
select select "custom"
type input "15"
select select "custom"
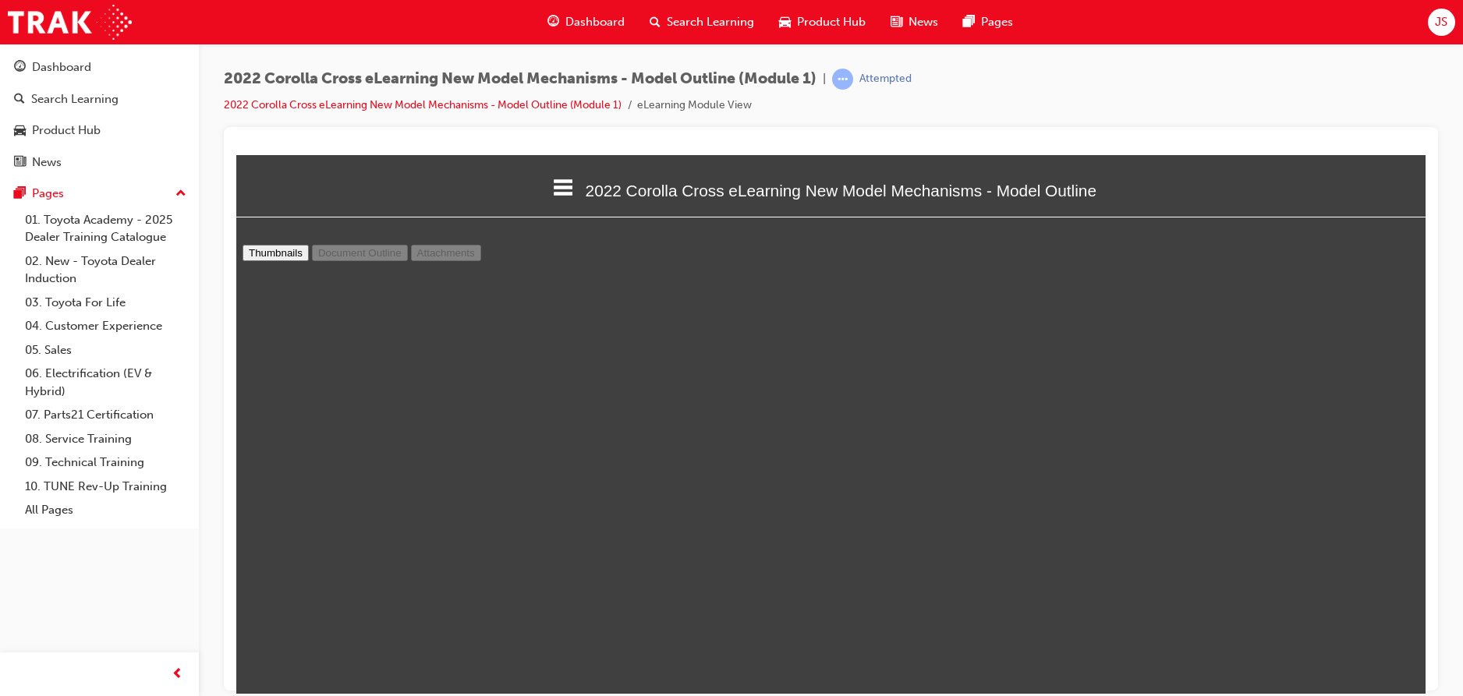
type input "16"
select select "custom"
type input "17"
select select "custom"
type input "18"
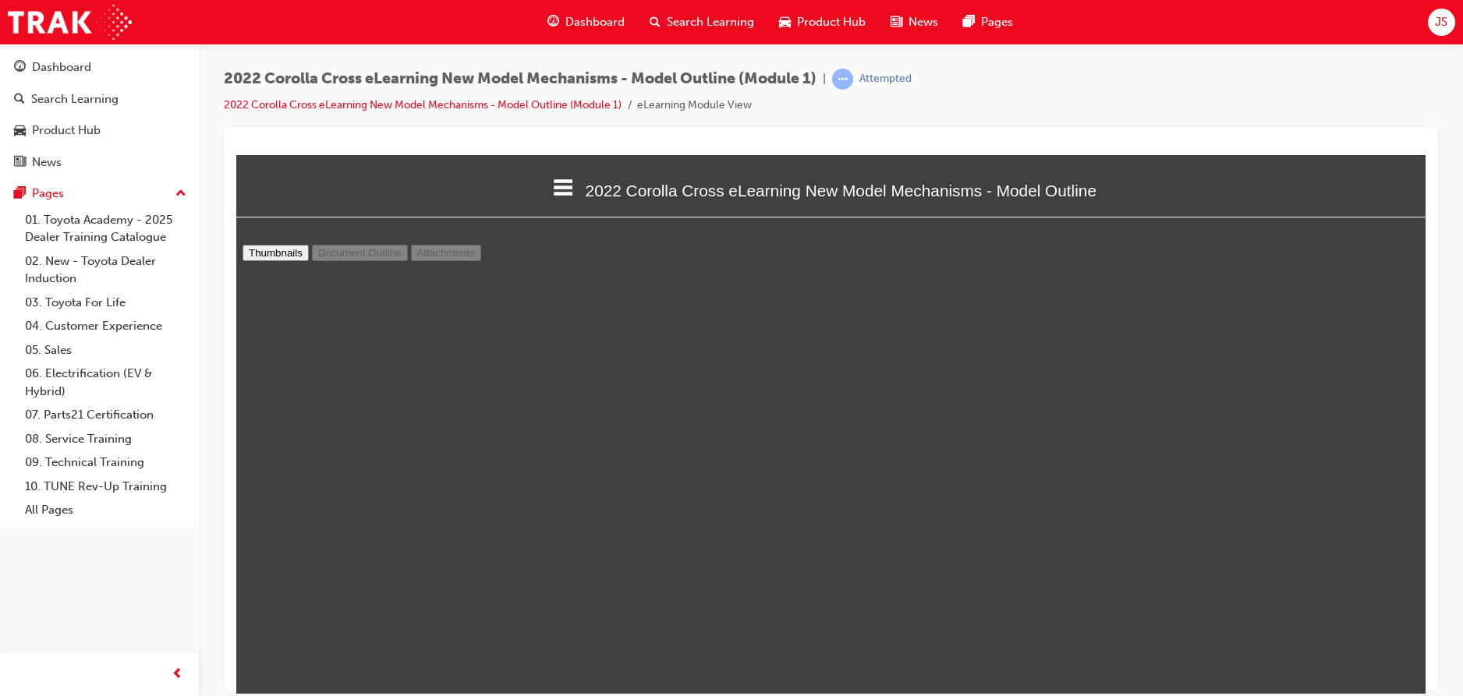
select select "custom"
type input "17"
select select "custom"
type input "16"
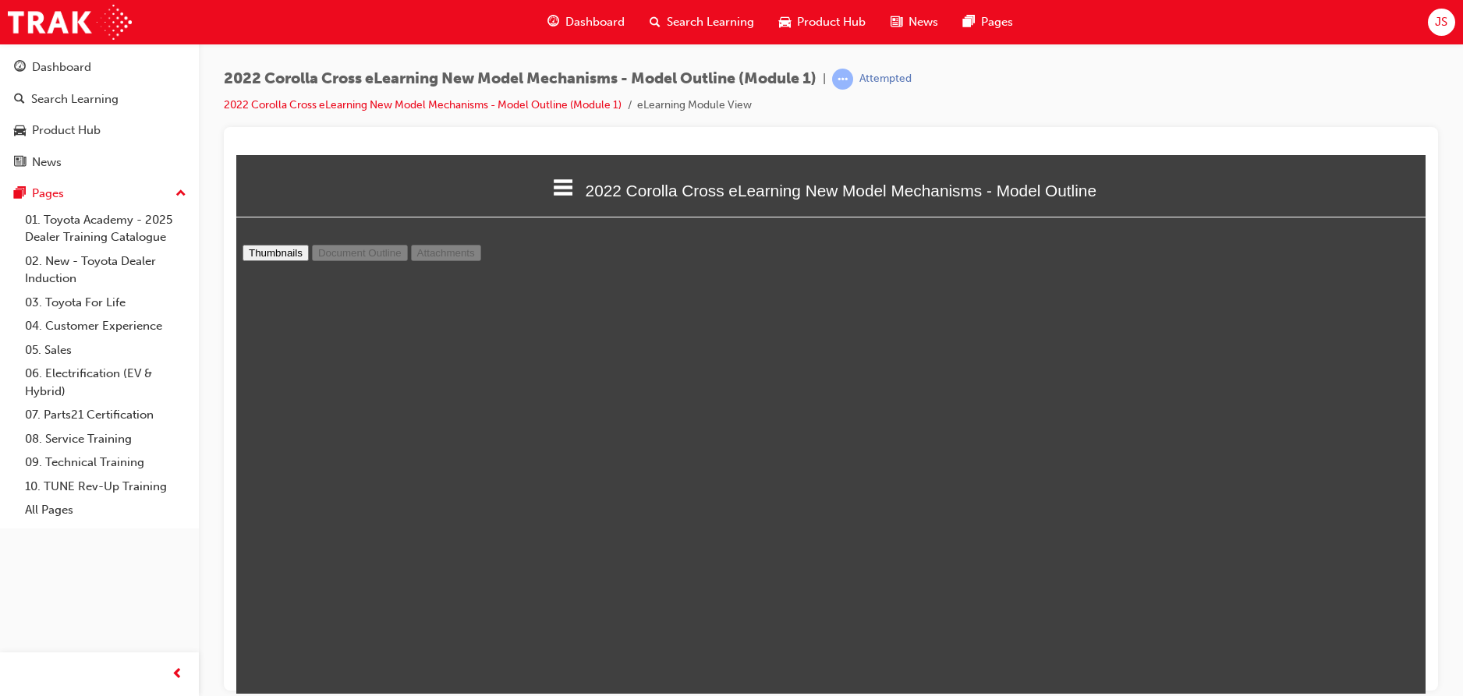
select select "custom"
type input "15"
select select "custom"
type input "14"
select select "custom"
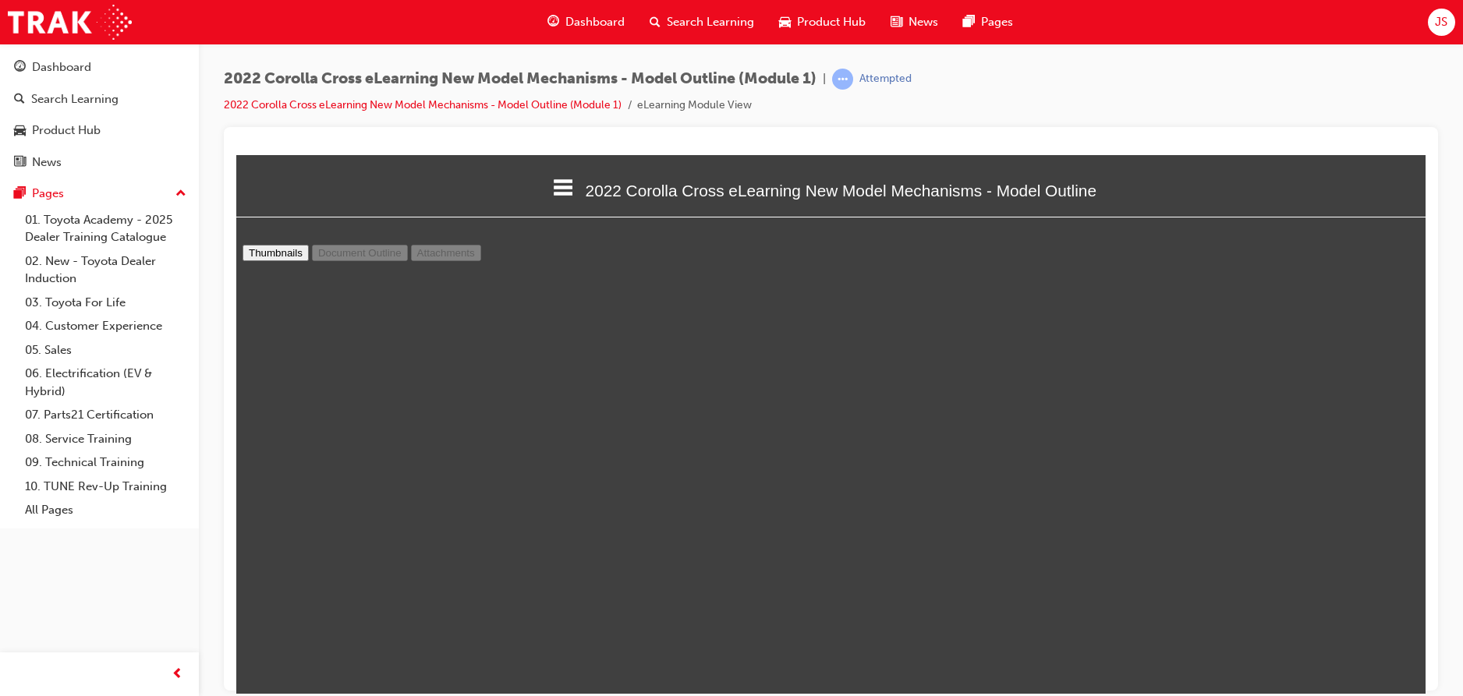
scroll to position [6969, 0]
type input "13"
select select "custom"
type input "12"
select select "custom"
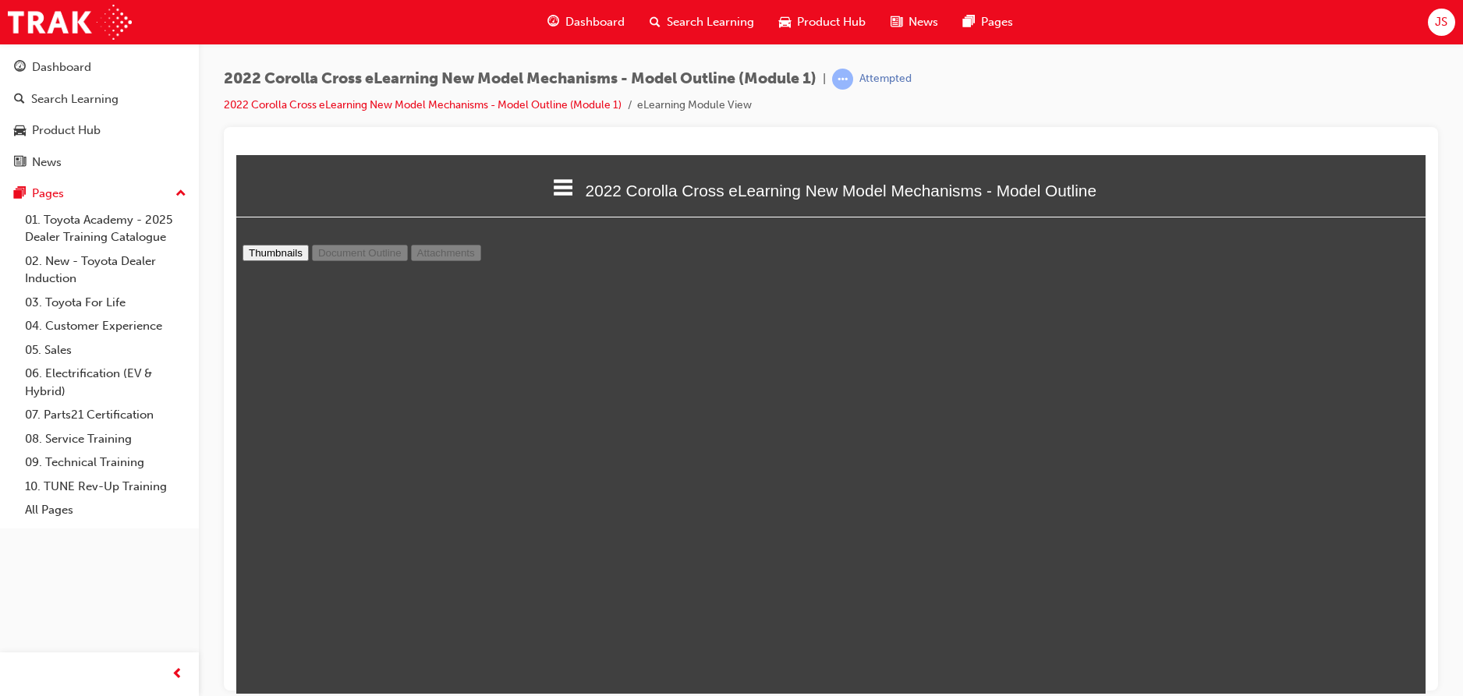
type input "11"
select select "custom"
type input "10"
select select "custom"
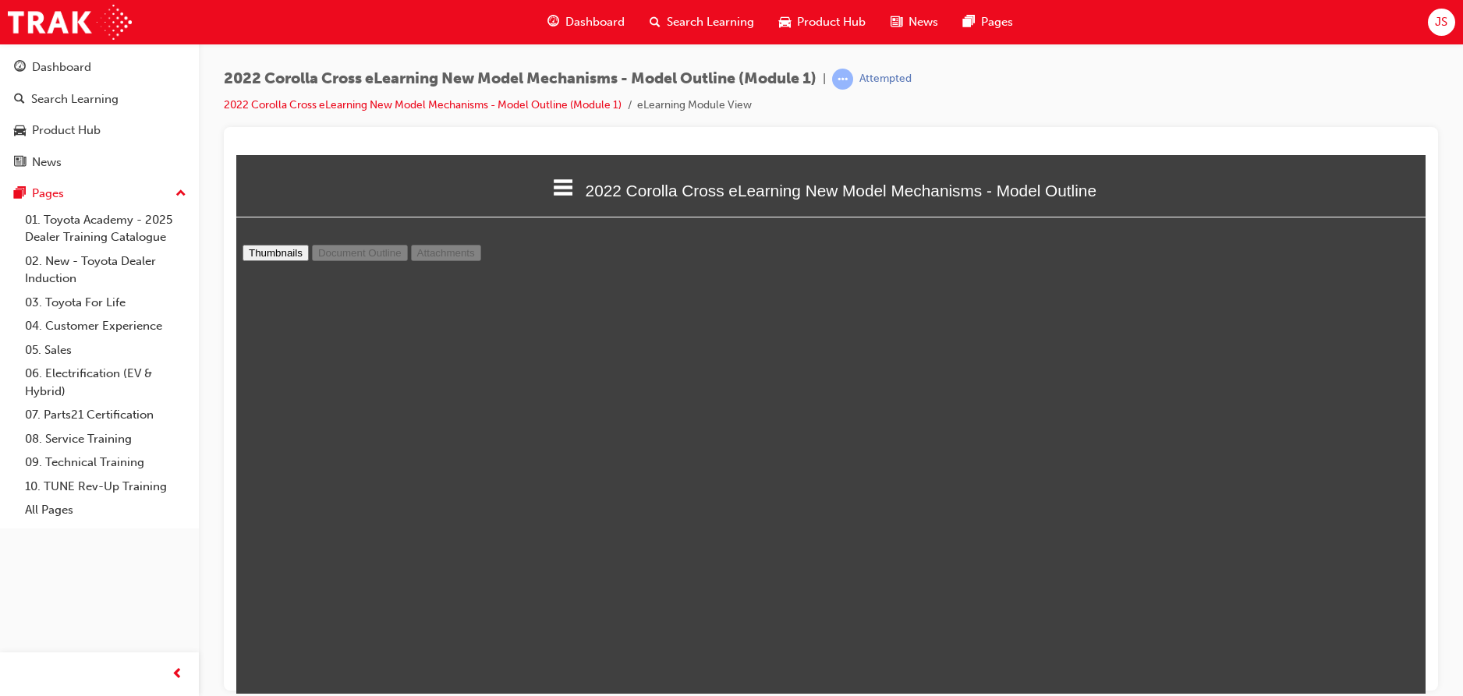
type input "9"
select select "custom"
type input "8"
select select "custom"
type input "7"
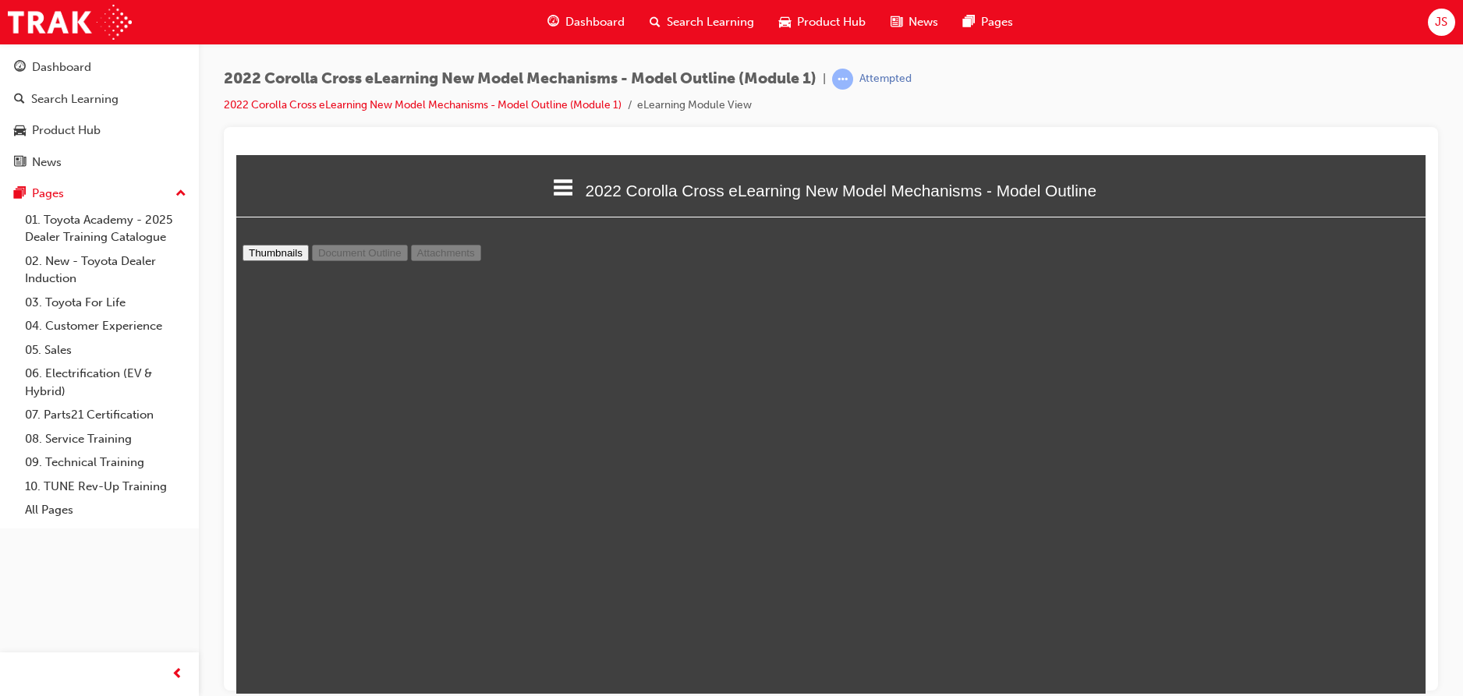
select select "custom"
type input "6"
select select "custom"
type input "5"
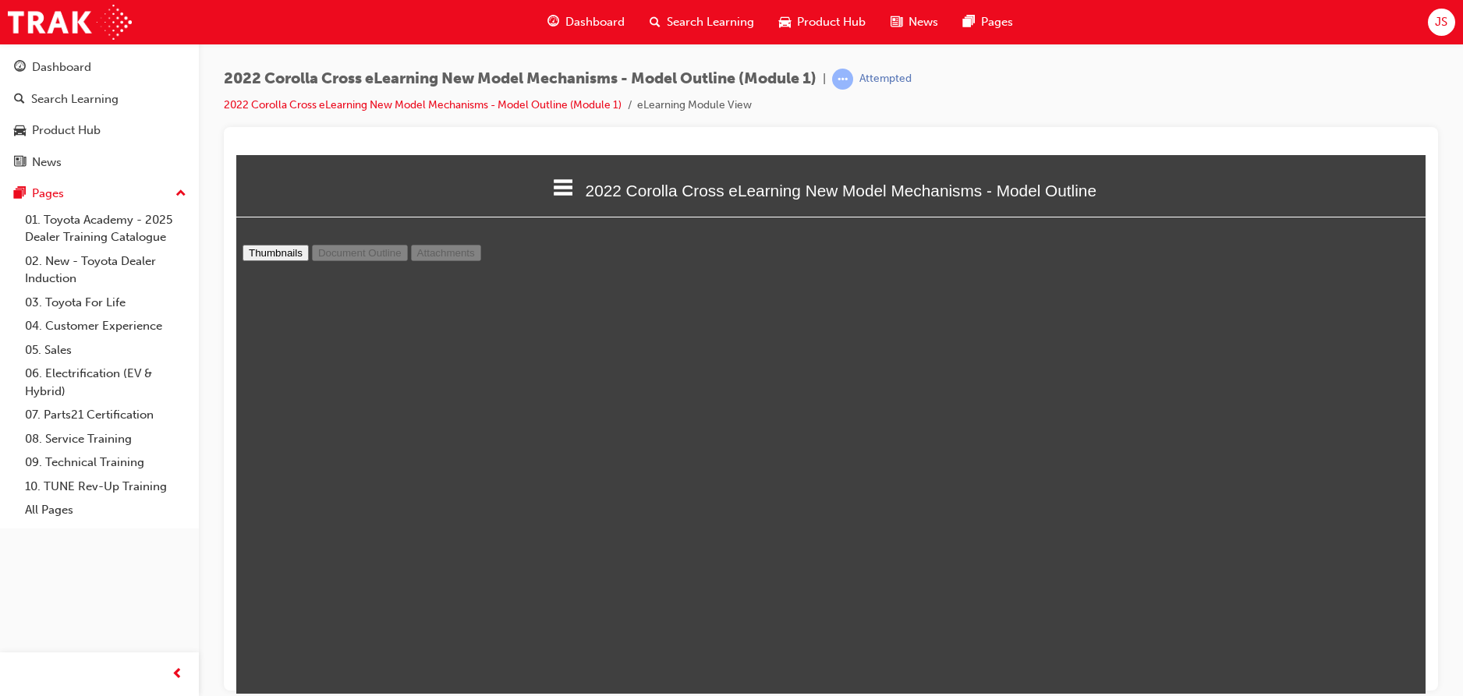
select select "custom"
type input "6"
select select "custom"
type input "5"
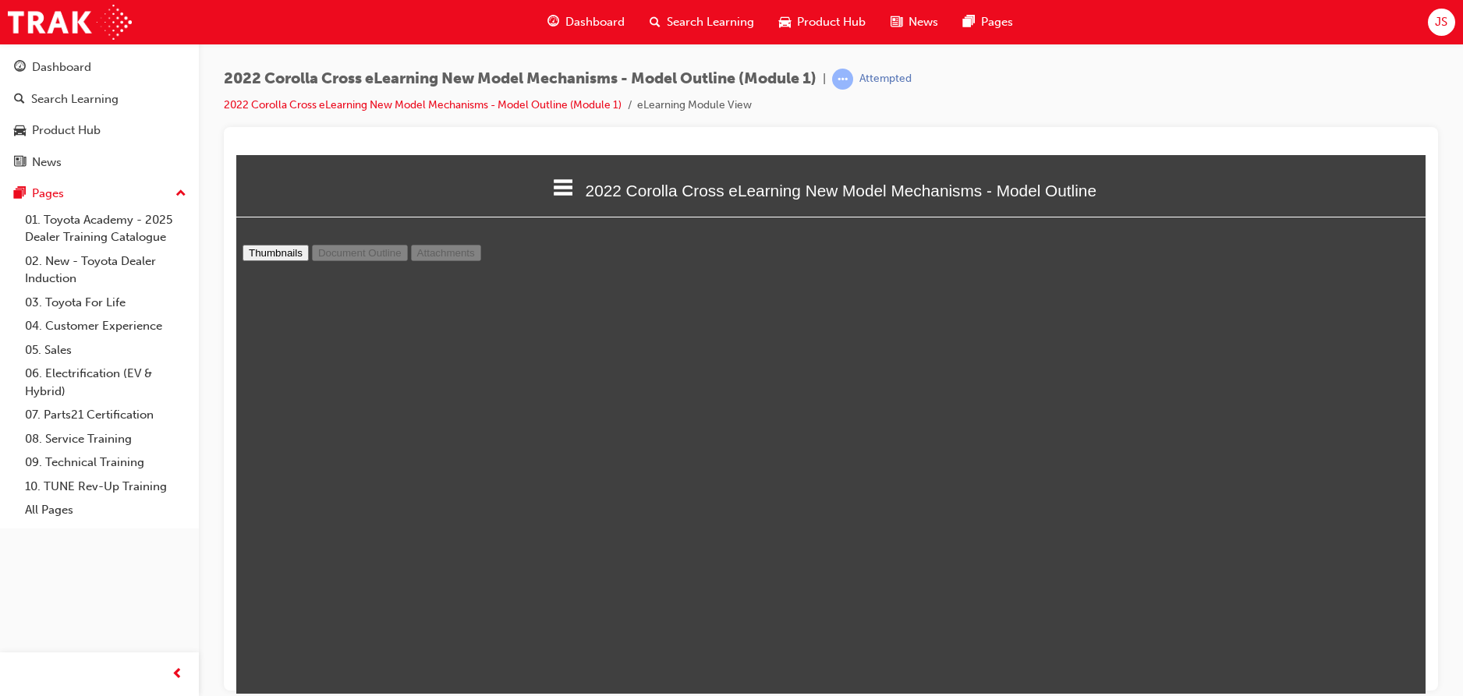
select select "custom"
type input "6"
select select "custom"
type input "7"
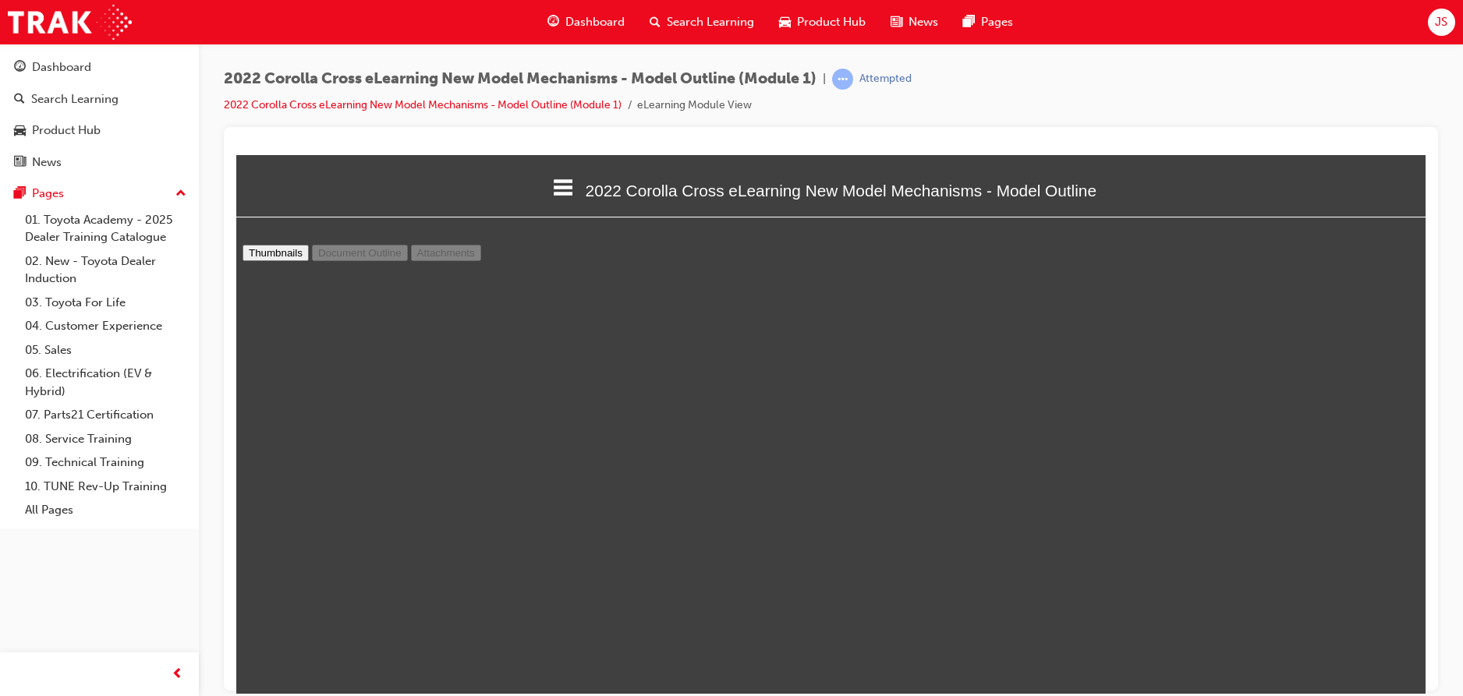
select select "custom"
type input "8"
select select "custom"
type input "9"
select select "custom"
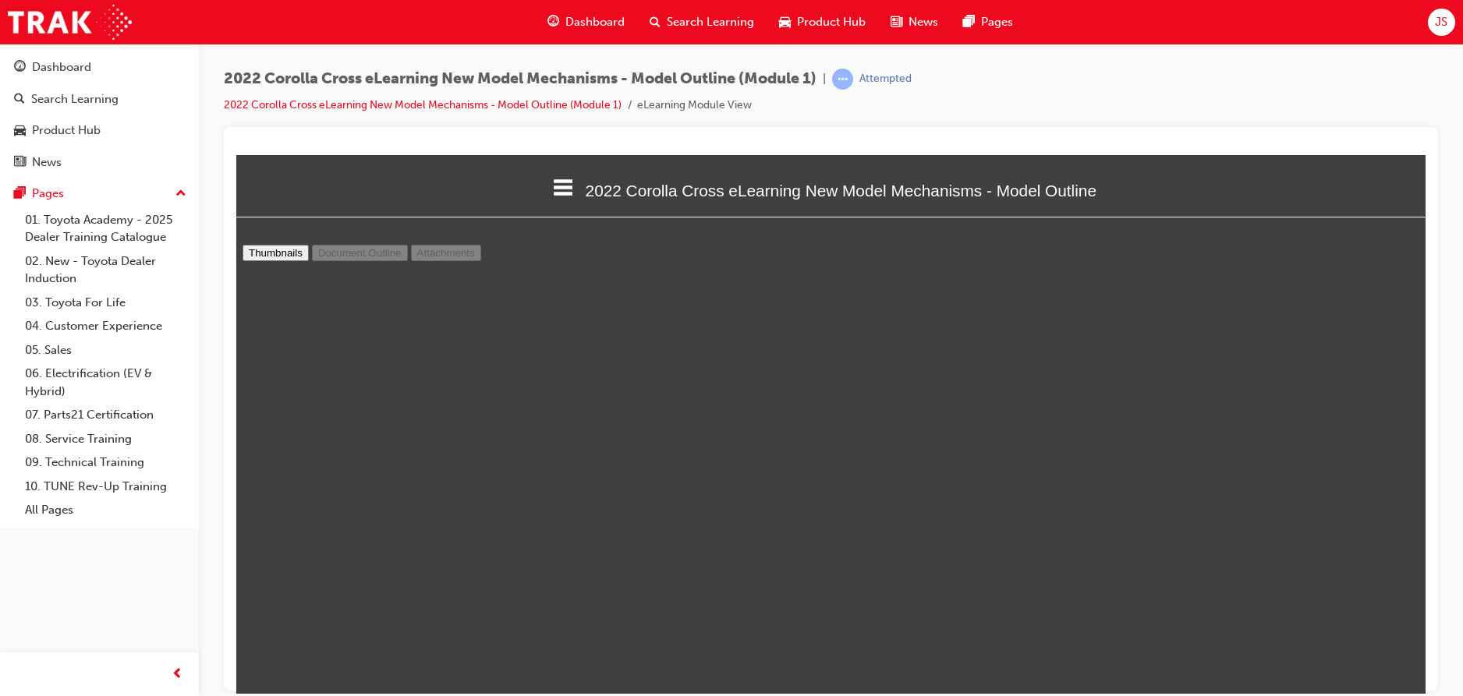
type input "10"
select select "custom"
type input "11"
select select "custom"
type input "12"
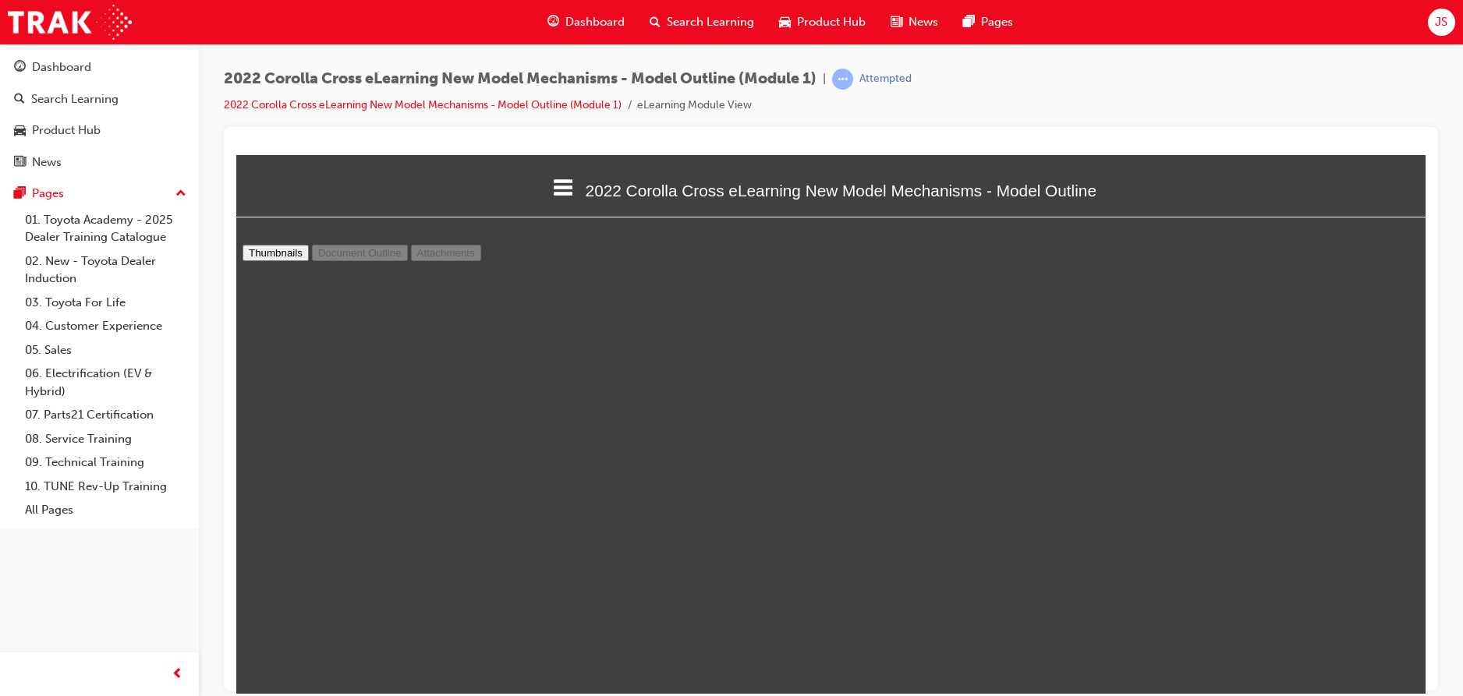
select select "custom"
type input "13"
select select "custom"
type input "14"
select select "custom"
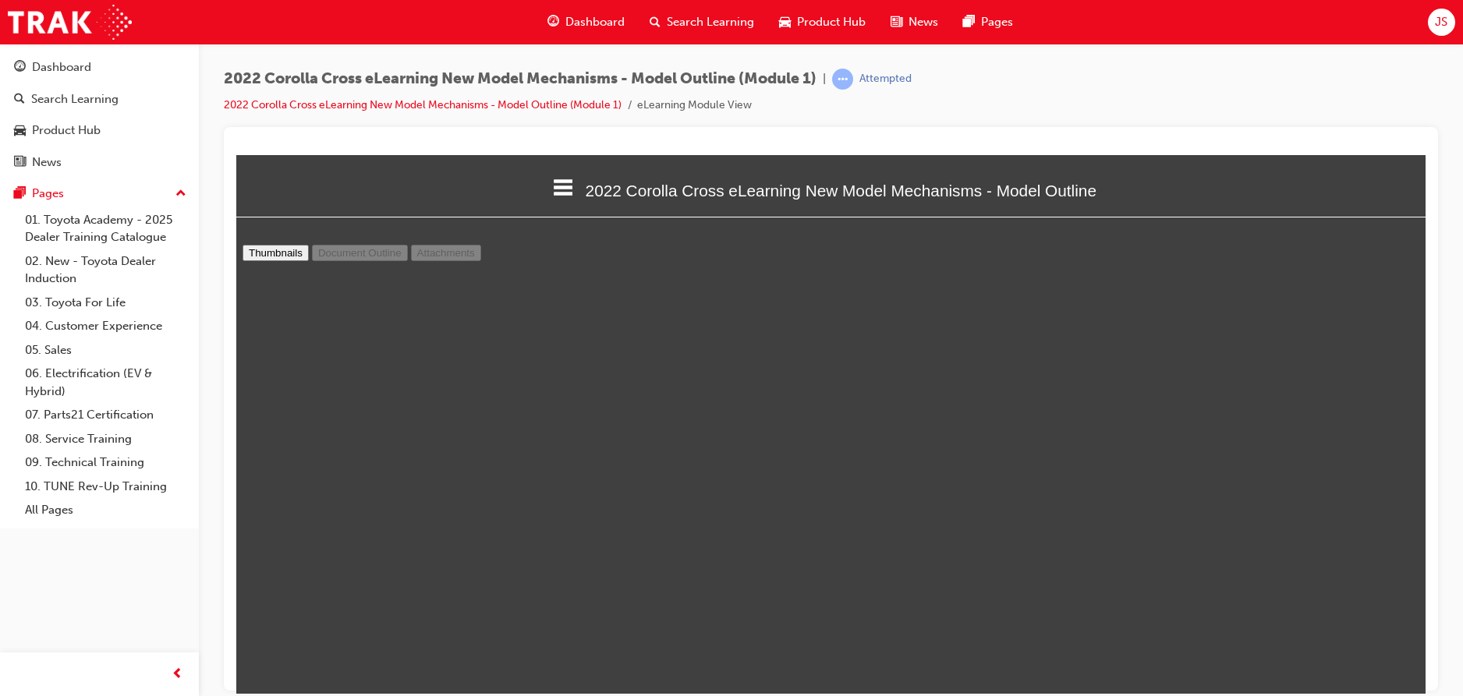
type input "15"
select select "custom"
type input "14"
select select "custom"
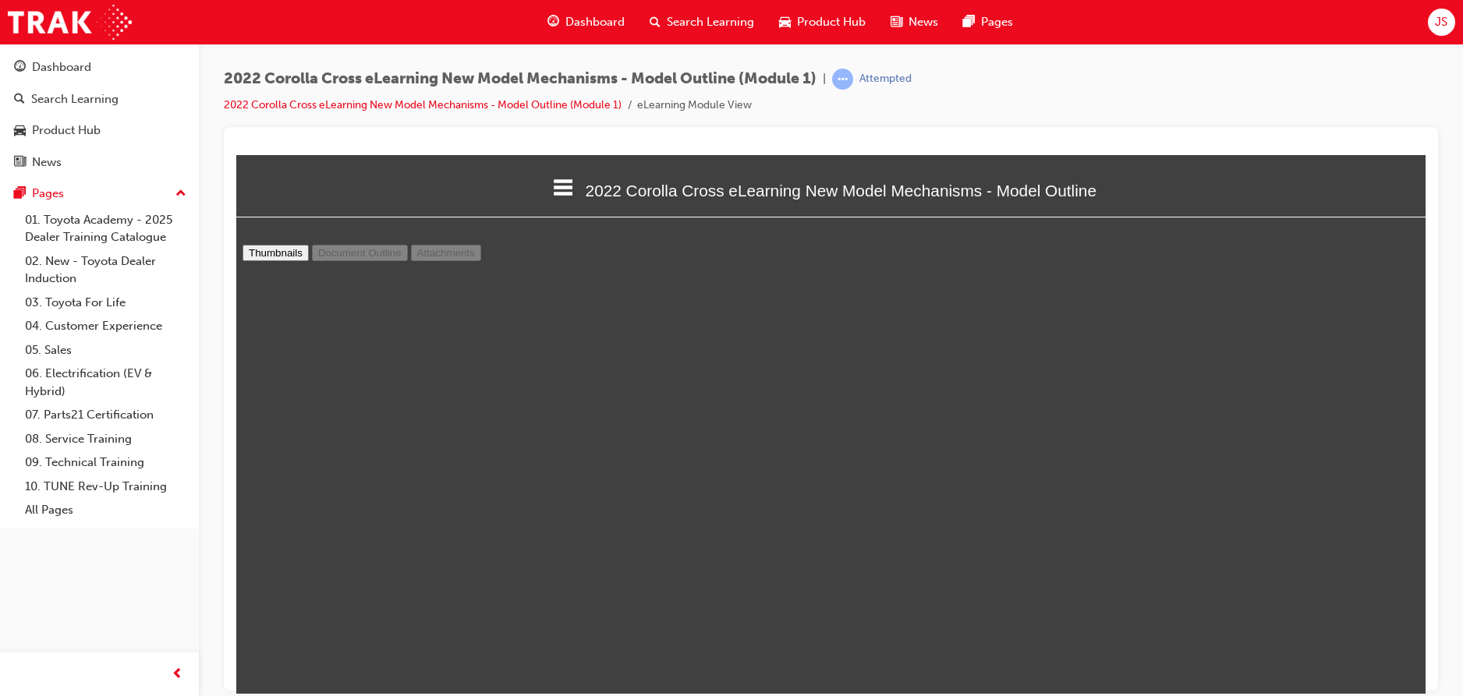
type input "15"
select select "custom"
type input "16"
select select "custom"
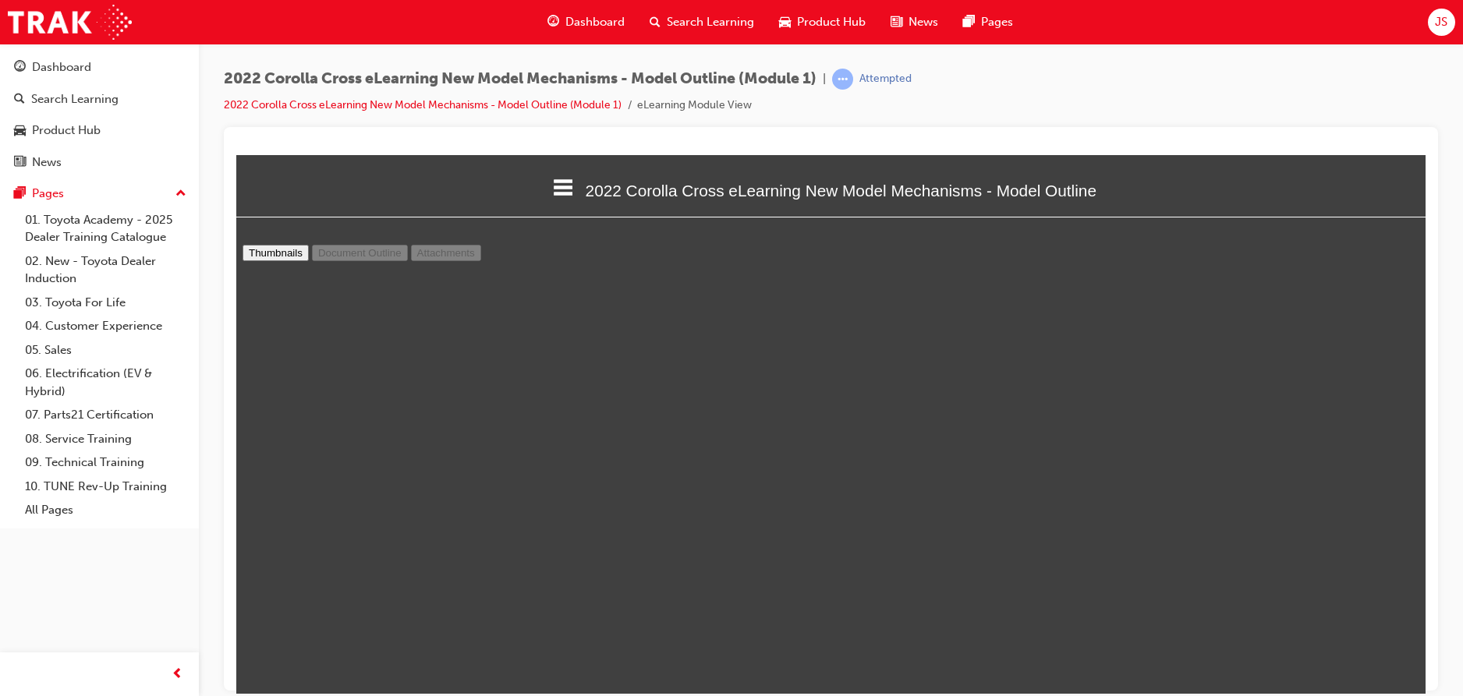
type input "17"
select select "custom"
type input "18"
select select "custom"
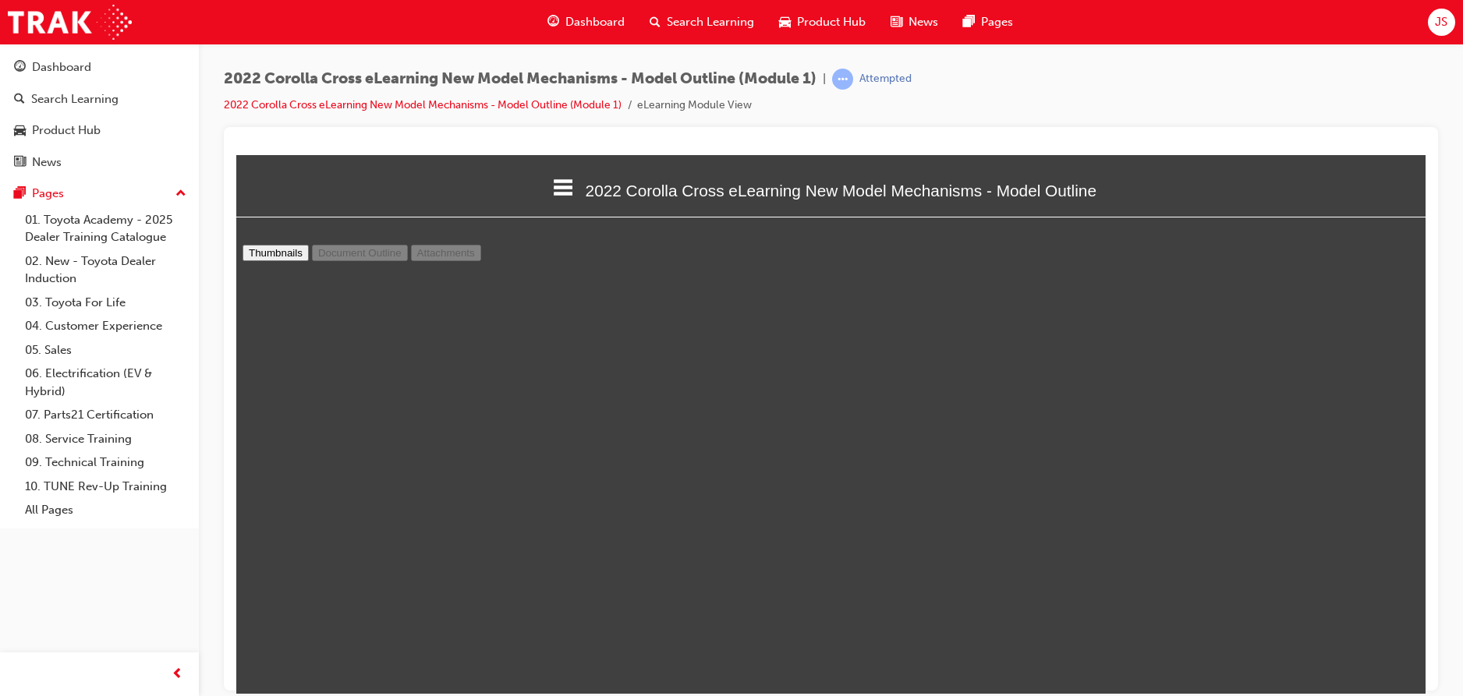
type input "19"
select select "custom"
type input "20"
select select "custom"
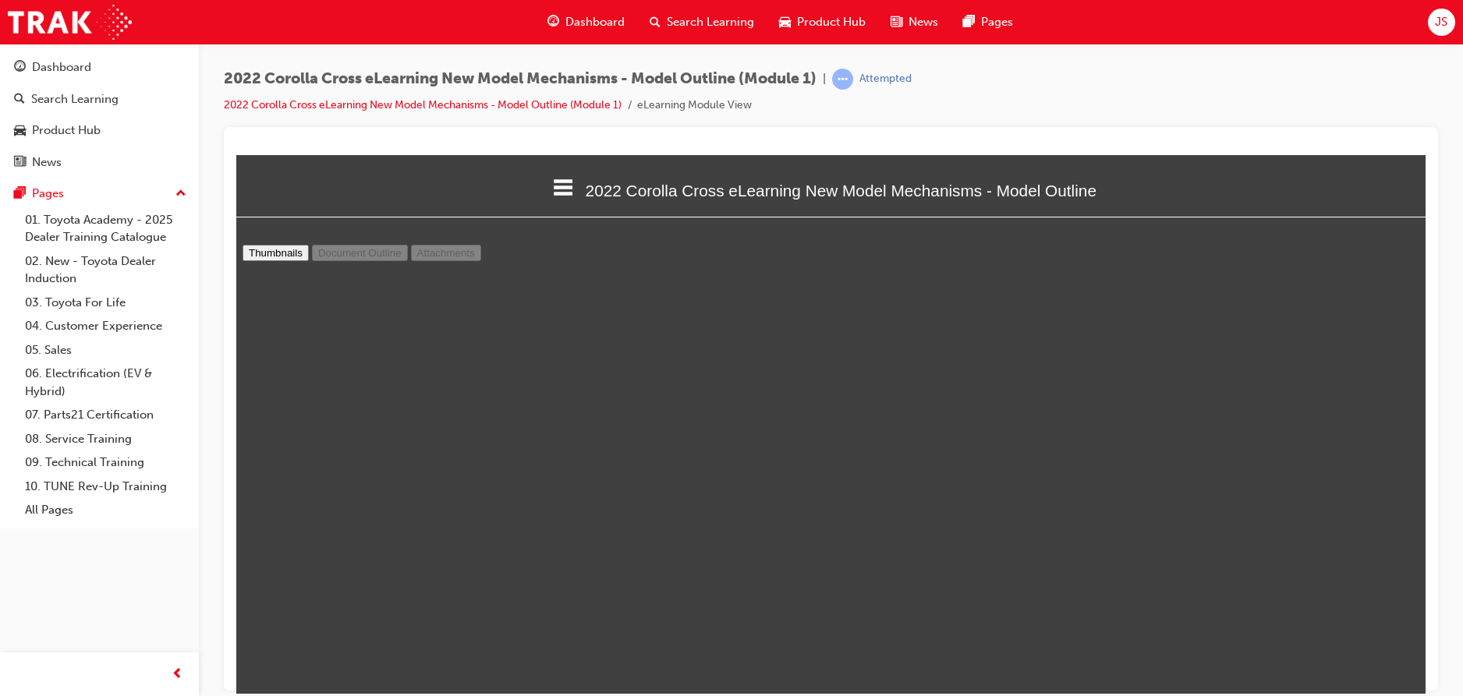
scroll to position [10556, 0]
type input "21"
select select "custom"
type input "22"
select select "custom"
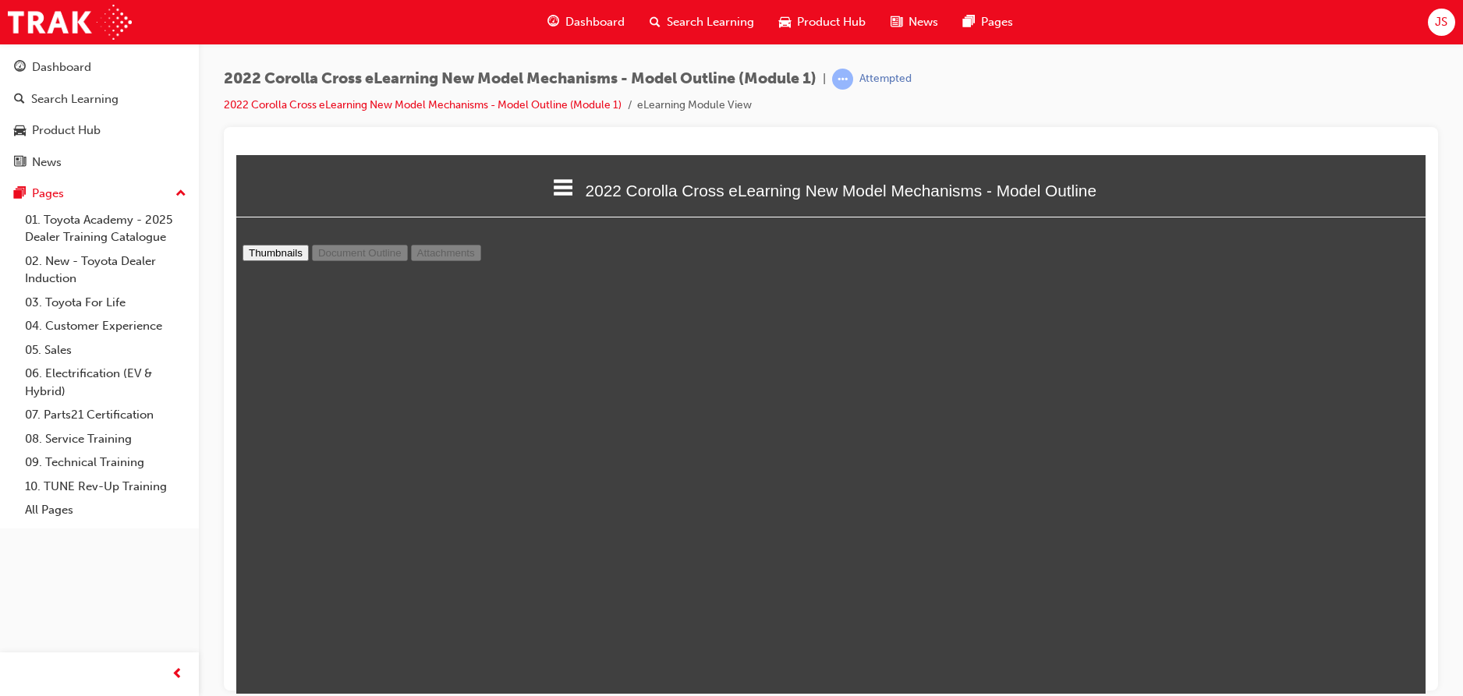
type input "23"
select select "custom"
type input "24"
select select "custom"
type input "25"
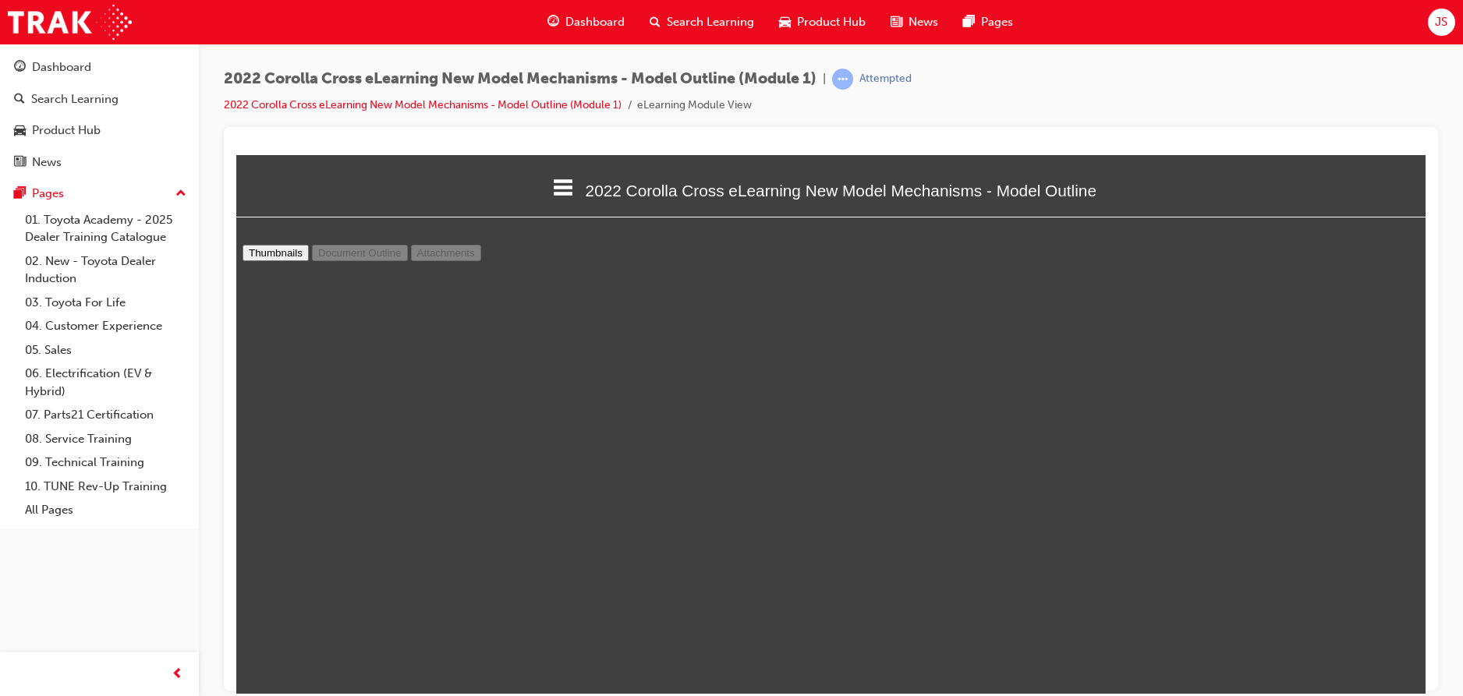
select select "custom"
type input "26"
select select "custom"
type input "27"
select select "custom"
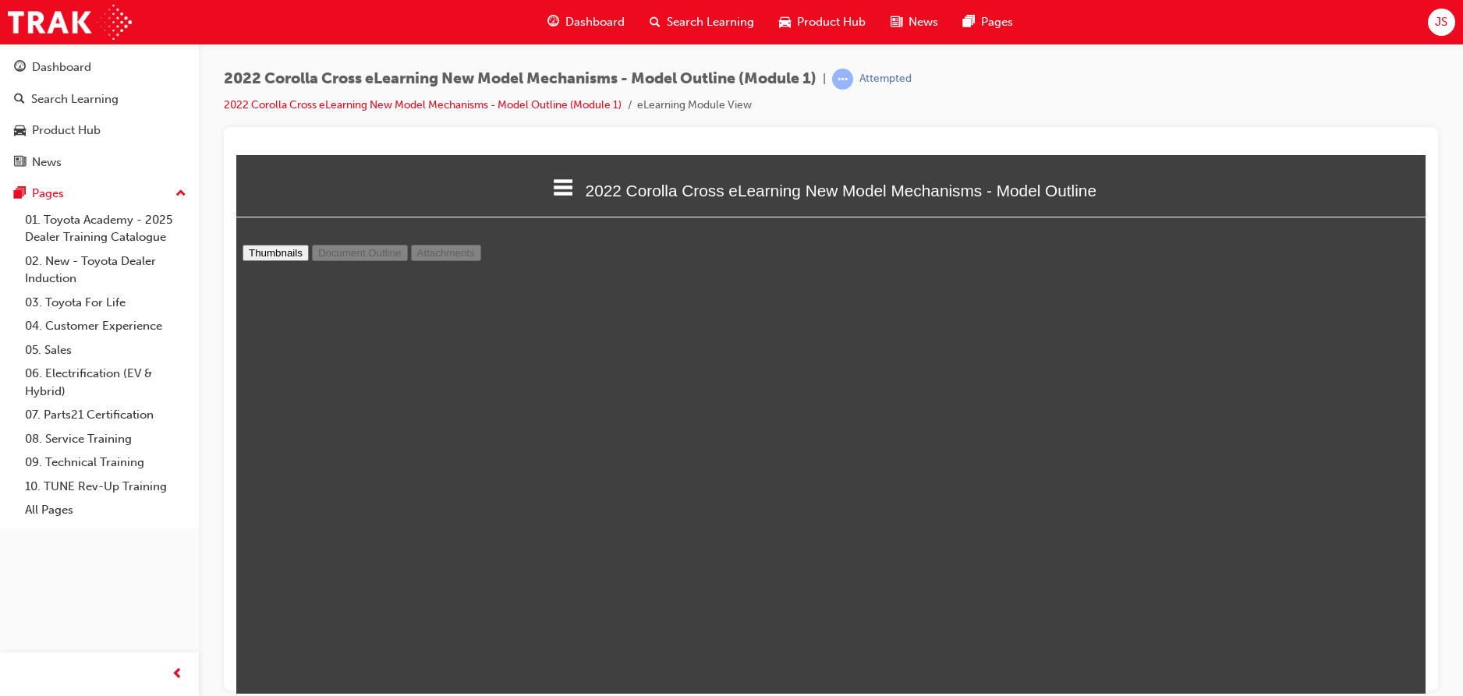
scroll to position [14377, 0]
type input "28"
select select "custom"
type input "29"
select select "custom"
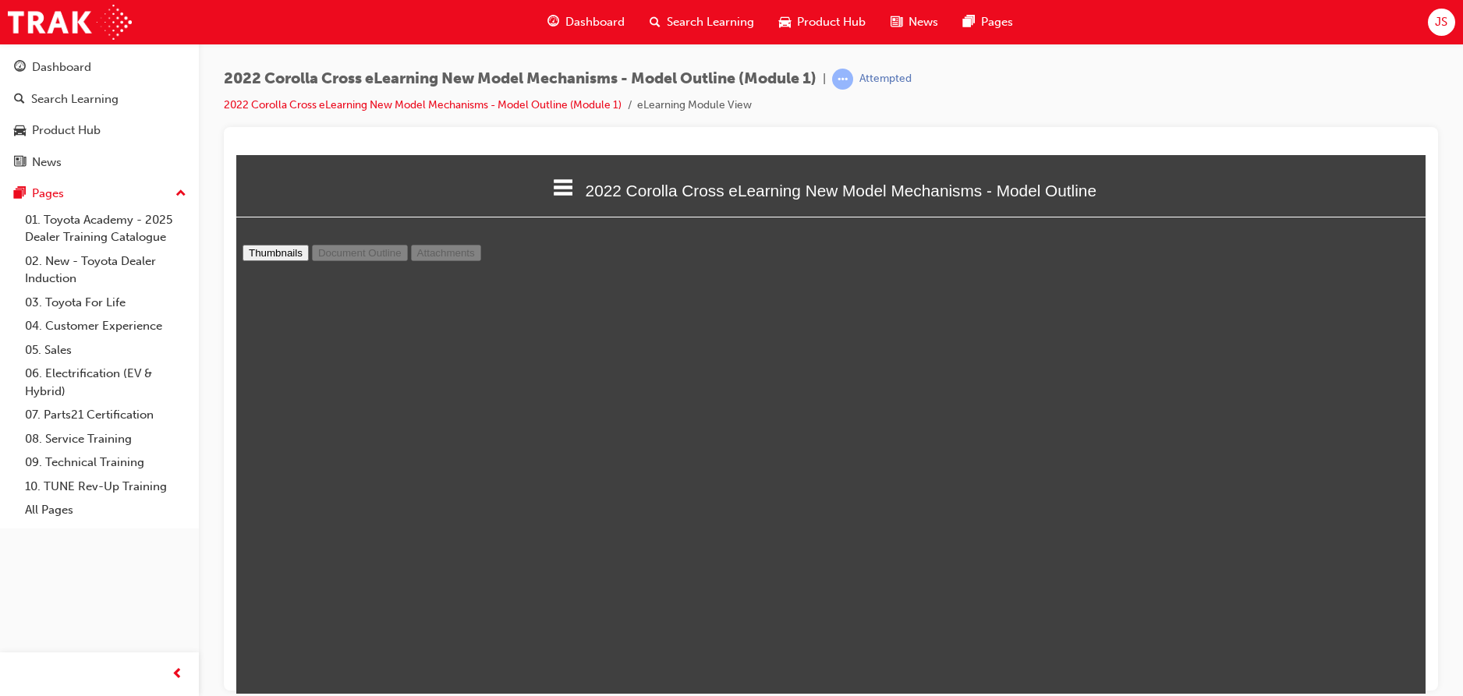
type input "30"
select select "custom"
type input "31"
select select "custom"
type input "32"
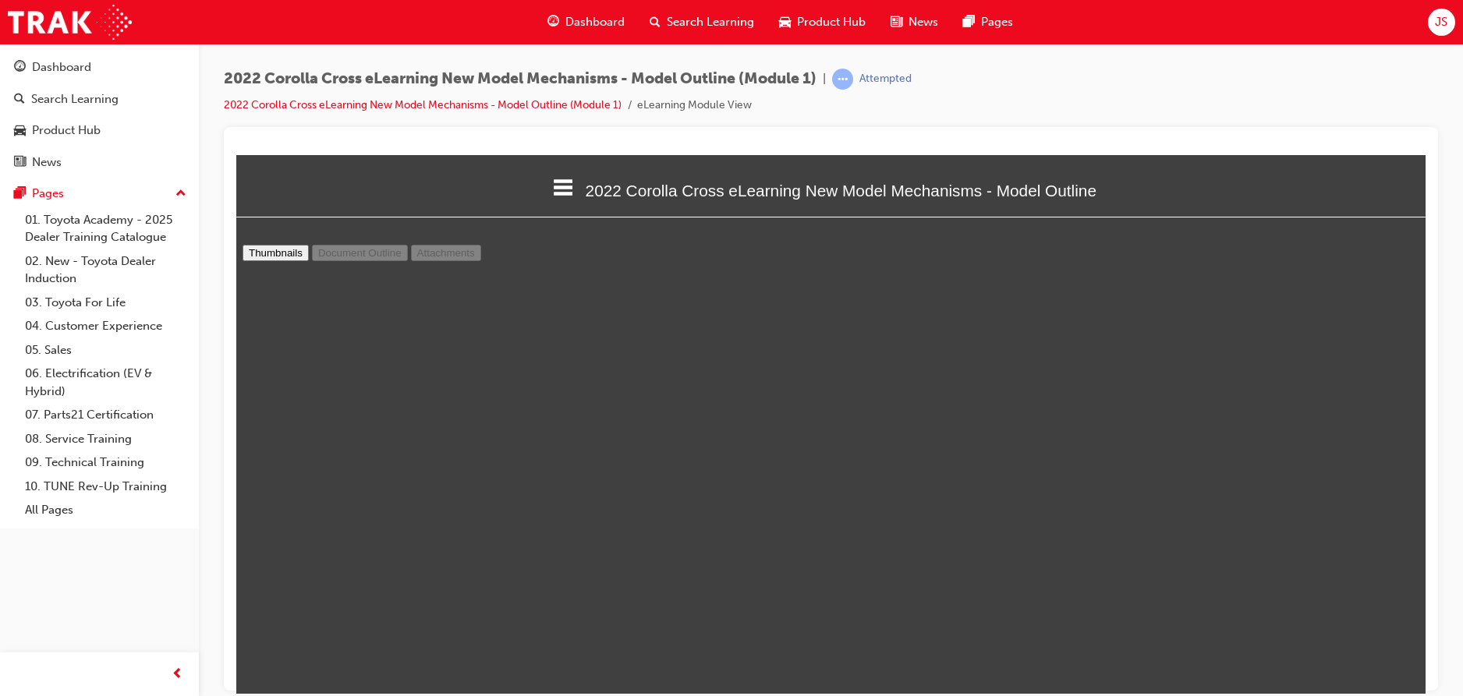
select select "custom"
type input "33"
select select "custom"
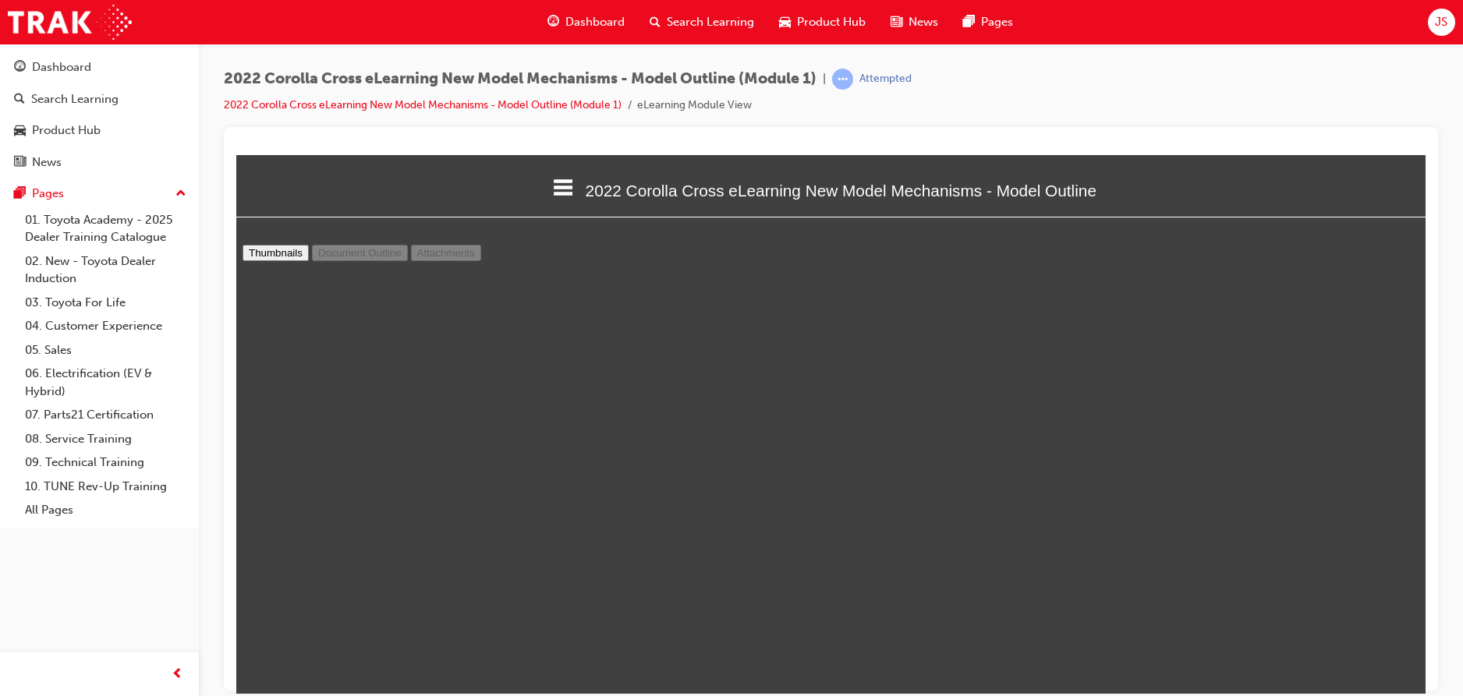
type input "34"
select select "custom"
type input "35"
select select "custom"
type input "36"
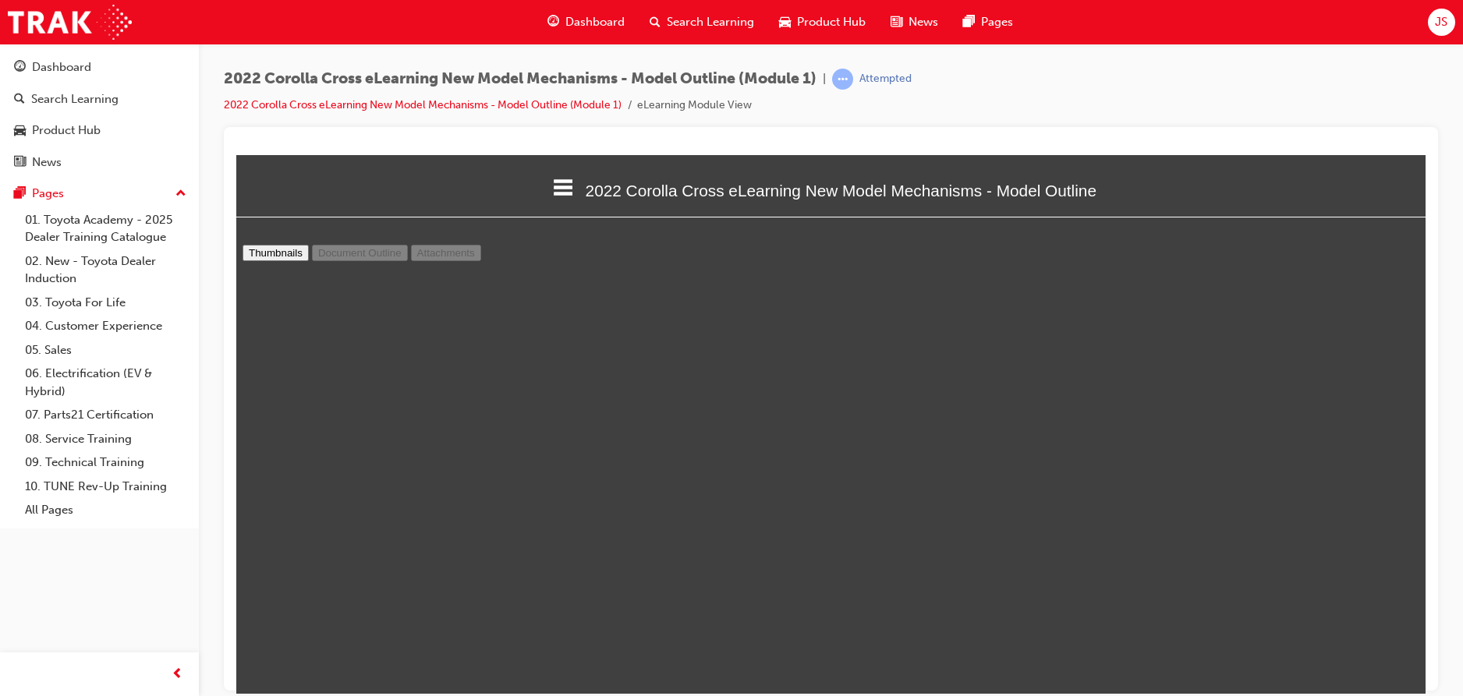
select select "custom"
type input "37"
select select "custom"
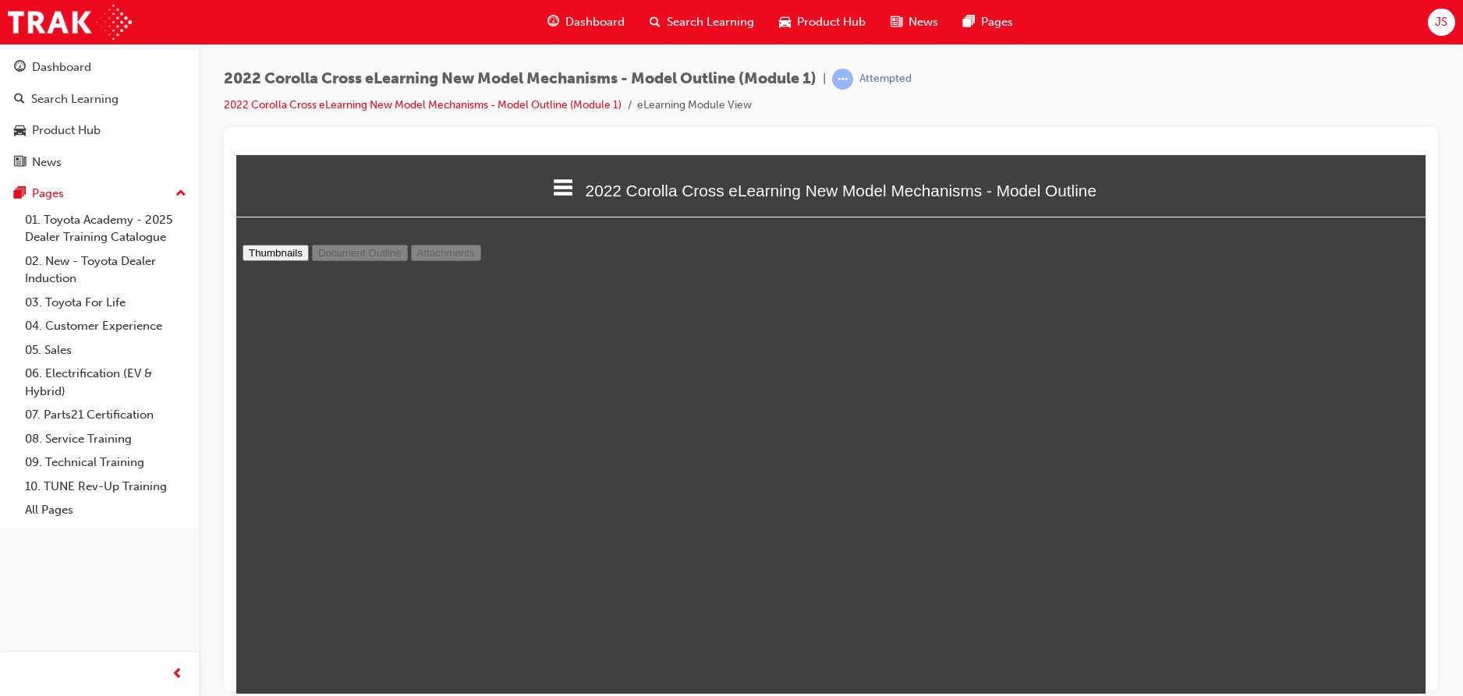
type input "38"
select select "custom"
type input "39"
select select "custom"
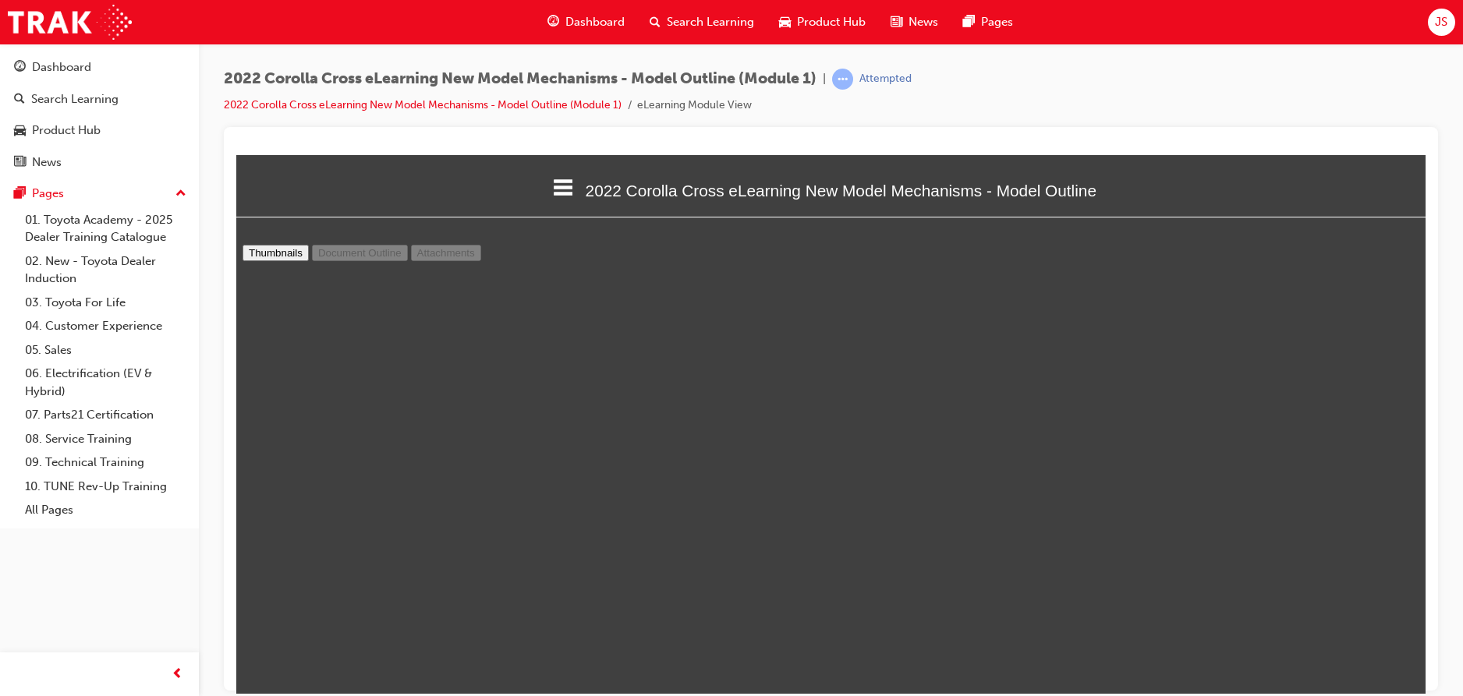
scroll to position [20951, 0]
type input "38"
select select "custom"
type input "37"
select select "custom"
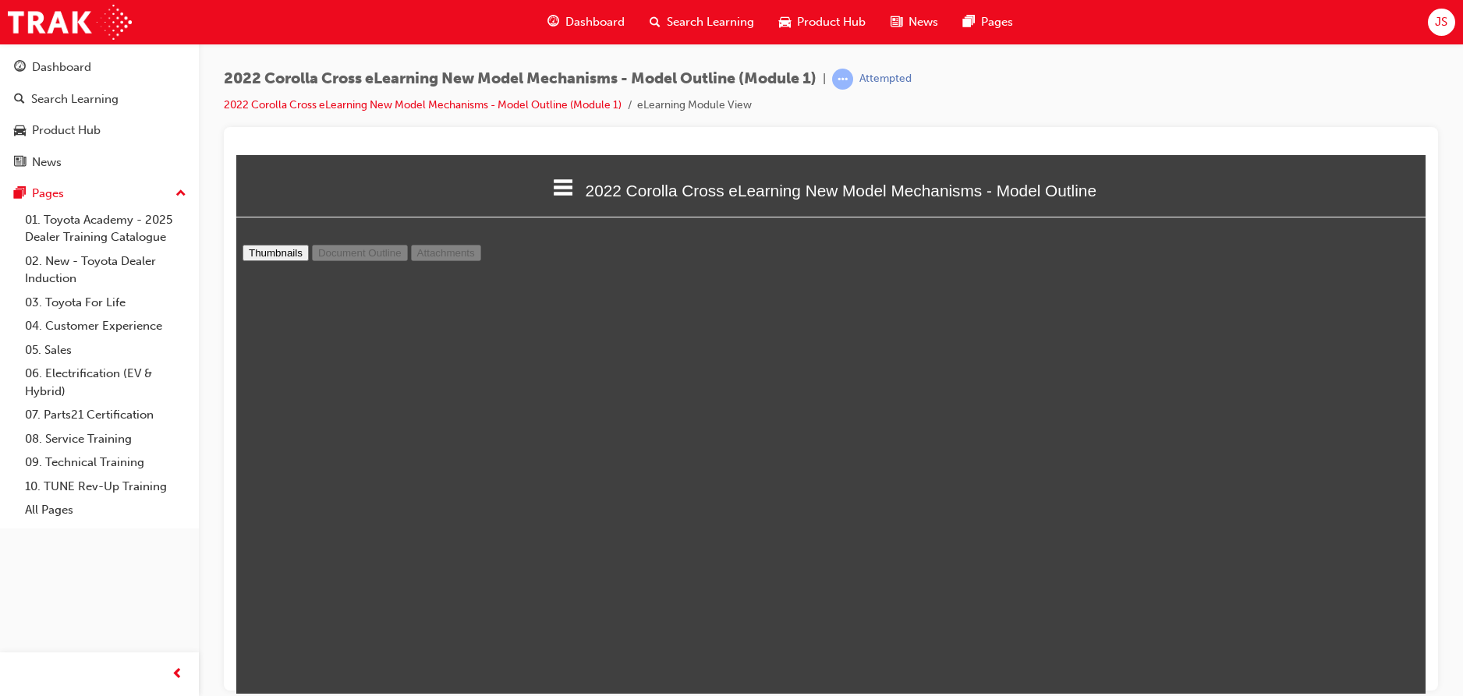
type input "36"
select select "custom"
type input "35"
select select "custom"
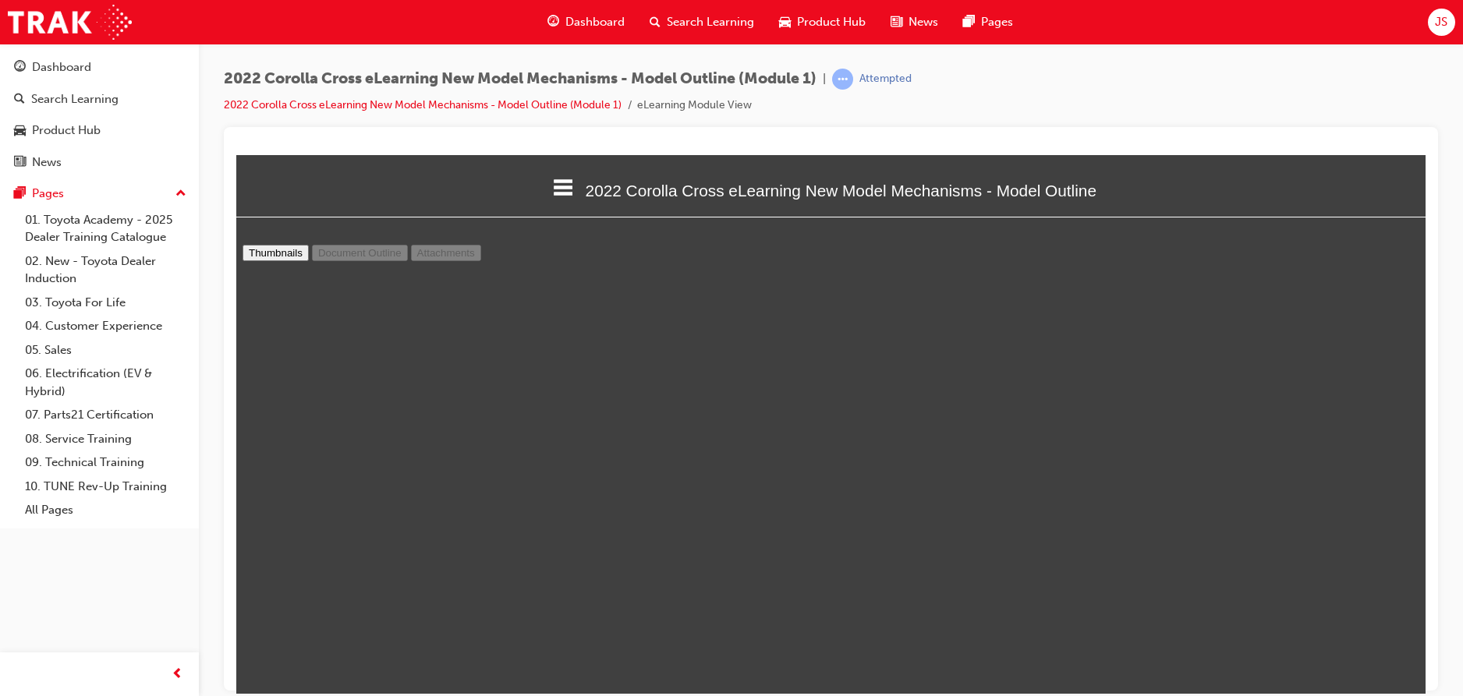
type input "33"
select select "custom"
type input "30"
select select "custom"
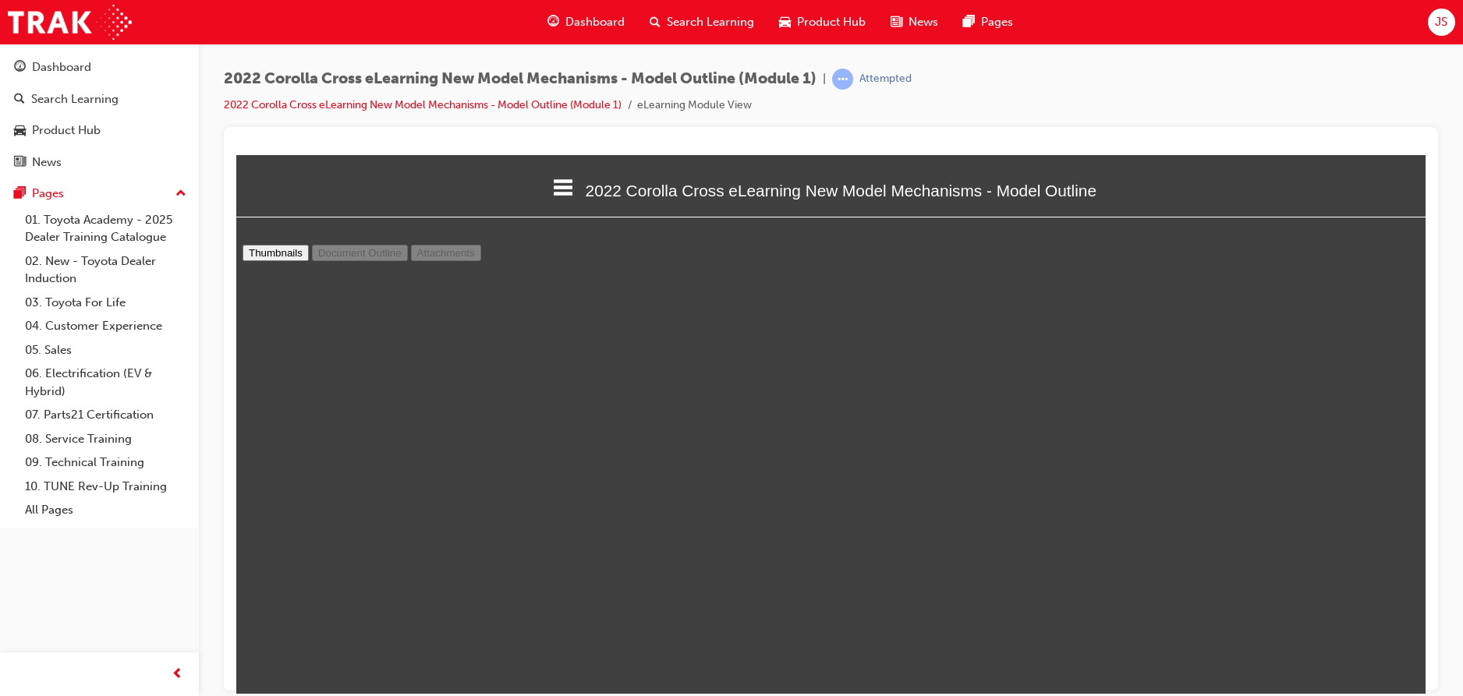
type input "25"
select select "custom"
type input "20"
select select "custom"
type input "16"
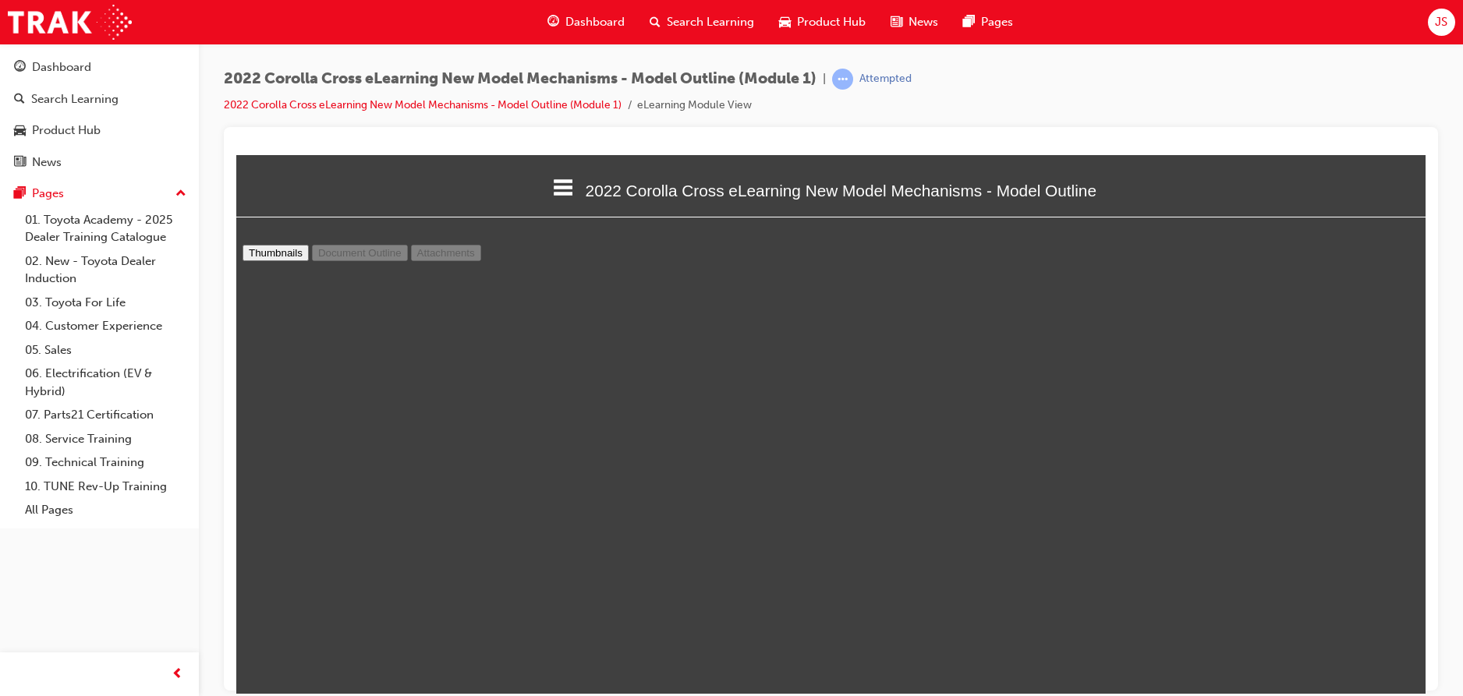
select select "custom"
type input "13"
select select "custom"
type input "8"
select select "custom"
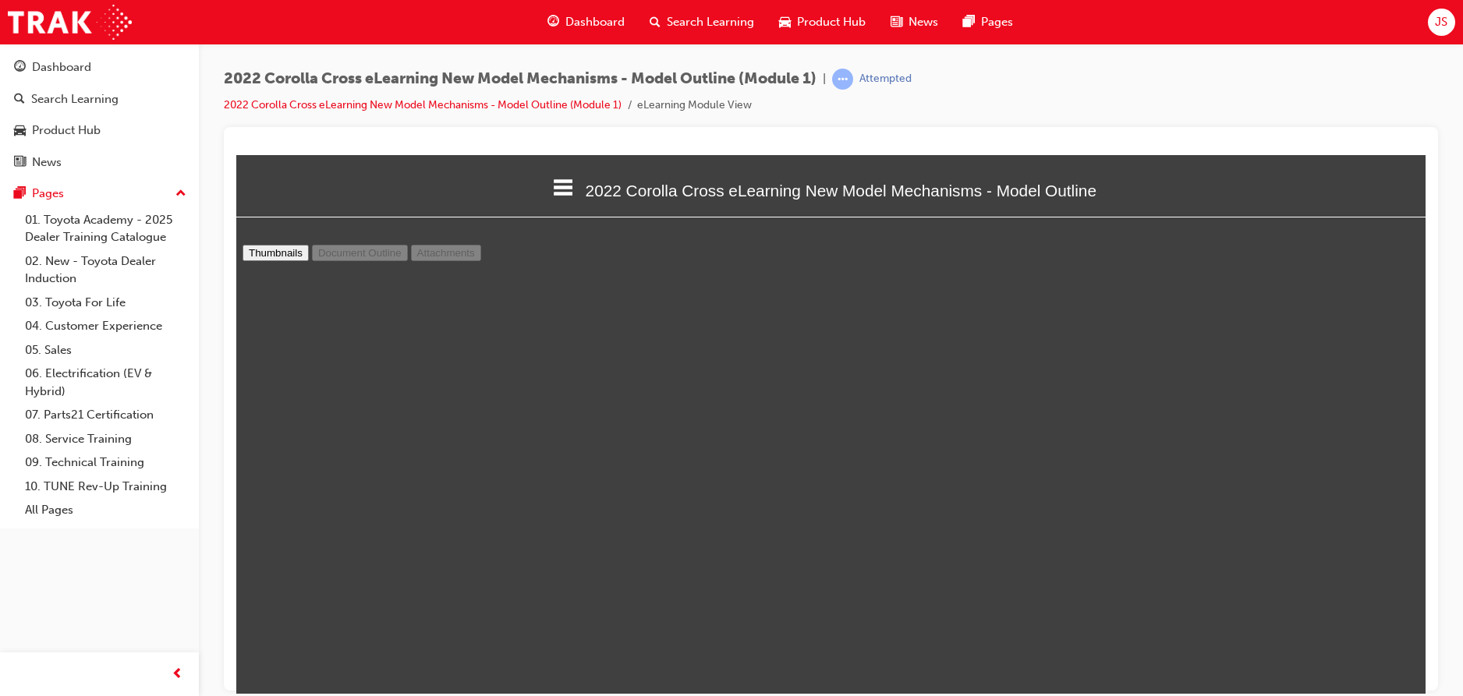
type input "6"
select select "custom"
type input "4"
select select "custom"
type input "3"
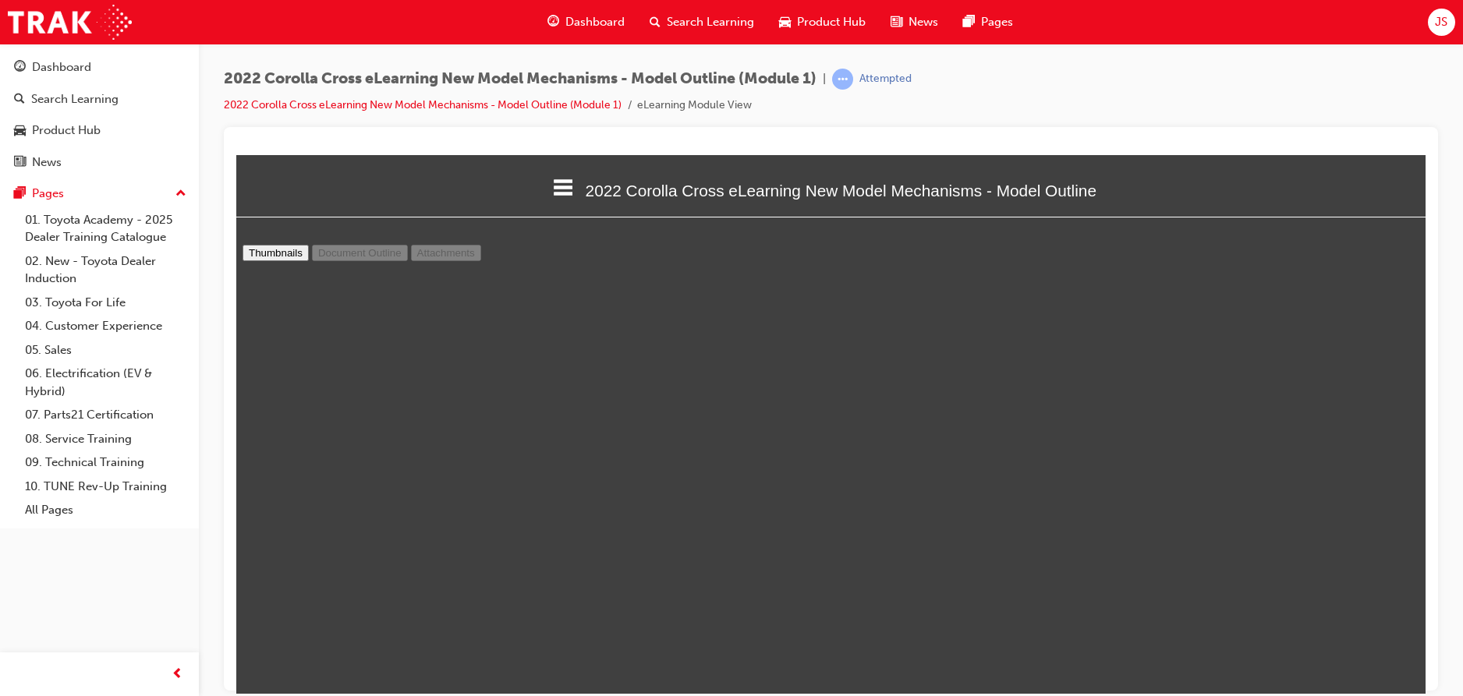
select select "custom"
type input "2"
select select "custom"
type input "1"
select select "custom"
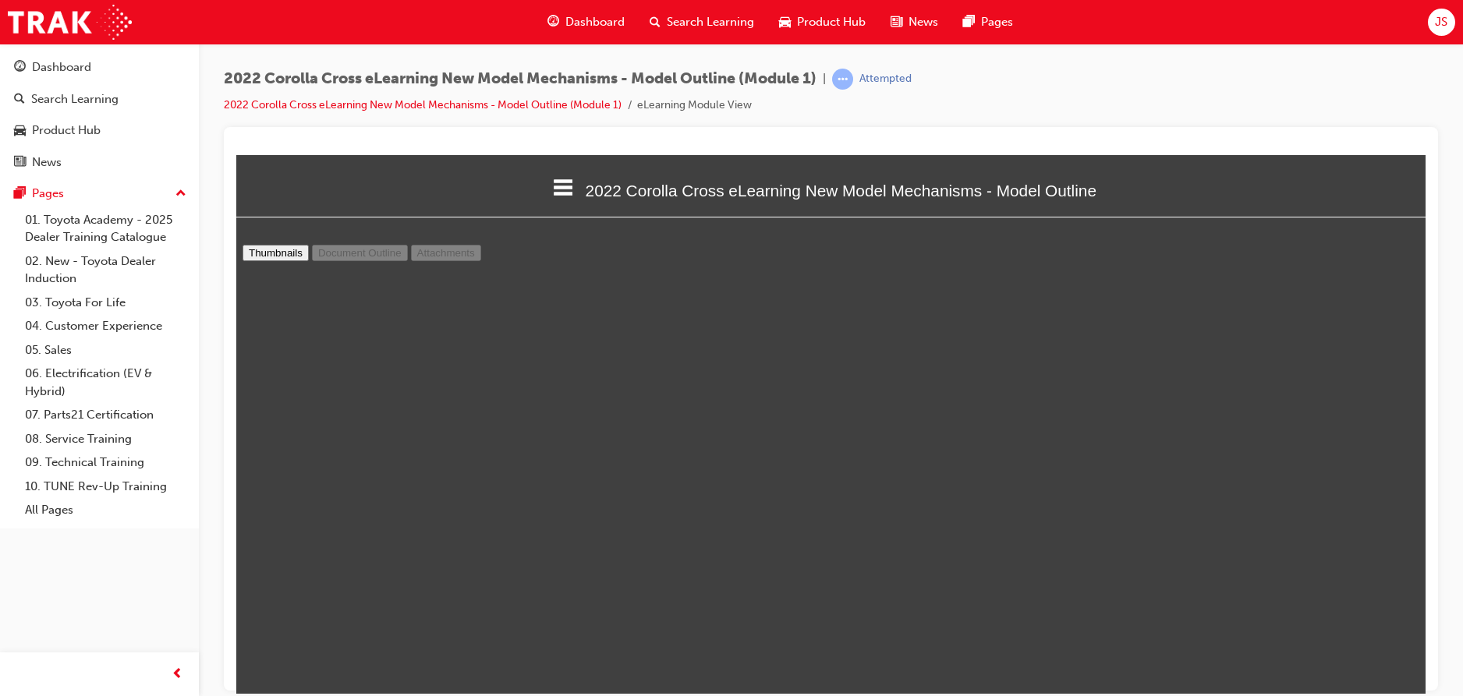
scroll to position [0, 0]
type input "2"
select select "custom"
type input "3"
select select "custom"
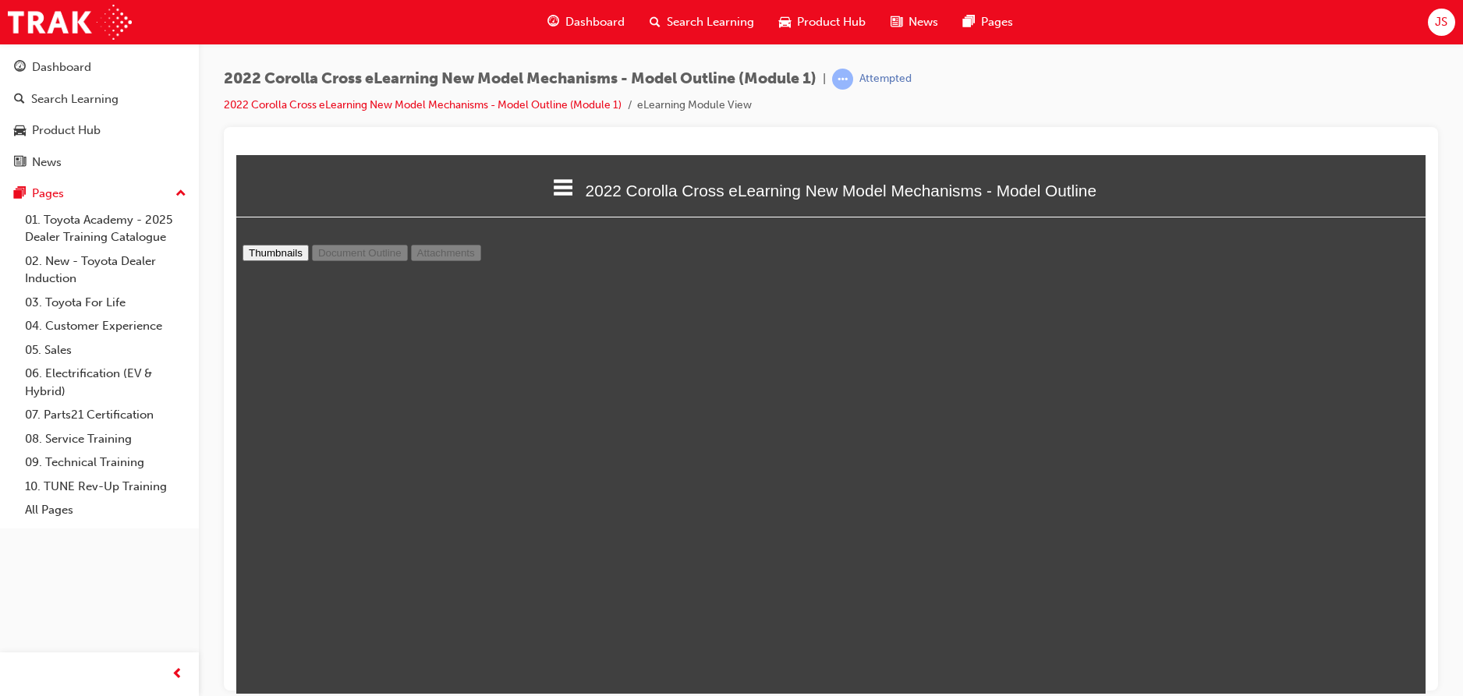
type input "4"
select select "custom"
type input "5"
select select "custom"
type input "6"
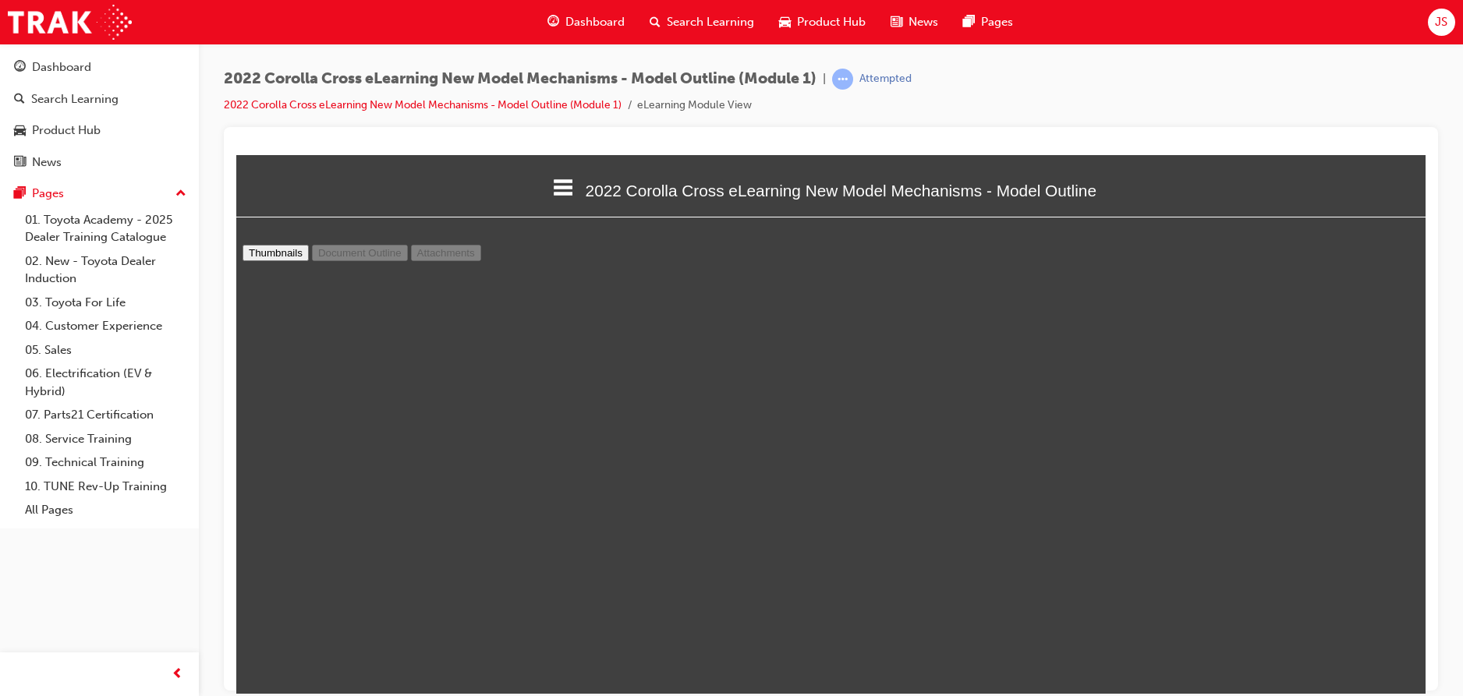
select select "custom"
type input "7"
select select "custom"
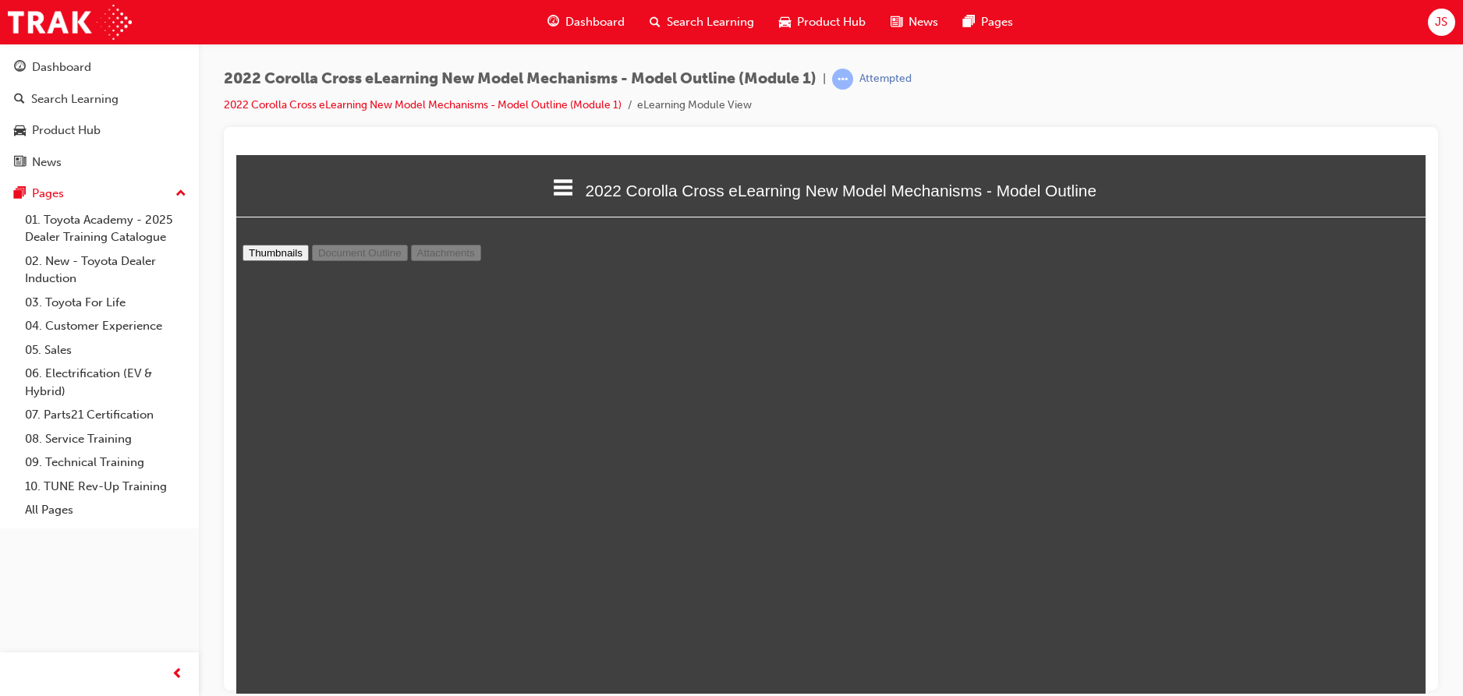
type input "8"
select select "custom"
type input "7"
select select "custom"
type input "6"
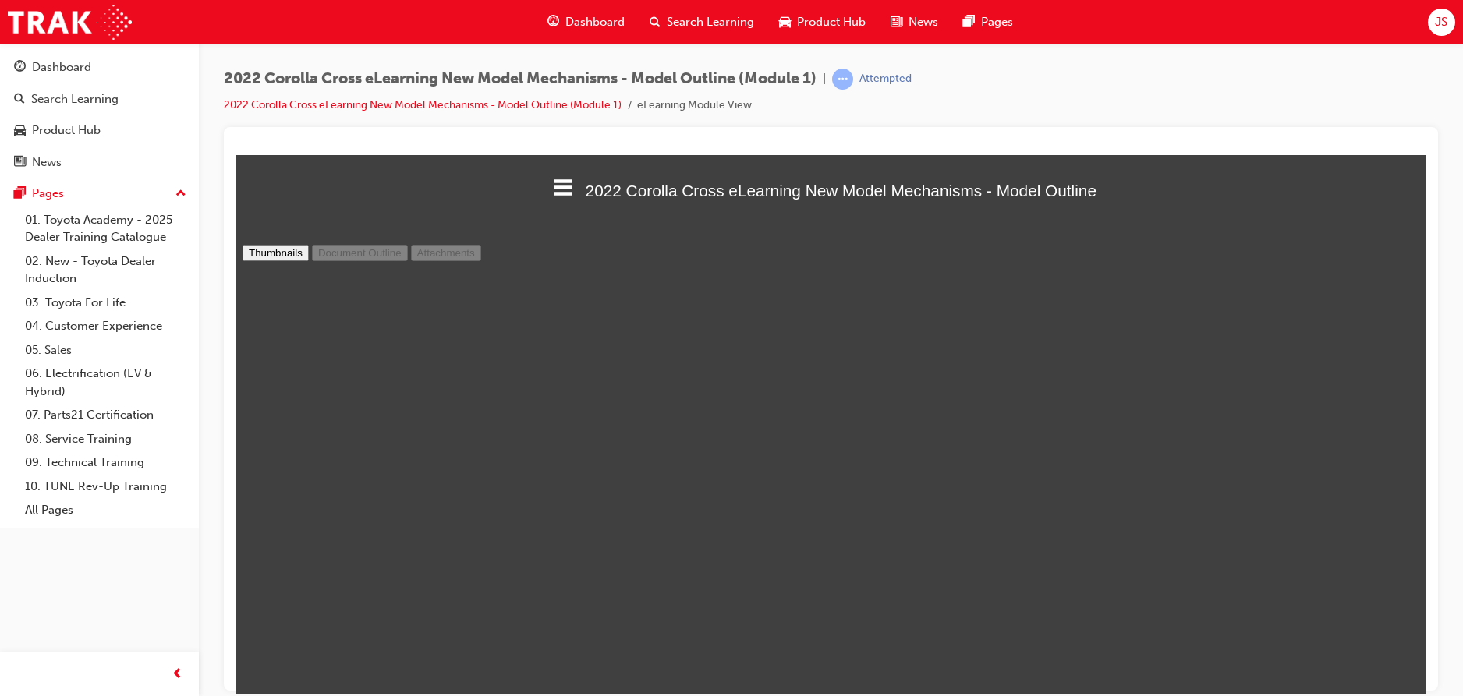
select select "custom"
type input "7"
select select "custom"
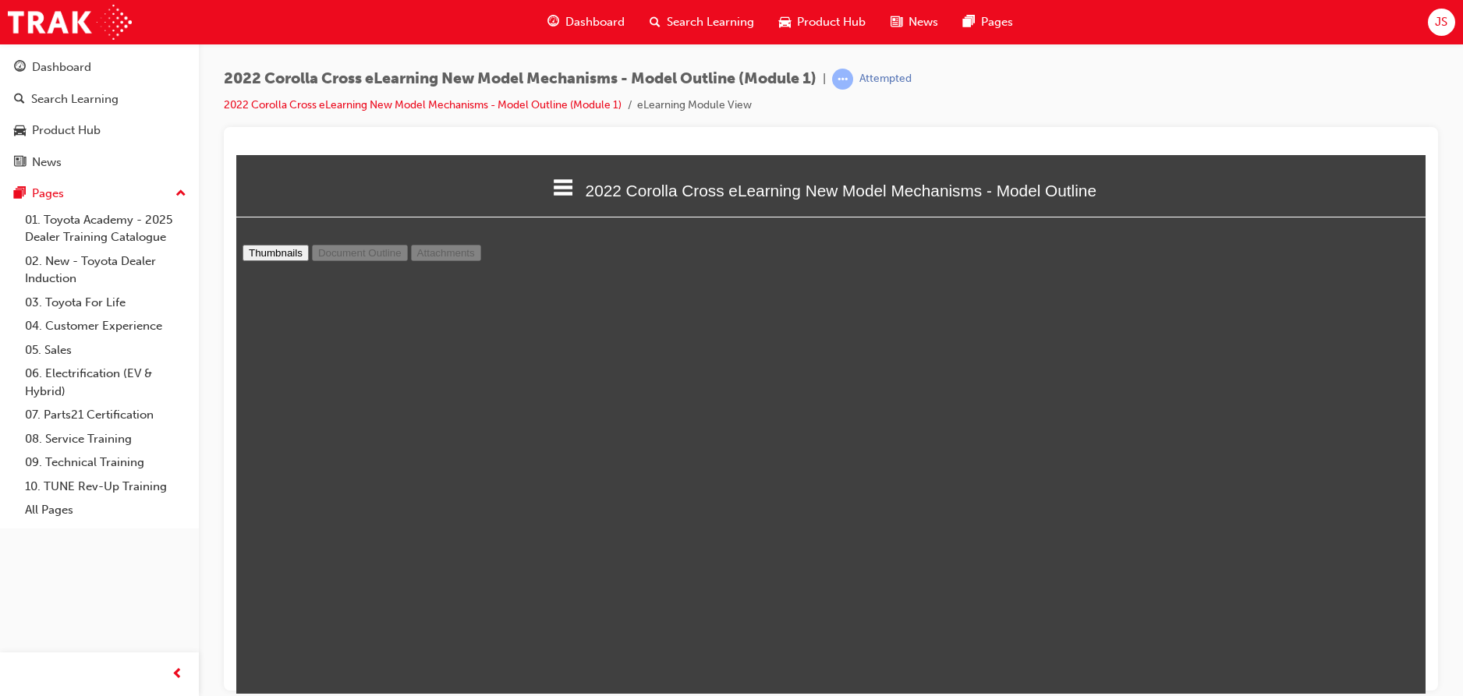
type input "8"
select select "custom"
type input "9"
select select "custom"
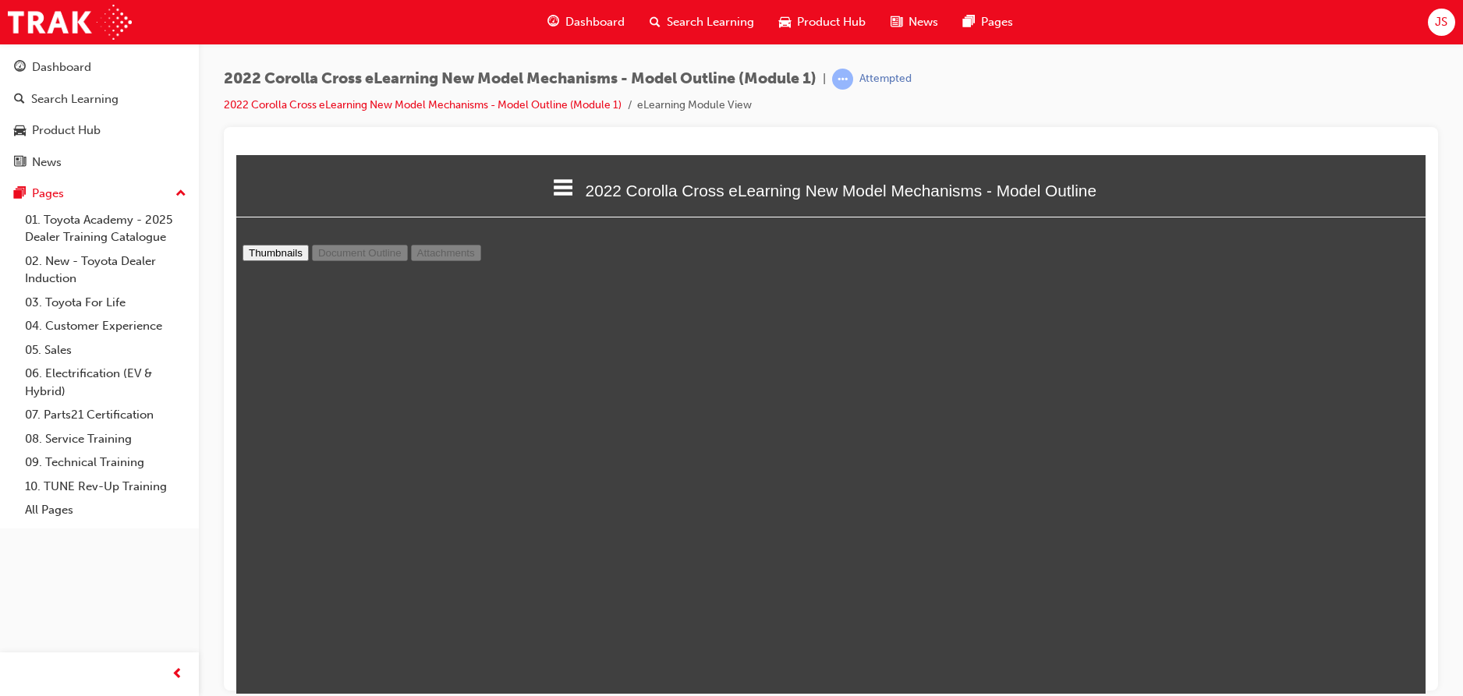
type input "10"
select select "custom"
type input "11"
select select "custom"
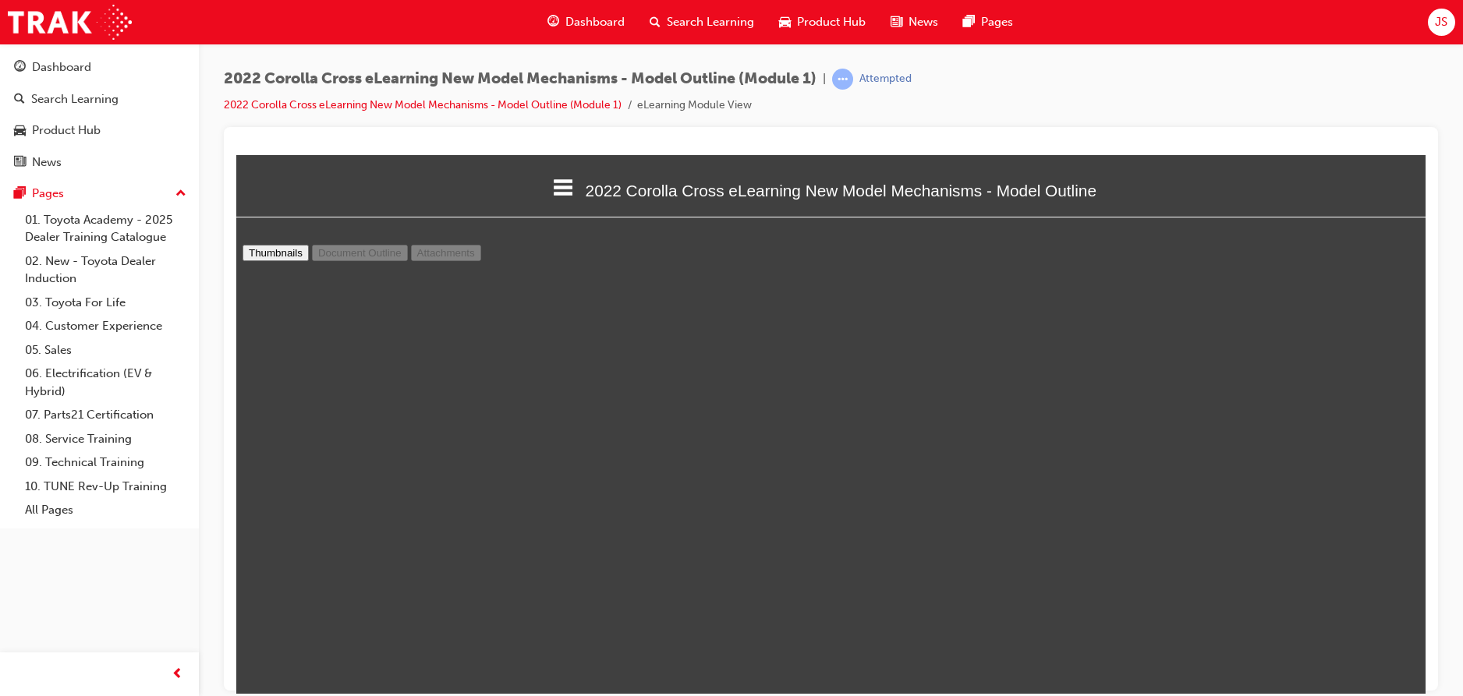
type input "10"
select select "custom"
type input "9"
select select "custom"
type input "8"
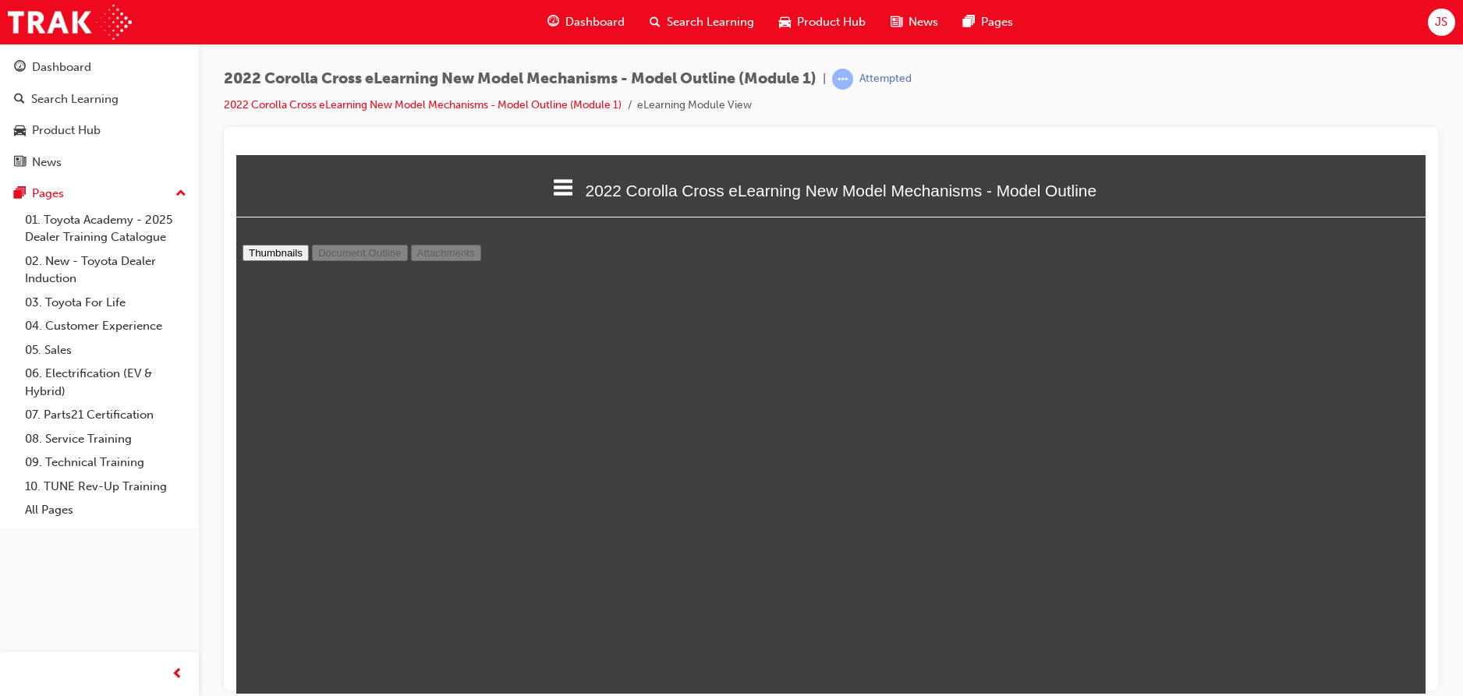
select select "custom"
type input "7"
select select "custom"
type input "6"
select select "custom"
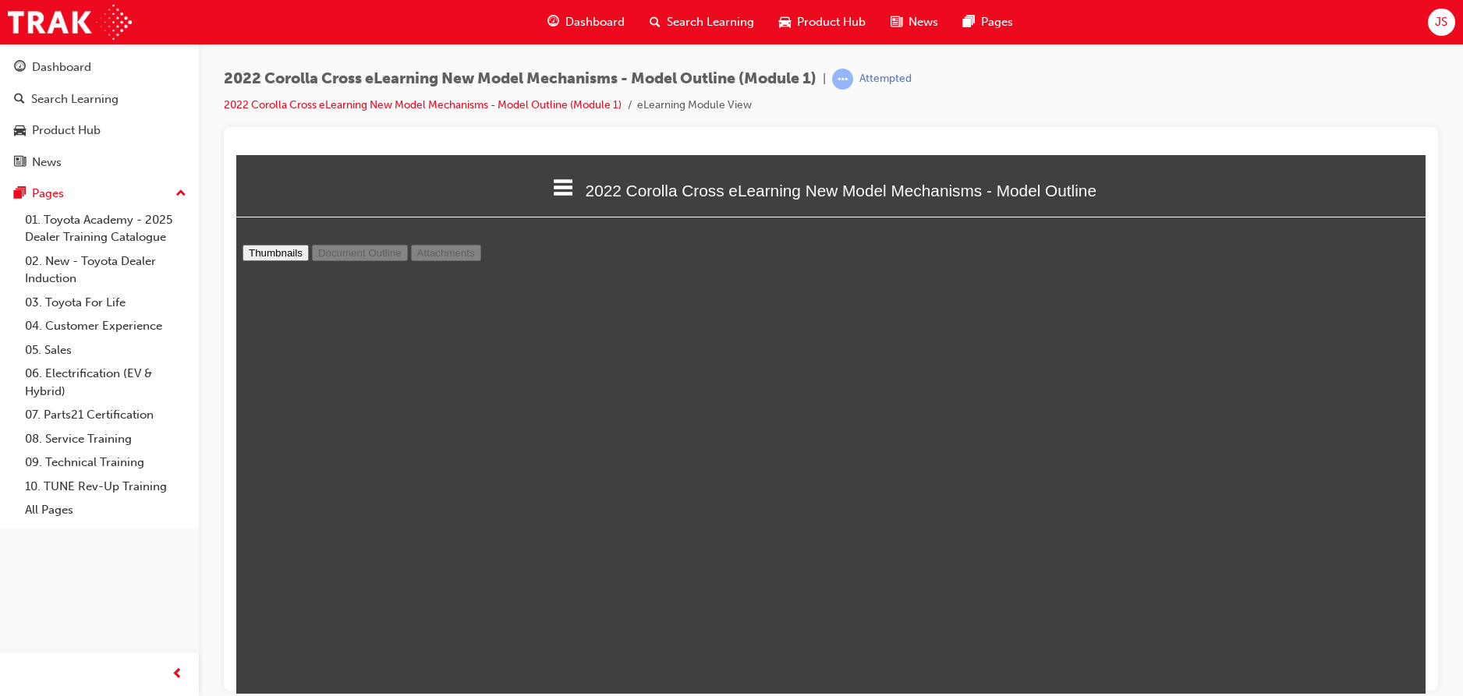
scroll to position [2885, 0]
type input "7"
select select "custom"
type input "8"
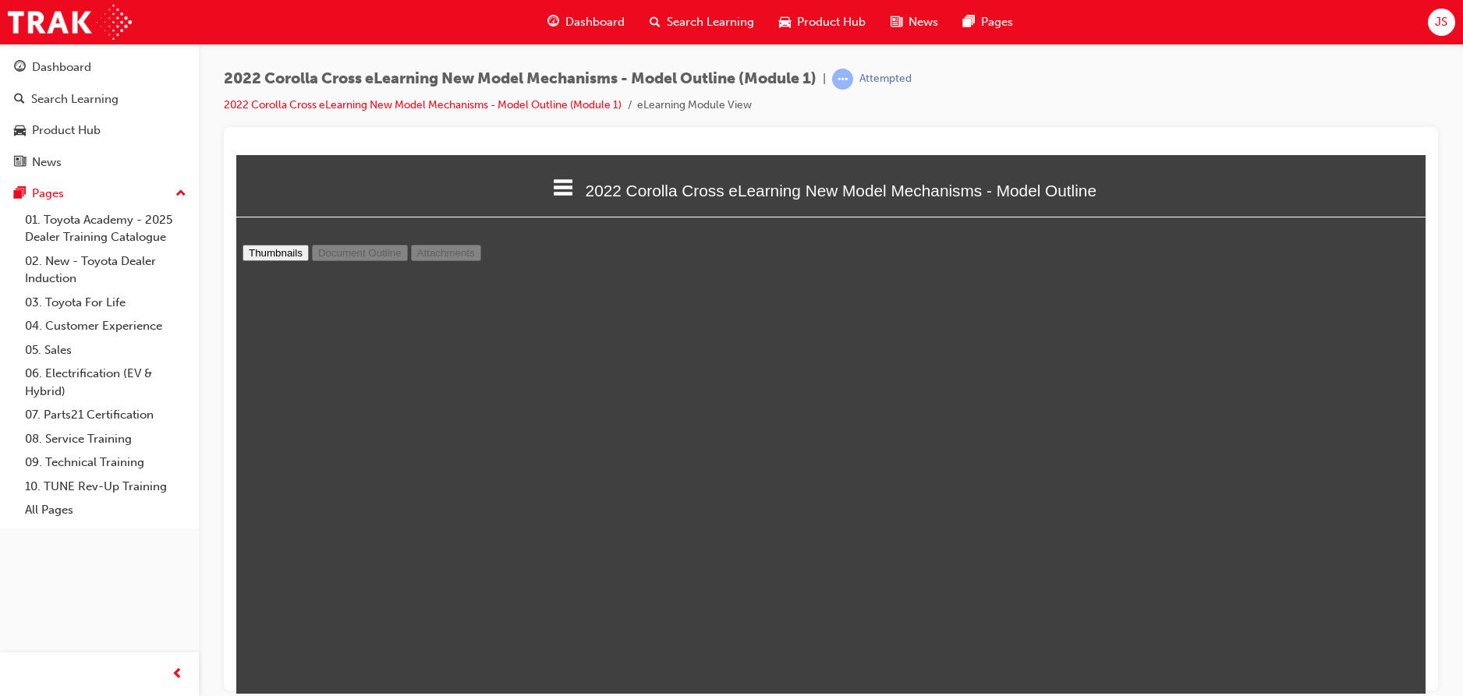
select select "custom"
type input "9"
select select "custom"
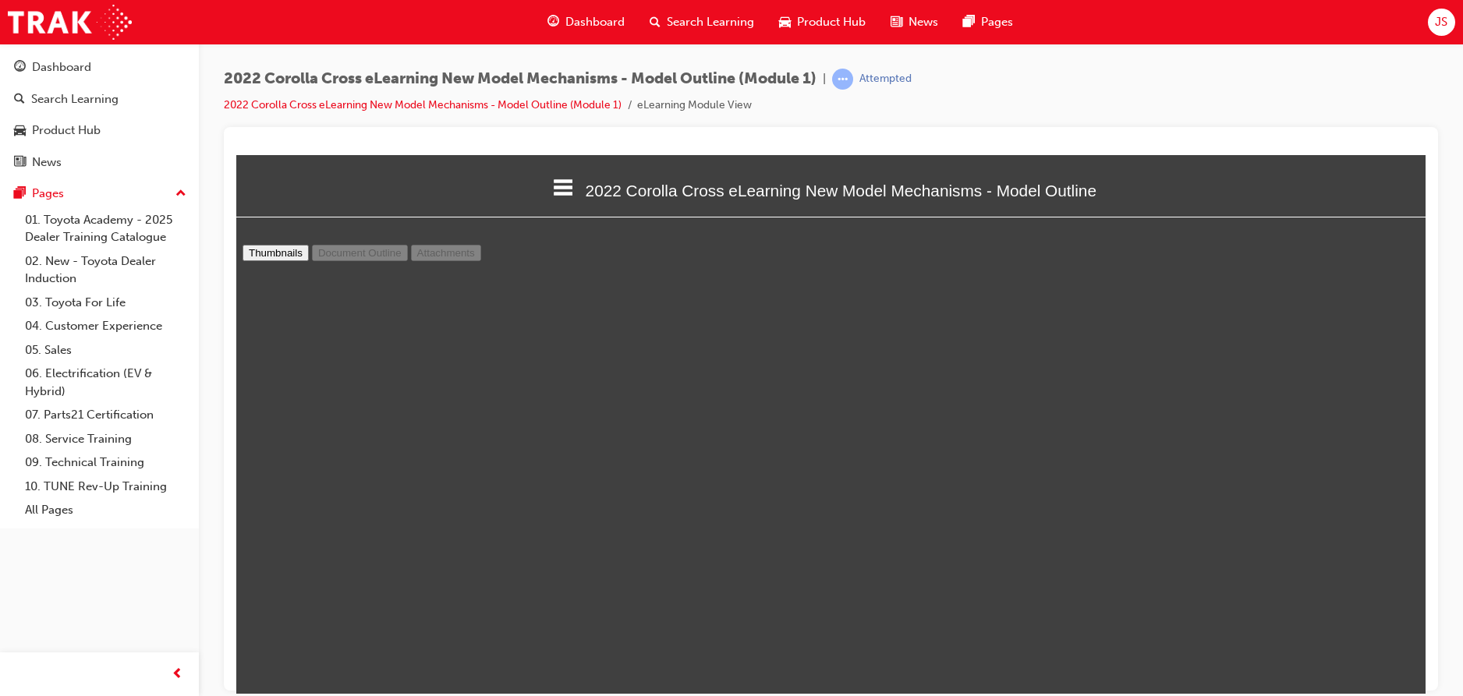
type input "10"
select select "custom"
type input "9"
select select "custom"
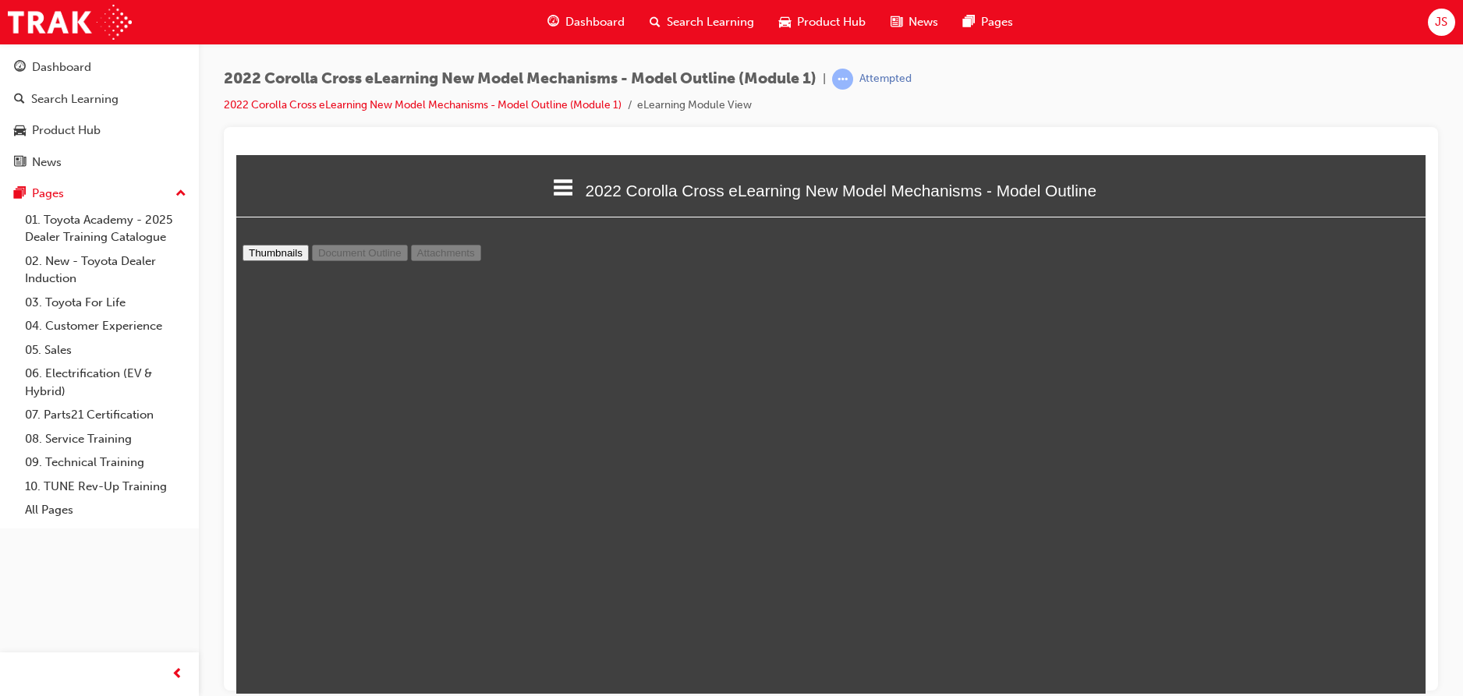
type input "8"
select select "custom"
type input "7"
select select "custom"
type input "8"
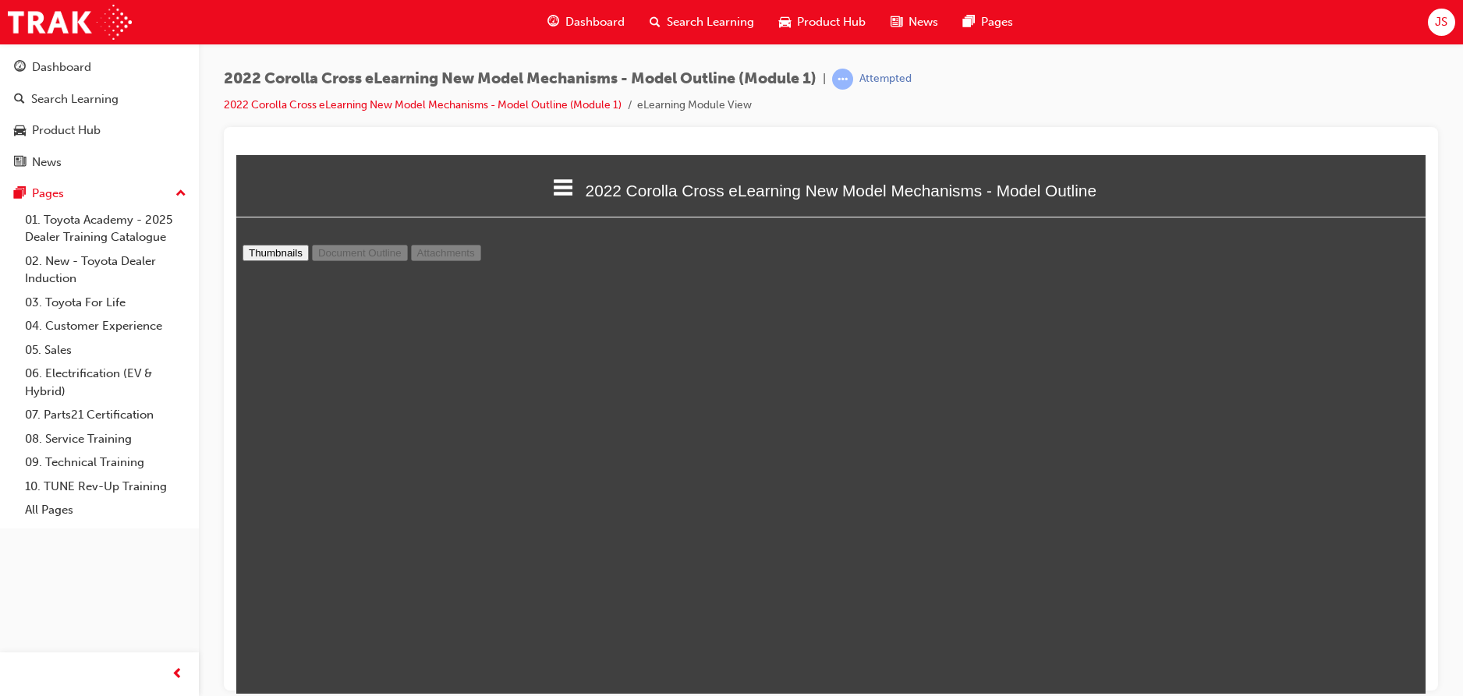
select select "custom"
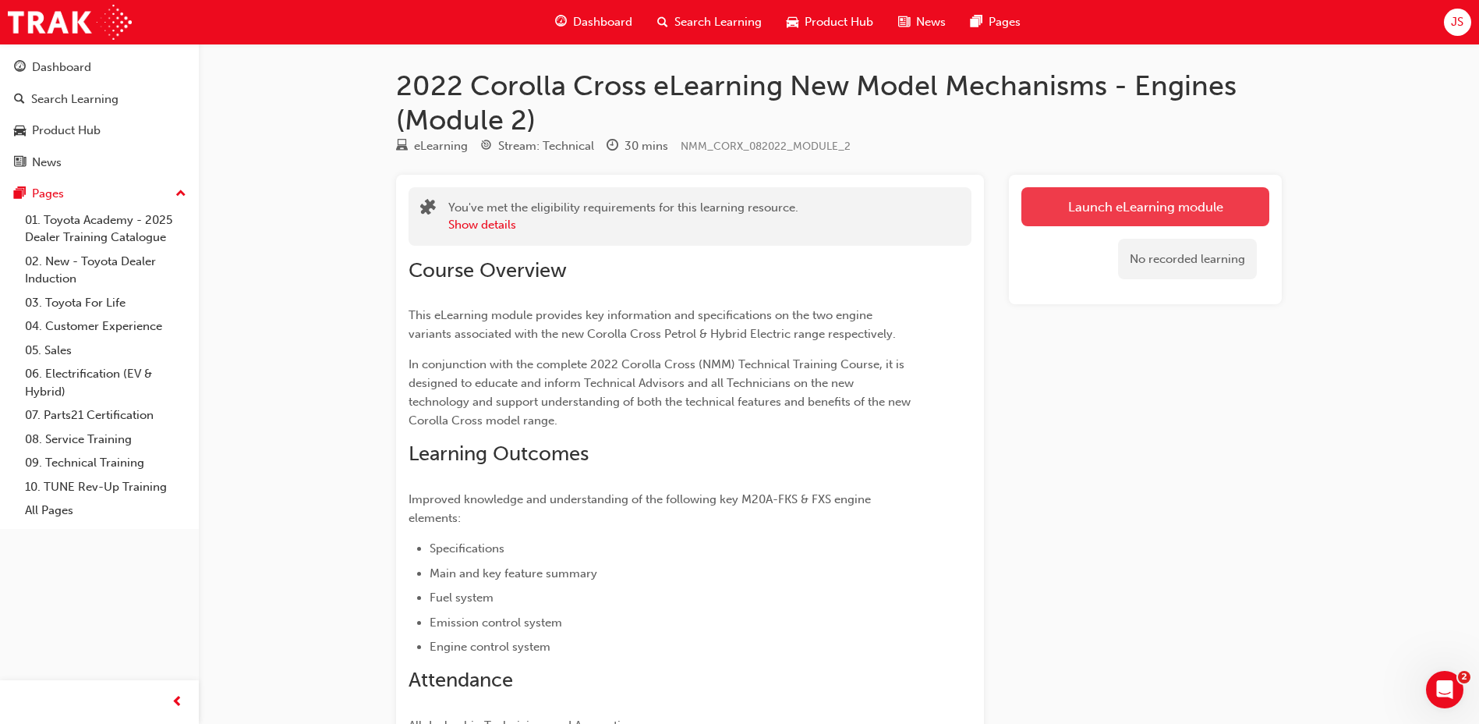
click at [1212, 200] on link "Launch eLearning module" at bounding box center [1146, 206] width 248 height 39
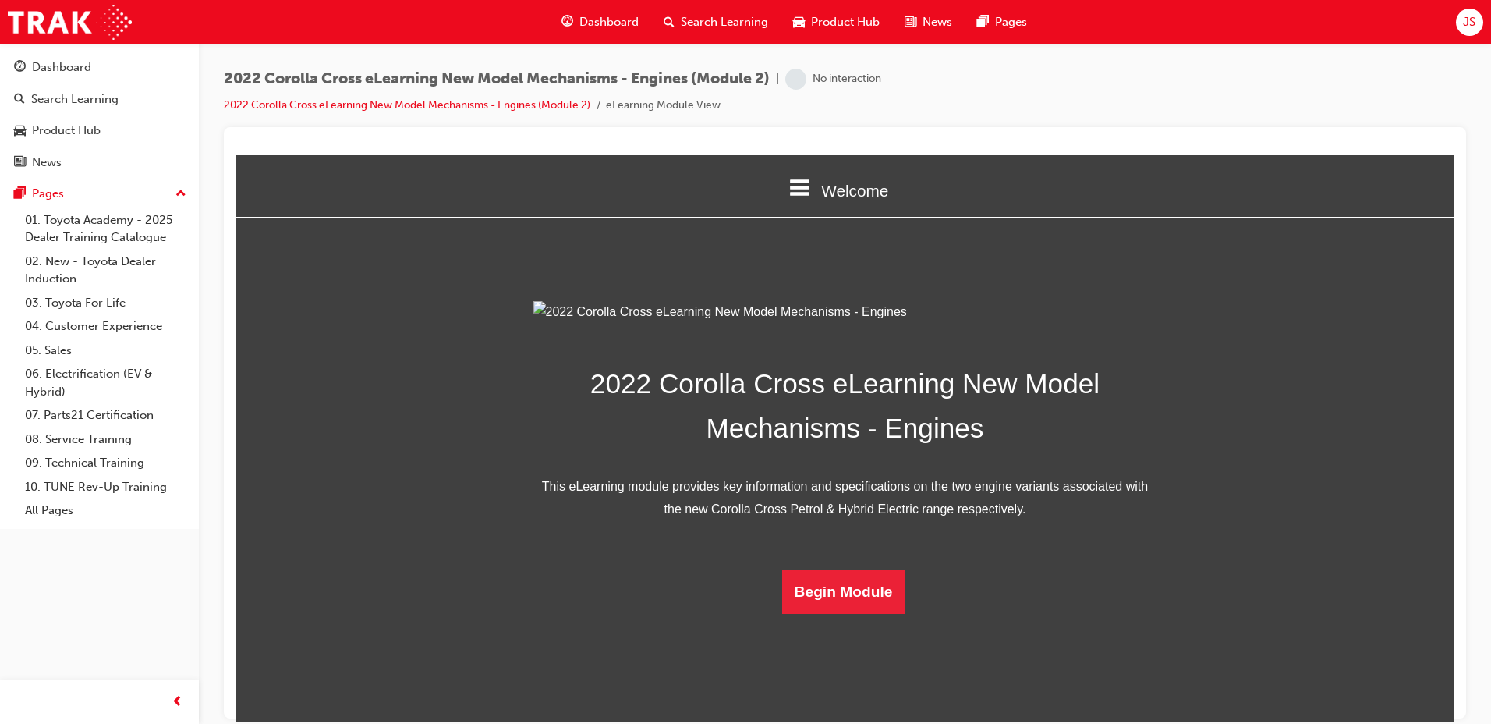
scroll to position [221, 0]
click at [843, 613] on button "Begin Module" at bounding box center [843, 591] width 123 height 44
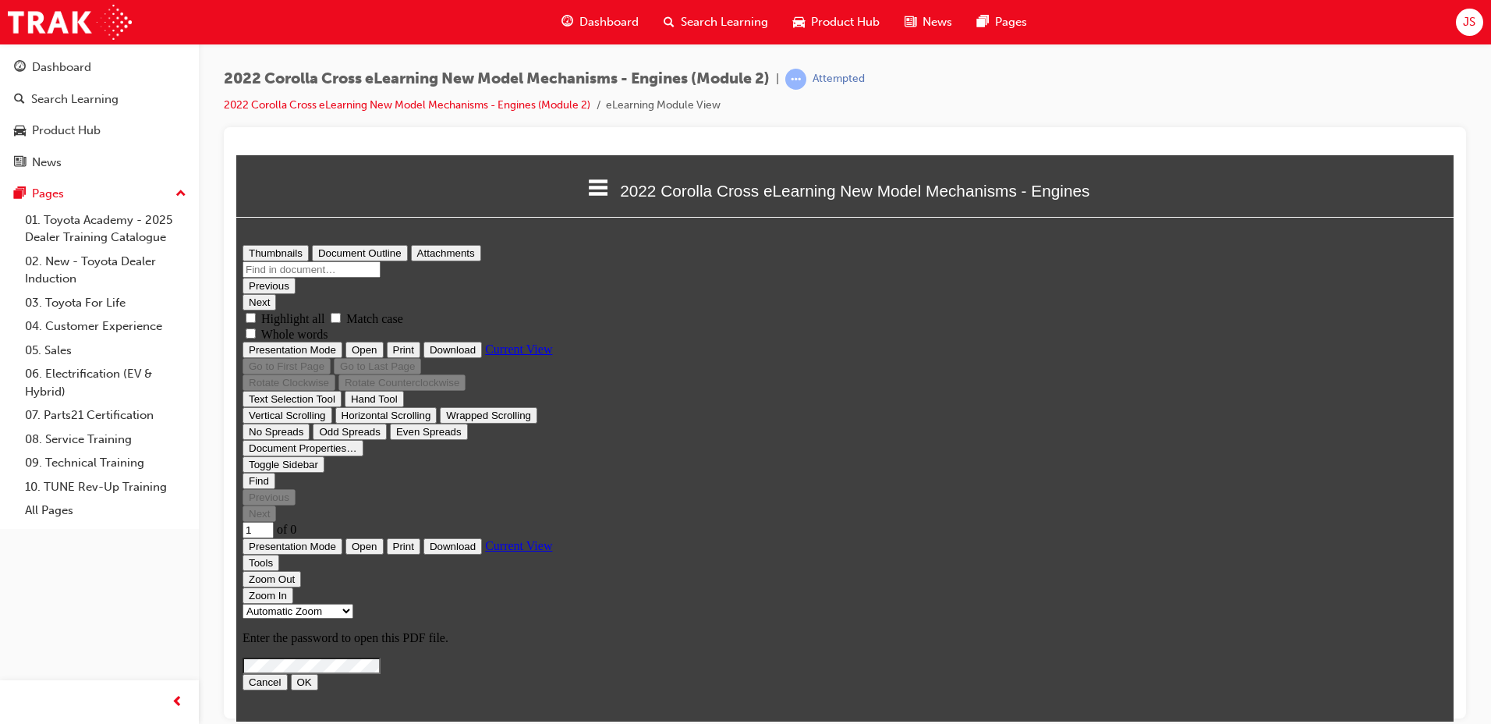
scroll to position [8, 0]
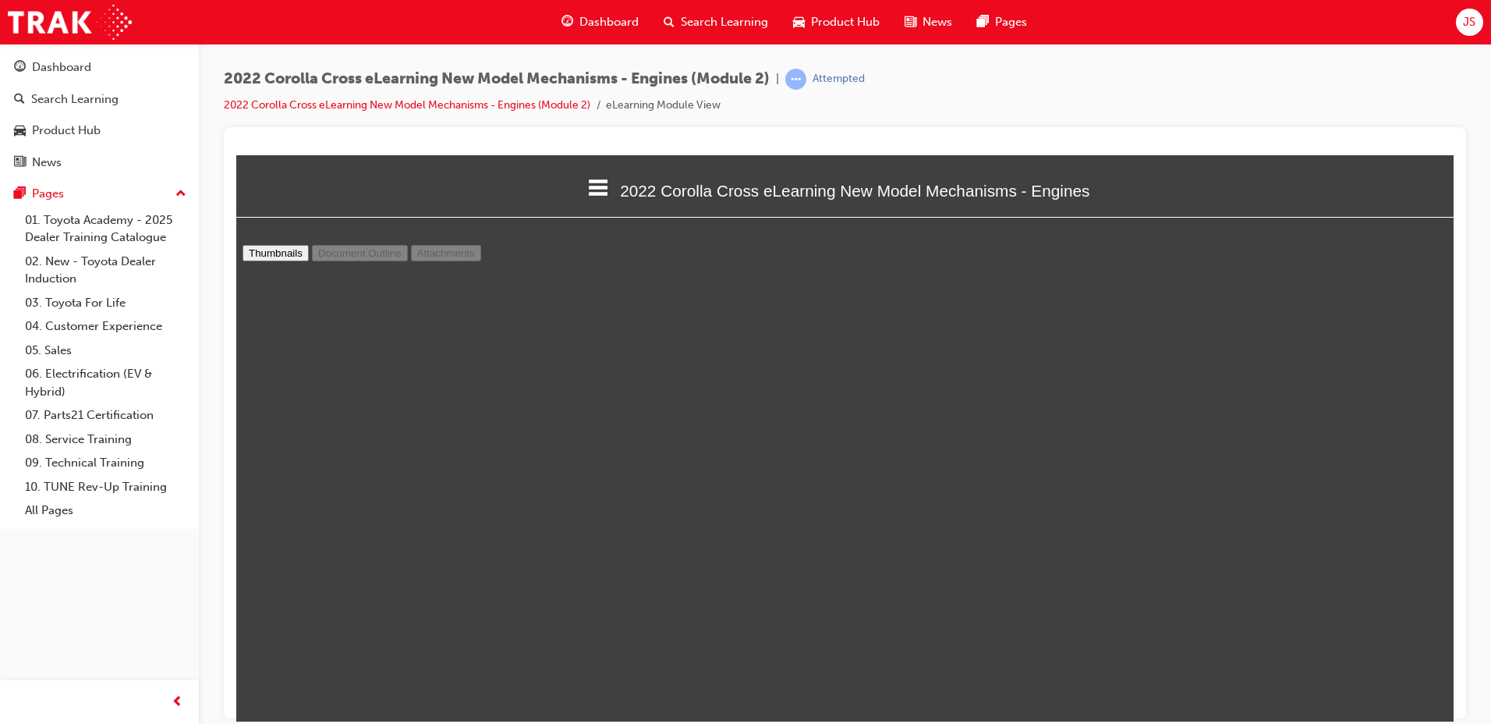
type input "2"
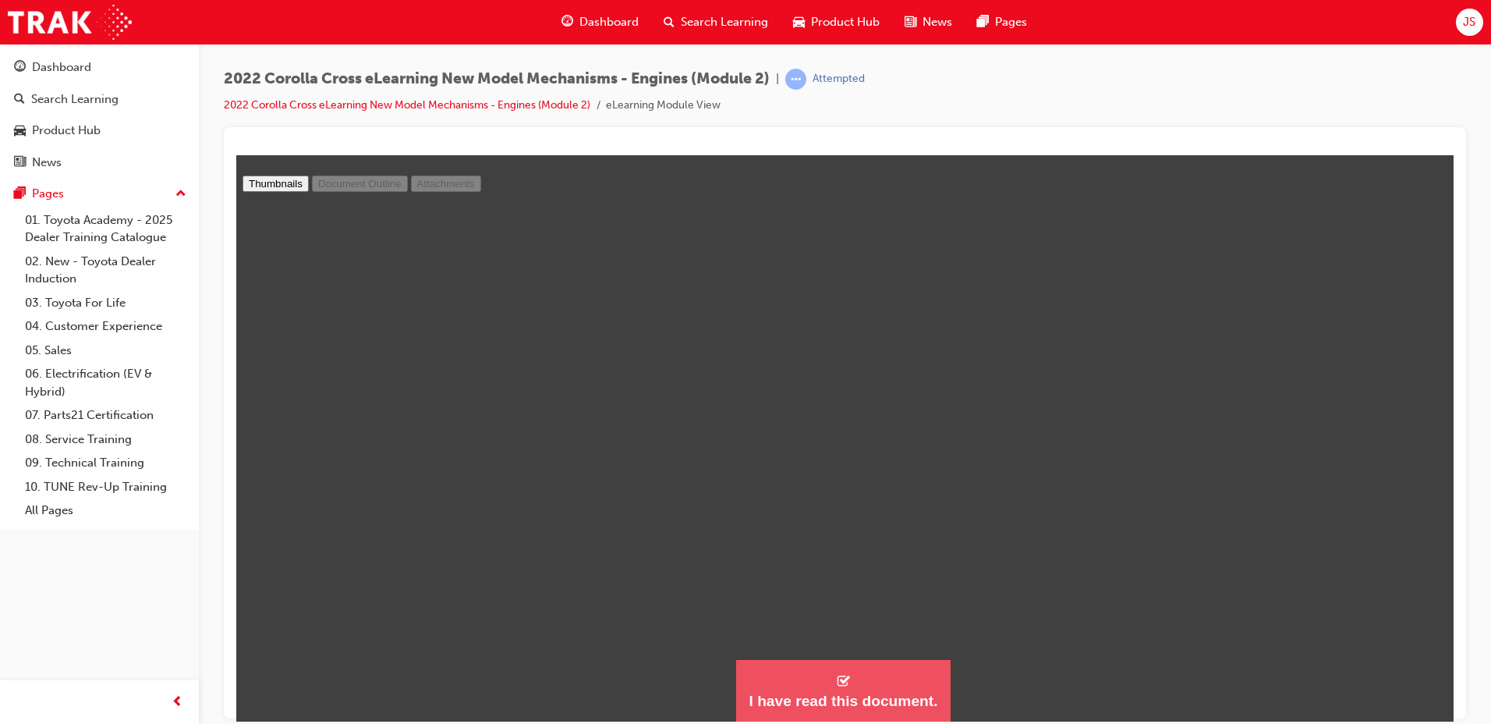
click at [898, 691] on div "I have read this document." at bounding box center [843, 700] width 189 height 19
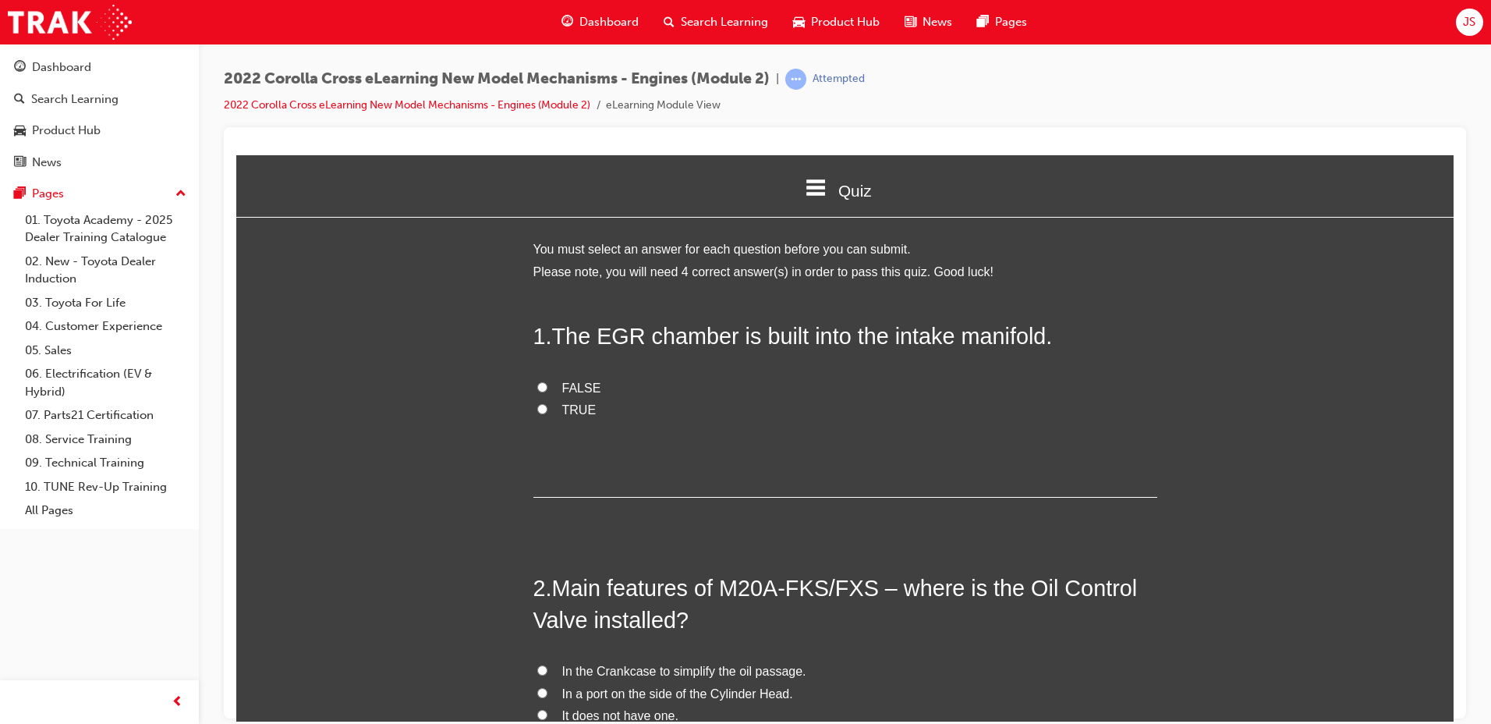
click at [541, 384] on label "FALSE" at bounding box center [845, 388] width 624 height 23
click at [541, 384] on input "FALSE" at bounding box center [542, 386] width 10 height 10
radio input "true"
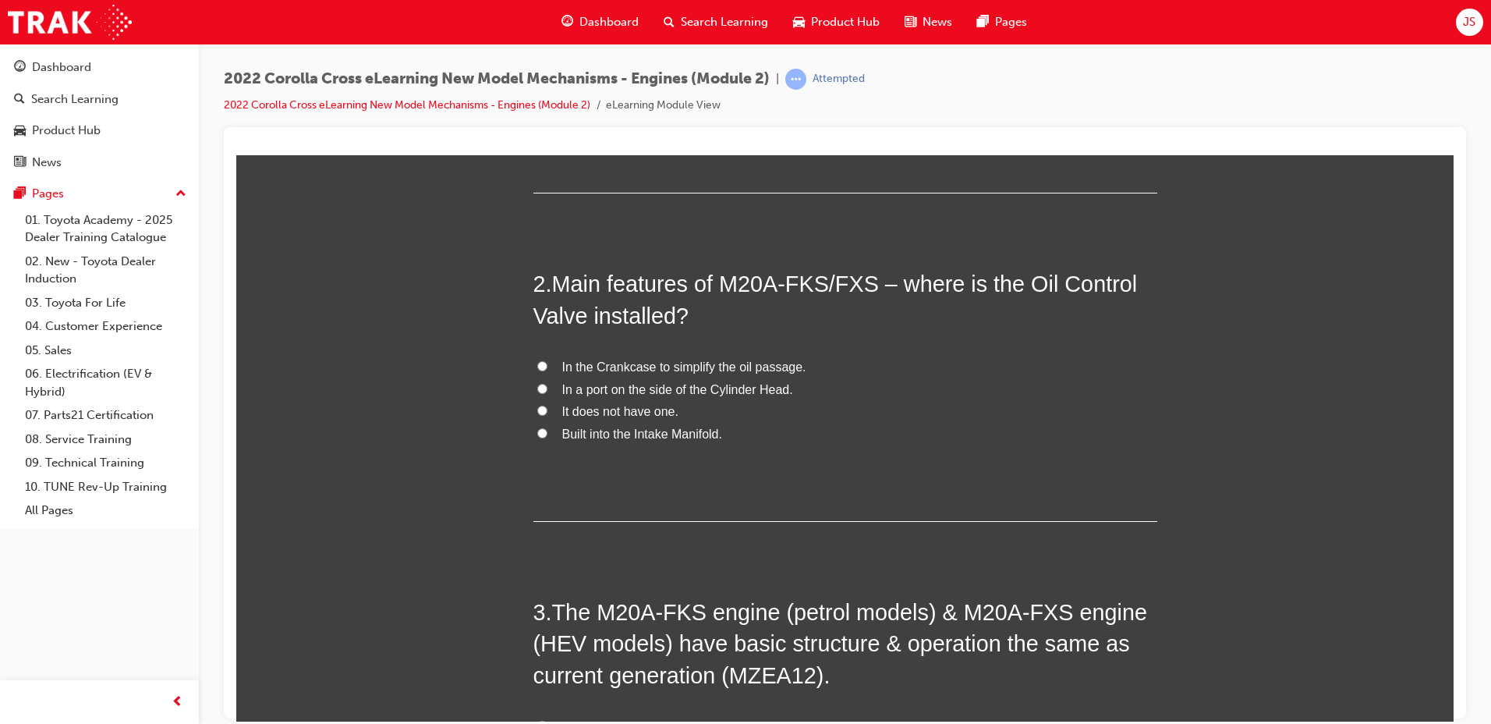
scroll to position [312, 0]
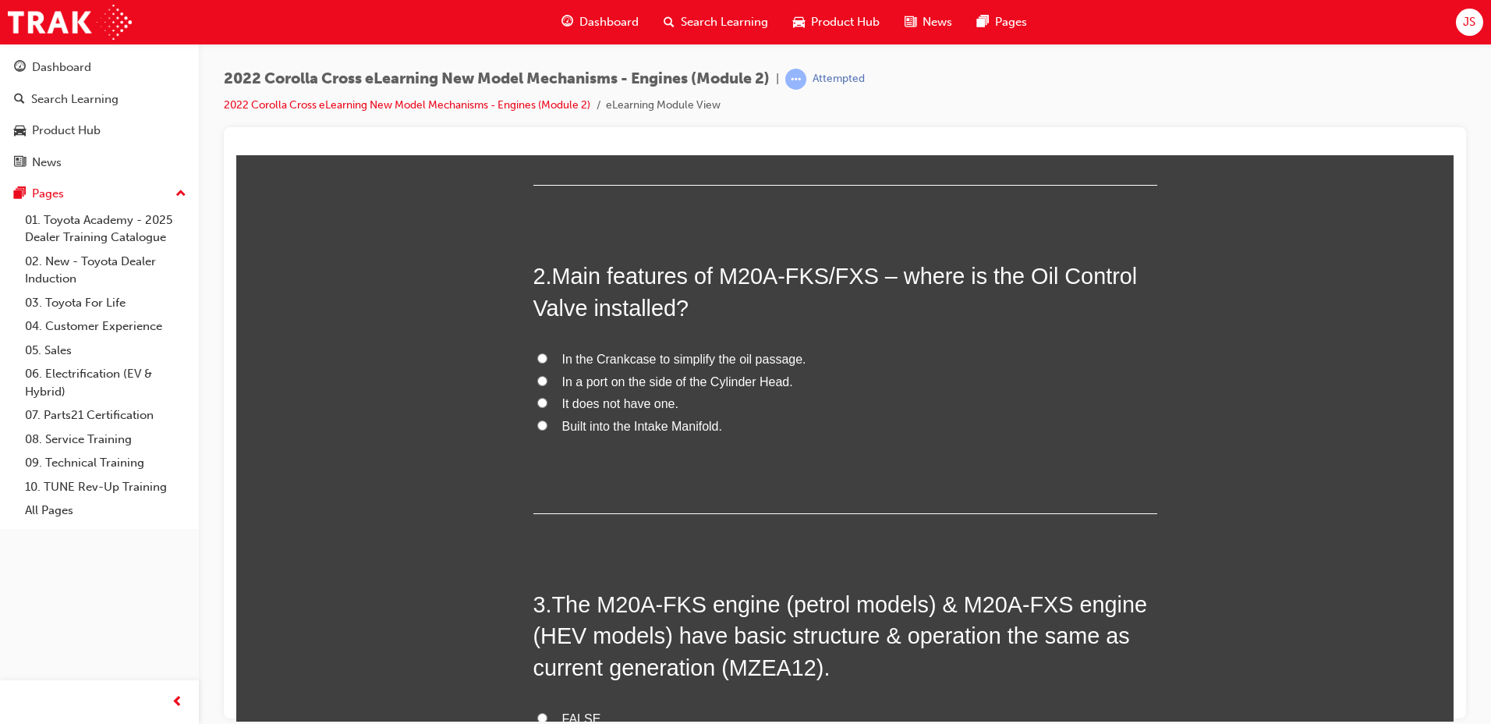
click at [654, 358] on span "In the Crankcase to simplify the oil passage." at bounding box center [684, 358] width 244 height 13
click at [547, 358] on input "In the Crankcase to simplify the oil passage." at bounding box center [542, 357] width 10 height 10
radio input "true"
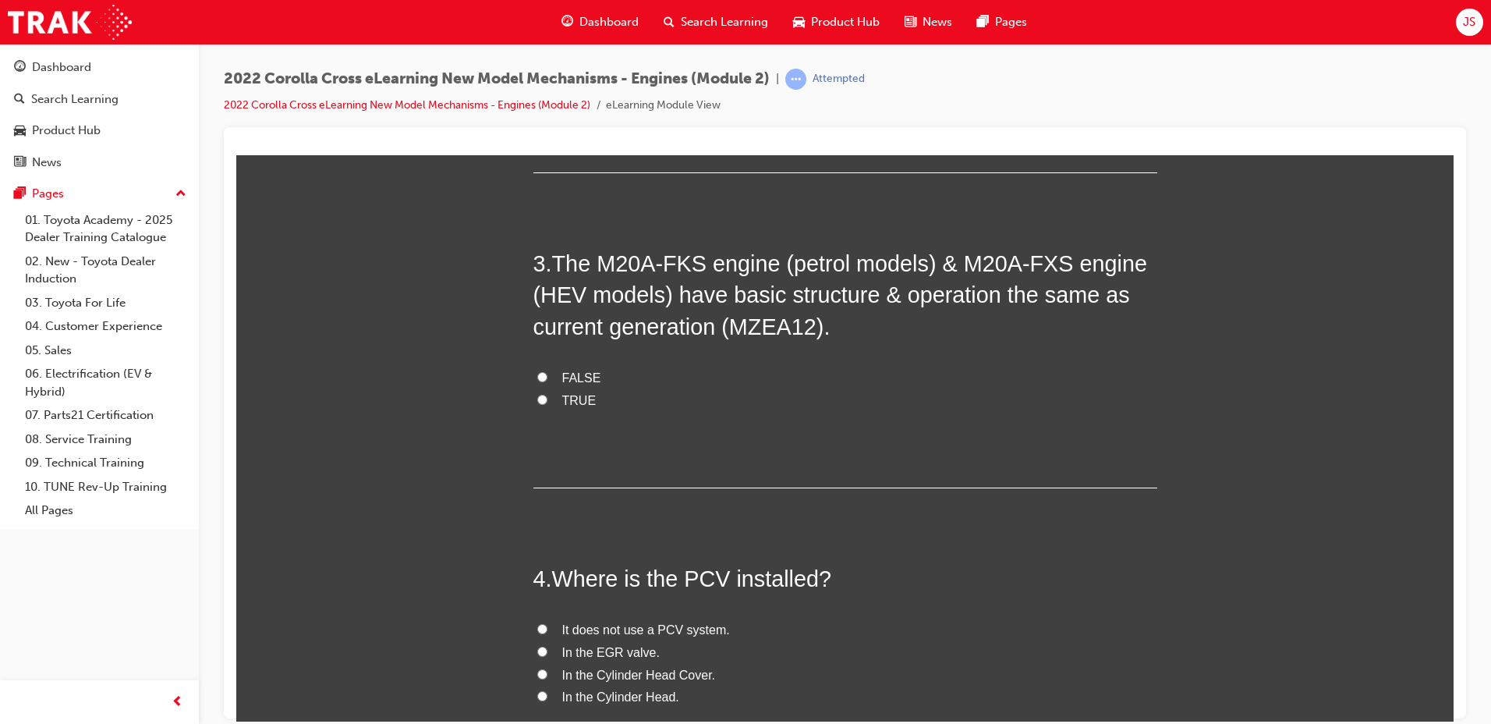
scroll to position [702, 0]
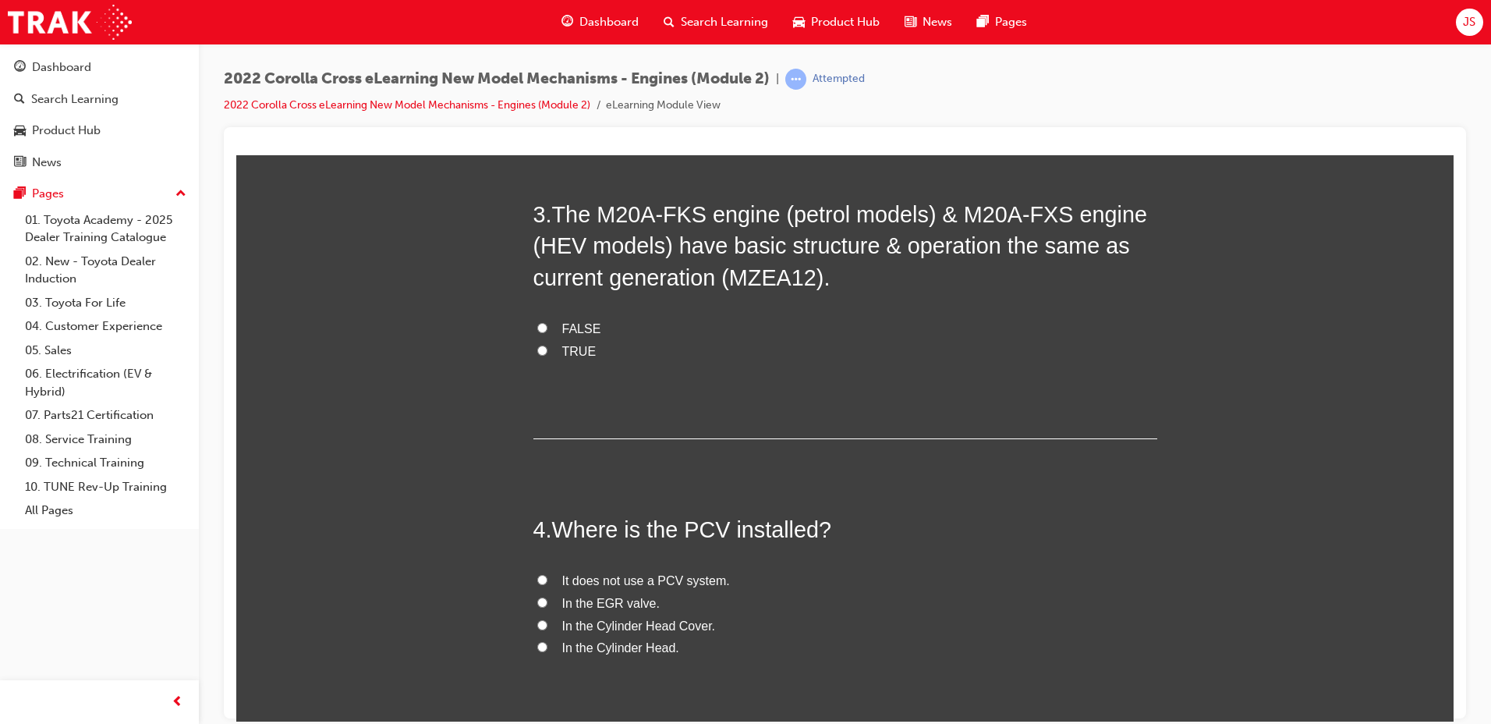
click at [526, 348] on div "You must select an answer for each question before you can submit. Please note,…" at bounding box center [844, 194] width 1217 height 1317
click at [537, 345] on input "TRUE" at bounding box center [542, 350] width 10 height 10
radio input "true"
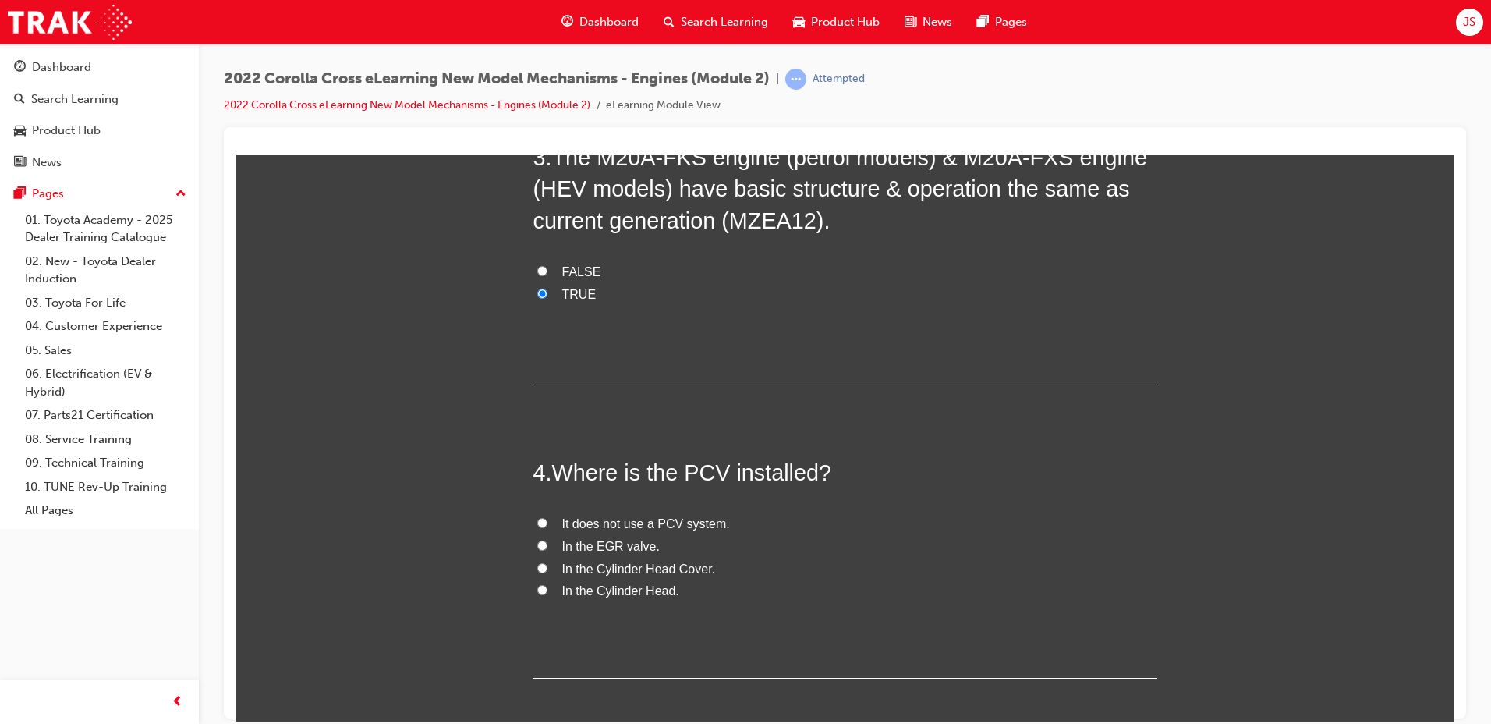
scroll to position [834, 0]
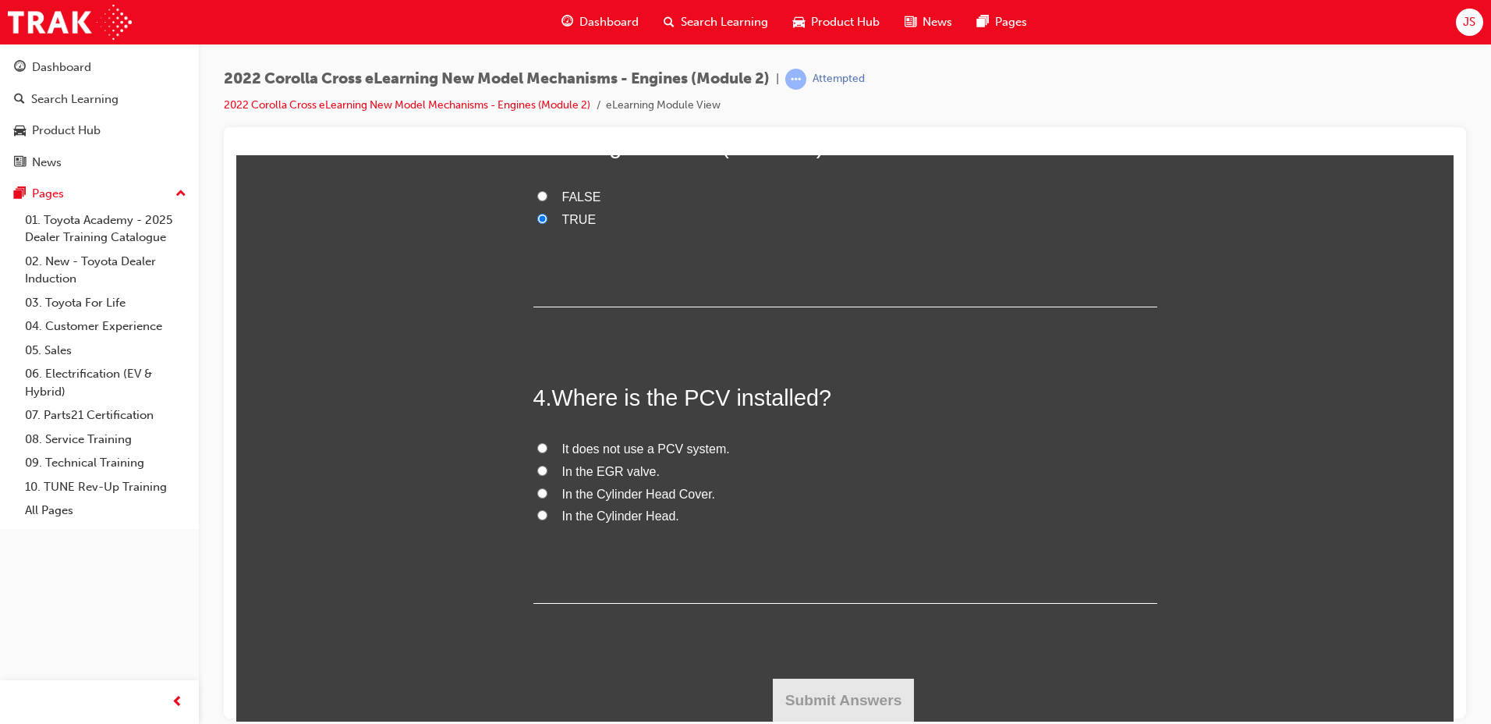
click at [605, 512] on span "In the Cylinder Head." at bounding box center [620, 514] width 117 height 13
click at [547, 512] on input "In the Cylinder Head." at bounding box center [542, 514] width 10 height 10
radio input "true"
click at [881, 698] on button "Submit Answers" at bounding box center [844, 700] width 142 height 44
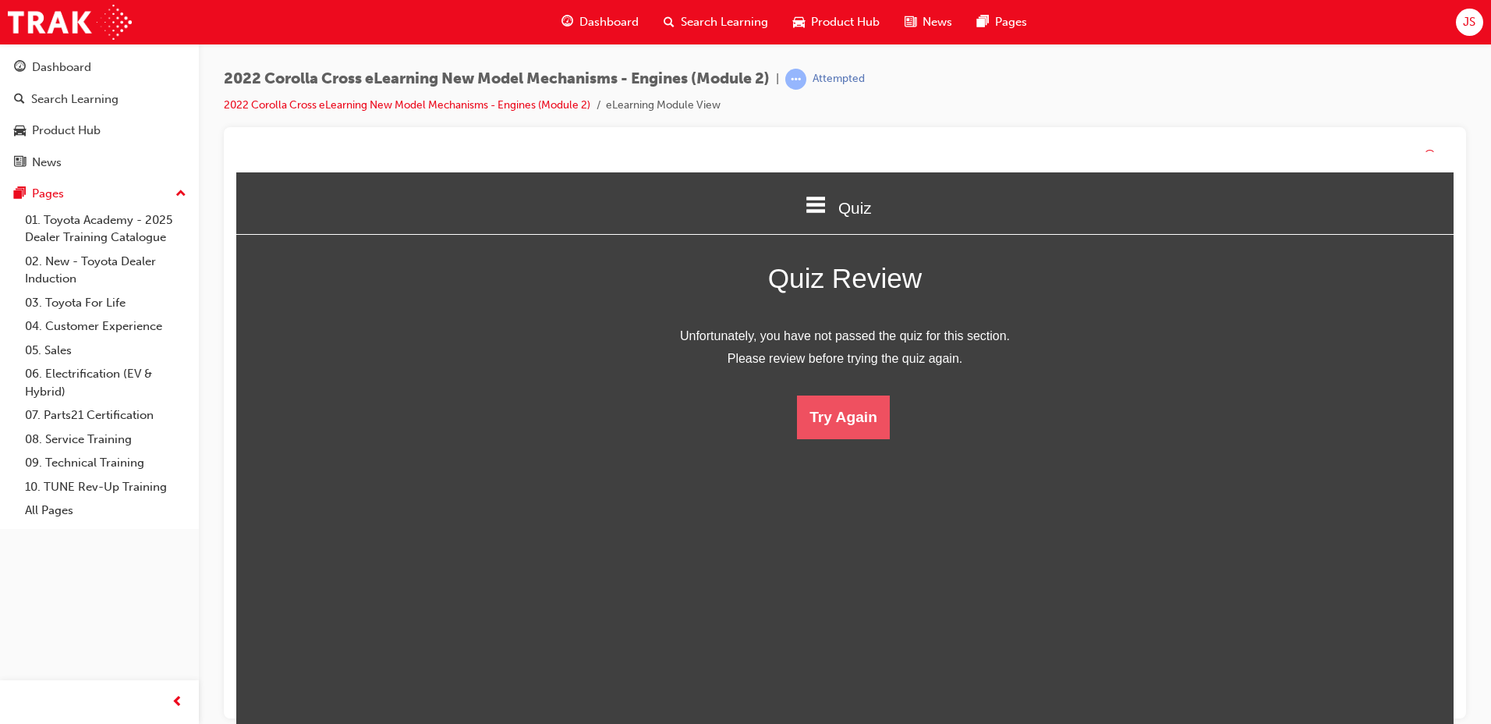
scroll to position [207, 1242]
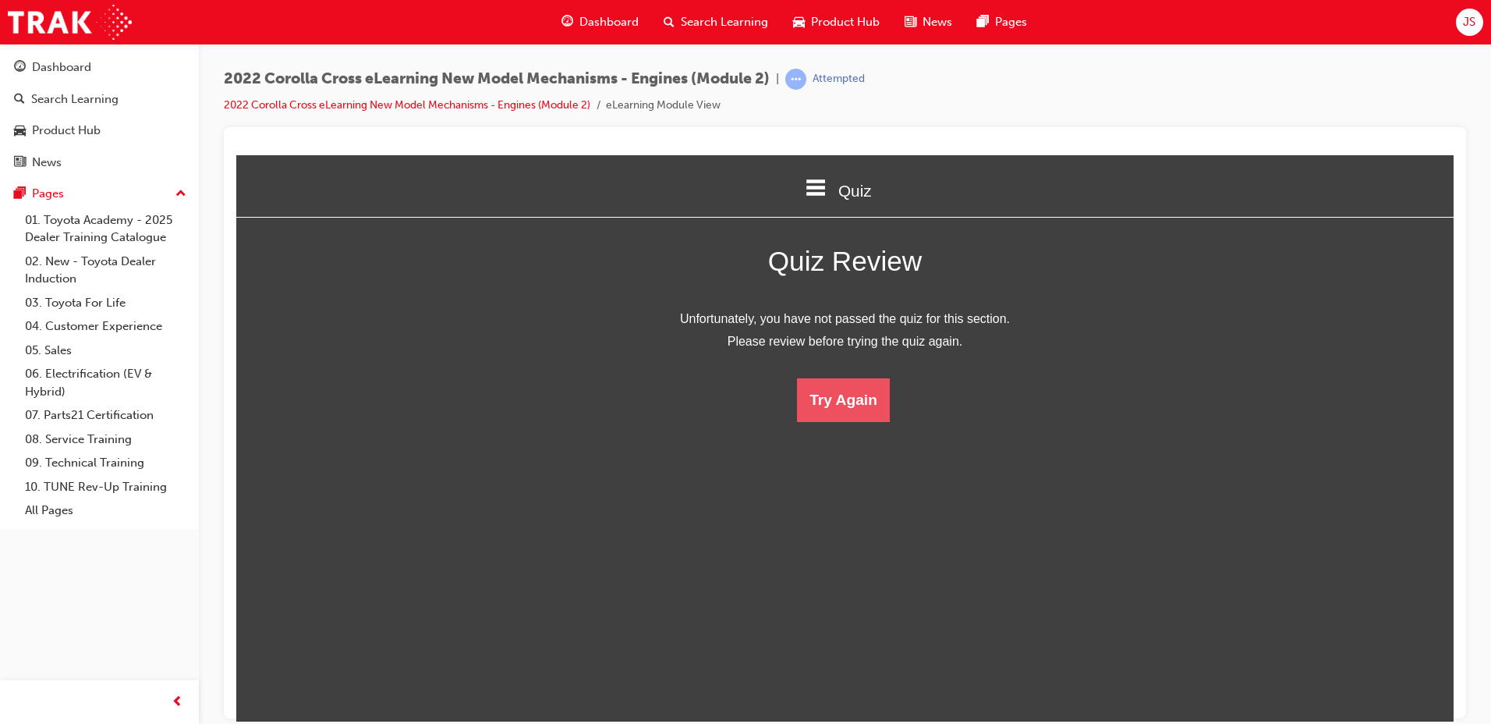
click at [850, 391] on button "Try Again" at bounding box center [843, 399] width 93 height 44
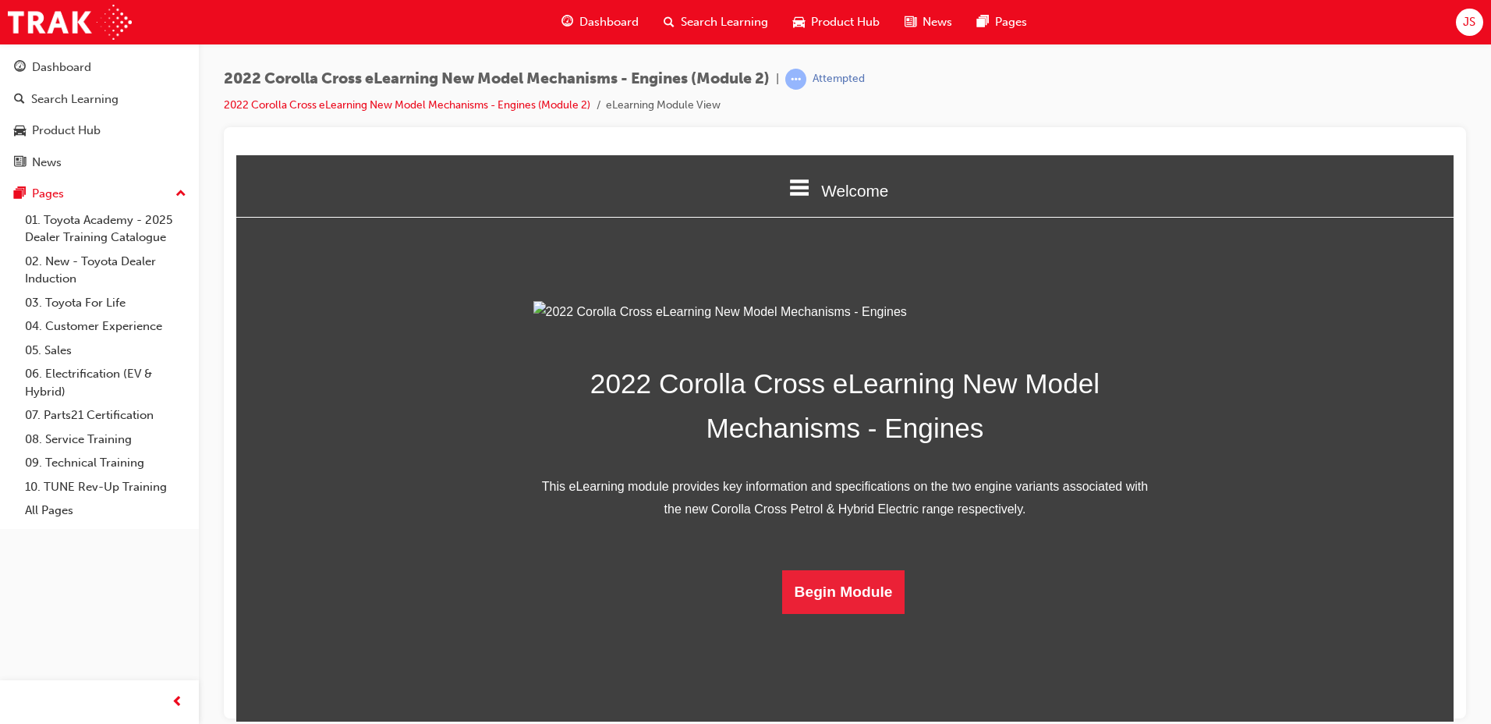
scroll to position [221, 0]
click at [838, 613] on button "Begin Module" at bounding box center [843, 591] width 123 height 44
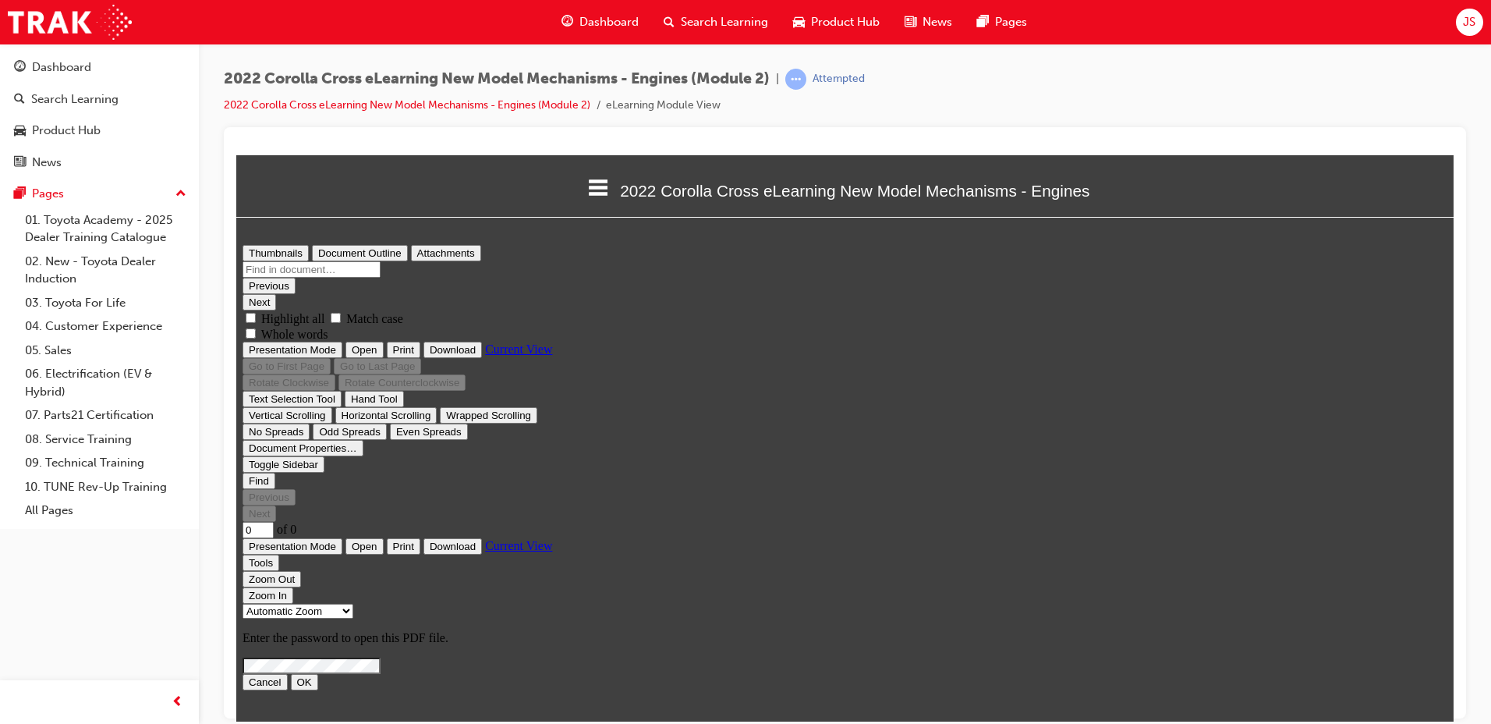
scroll to position [0, 0]
type input "9"
select select "custom"
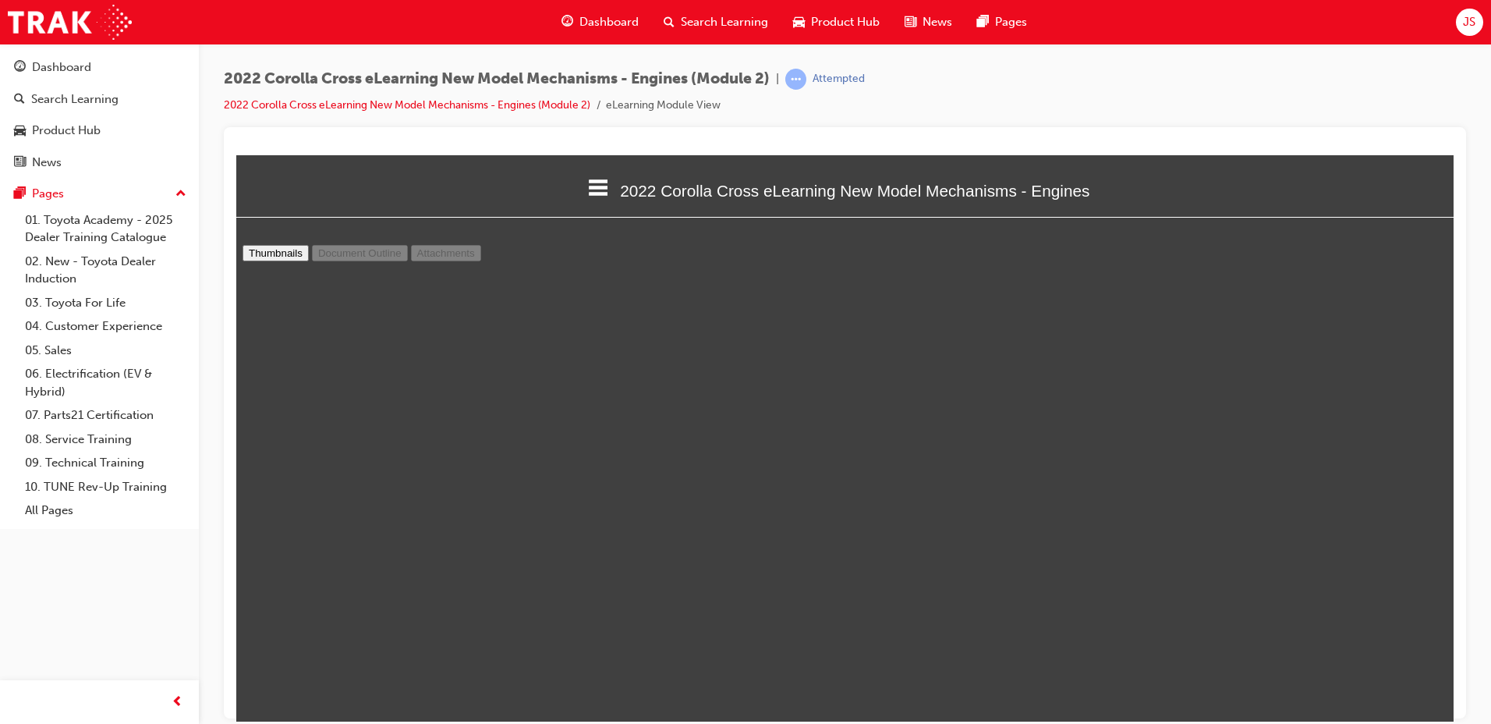
scroll to position [4757, 0]
type input "10"
select select "custom"
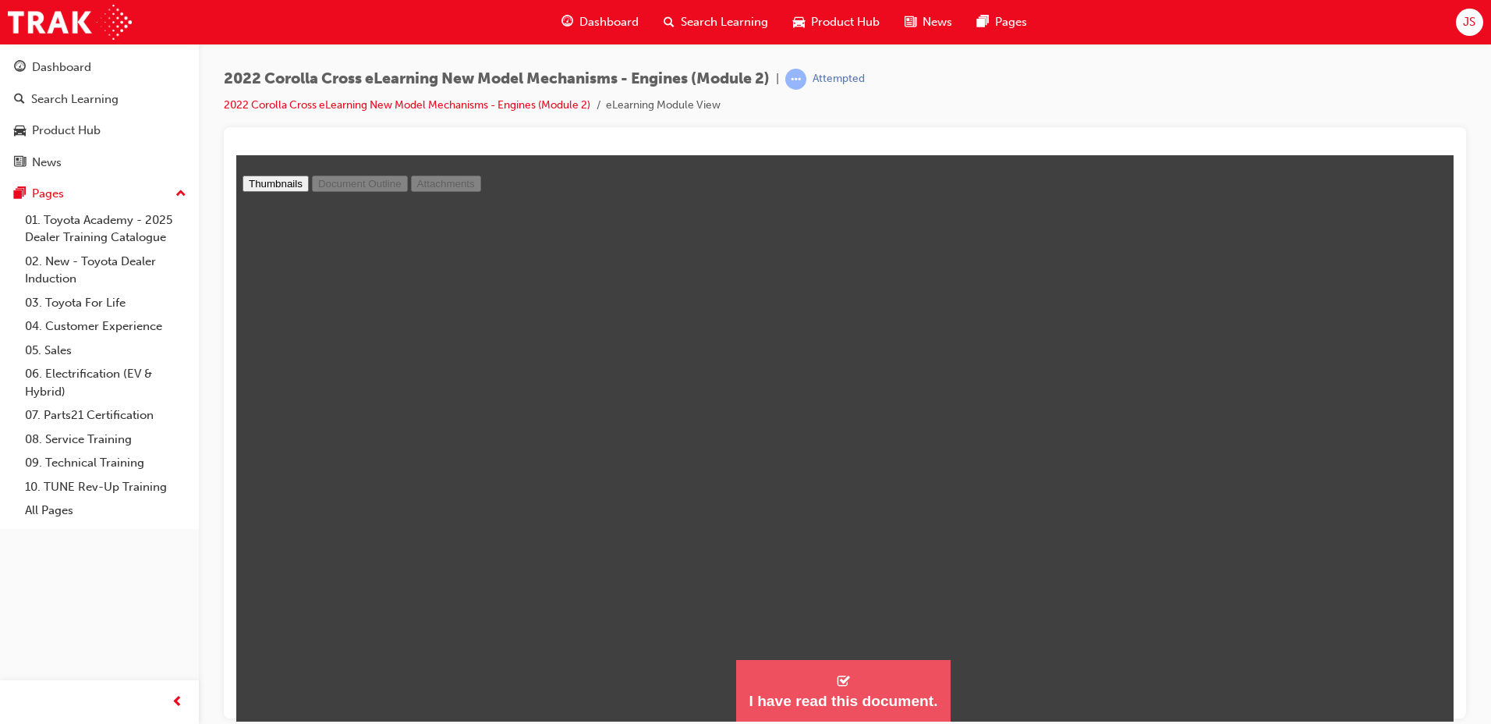
click at [767, 675] on button "I have read this document." at bounding box center [843, 690] width 214 height 63
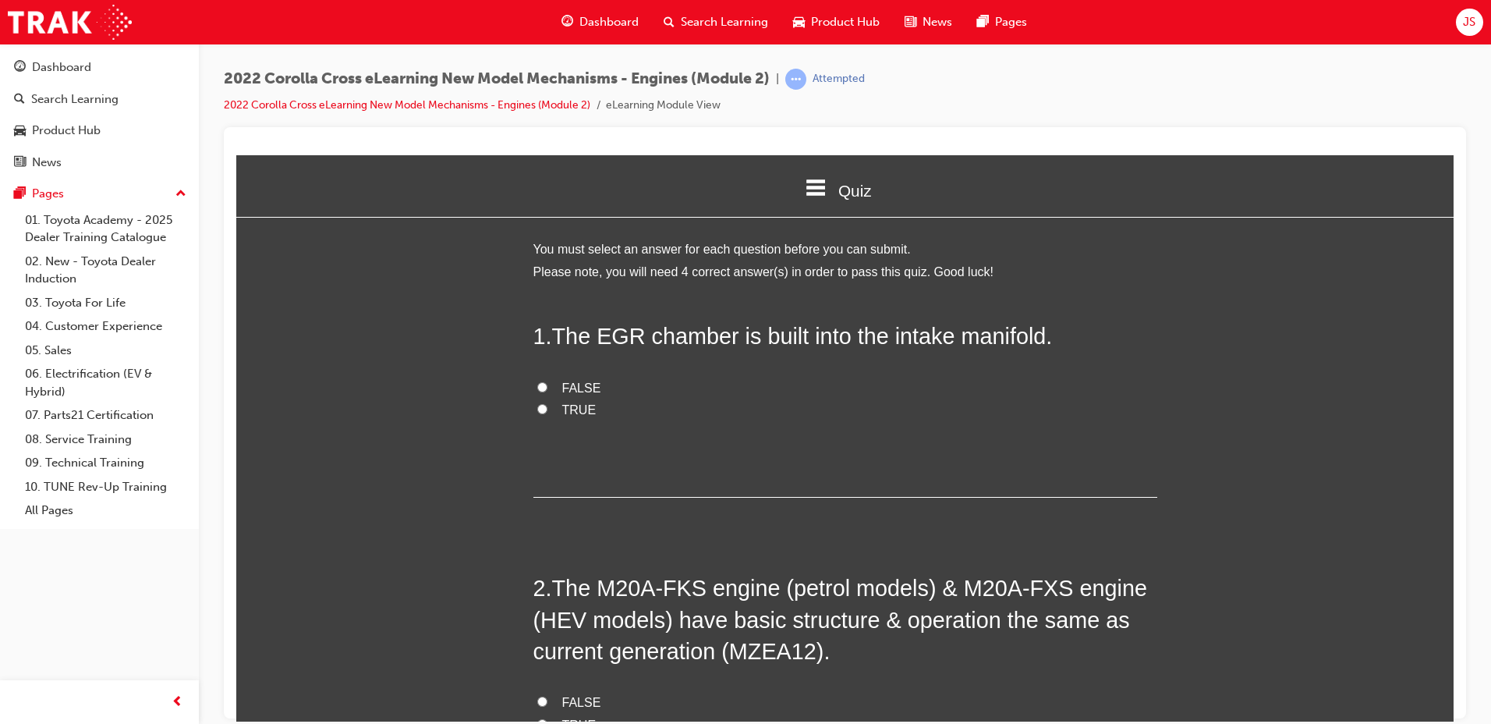
scroll to position [1342, 1230]
click at [533, 402] on label "TRUE" at bounding box center [845, 410] width 624 height 23
click at [537, 403] on input "TRUE" at bounding box center [542, 408] width 10 height 10
radio input "true"
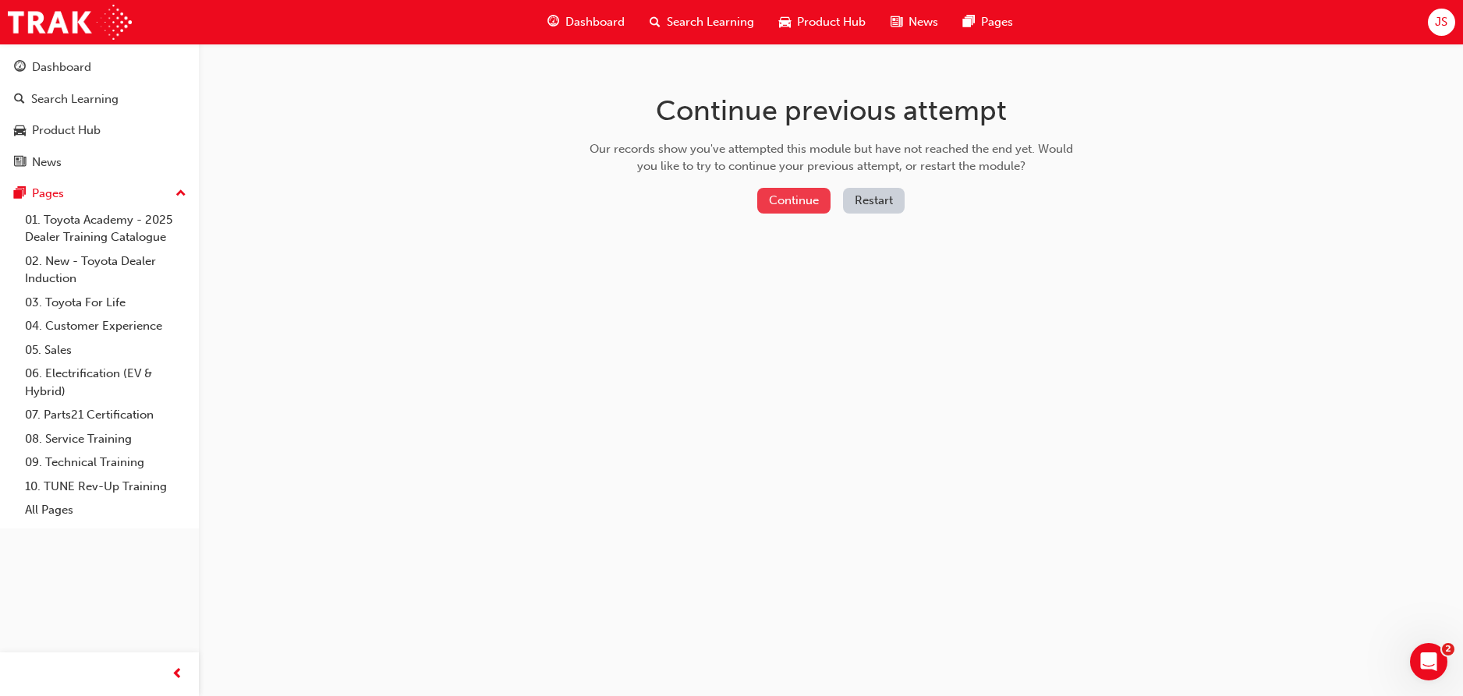
click at [778, 197] on button "Continue" at bounding box center [793, 201] width 73 height 26
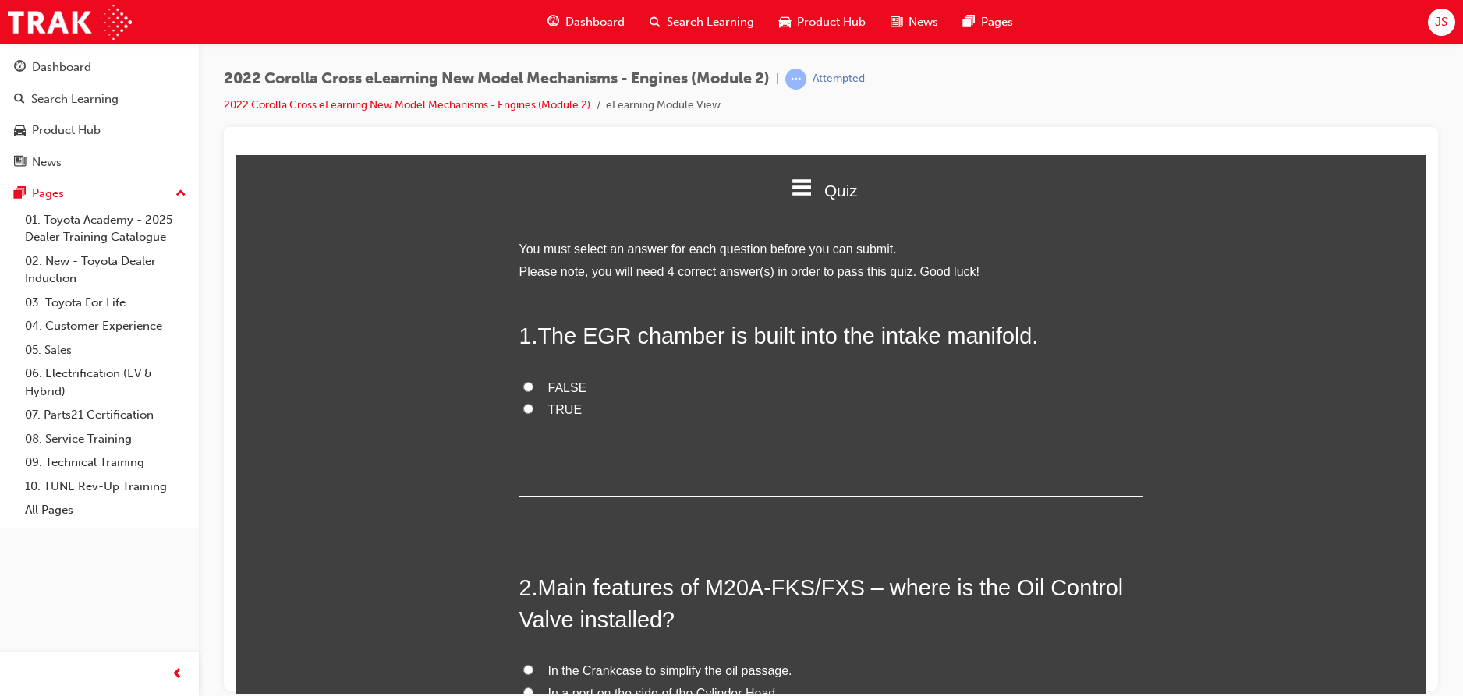
click at [797, 182] on icon at bounding box center [802, 187] width 20 height 16
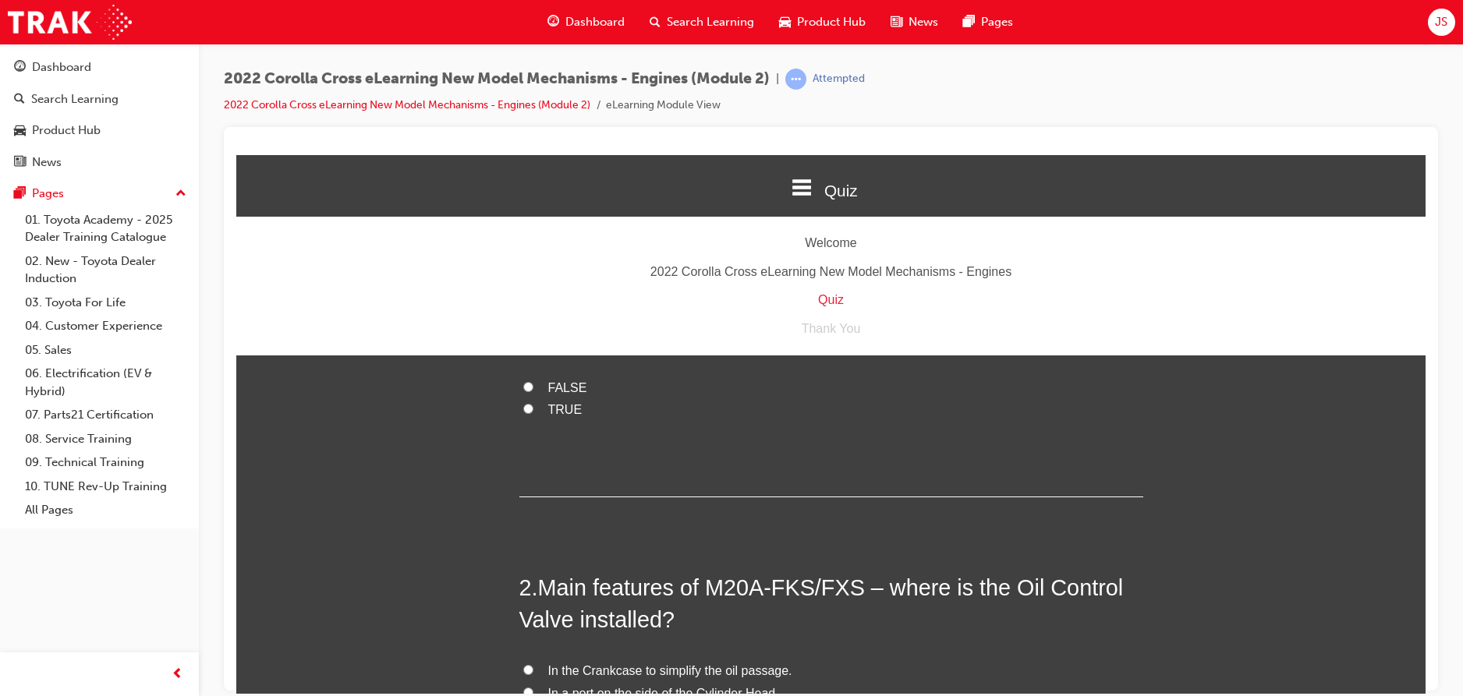
click at [804, 264] on div "2022 Corolla Cross eLearning New Model Mechanisms - Engines" at bounding box center [830, 271] width 1189 height 23
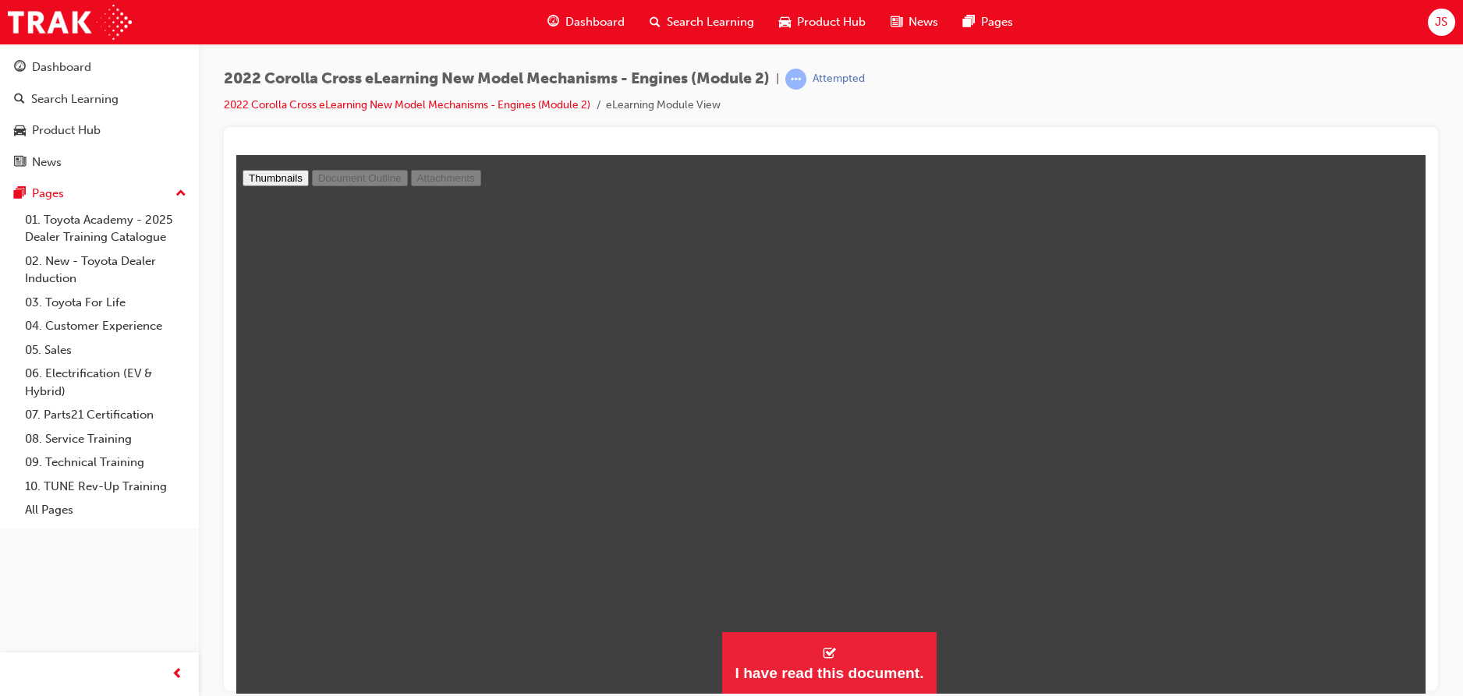
scroll to position [430, 0]
type input "1"
drag, startPoint x: 1412, startPoint y: 569, endPoint x: 1497, endPoint y: 207, distance: 371.7
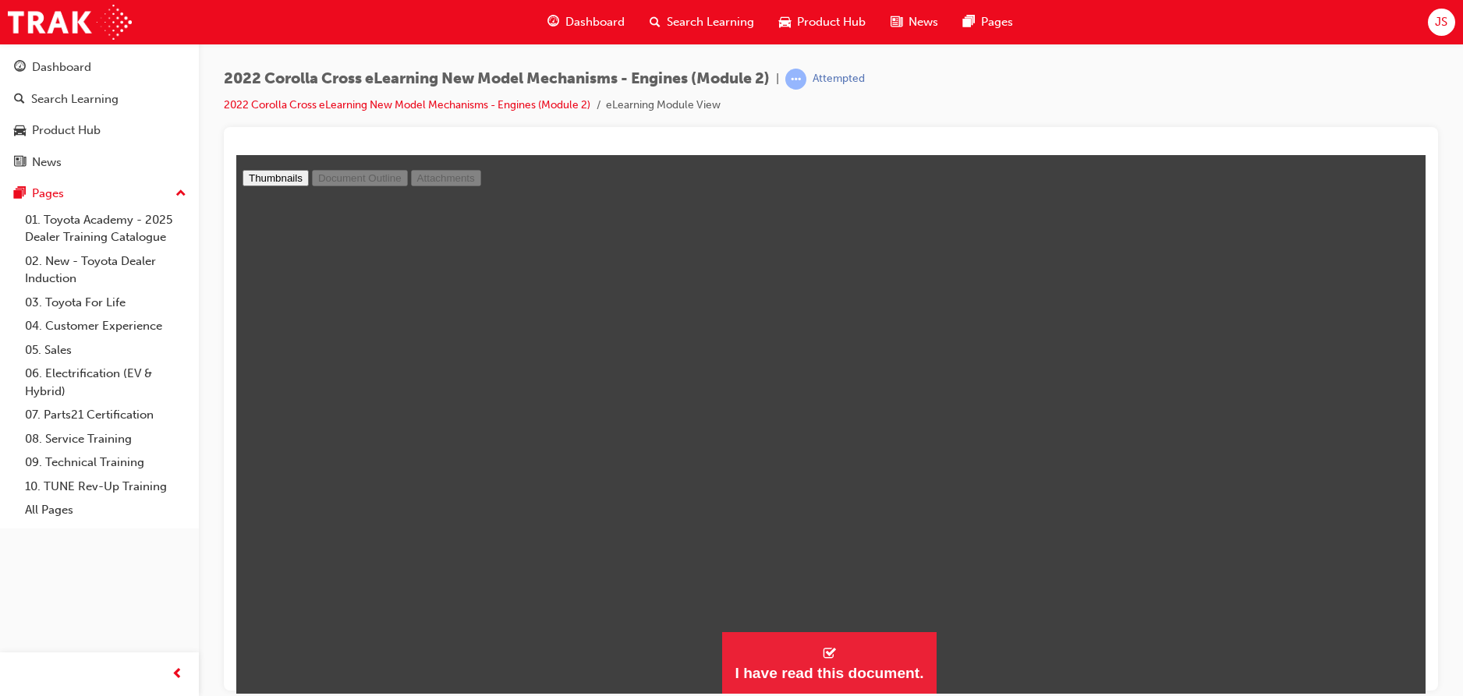
select select "custom"
type input "2"
select select "custom"
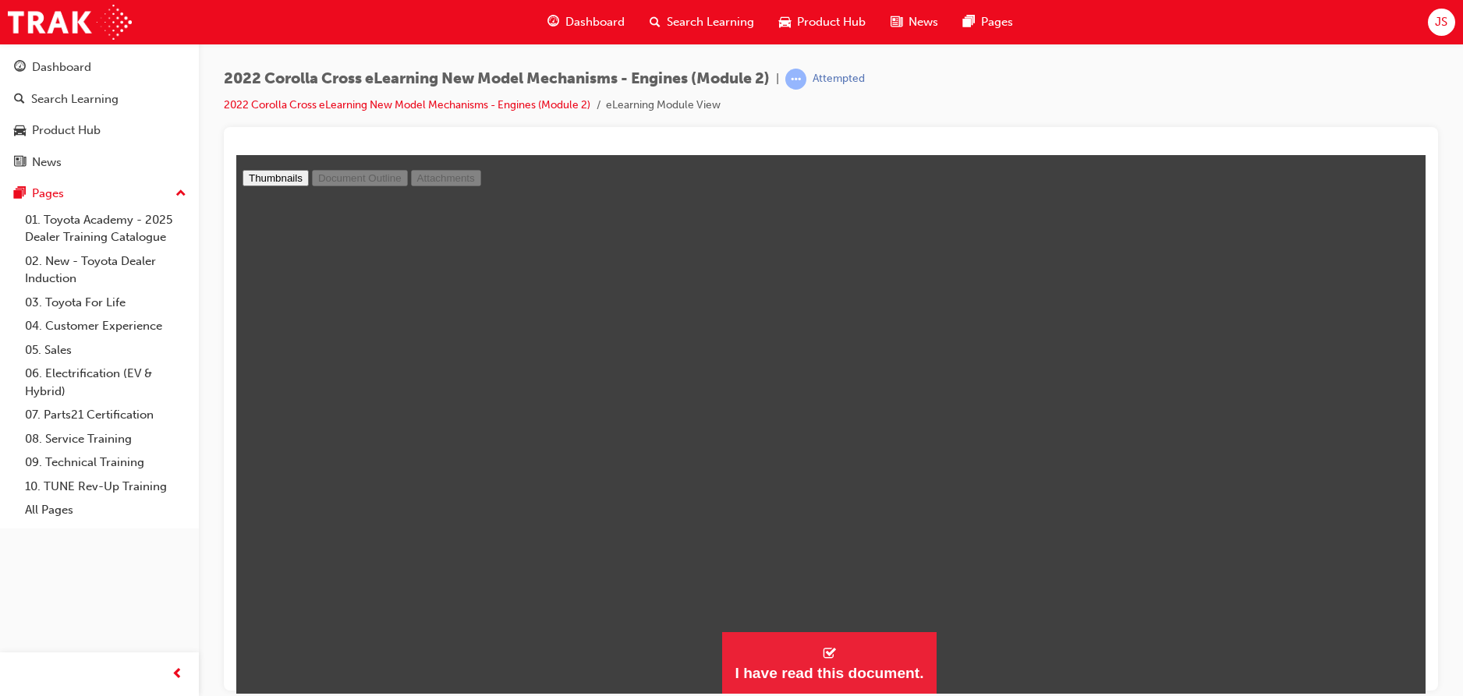
type input "3"
select select "custom"
type input "4"
select select "custom"
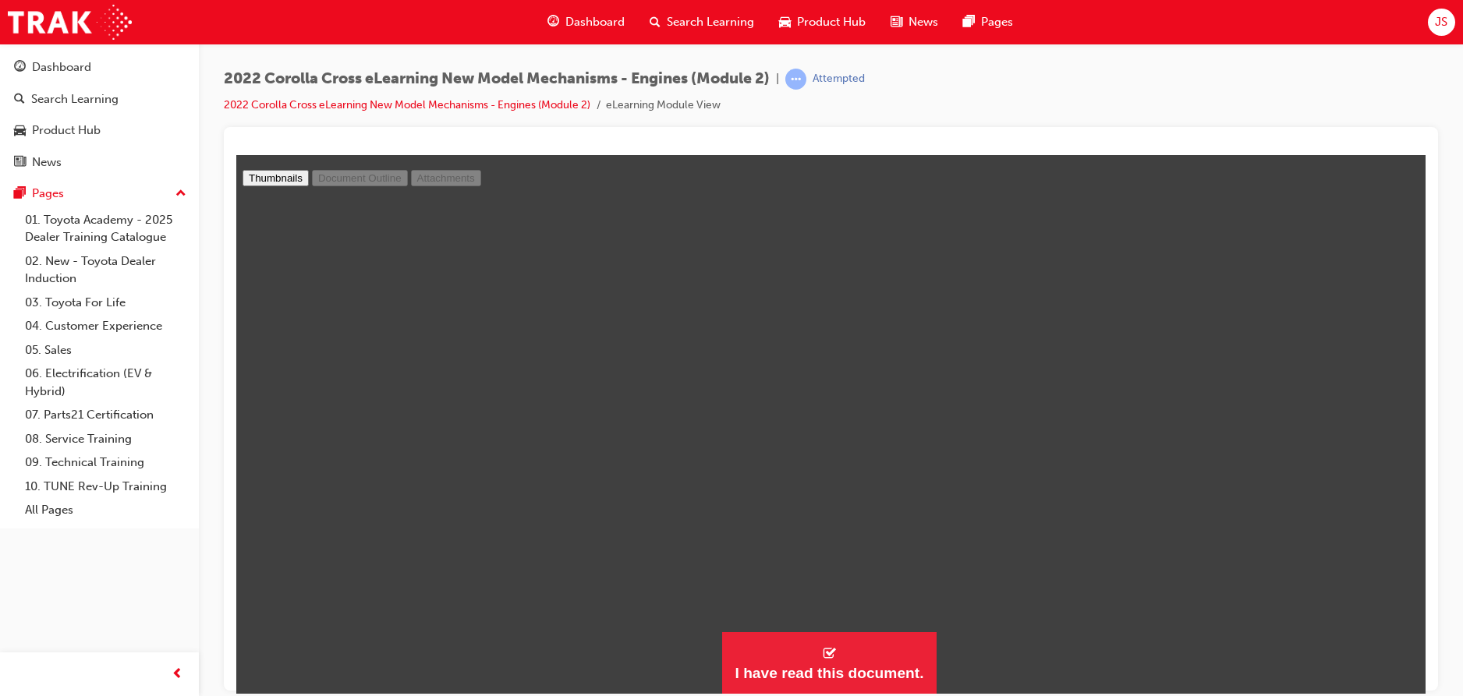
type input "5"
select select "custom"
type input "6"
select select "custom"
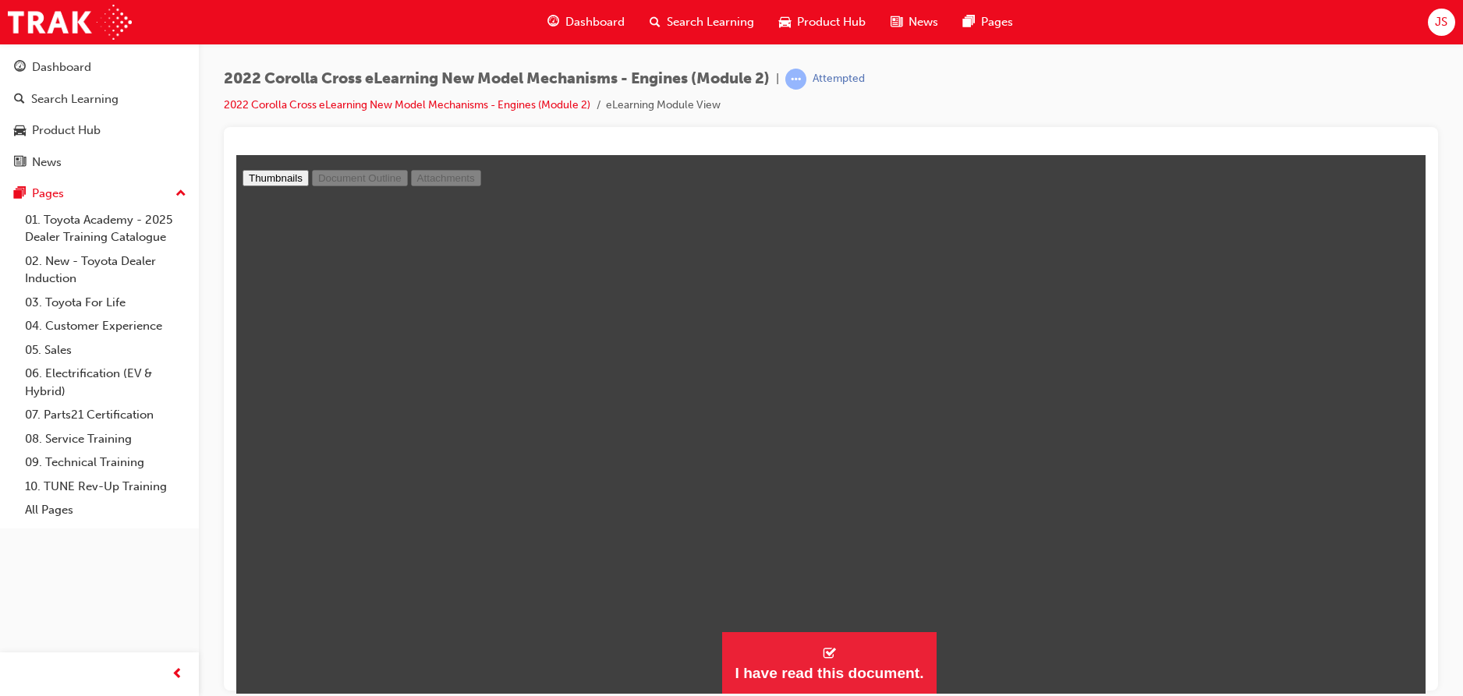
scroll to position [2885, 0]
type input "7"
select select "custom"
type input "6"
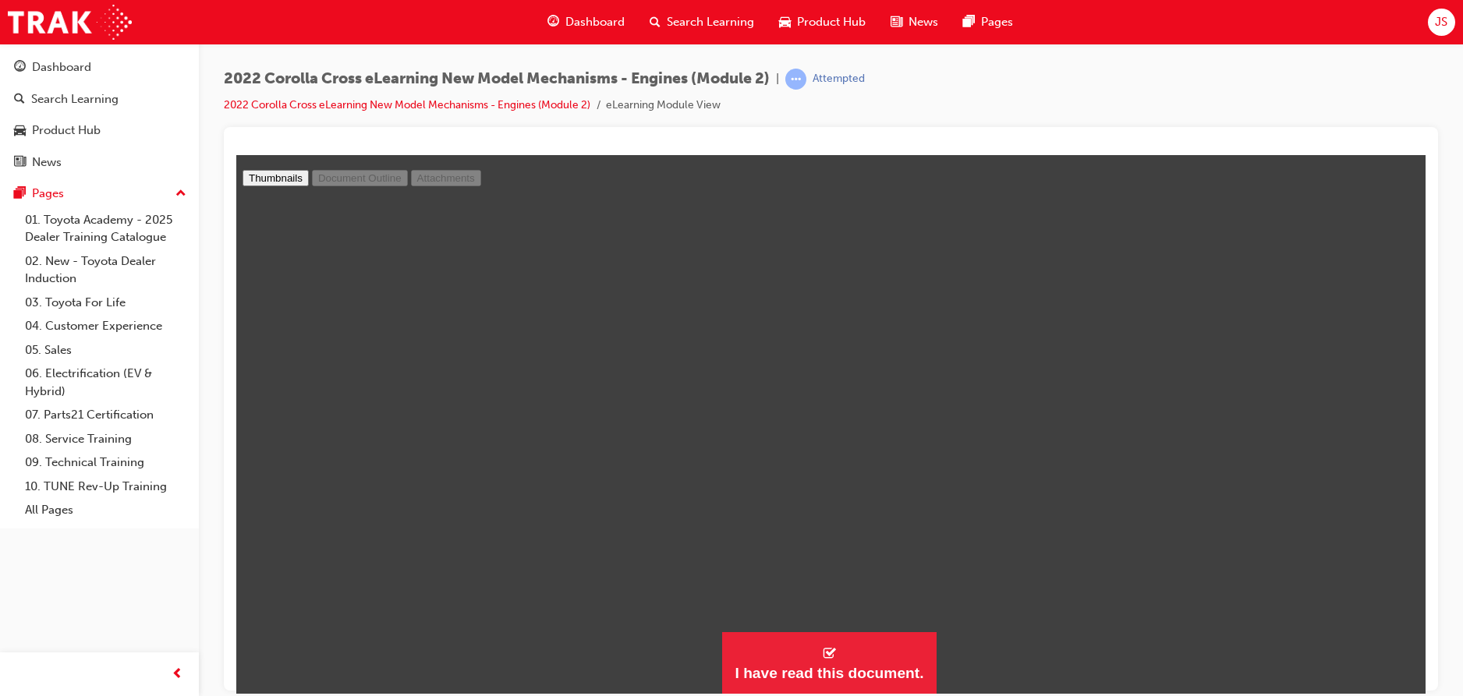
select select "custom"
type input "5"
select select "custom"
type input "6"
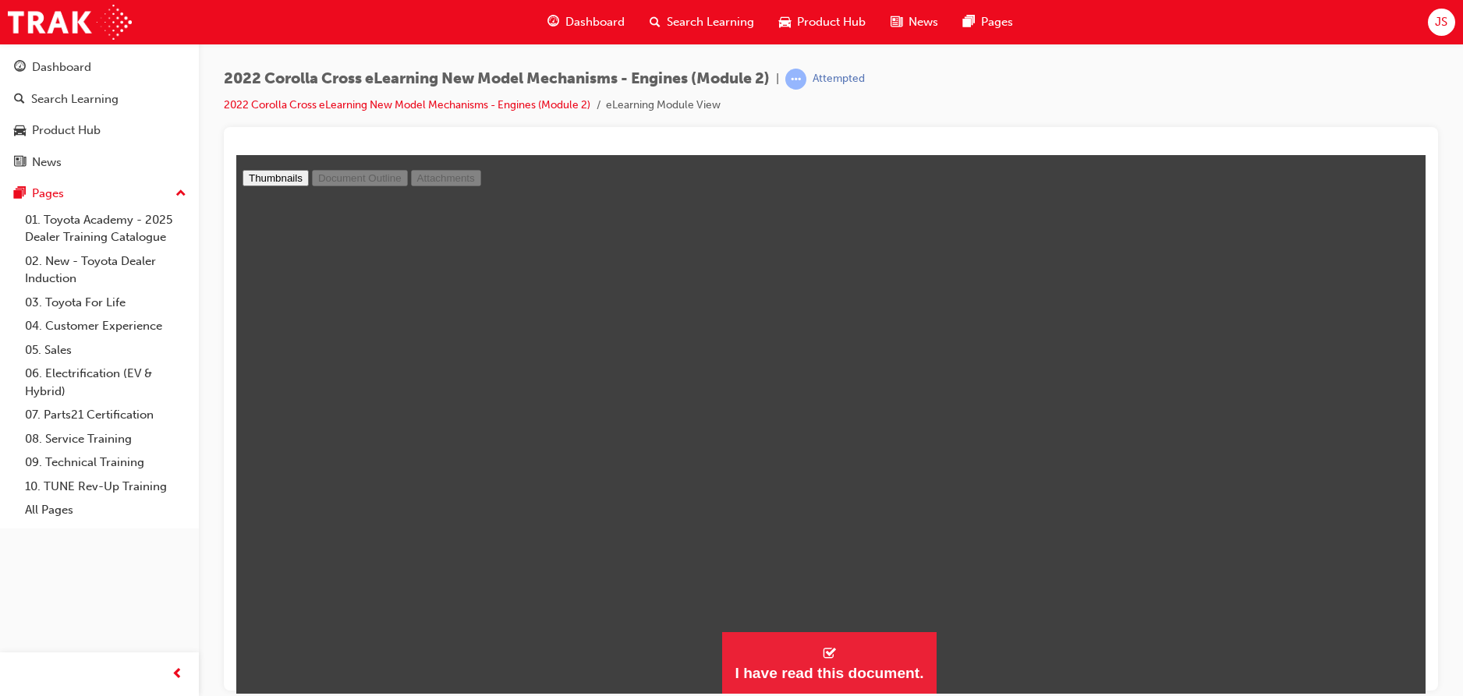
select select "custom"
type input "5"
select select "custom"
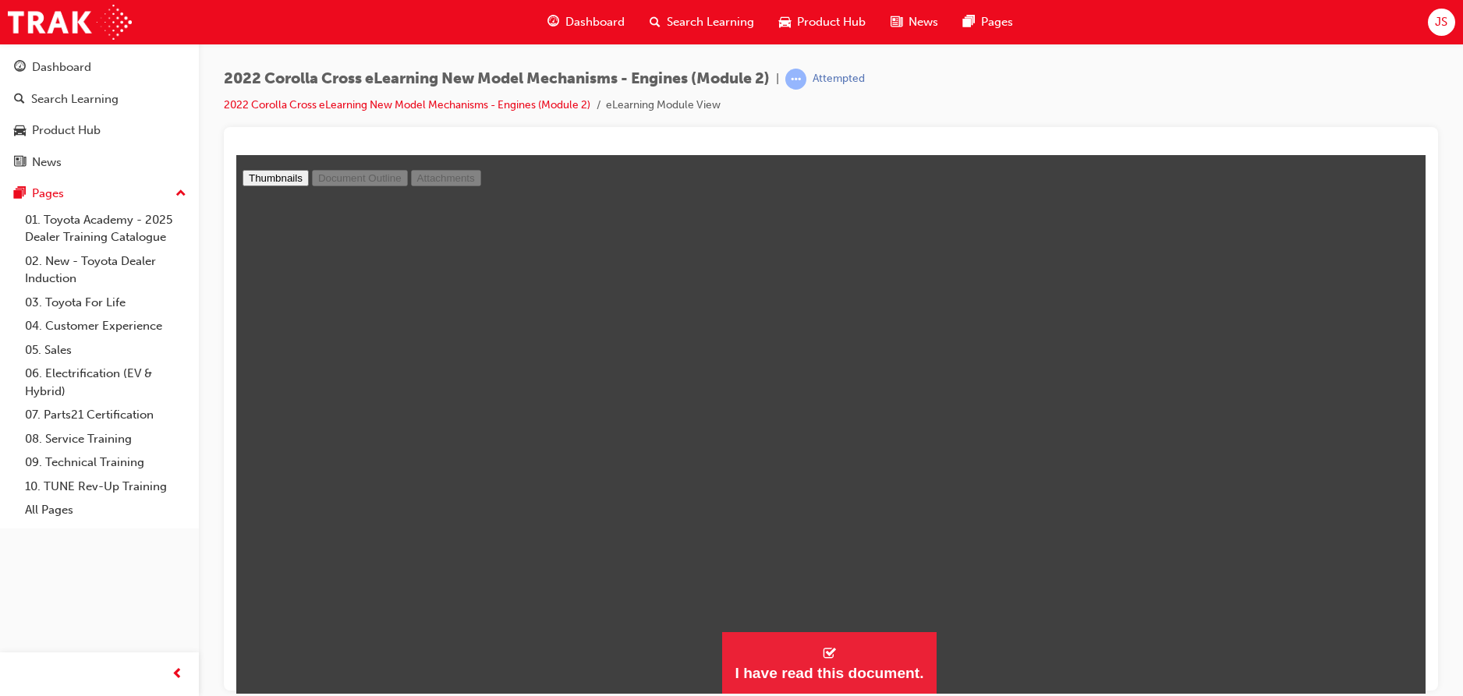
type input "4"
select select "custom"
type input "3"
select select "custom"
type input "2"
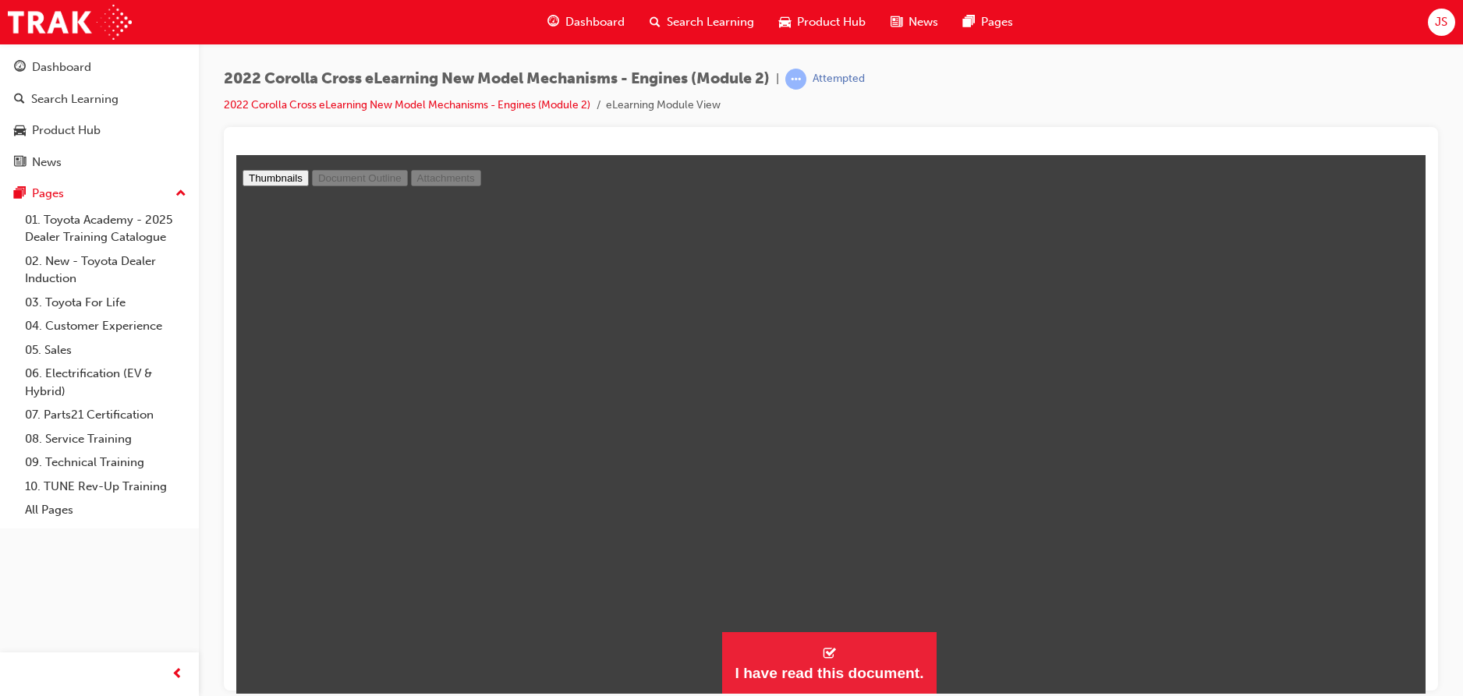
select select "custom"
type input "1"
select select "custom"
type input "2"
select select "custom"
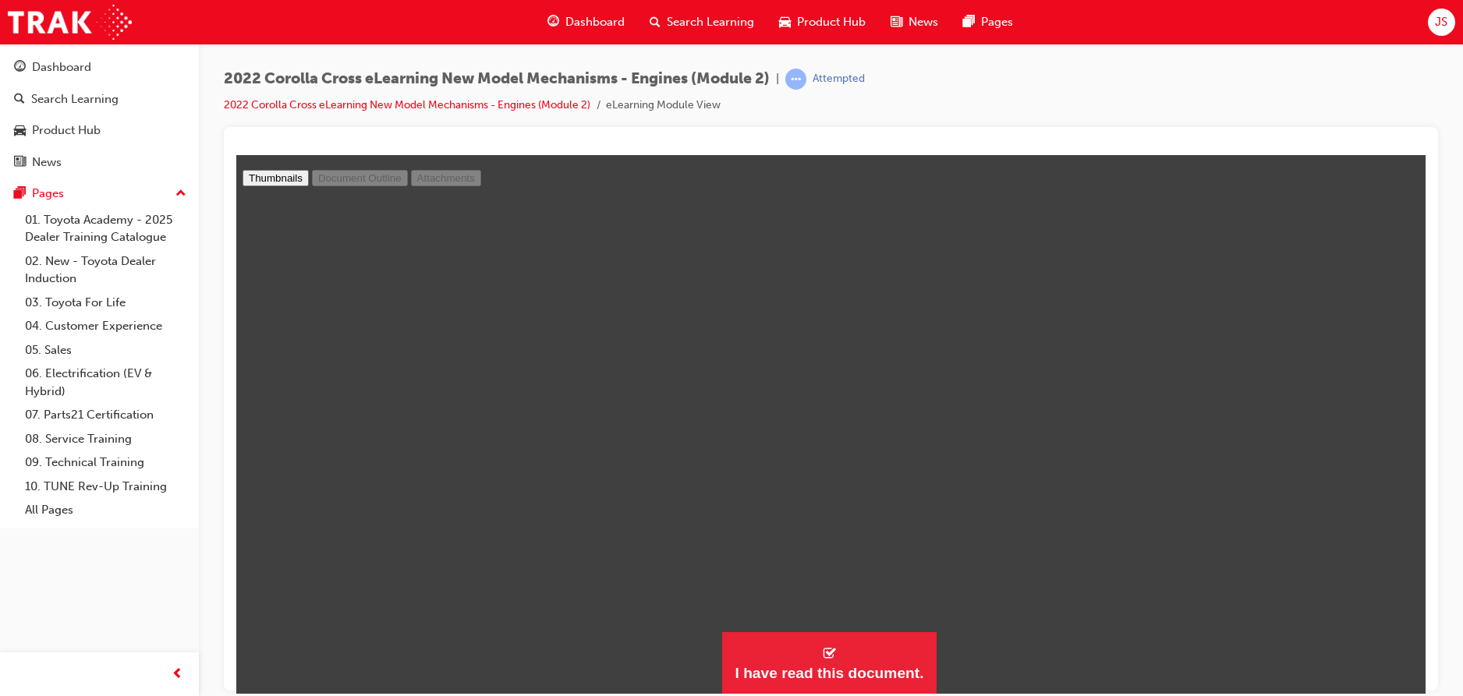
type input "3"
select select "custom"
type input "4"
select select "custom"
type input "5"
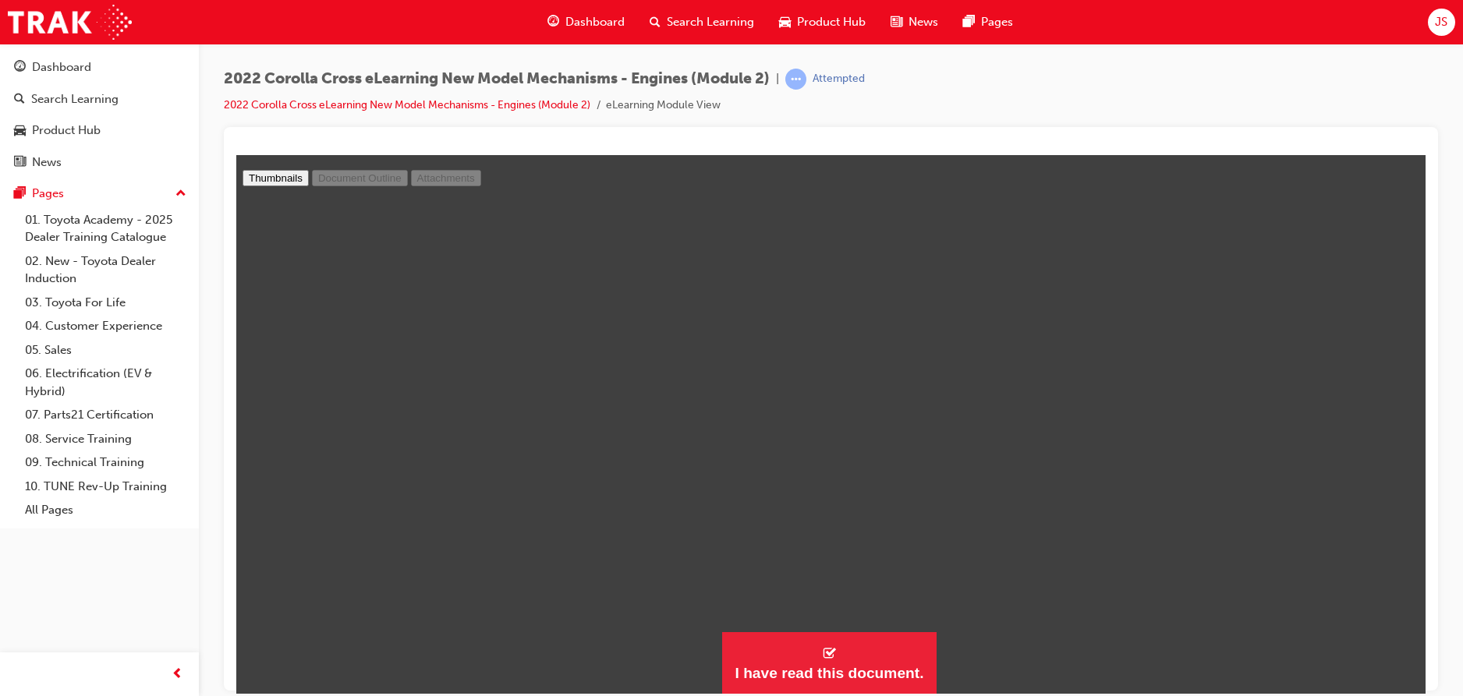
select select "custom"
type input "6"
select select "custom"
type input "7"
select select "custom"
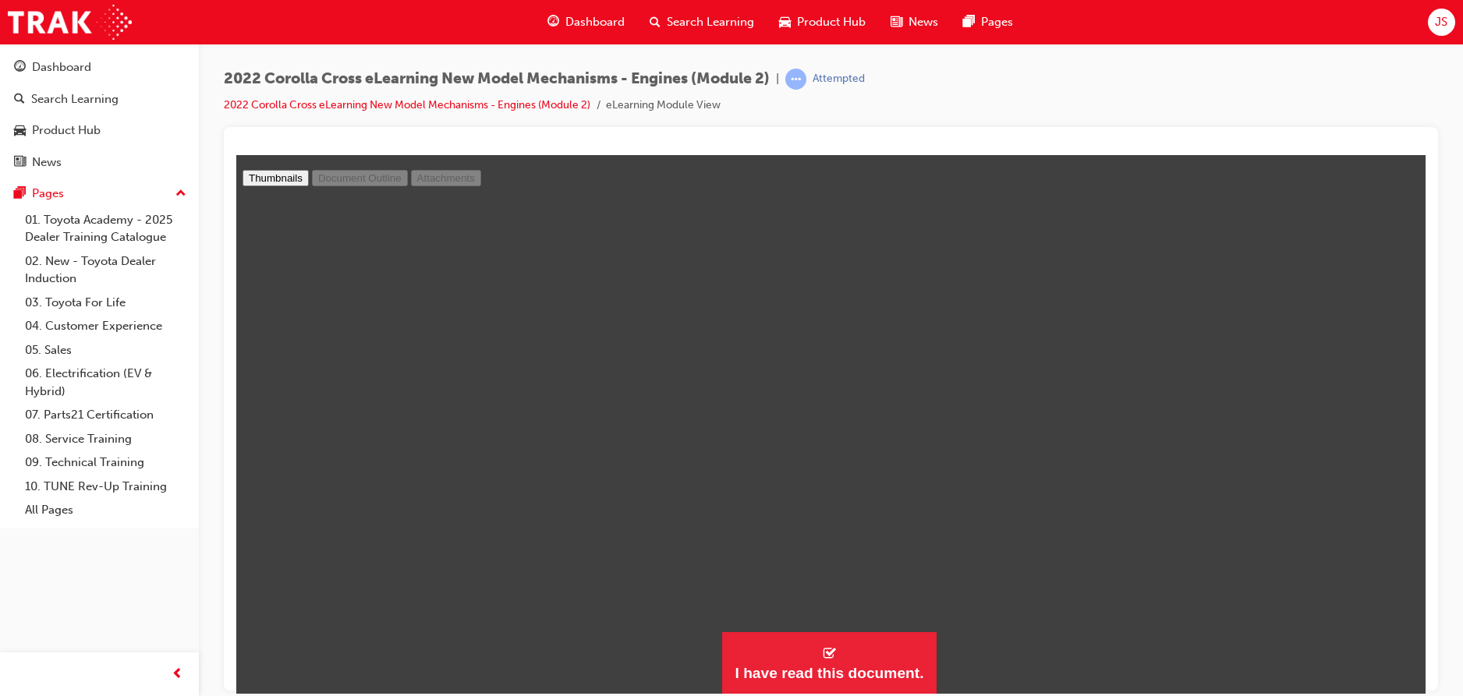
scroll to position [3197, 0]
type input "8"
select select "custom"
type input "9"
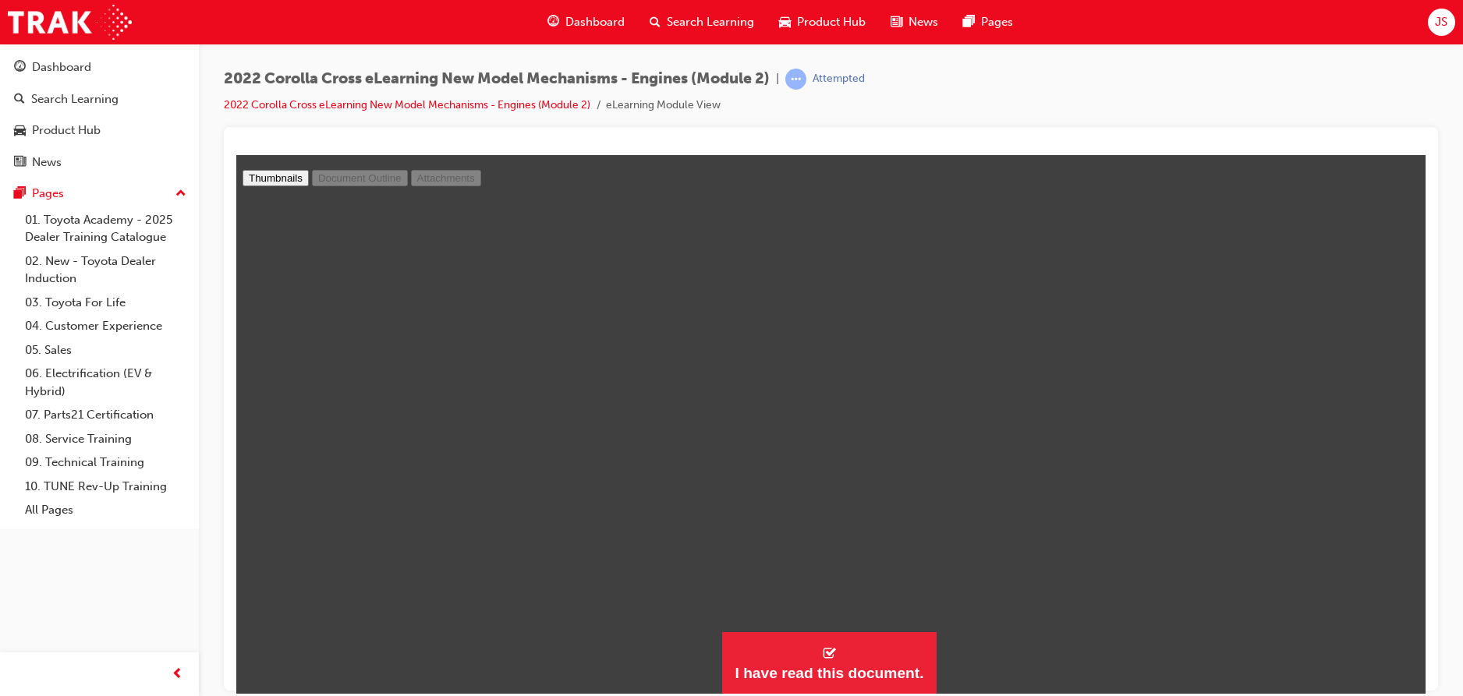
select select "custom"
type input "10"
select select "custom"
type input "11"
select select "custom"
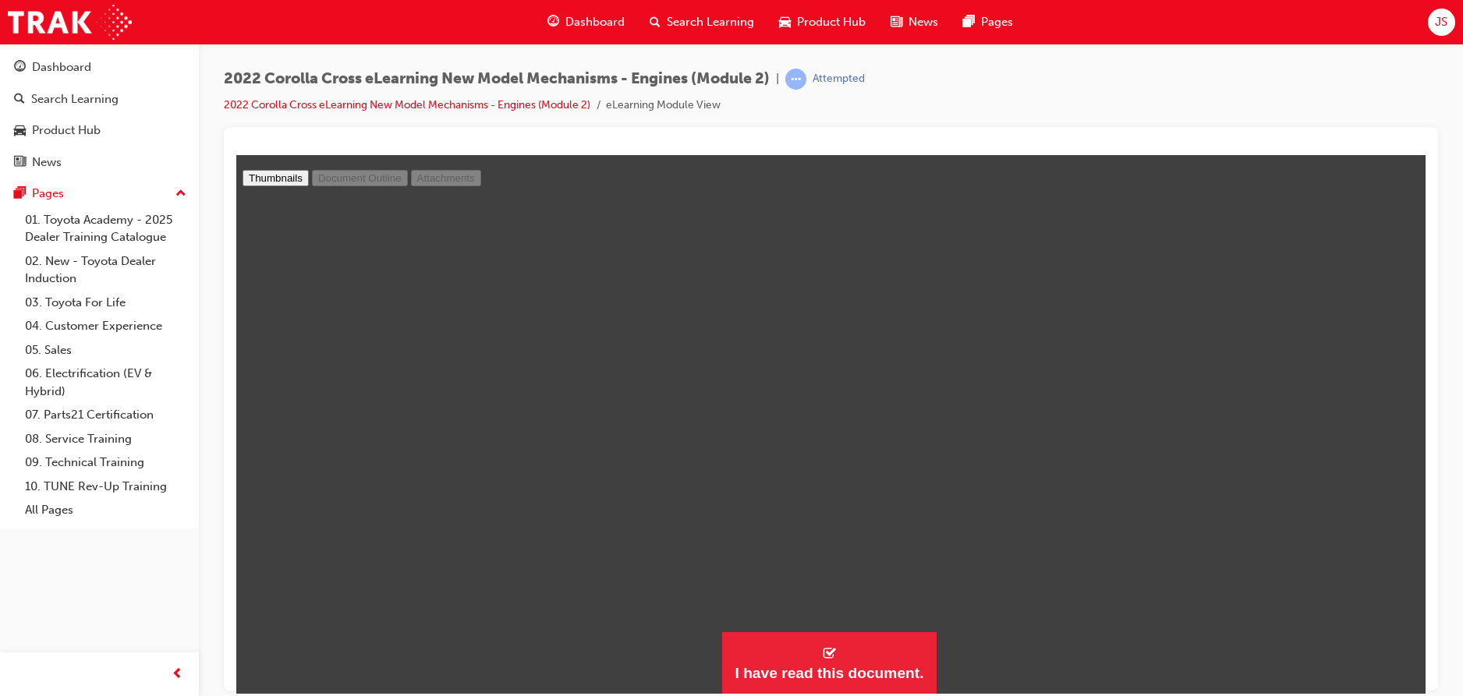
type input "10"
select select "custom"
type input "9"
select select "custom"
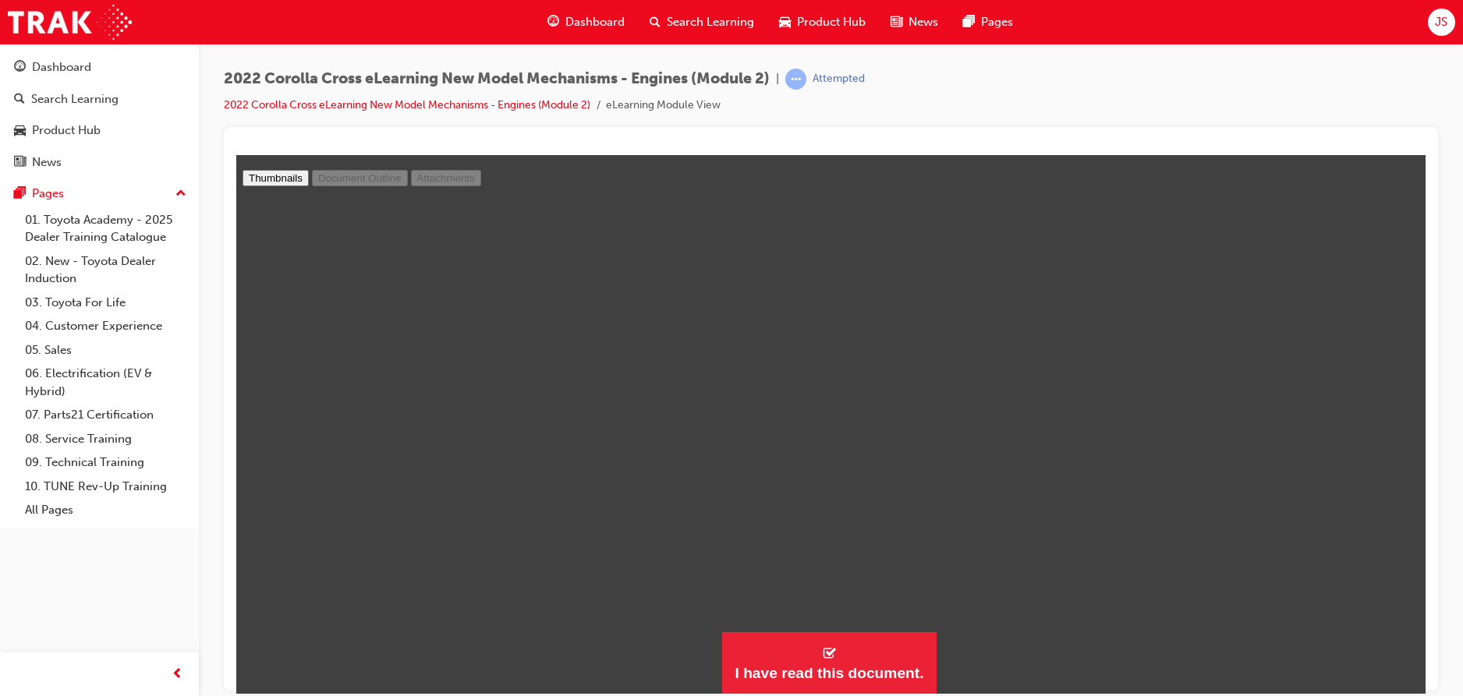
scroll to position [4289, 0]
type input "8"
select select "custom"
type input "7"
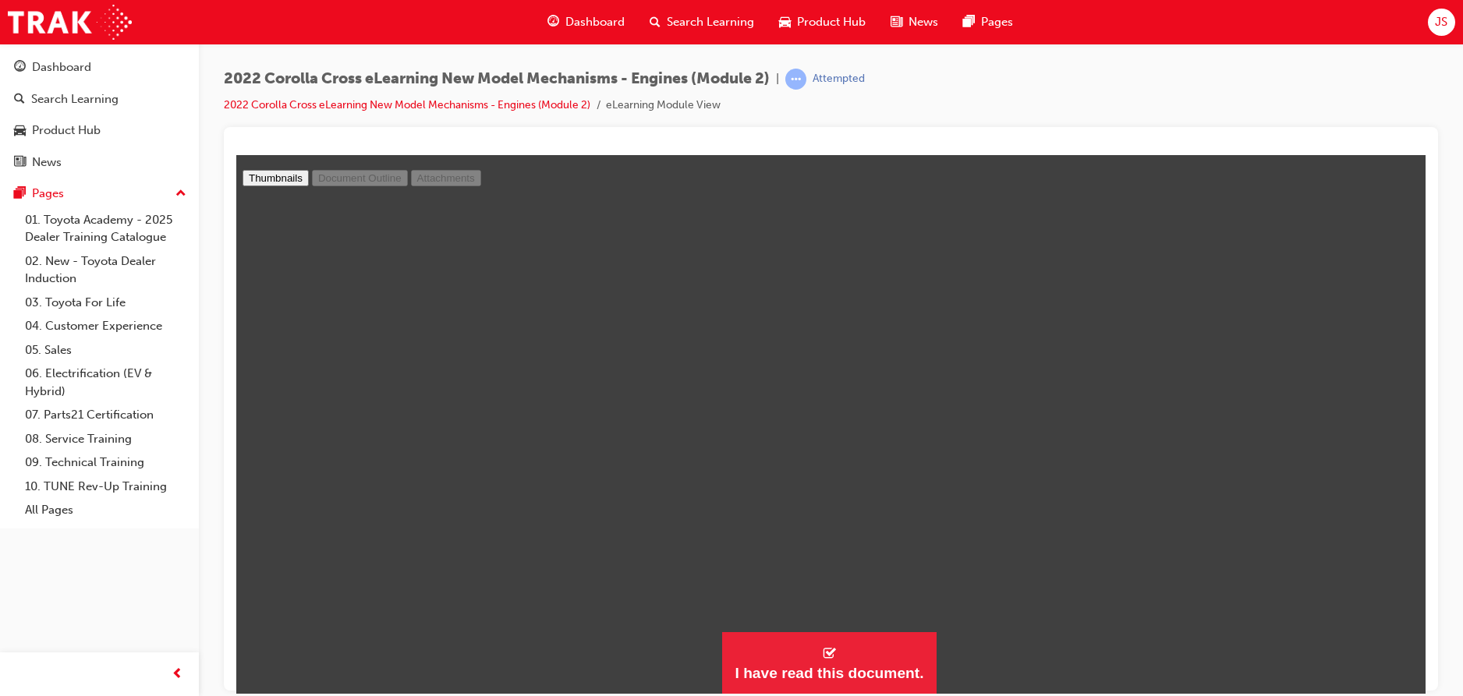
select select "custom"
type input "5"
select select "custom"
type input "3"
select select "custom"
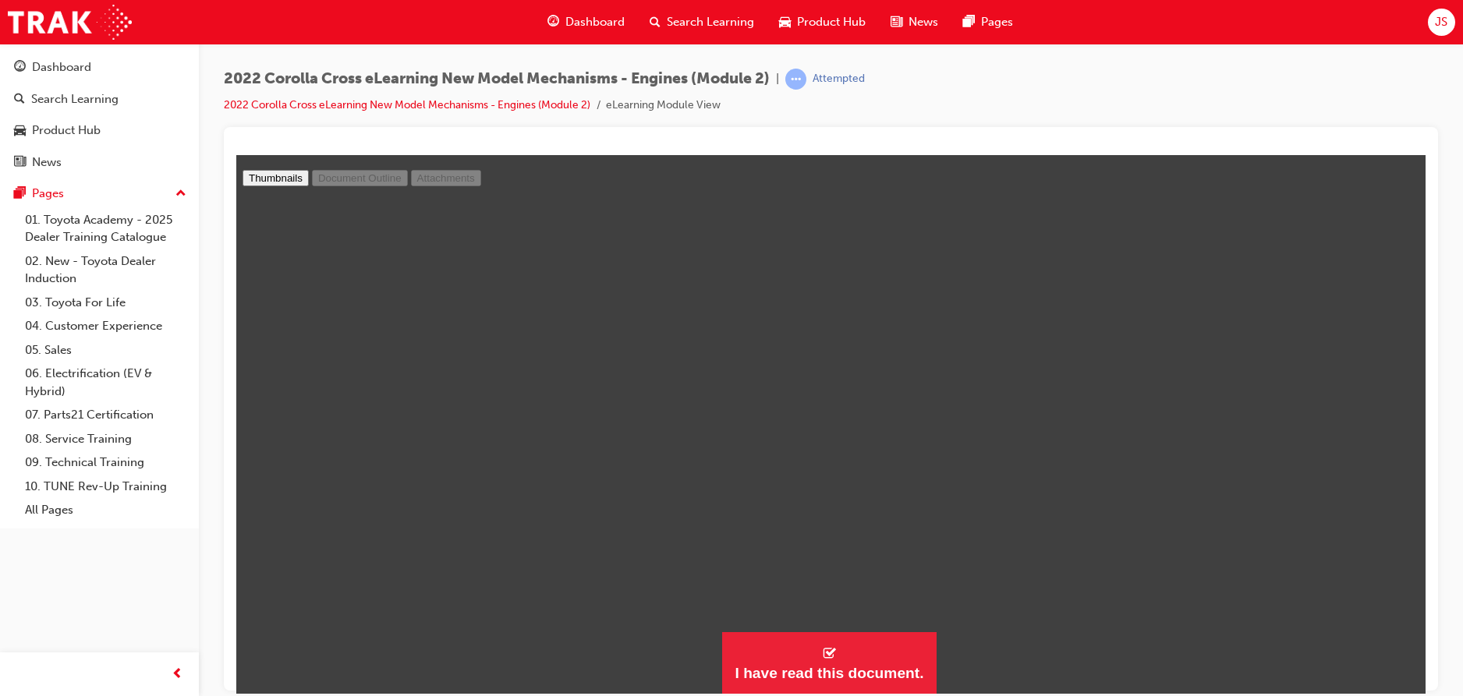
type input "1"
select select "custom"
type input "2"
select select "custom"
type input "3"
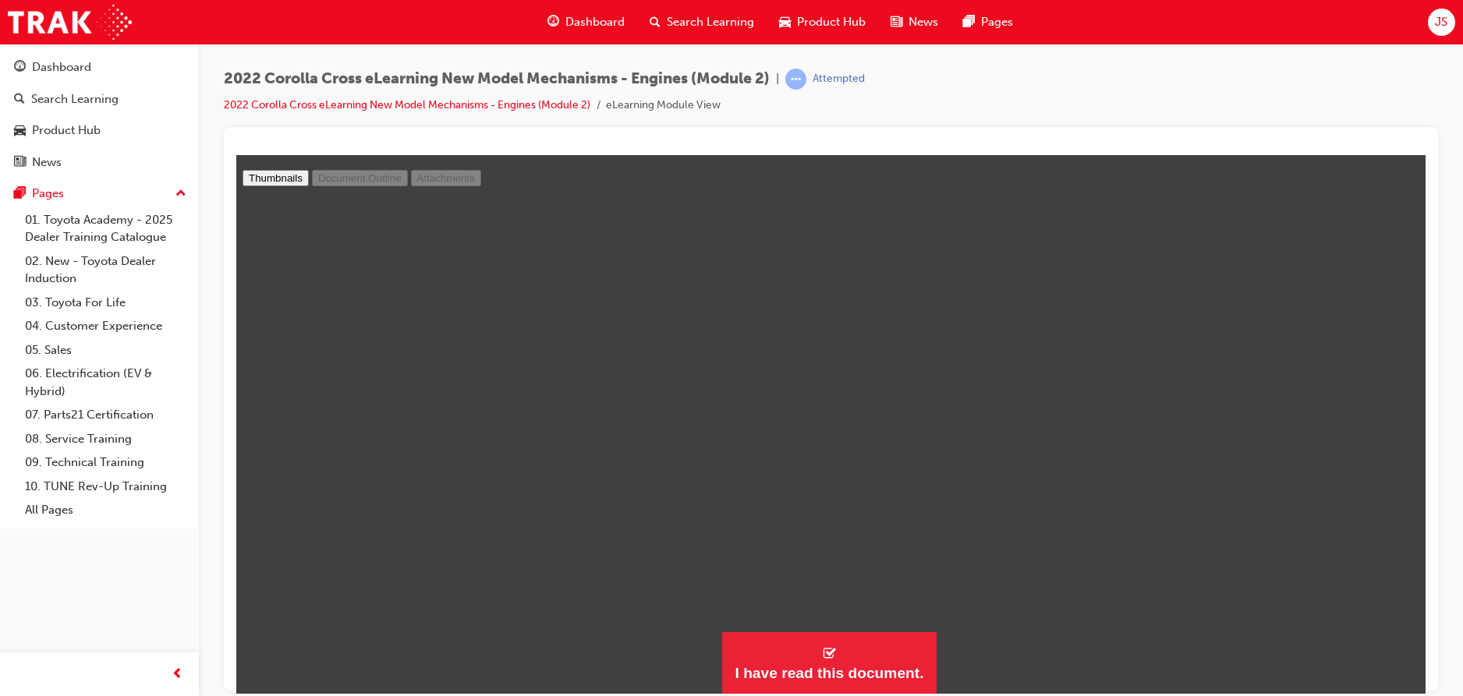
select select "custom"
type input "4"
select select "custom"
type input "5"
select select "custom"
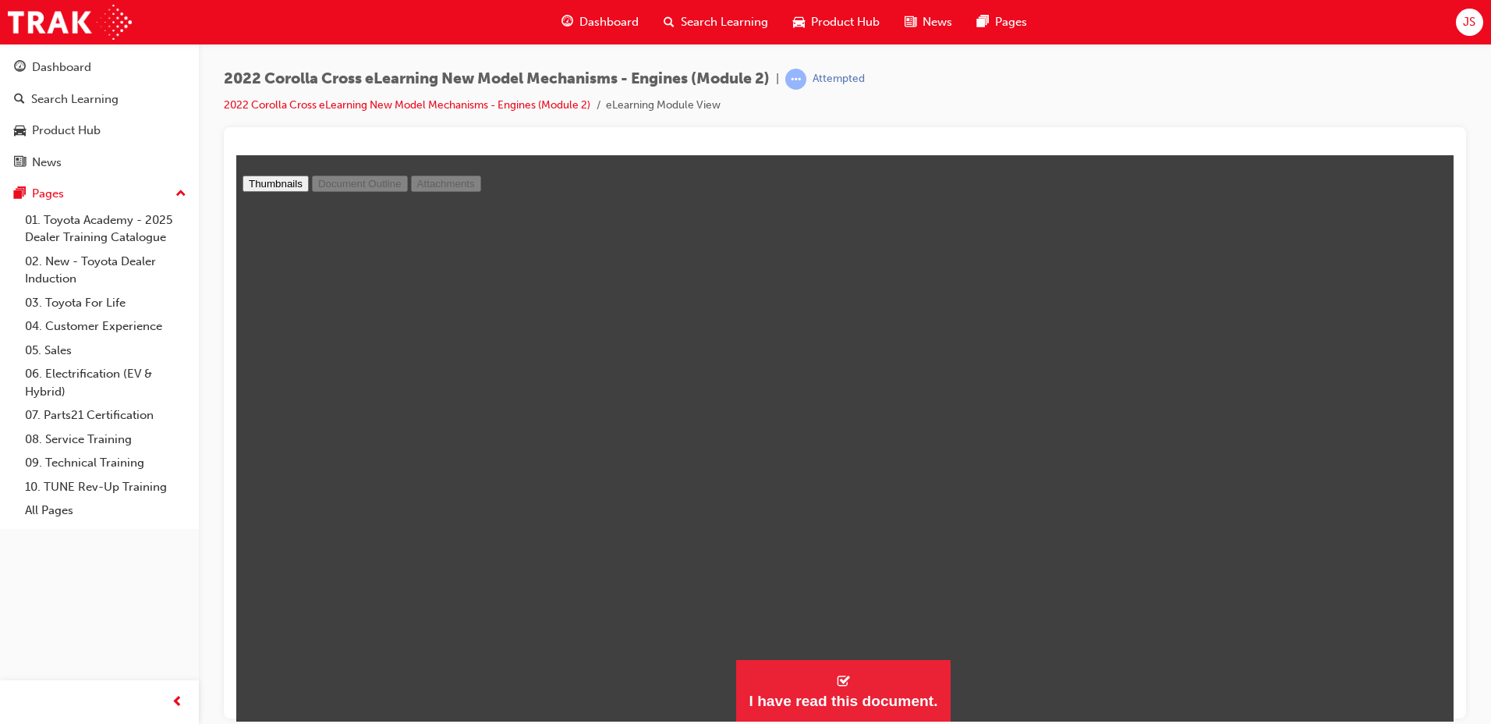
scroll to position [577, 1230]
